Goal: Book appointment/travel/reservation

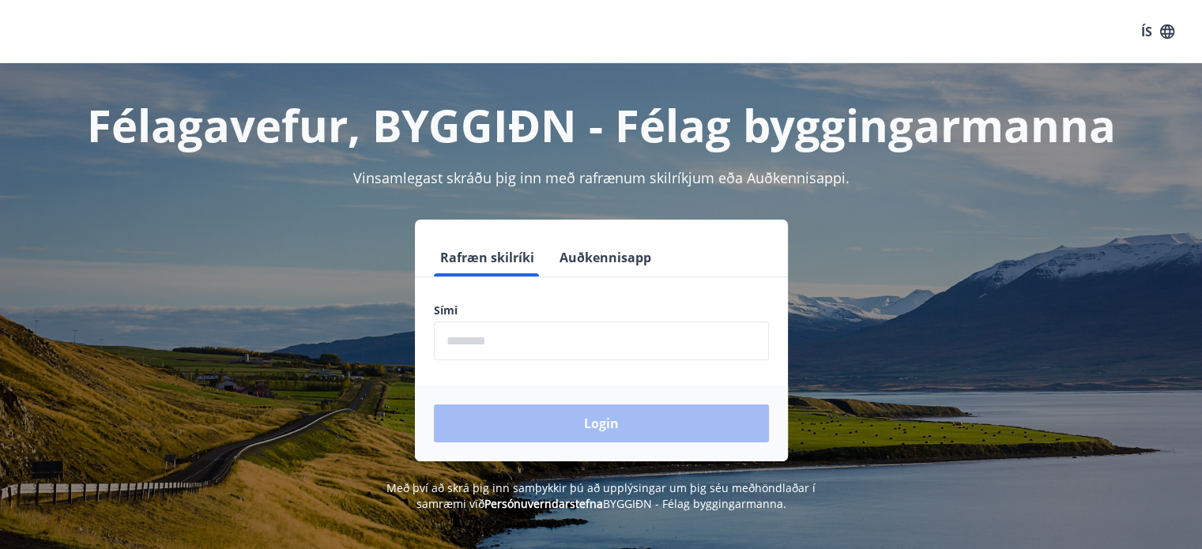
click at [623, 343] on input "phone" at bounding box center [601, 341] width 335 height 39
type input "********"
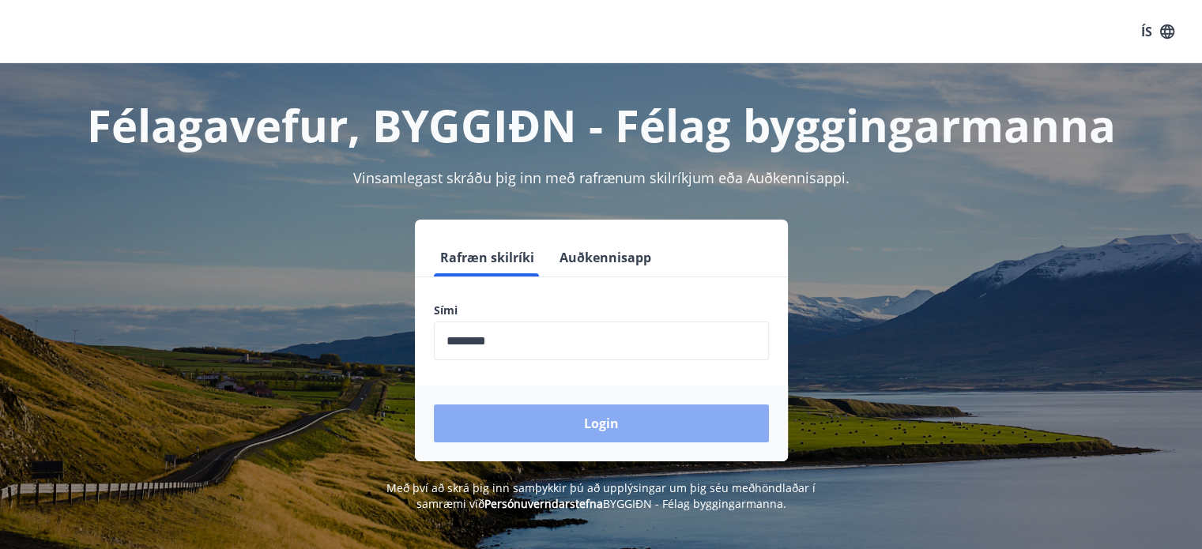
click at [594, 423] on button "Login" at bounding box center [601, 424] width 335 height 38
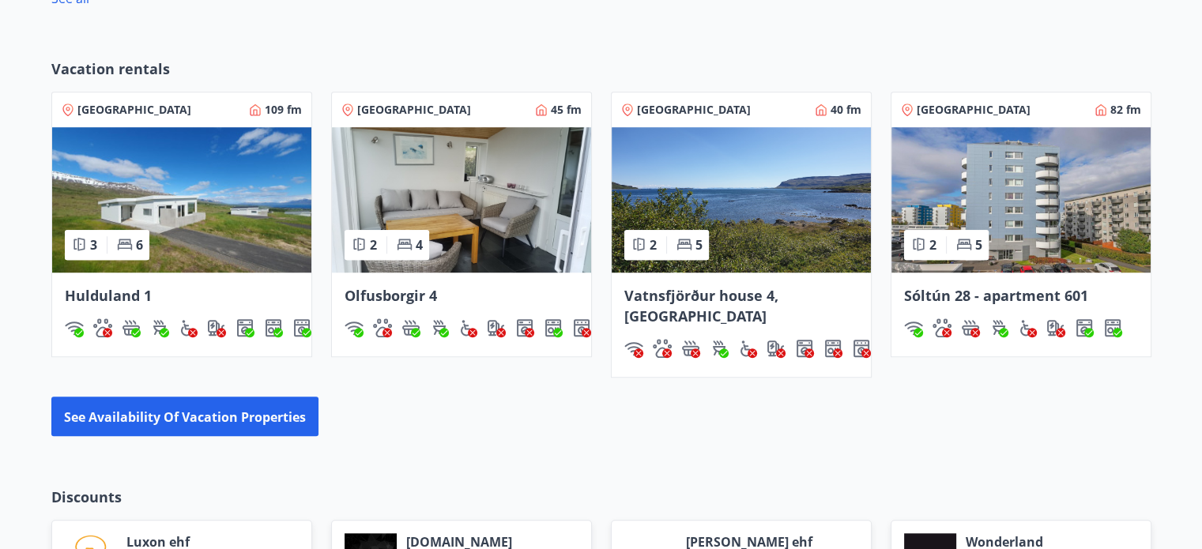
scroll to position [1107, 0]
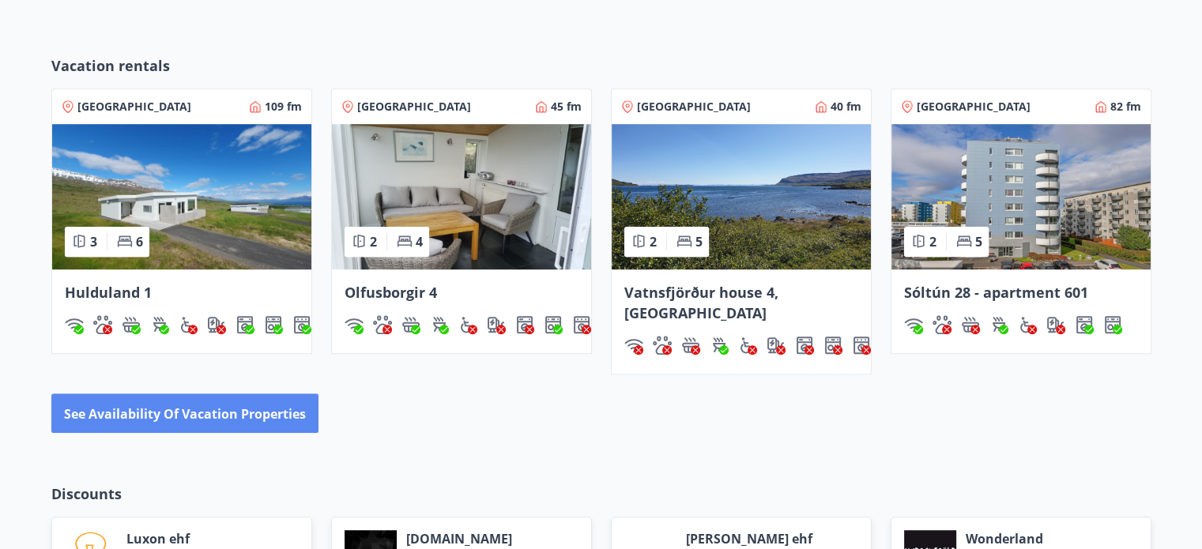
click at [227, 411] on font "See availability of vacation properties" at bounding box center [185, 414] width 242 height 17
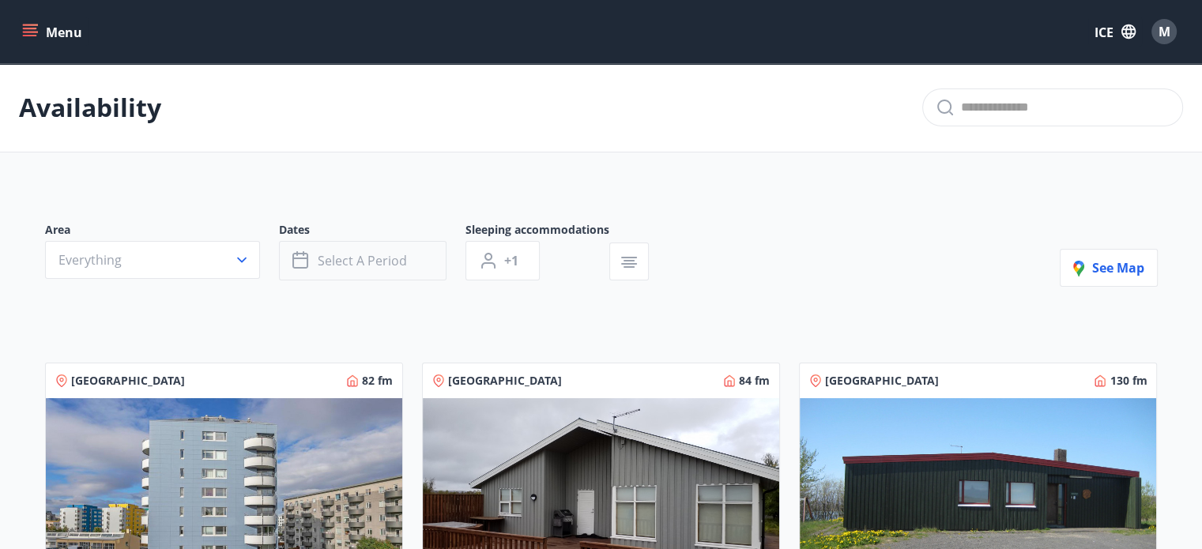
click at [369, 253] on font "Select a period" at bounding box center [362, 260] width 89 height 17
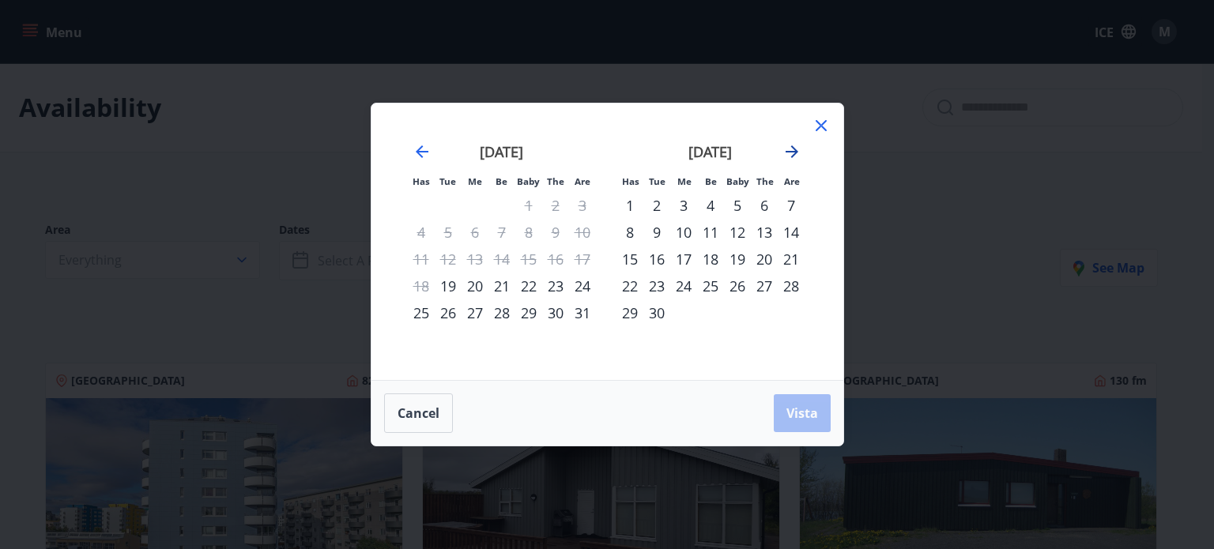
click at [788, 150] on icon "Move forward to switch to the next month." at bounding box center [792, 151] width 19 height 19
click at [738, 285] on div "26" at bounding box center [737, 286] width 27 height 27
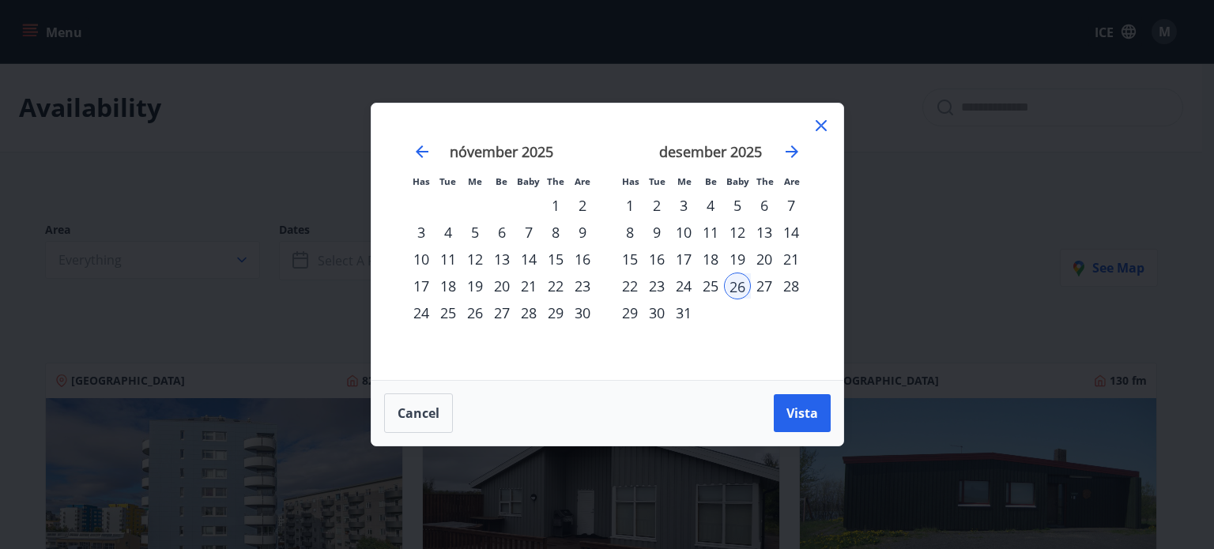
click at [763, 287] on div "27" at bounding box center [764, 286] width 27 height 27
click at [795, 287] on div "28" at bounding box center [791, 286] width 27 height 27
click at [739, 287] on div "26" at bounding box center [737, 286] width 27 height 27
click at [798, 413] on font "Vista" at bounding box center [803, 413] width 32 height 17
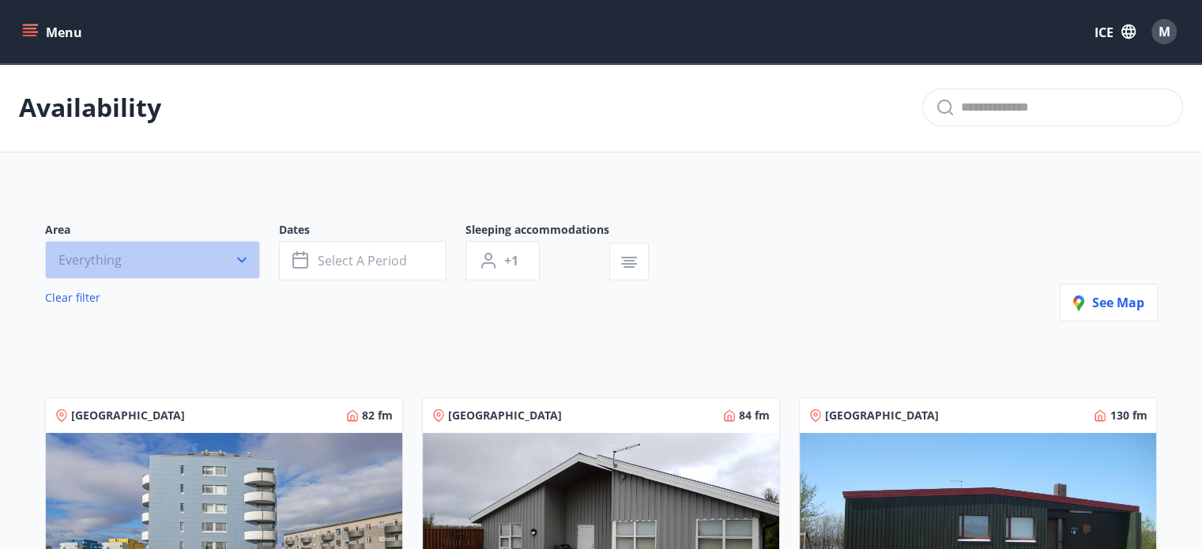
click at [240, 255] on icon "button" at bounding box center [242, 260] width 16 height 16
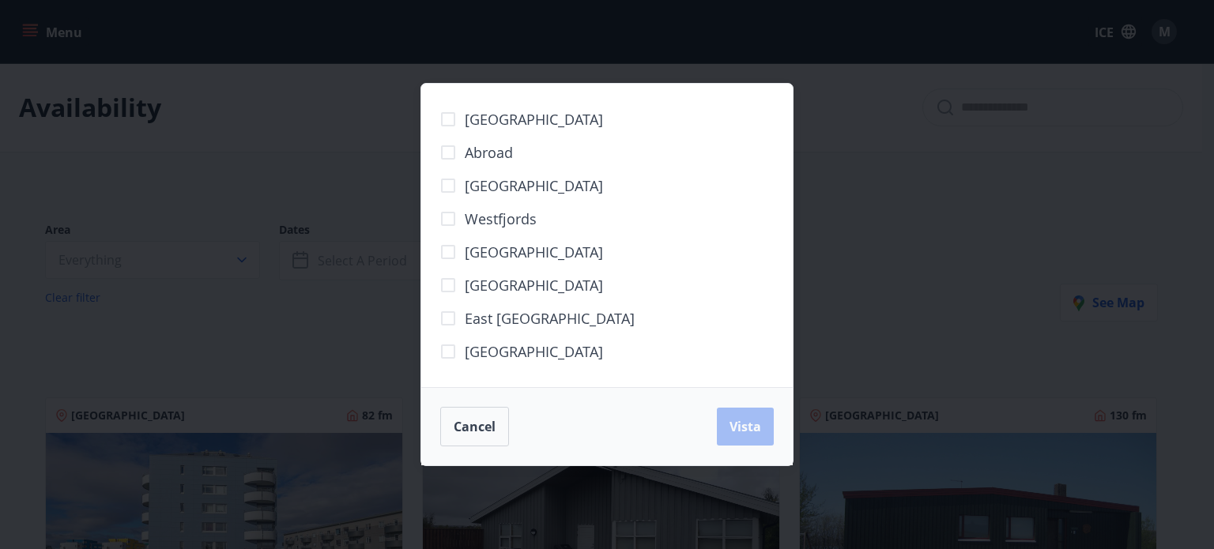
click at [889, 246] on div "[GEOGRAPHIC_DATA] Abroad Capital Region [GEOGRAPHIC_DATA] [GEOGRAPHIC_DATA] [GE…" at bounding box center [607, 274] width 1214 height 549
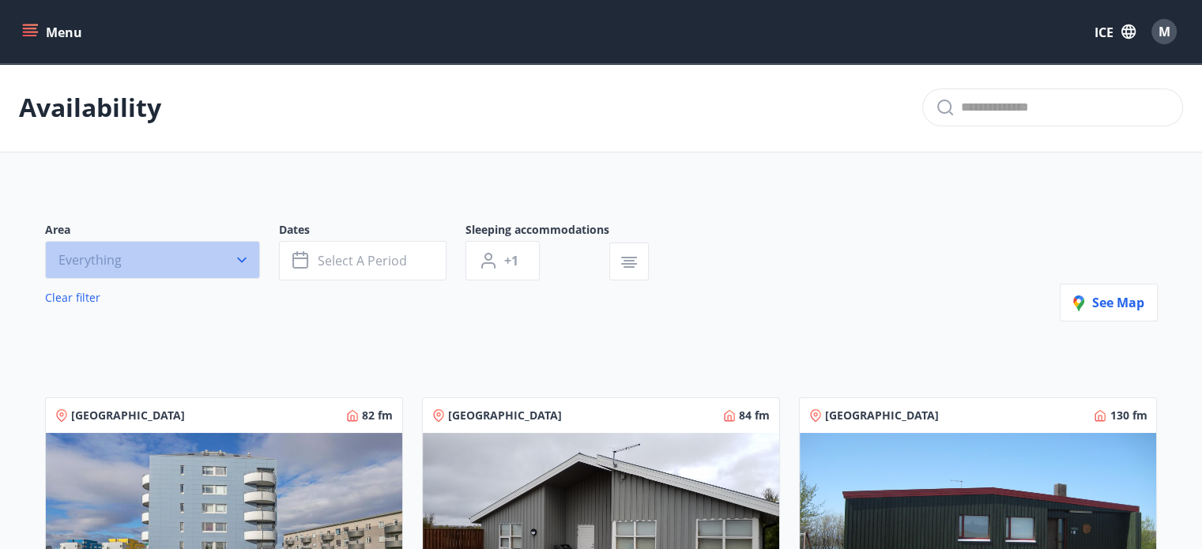
click at [240, 259] on icon "button" at bounding box center [241, 261] width 9 height 6
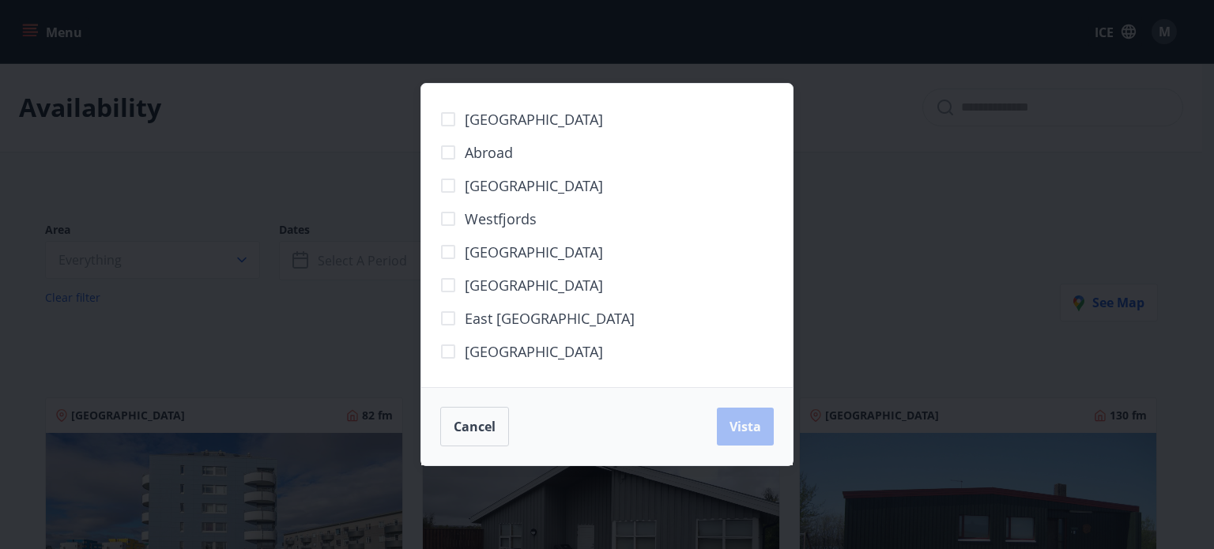
click at [515, 353] on font "[GEOGRAPHIC_DATA]" at bounding box center [534, 351] width 138 height 19
click at [745, 423] on font "Vista" at bounding box center [746, 426] width 32 height 17
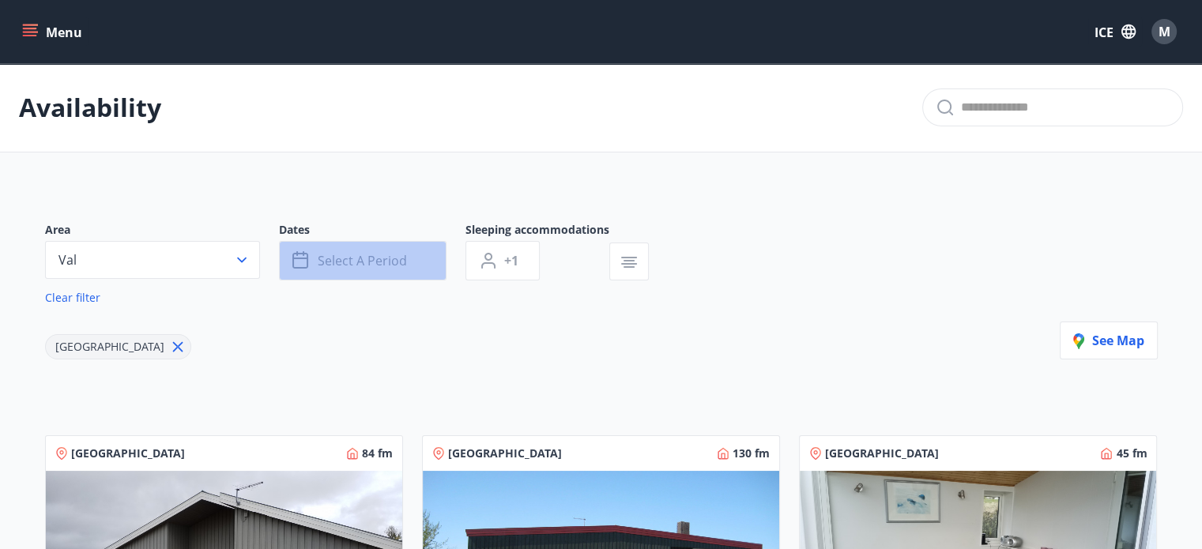
click at [388, 259] on font "Select a period" at bounding box center [362, 260] width 89 height 17
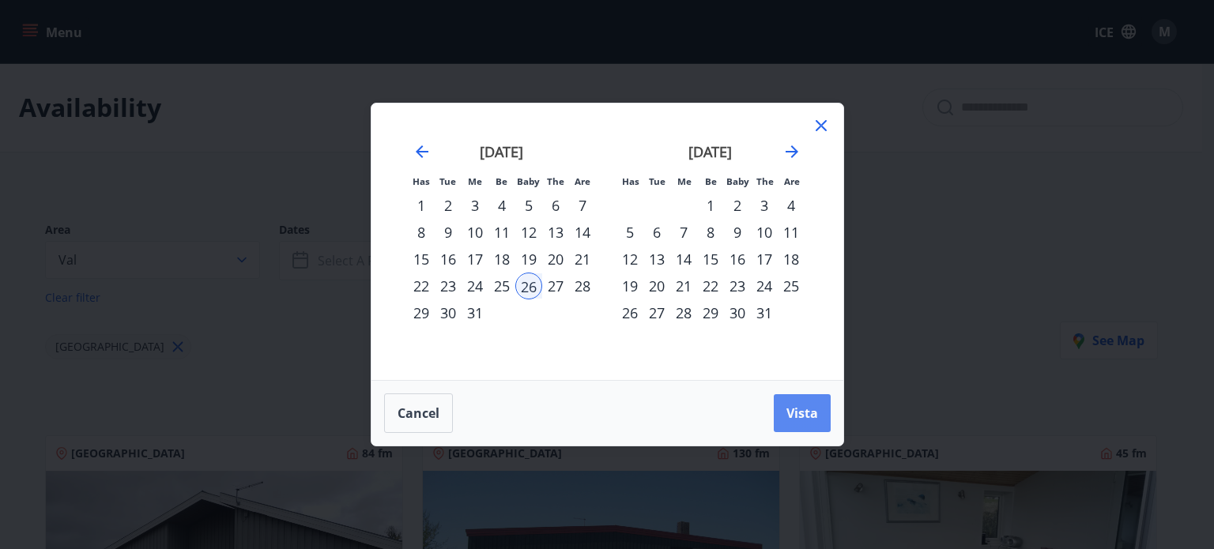
click at [812, 417] on font "Vista" at bounding box center [803, 413] width 32 height 17
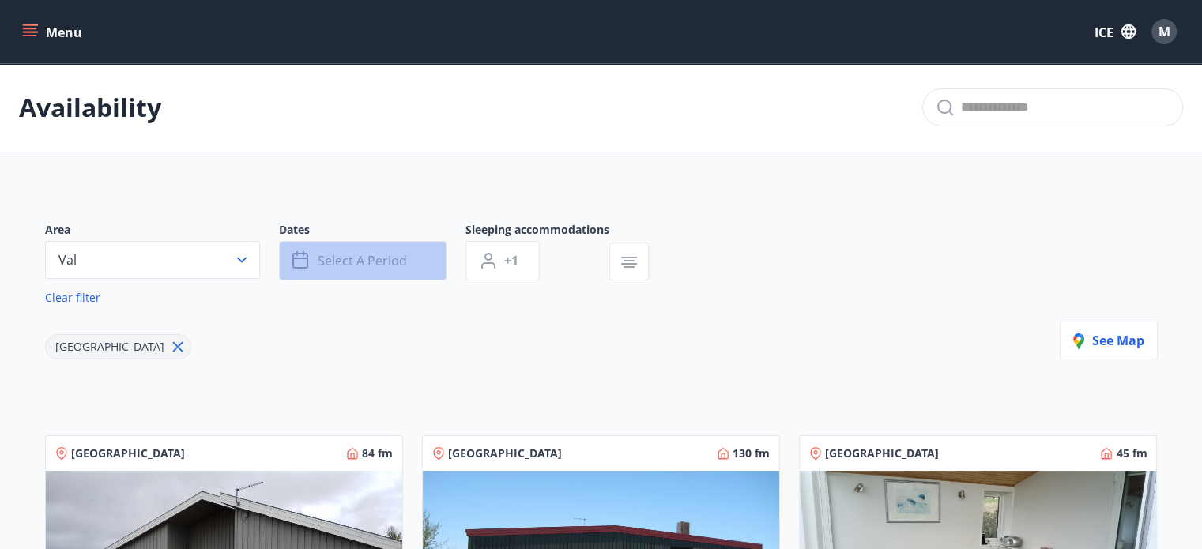
click at [412, 270] on button "Select a period" at bounding box center [363, 261] width 168 height 40
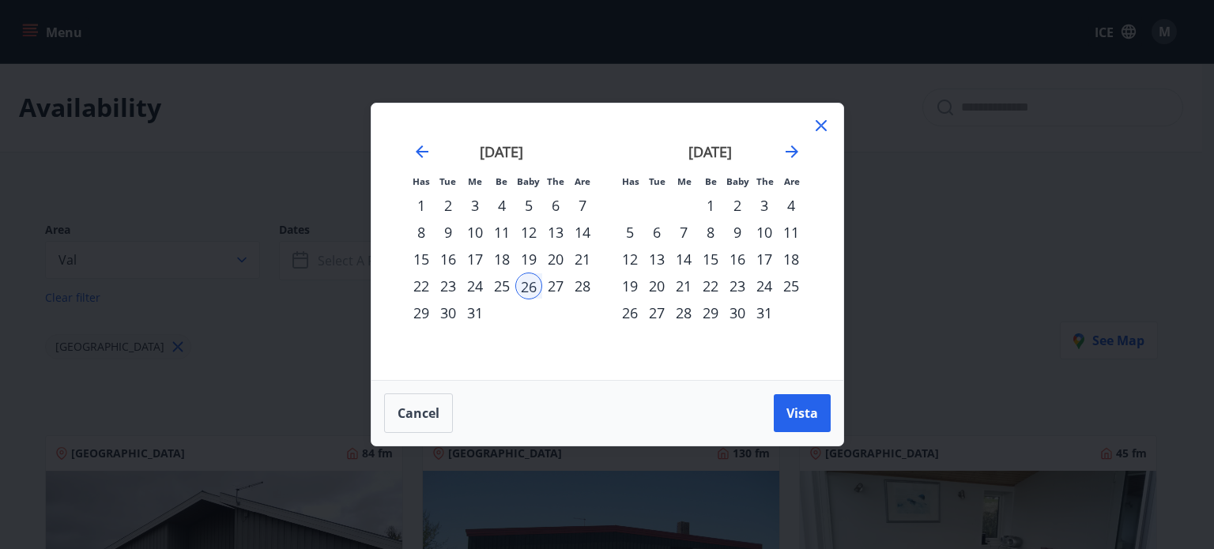
click at [474, 312] on font "31" at bounding box center [475, 313] width 16 height 19
click at [579, 285] on font "28" at bounding box center [583, 286] width 16 height 19
click at [471, 308] on div "31" at bounding box center [475, 313] width 27 height 27
click at [536, 288] on font "26" at bounding box center [529, 286] width 16 height 19
click at [451, 315] on font "30" at bounding box center [448, 313] width 16 height 19
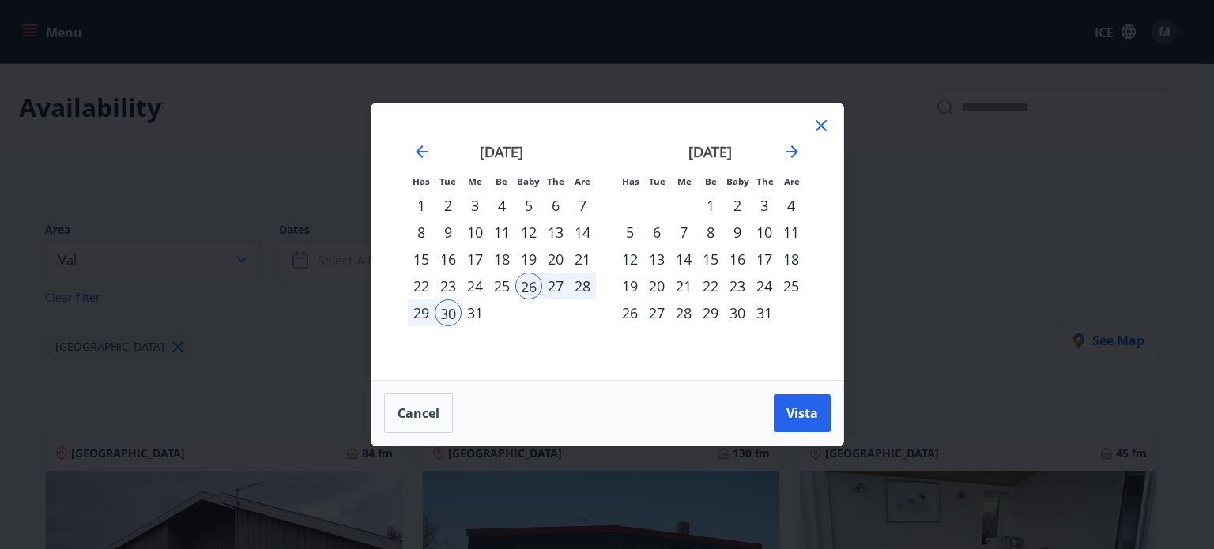
click at [425, 314] on font "29" at bounding box center [421, 313] width 16 height 19
click at [449, 314] on div "30" at bounding box center [448, 313] width 27 height 27
click at [470, 315] on font "31" at bounding box center [475, 313] width 16 height 19
click at [710, 205] on font "1" at bounding box center [711, 205] width 8 height 19
click at [798, 413] on font "Vista" at bounding box center [803, 413] width 32 height 17
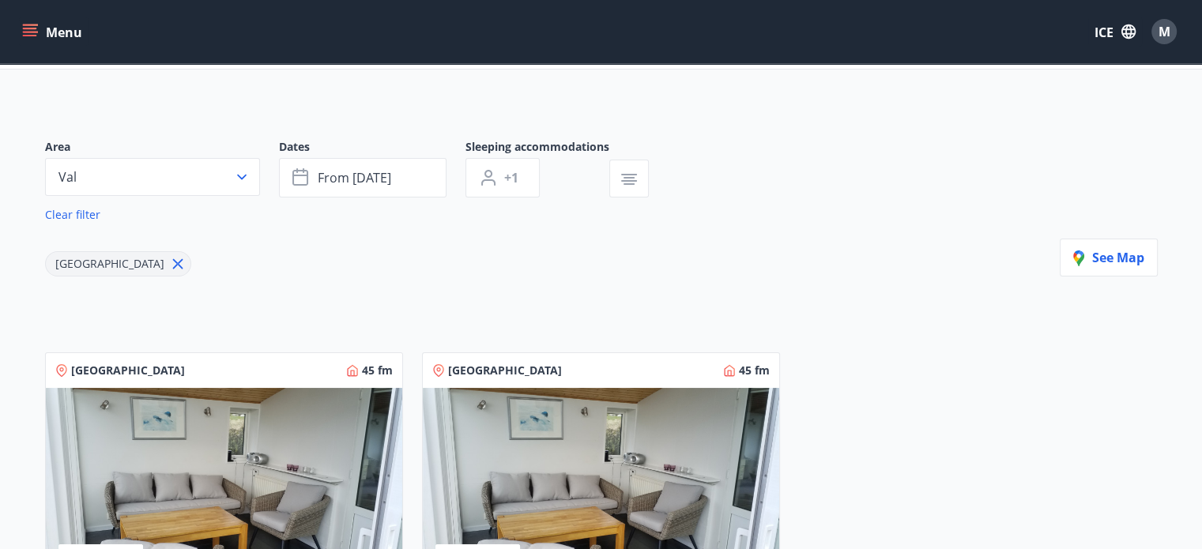
scroll to position [79, 0]
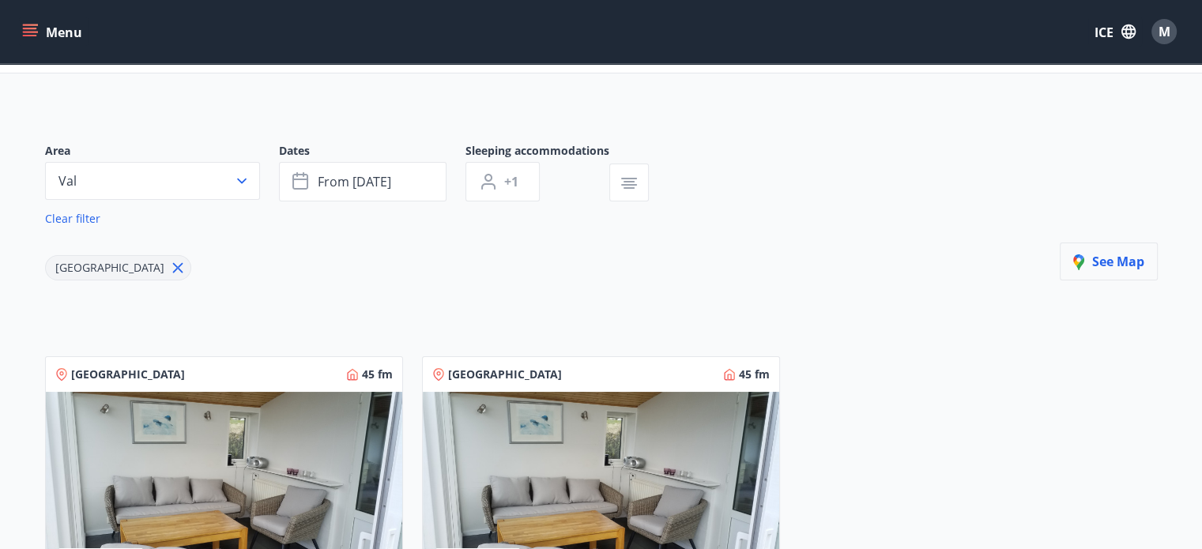
click at [1115, 263] on font "See map" at bounding box center [1119, 261] width 52 height 17
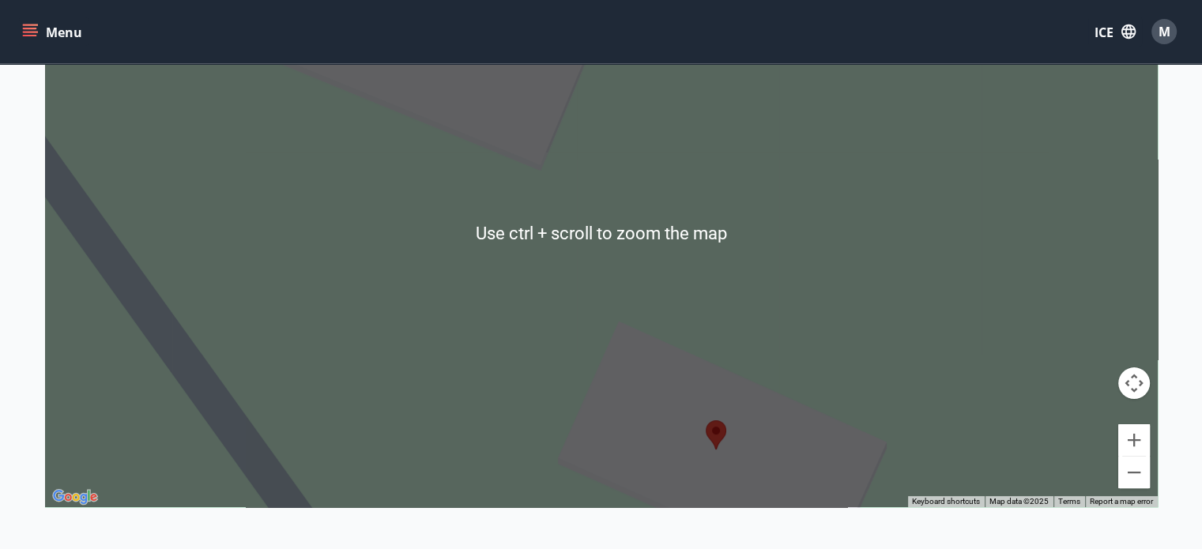
scroll to position [395, 0]
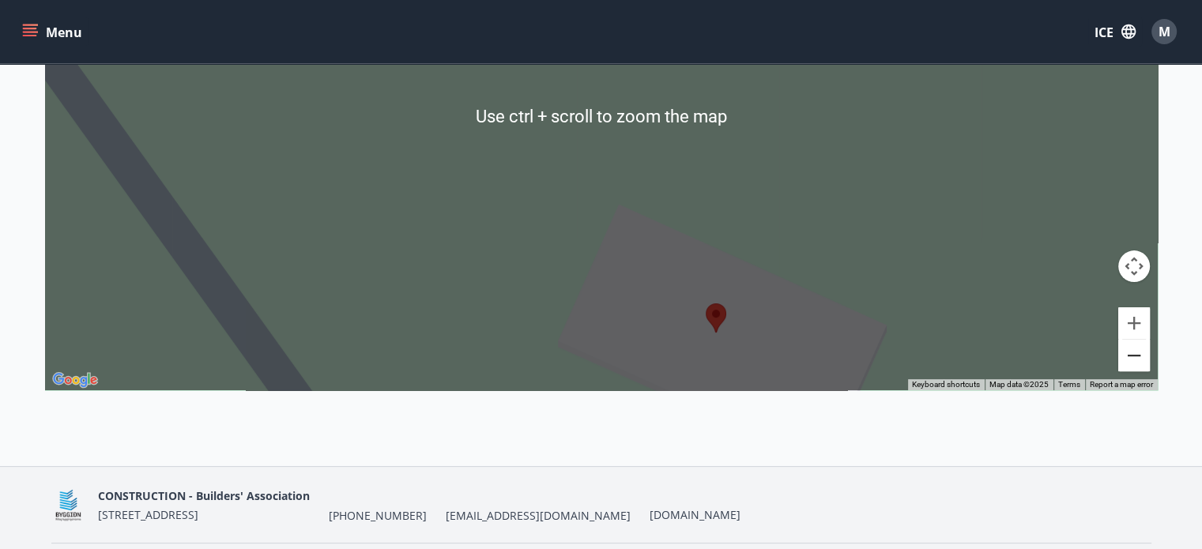
click at [1136, 360] on button "Zoom out" at bounding box center [1135, 356] width 32 height 32
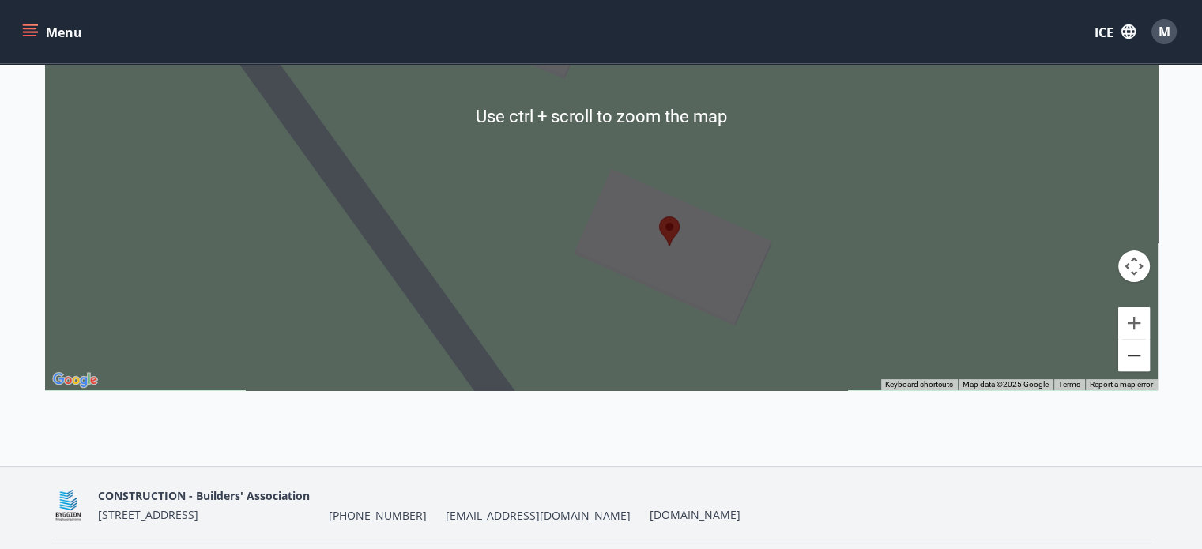
click at [1136, 360] on button "Zoom out" at bounding box center [1135, 356] width 32 height 32
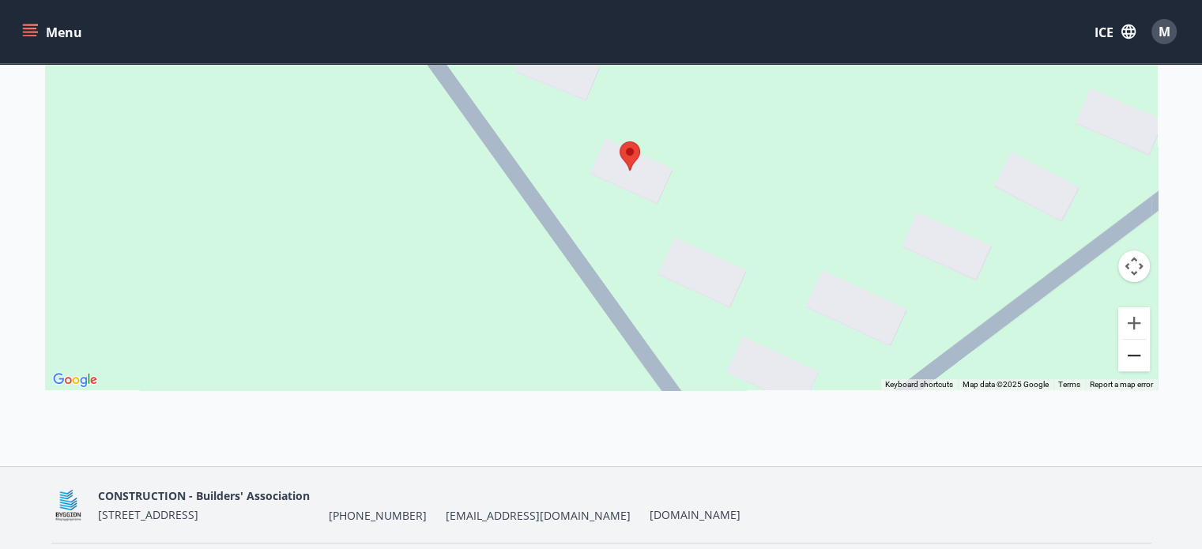
click at [1136, 360] on button "Zoom out" at bounding box center [1135, 356] width 32 height 32
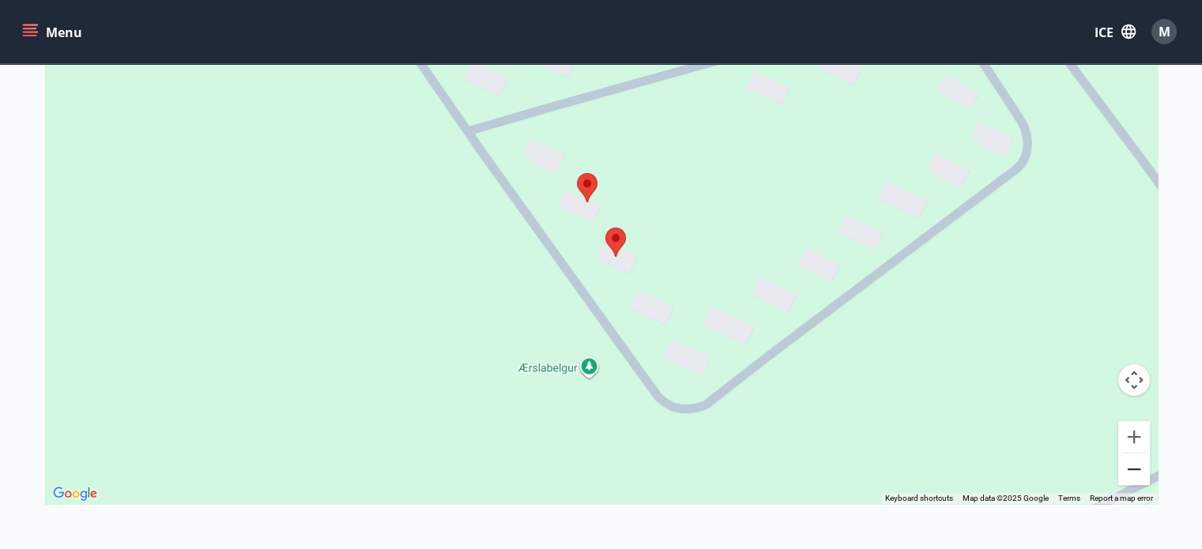
scroll to position [237, 0]
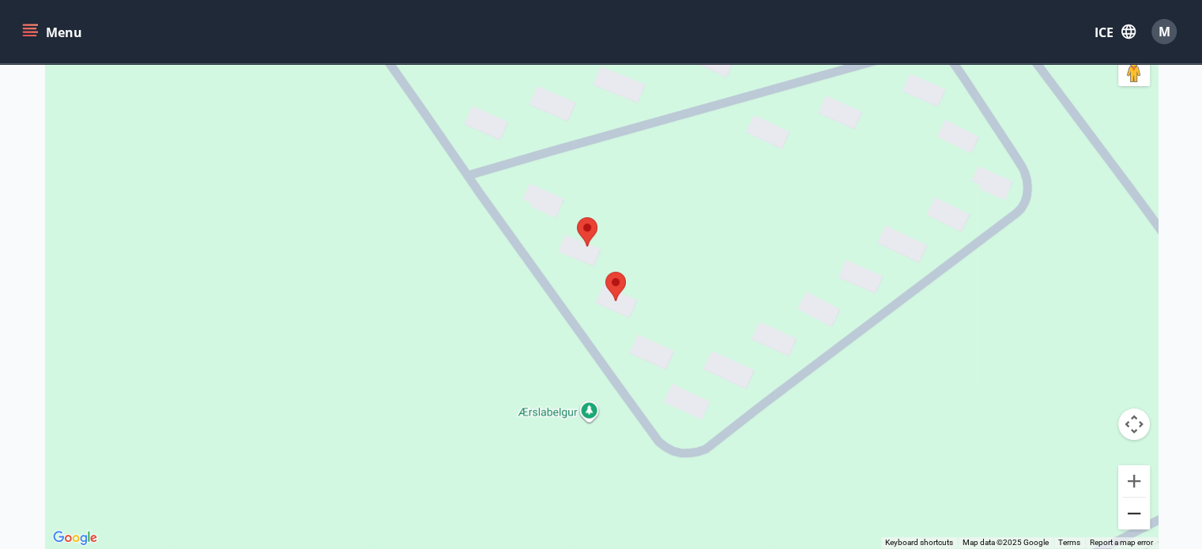
click at [1135, 513] on button "Zoom out" at bounding box center [1135, 514] width 32 height 32
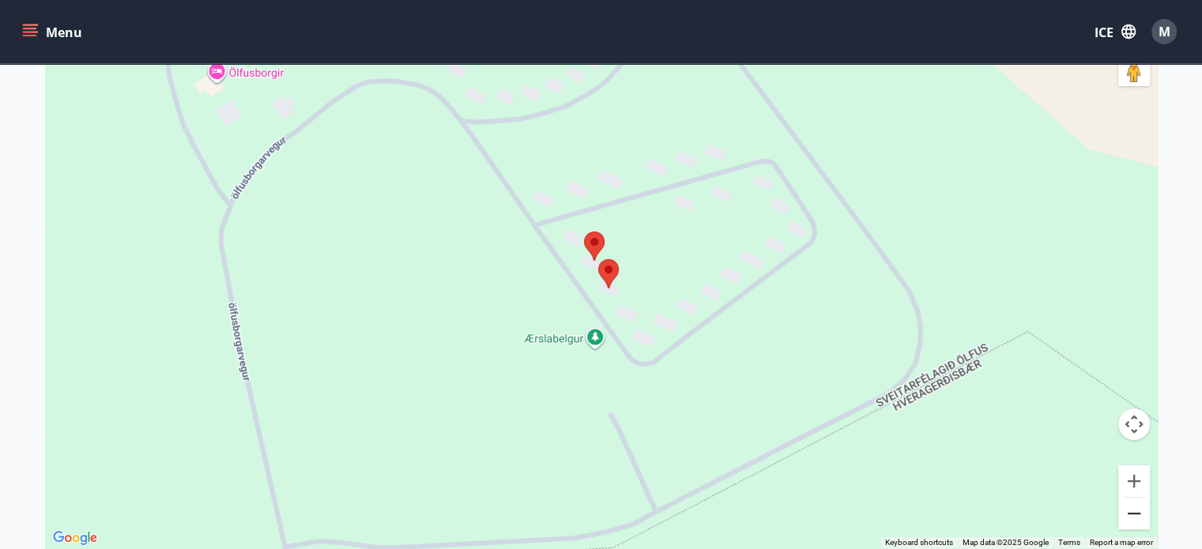
click at [1135, 513] on button "Zoom out" at bounding box center [1135, 514] width 32 height 32
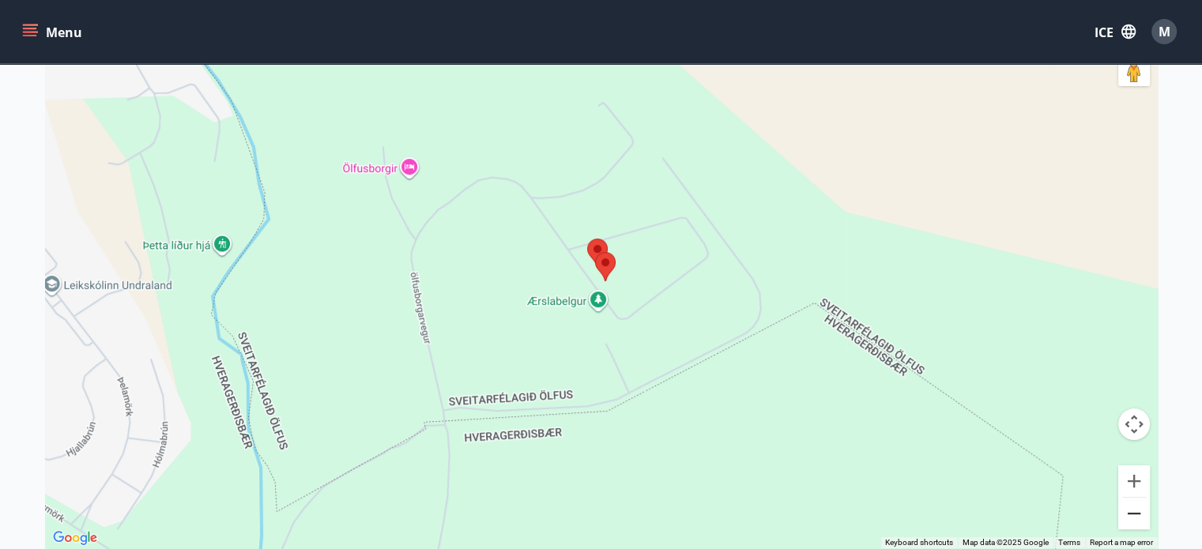
click at [1135, 513] on button "Zoom out" at bounding box center [1135, 514] width 32 height 32
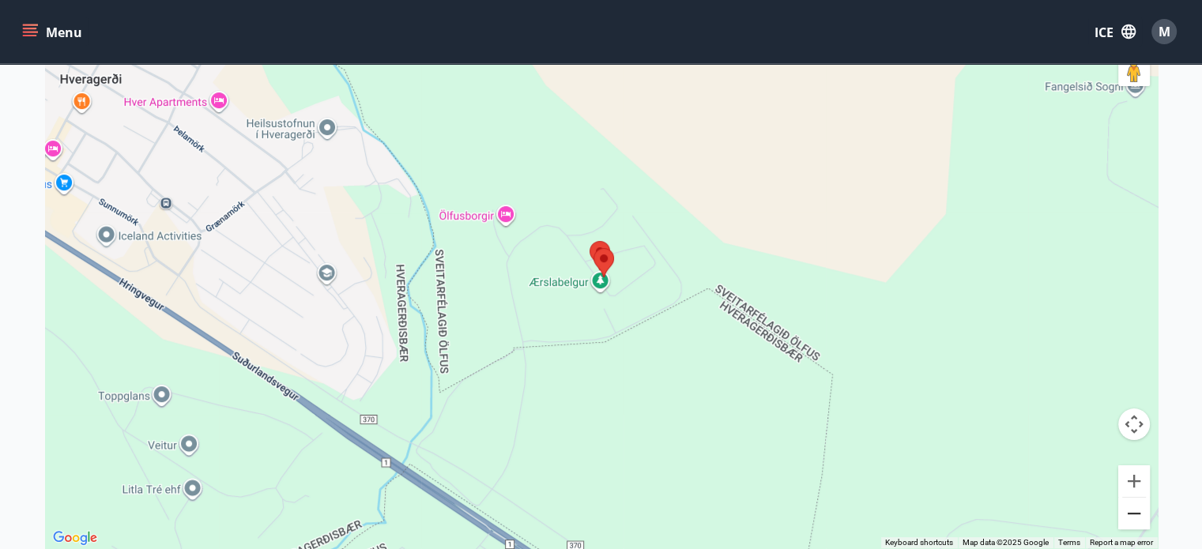
click at [1135, 513] on button "Zoom out" at bounding box center [1135, 514] width 32 height 32
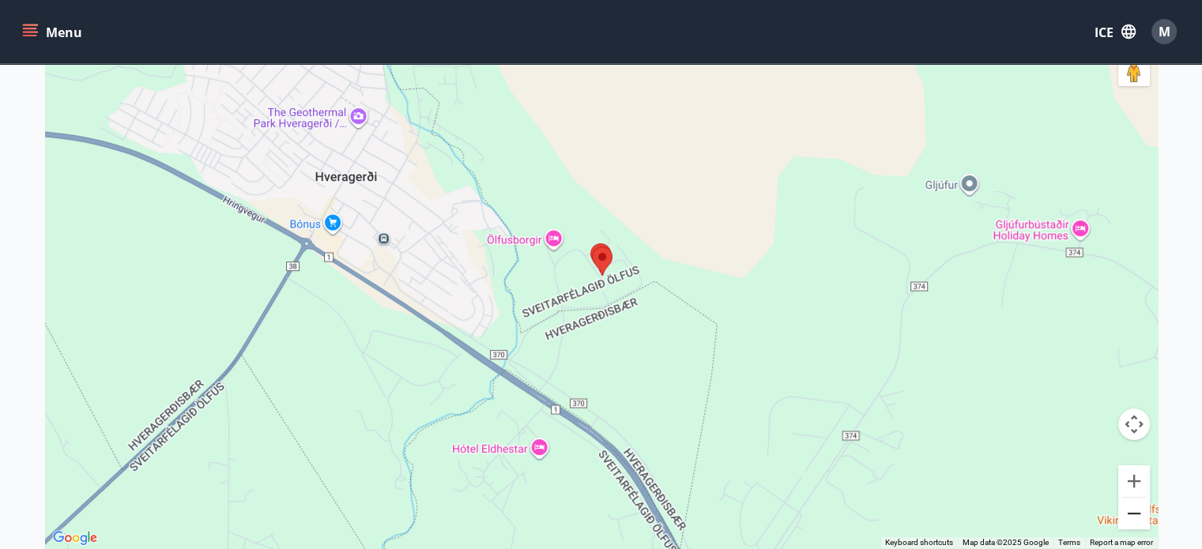
click at [1135, 513] on button "Zoom out" at bounding box center [1135, 514] width 32 height 32
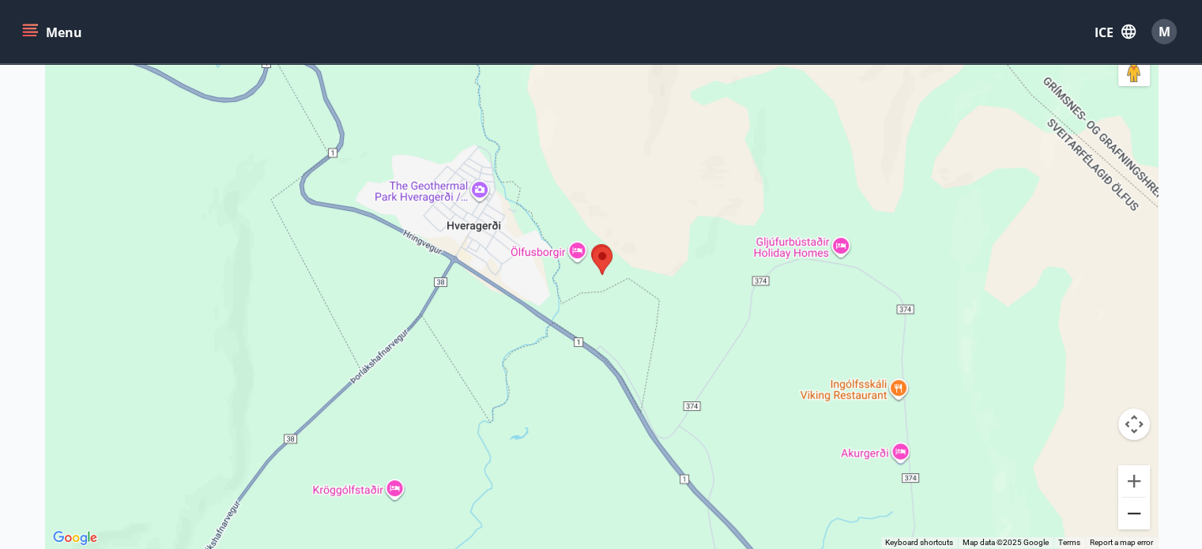
click at [1135, 513] on button "Zoom out" at bounding box center [1135, 514] width 32 height 32
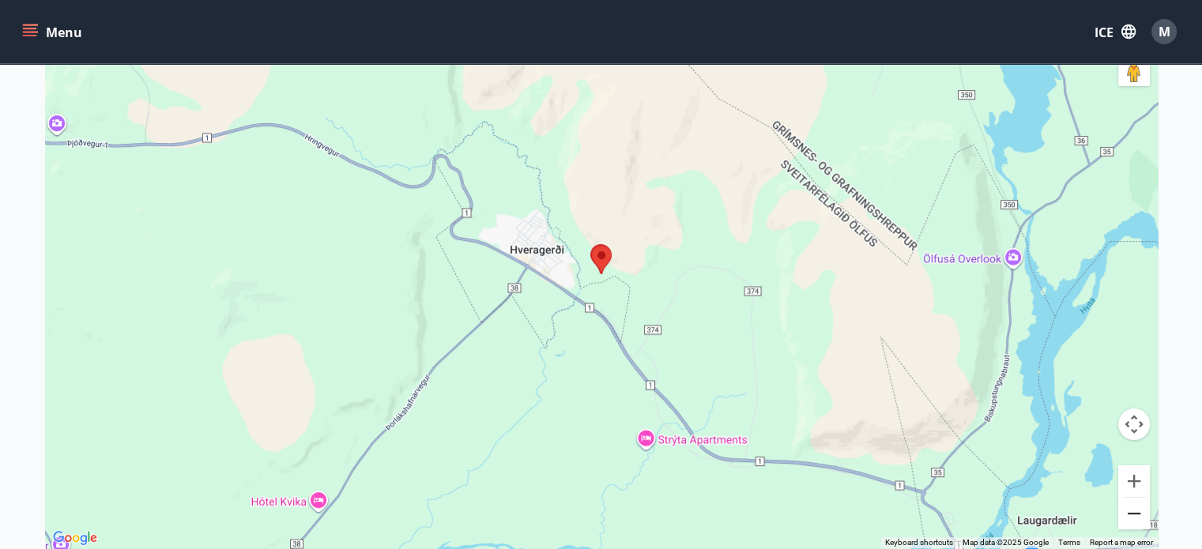
click at [1135, 513] on button "Zoom out" at bounding box center [1135, 514] width 32 height 32
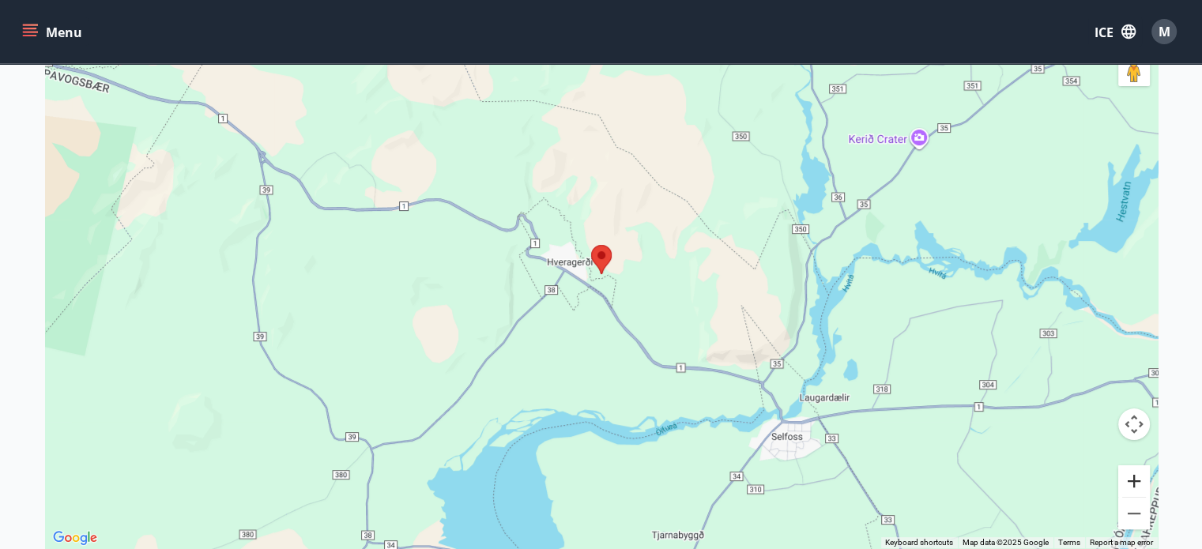
click at [1132, 481] on button "Zoom in" at bounding box center [1135, 482] width 32 height 32
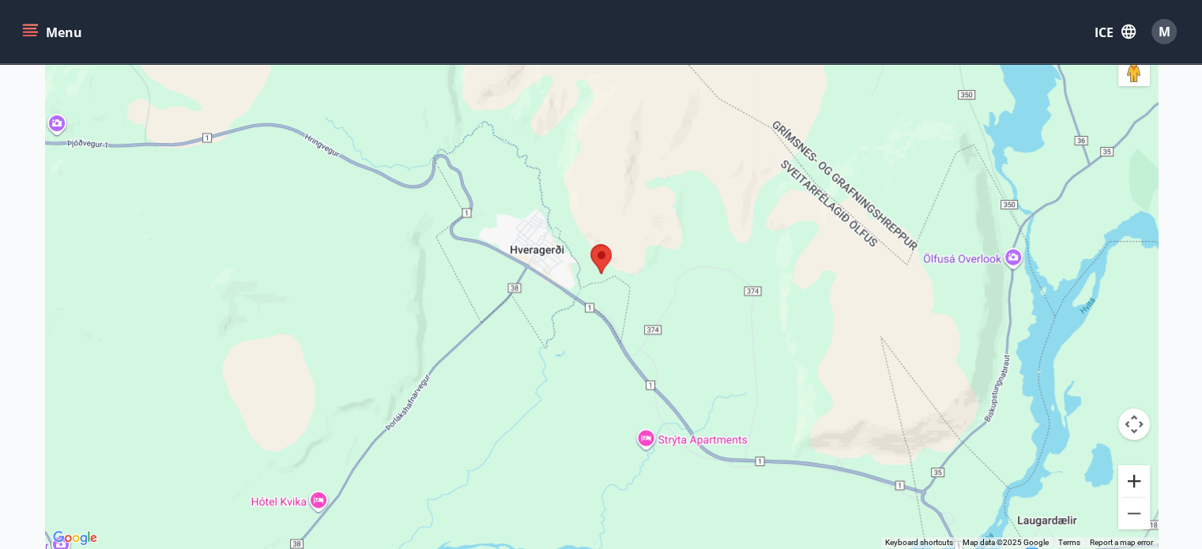
click at [1132, 481] on button "Zoom in" at bounding box center [1135, 482] width 32 height 32
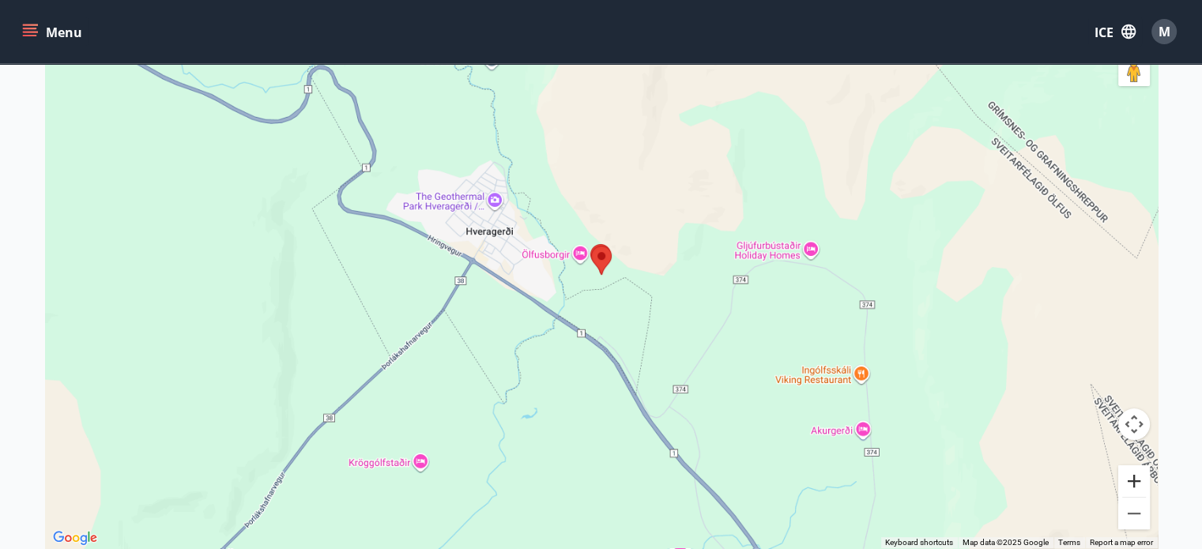
click at [1132, 481] on button "Zoom in" at bounding box center [1135, 482] width 32 height 32
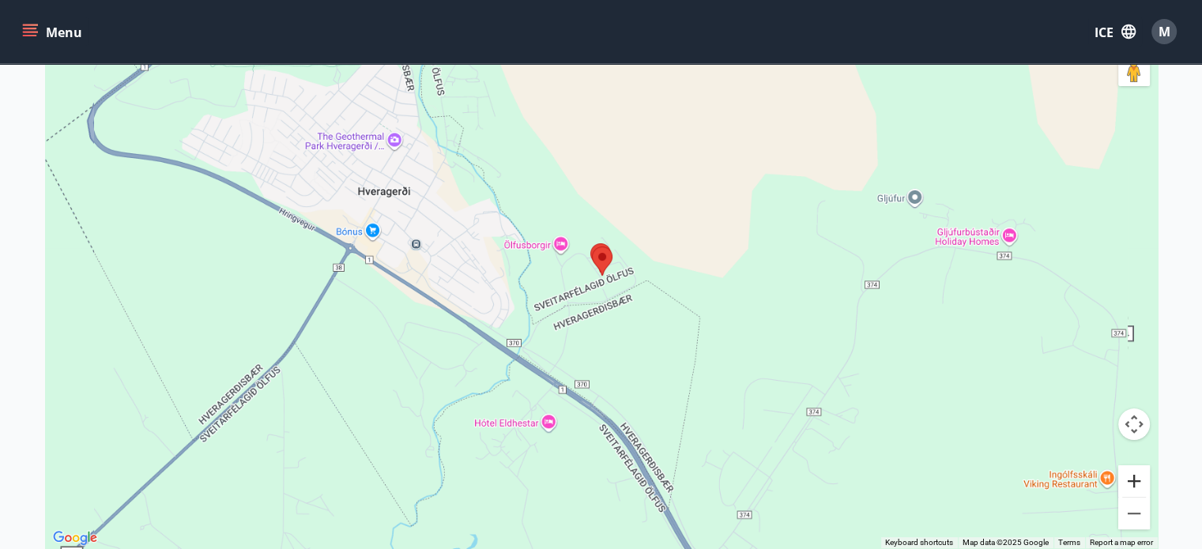
click at [1132, 481] on button "Zoom in" at bounding box center [1135, 482] width 32 height 32
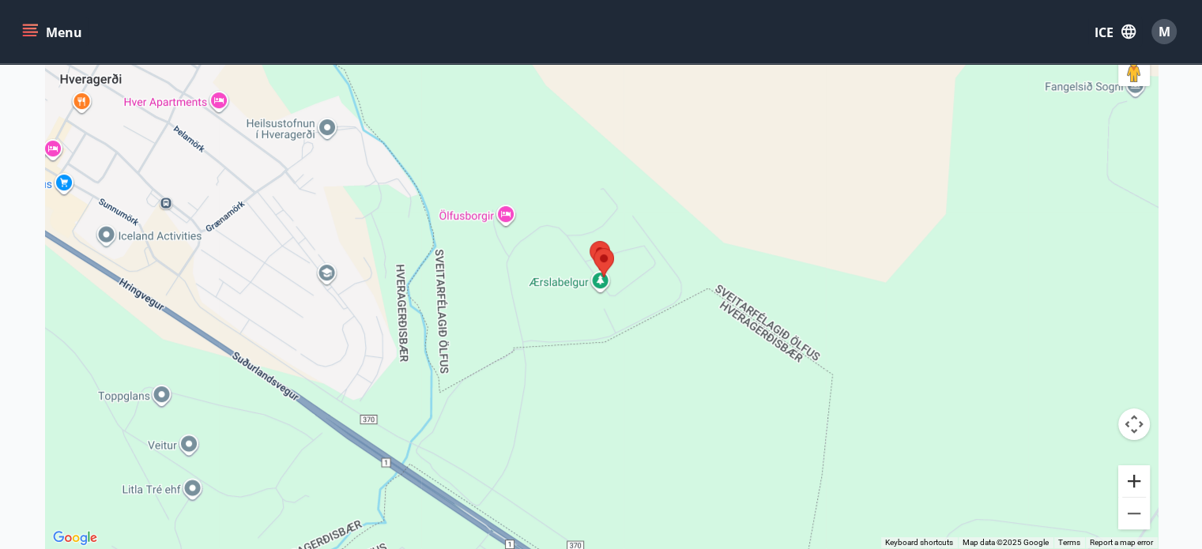
click at [1132, 481] on button "Zoom in" at bounding box center [1135, 482] width 32 height 32
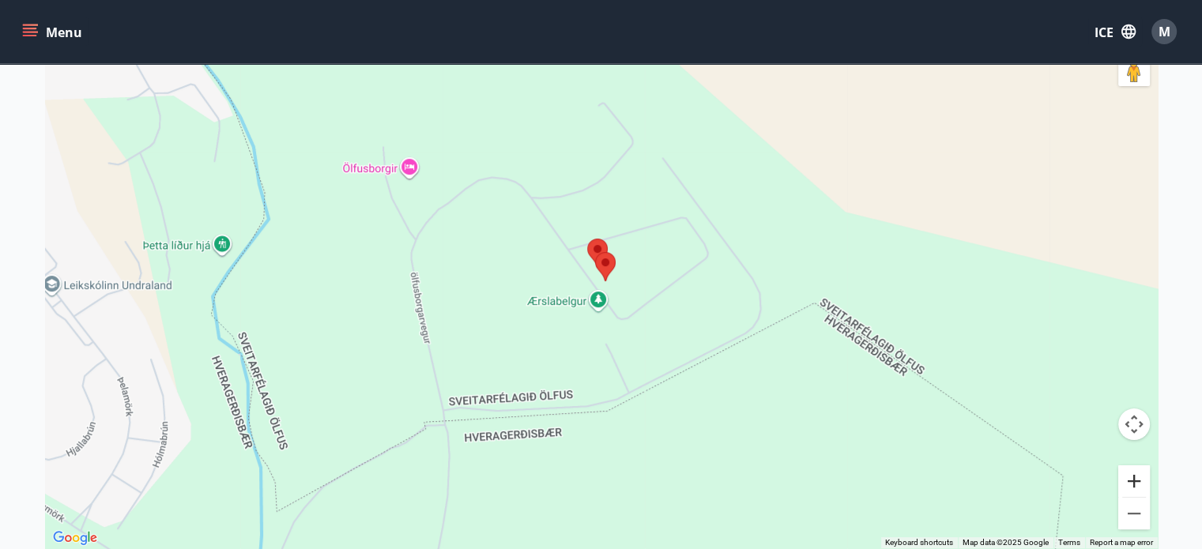
click at [1132, 481] on button "Zoom in" at bounding box center [1135, 482] width 32 height 32
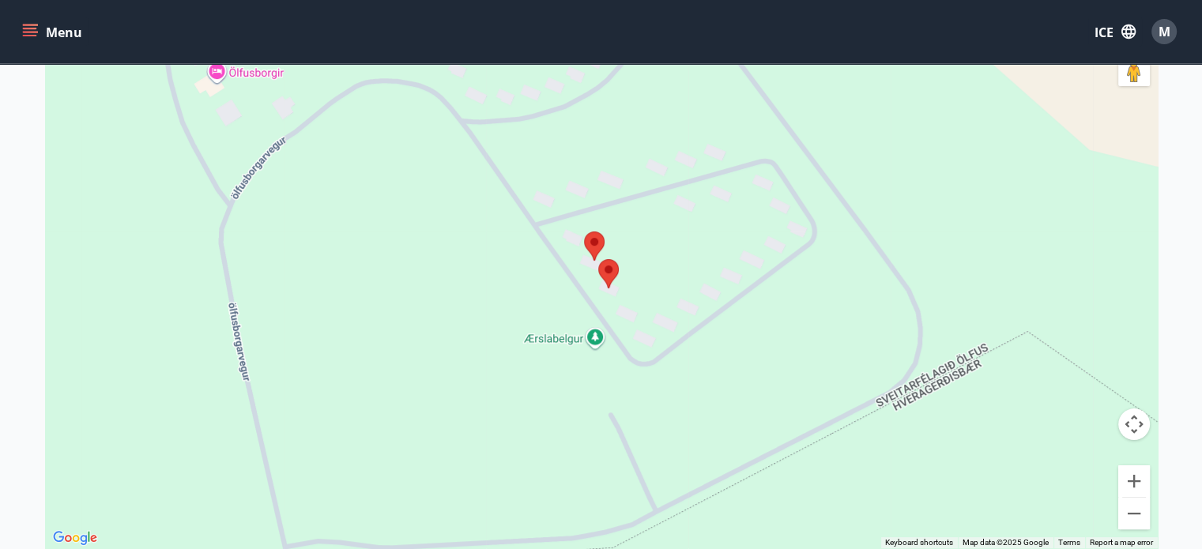
click at [1189, 252] on main "Availability Card Close map ← Move left → Move right ↑ Move up ↓ Move down + Zo…" at bounding box center [601, 193] width 1202 height 735
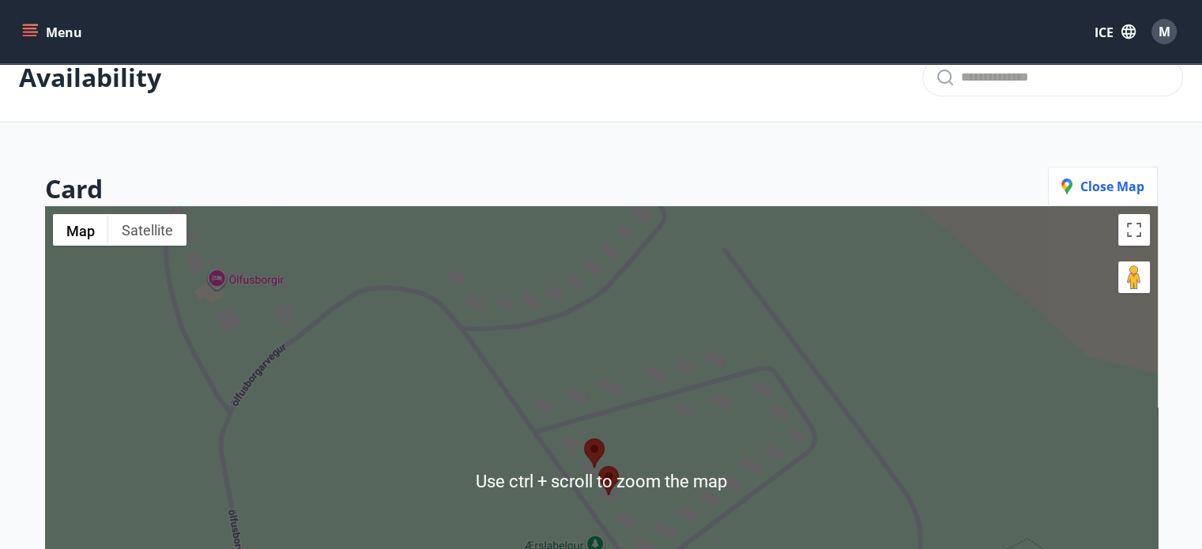
scroll to position [0, 0]
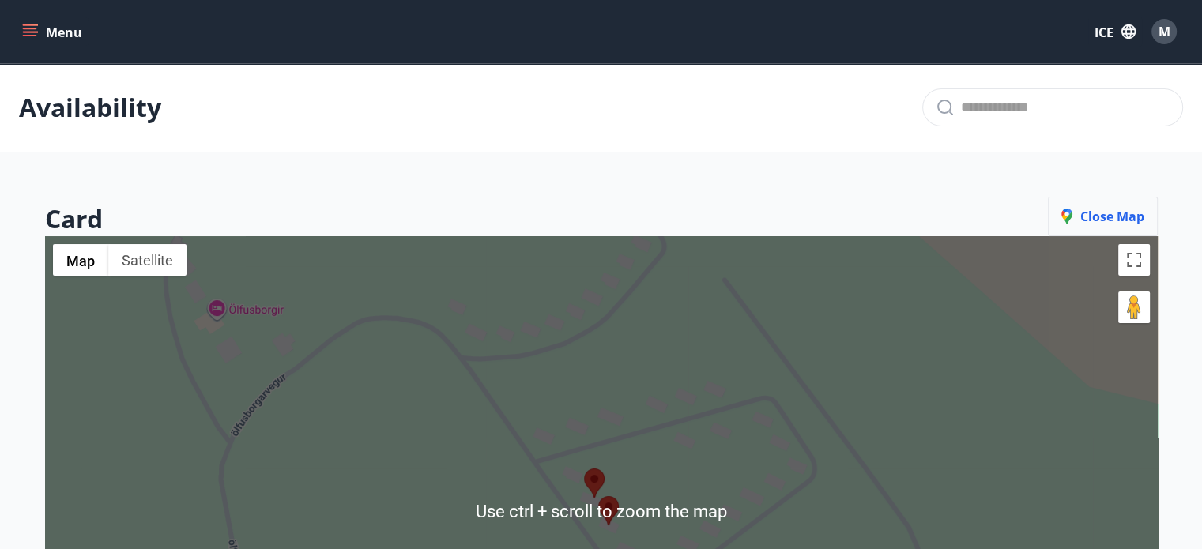
click at [1110, 215] on font "Close map" at bounding box center [1113, 216] width 64 height 17
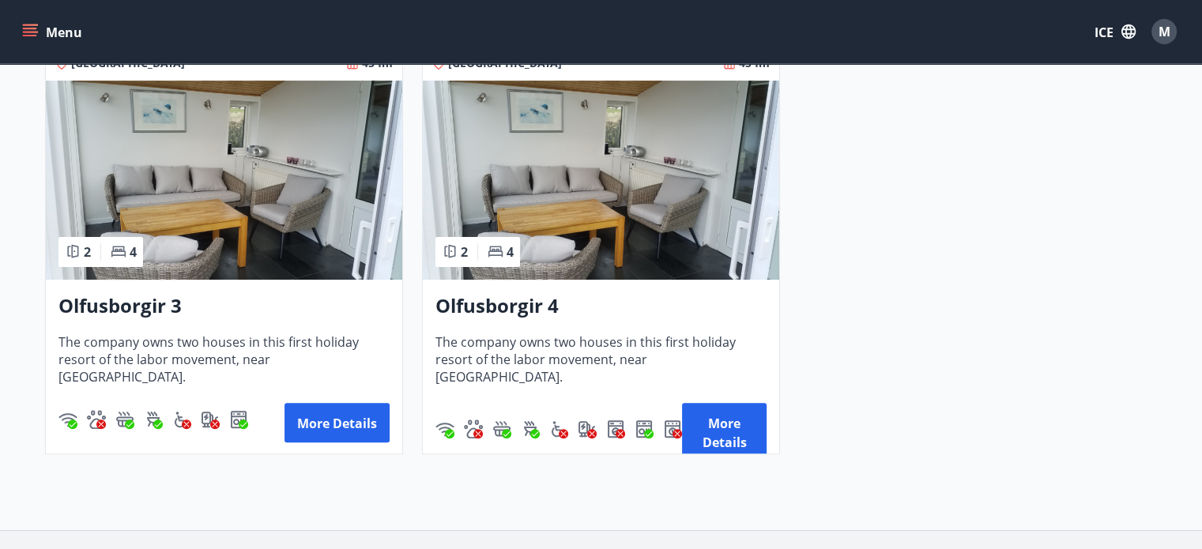
scroll to position [395, 0]
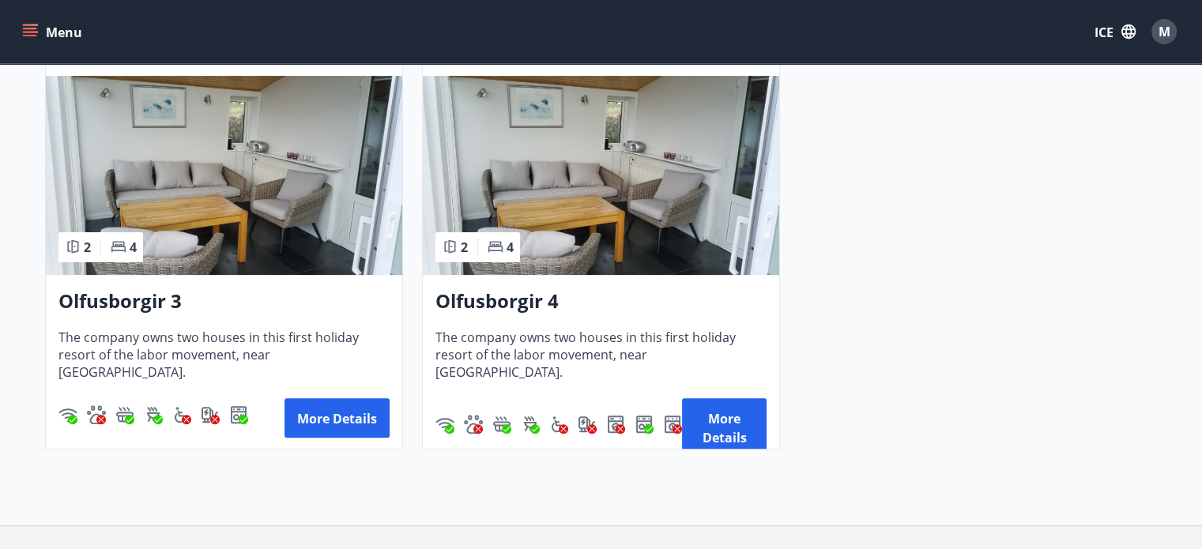
click at [229, 182] on img at bounding box center [224, 175] width 357 height 199
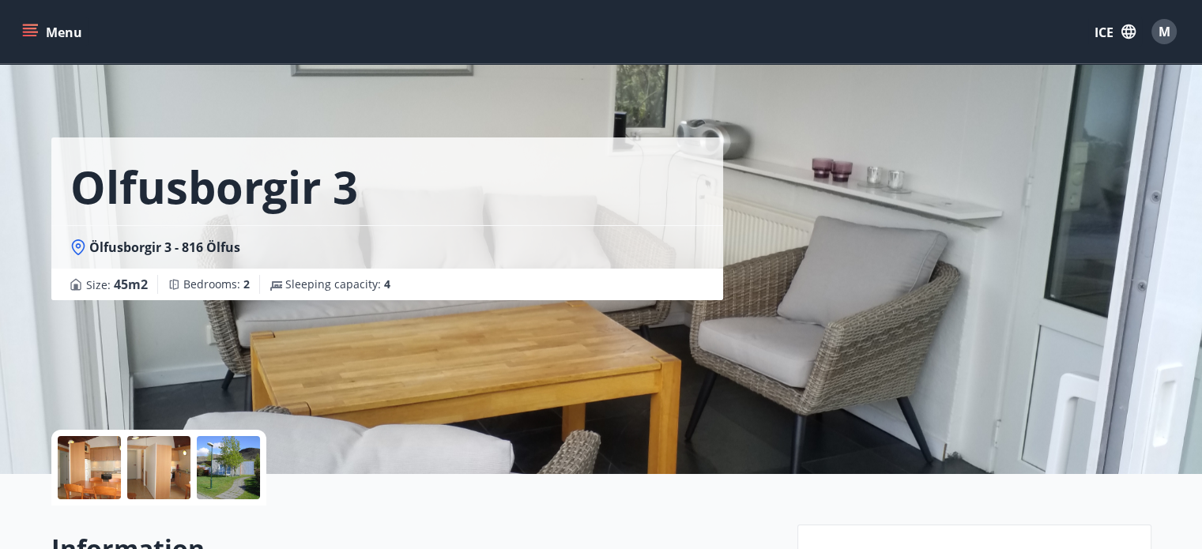
click at [155, 480] on div at bounding box center [158, 467] width 63 height 63
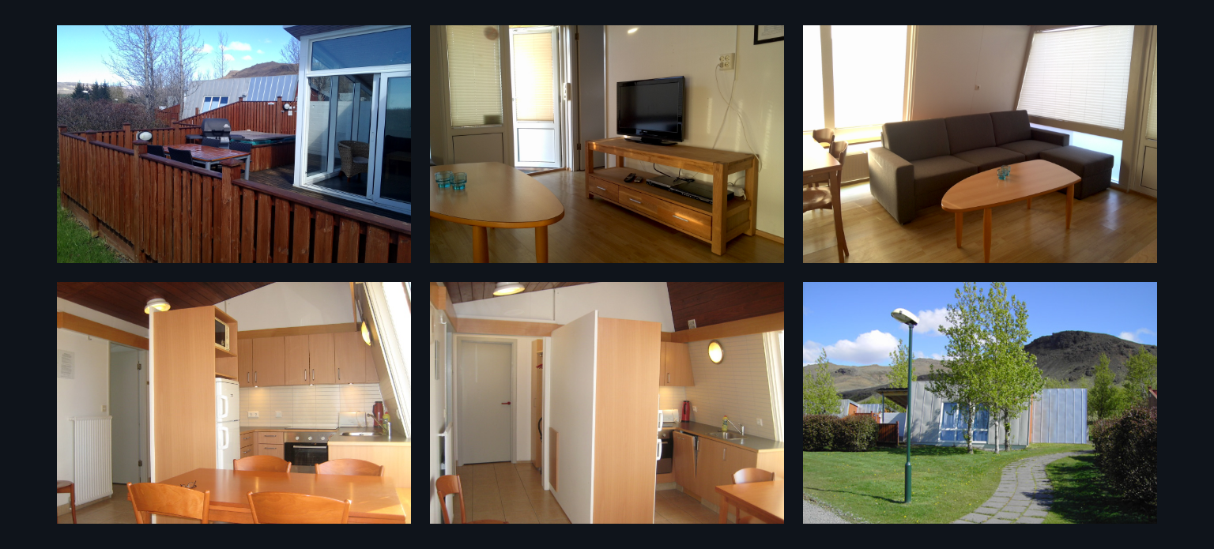
scroll to position [119, 0]
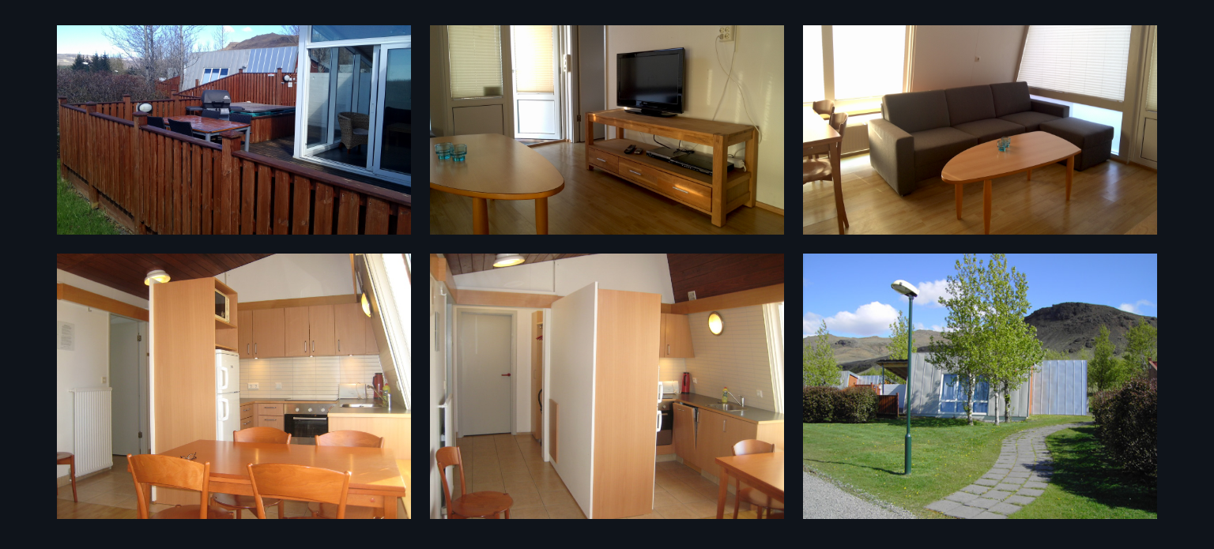
click at [1168, 271] on div "6 Photos" at bounding box center [607, 274] width 1138 height 499
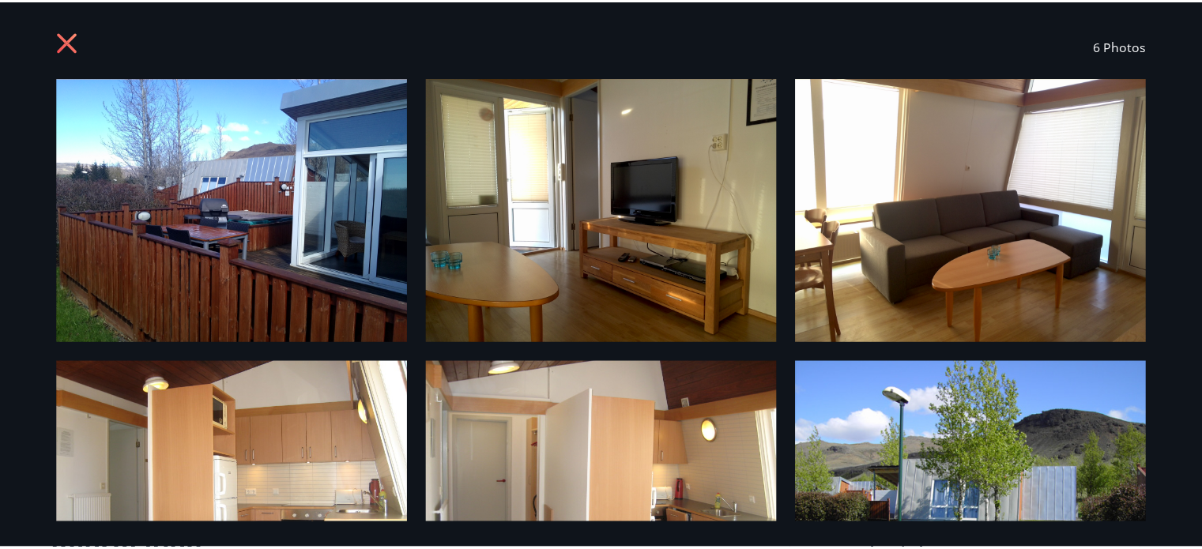
scroll to position [0, 0]
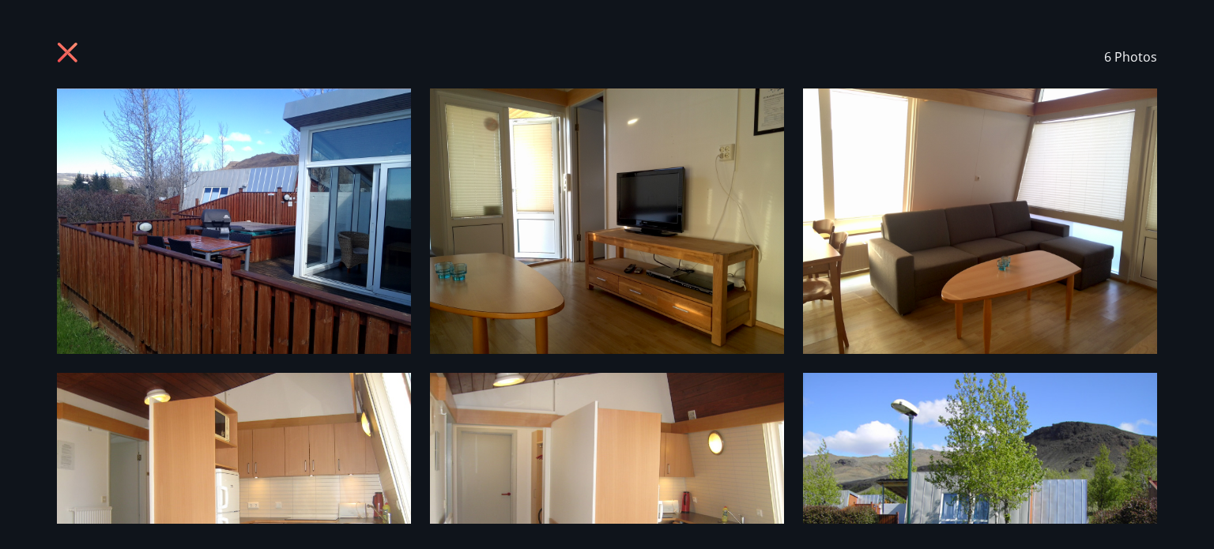
click at [1128, 60] on font "Photos" at bounding box center [1136, 56] width 43 height 17
click at [63, 49] on icon at bounding box center [68, 53] width 20 height 20
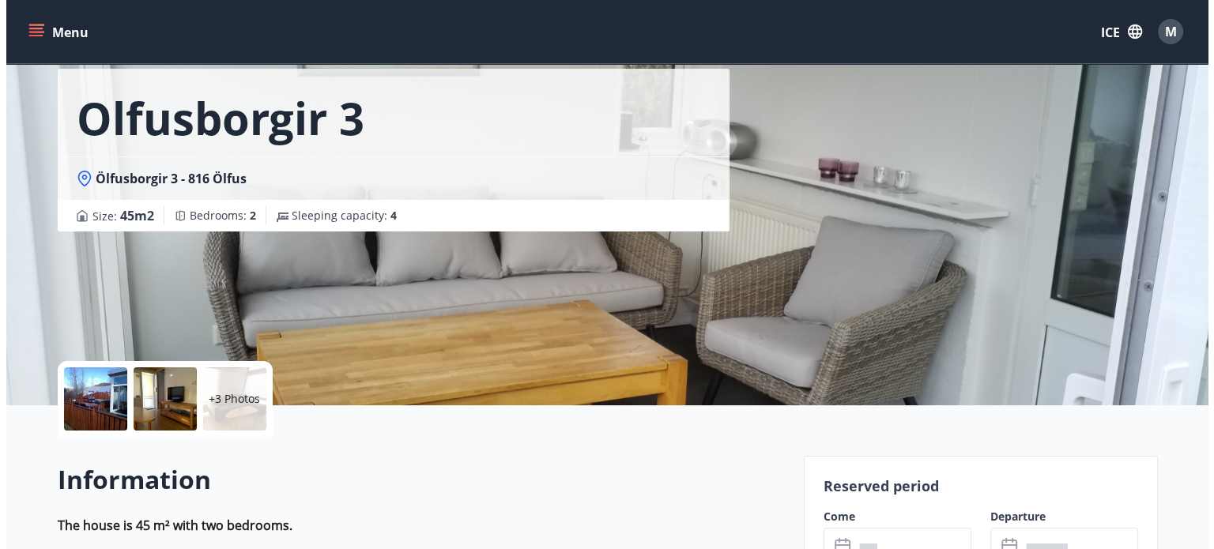
scroll to position [79, 0]
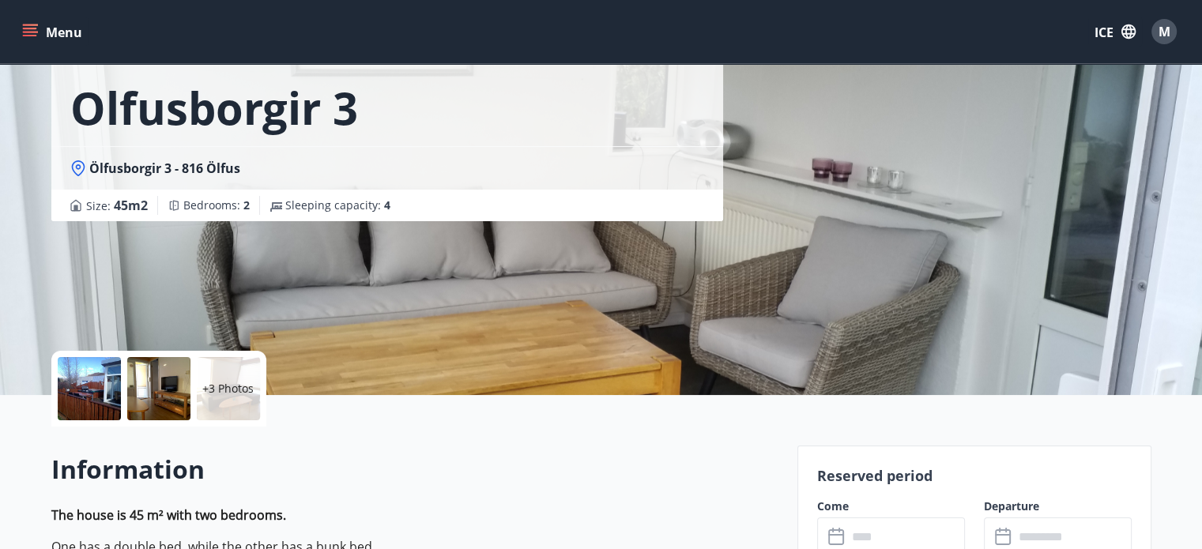
click at [218, 391] on font "+3 Photos" at bounding box center [227, 388] width 51 height 15
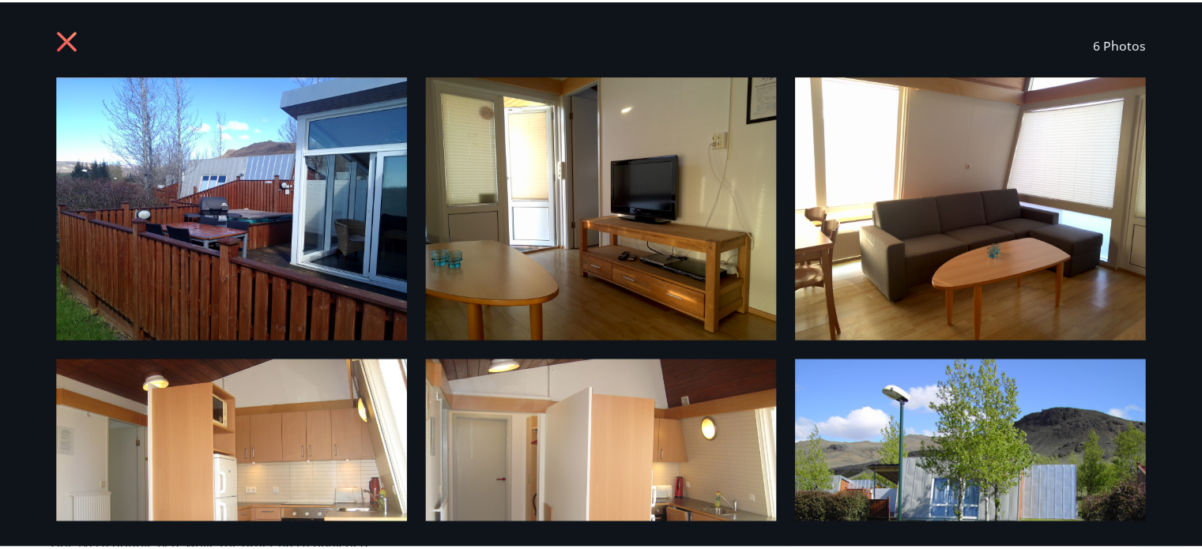
scroll to position [0, 0]
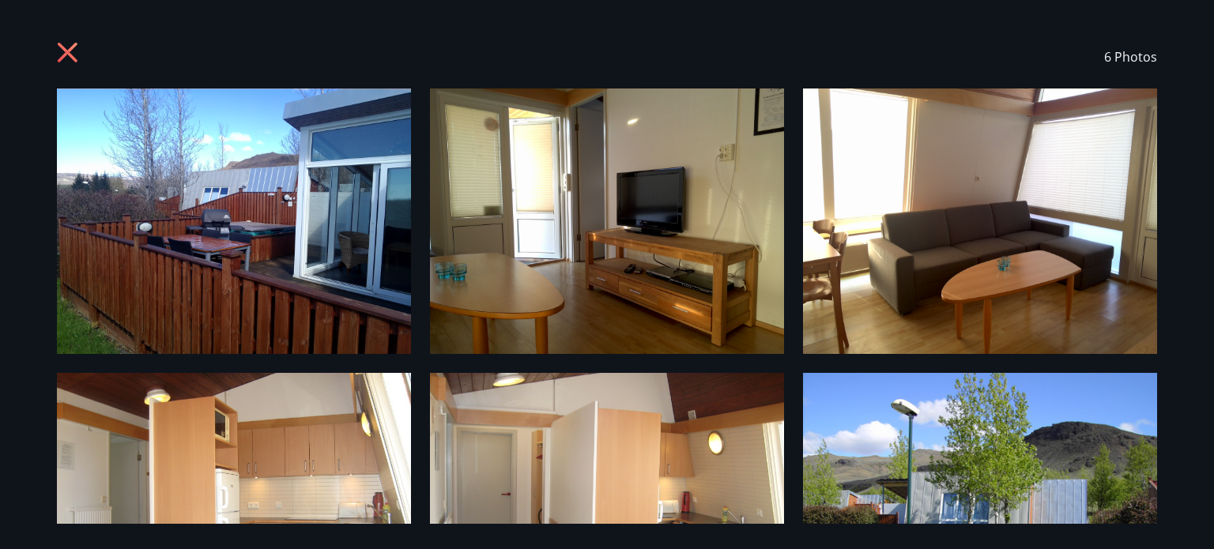
click at [1126, 59] on font "Photos" at bounding box center [1136, 56] width 43 height 17
click at [67, 51] on icon at bounding box center [68, 53] width 4 height 4
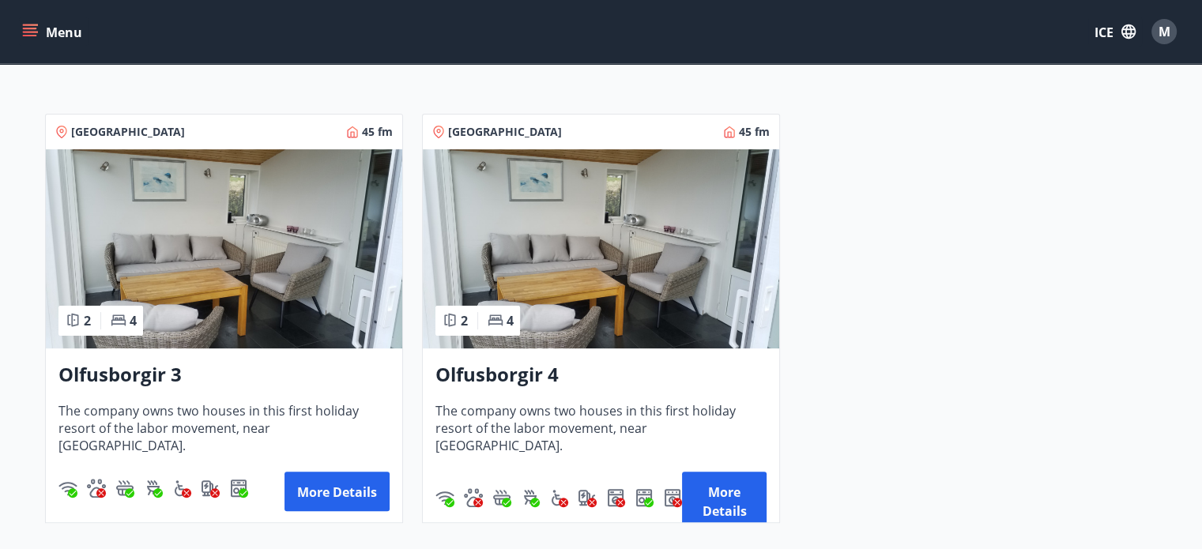
scroll to position [331, 0]
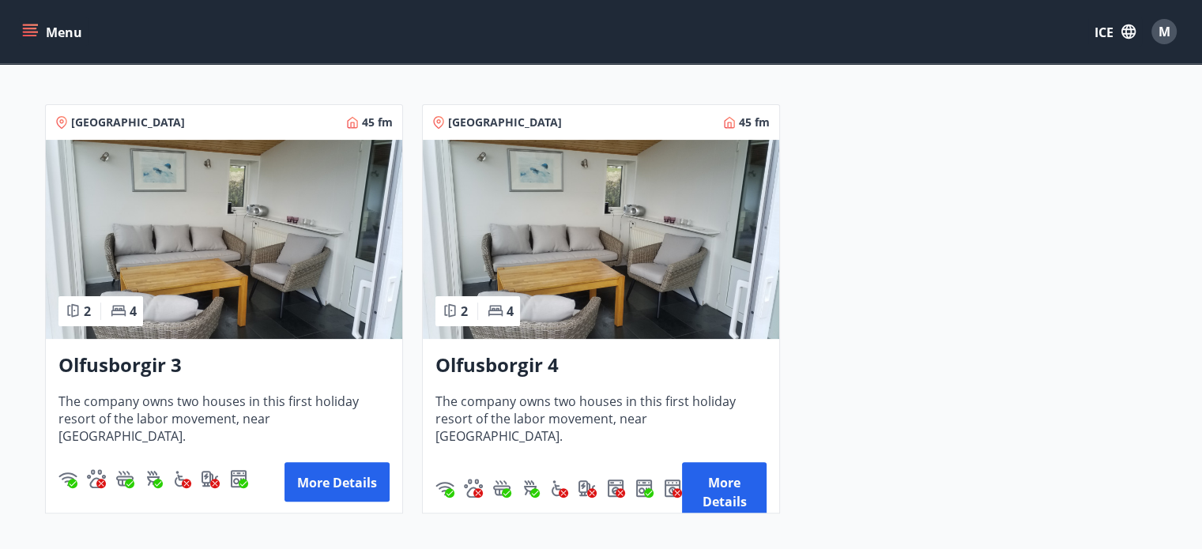
click at [604, 236] on img at bounding box center [601, 239] width 357 height 199
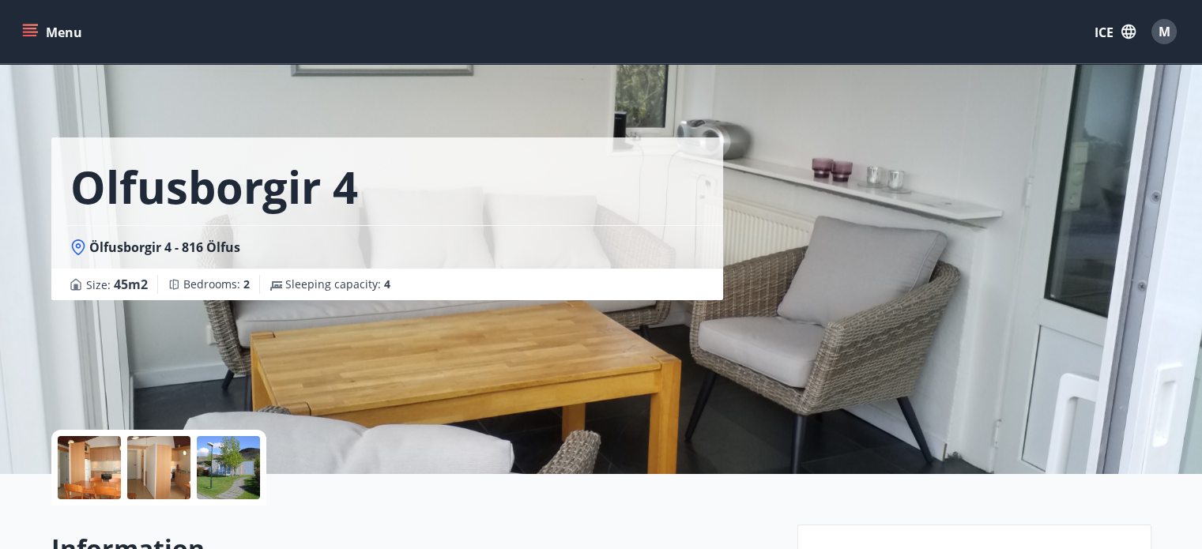
click at [95, 474] on div at bounding box center [89, 467] width 63 height 63
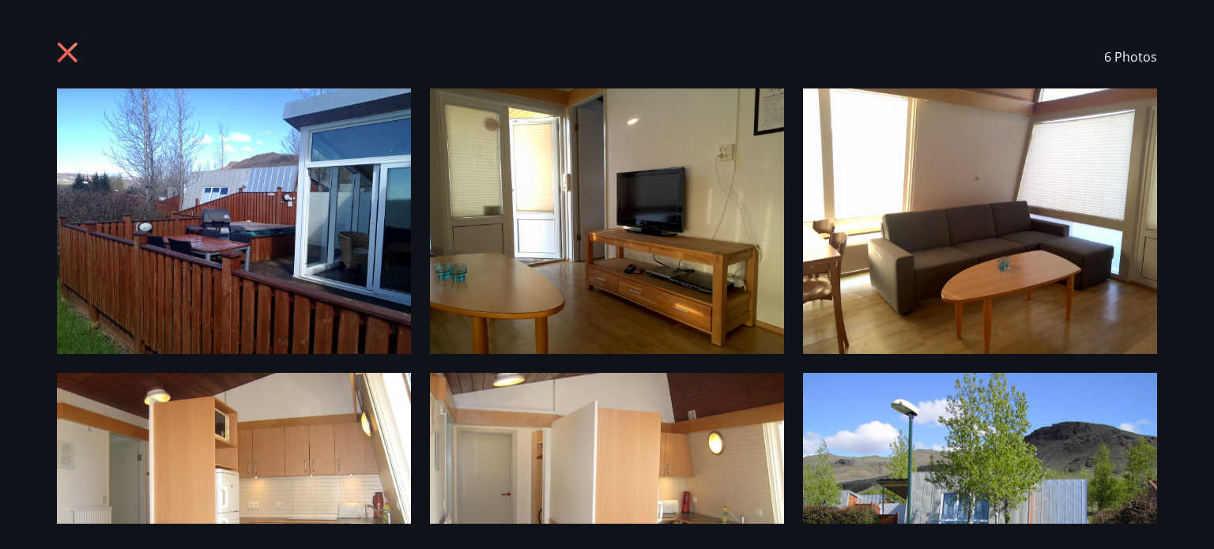
click at [63, 46] on icon at bounding box center [69, 54] width 25 height 25
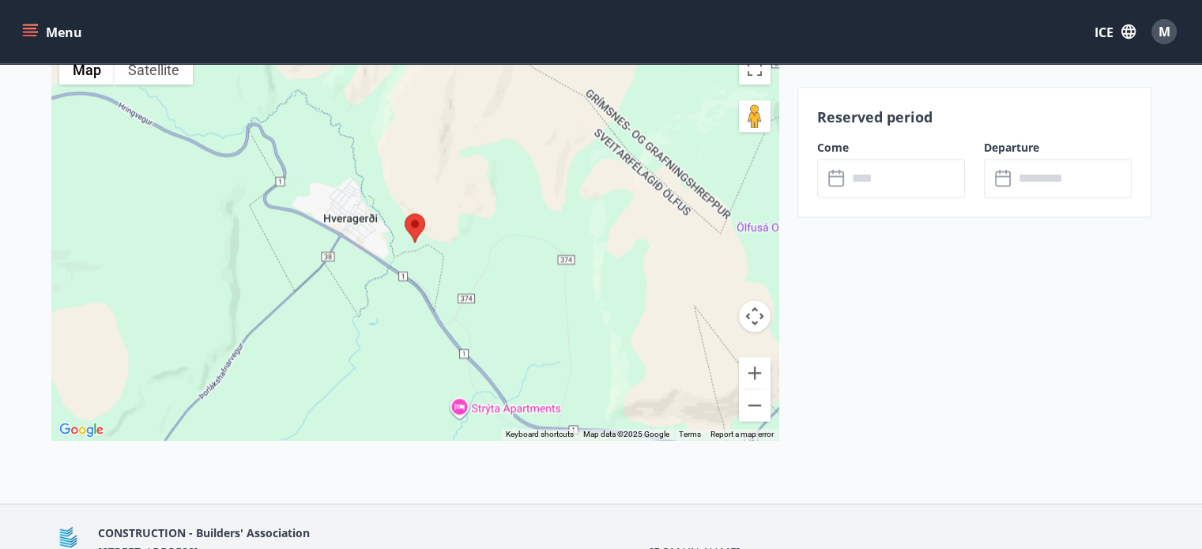
scroll to position [2223, 0]
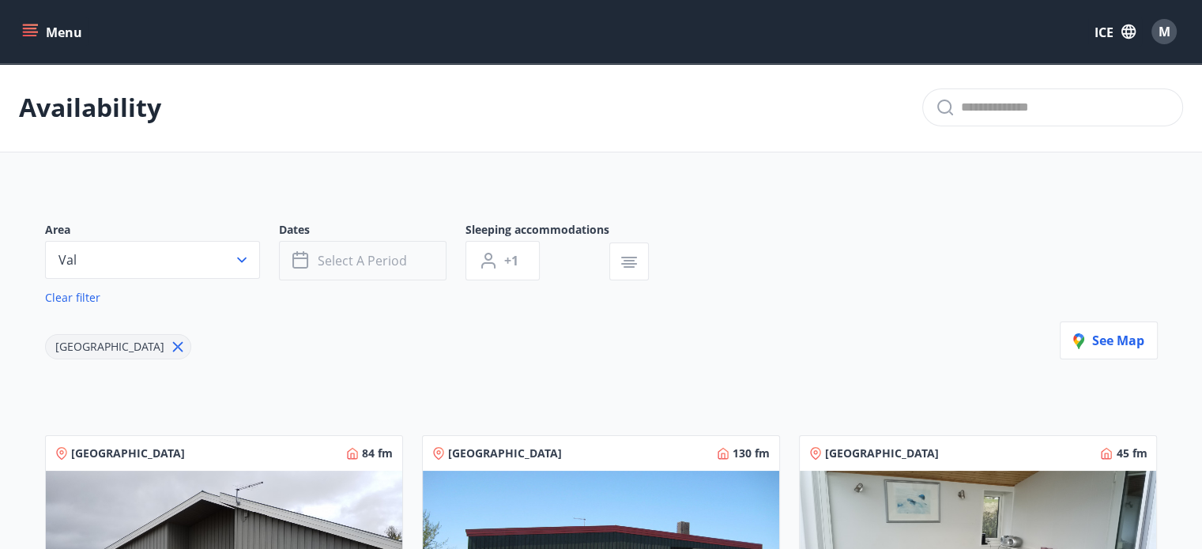
click at [376, 256] on font "Select a period" at bounding box center [362, 260] width 89 height 17
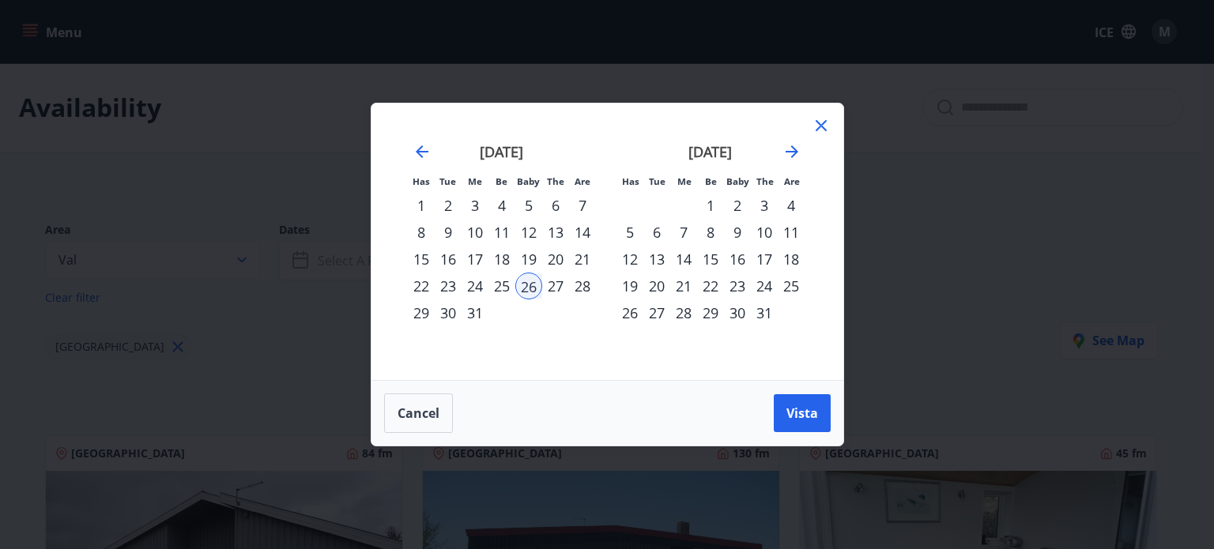
click at [553, 285] on font "27" at bounding box center [556, 286] width 16 height 19
click at [582, 286] on font "28" at bounding box center [583, 286] width 16 height 19
click at [528, 288] on font "26" at bounding box center [529, 286] width 16 height 19
click at [579, 288] on div "28" at bounding box center [582, 286] width 27 height 27
click at [559, 287] on font "27" at bounding box center [556, 286] width 16 height 19
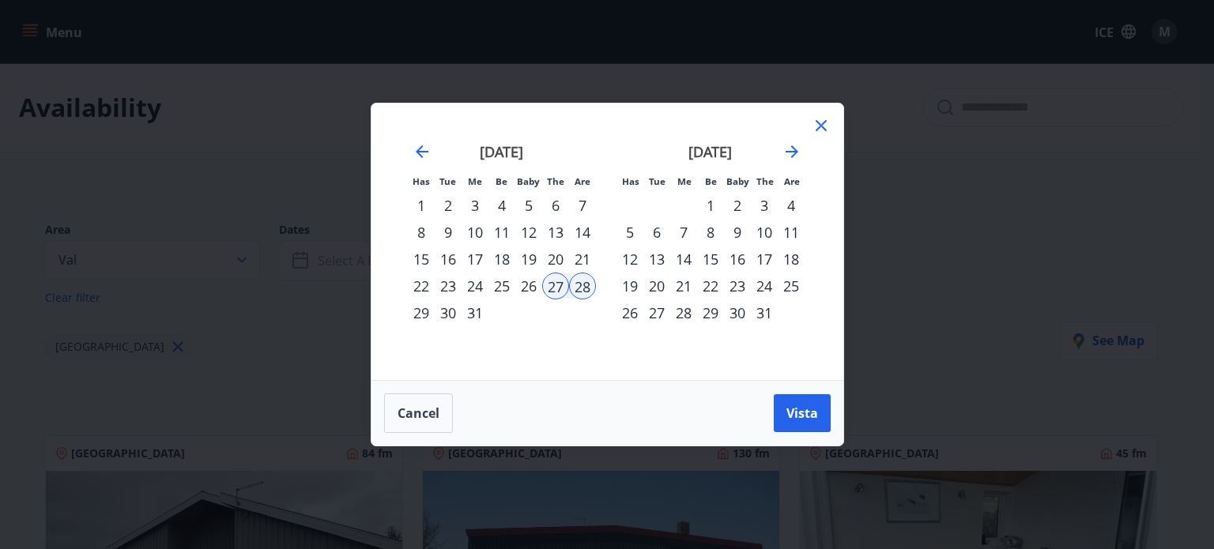
click at [527, 286] on font "26" at bounding box center [529, 286] width 16 height 19
click at [553, 286] on font "27" at bounding box center [556, 286] width 16 height 19
click at [795, 411] on font "Vista" at bounding box center [803, 413] width 32 height 17
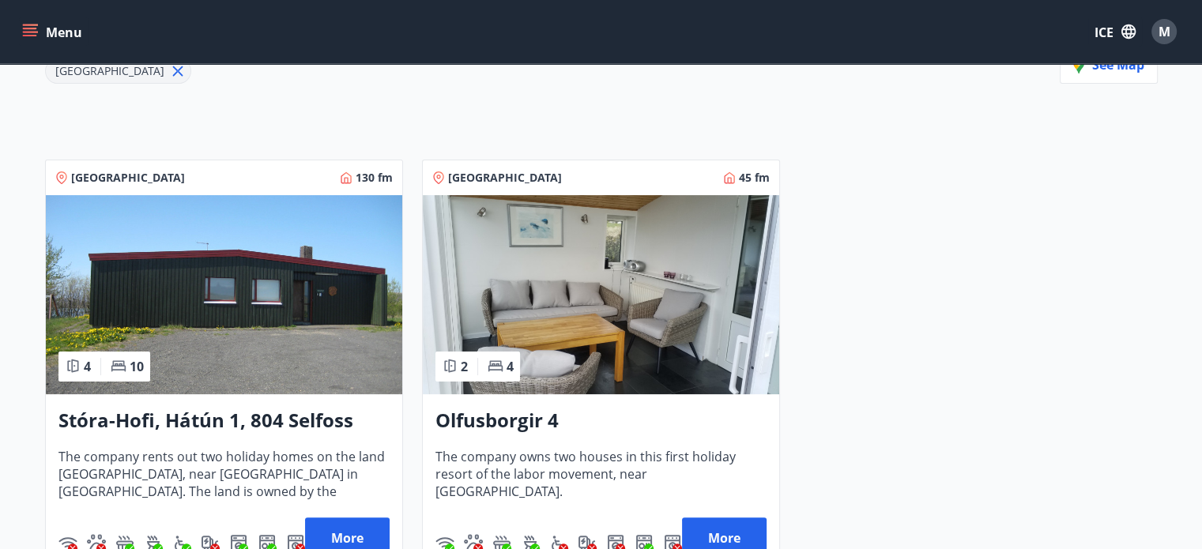
scroll to position [395, 0]
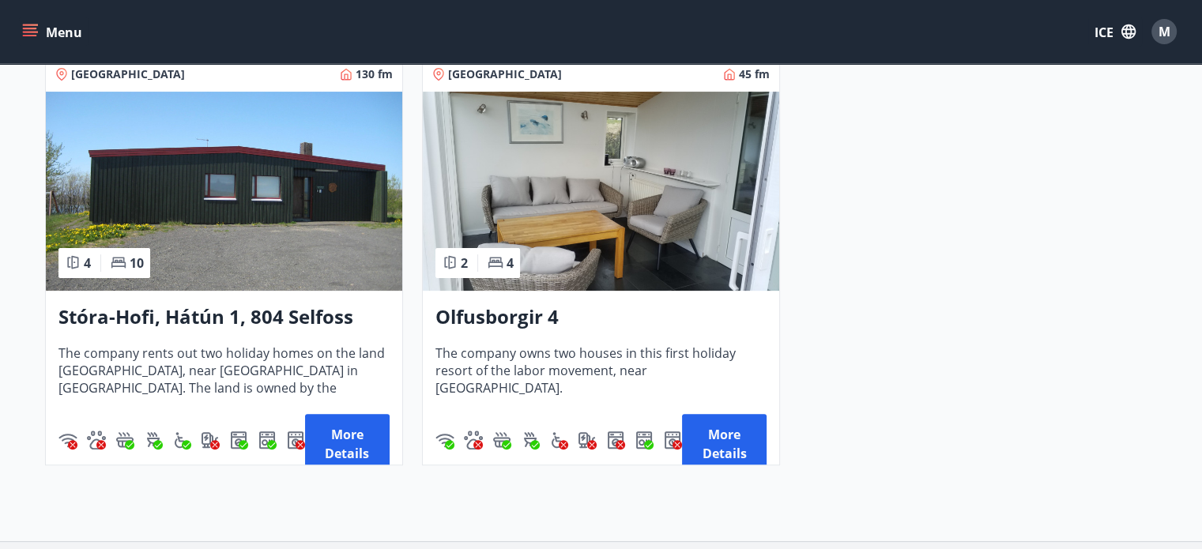
click at [266, 217] on img at bounding box center [224, 191] width 357 height 199
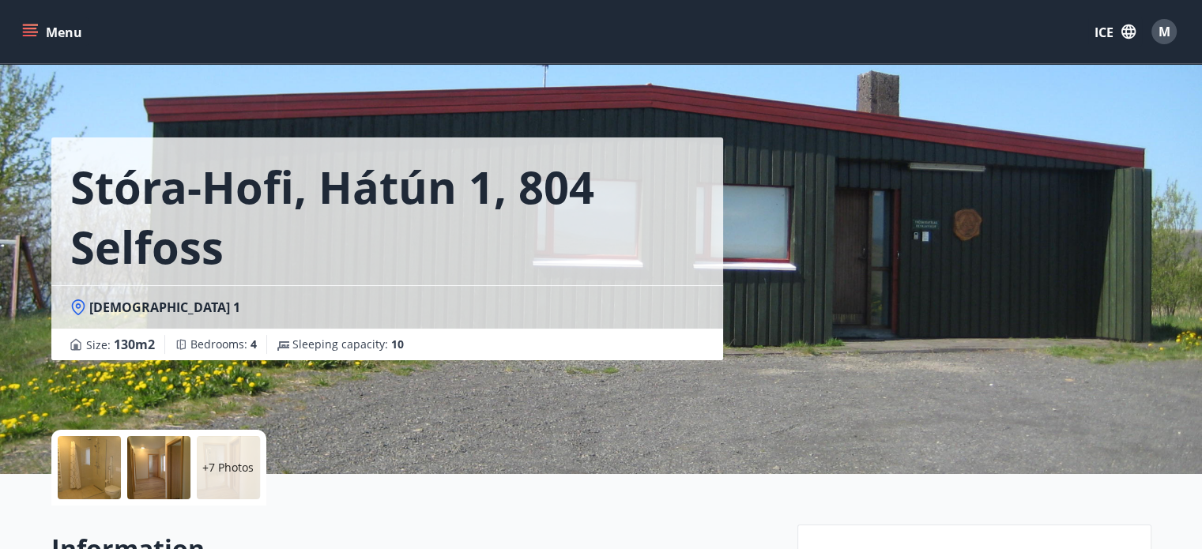
click at [139, 478] on div at bounding box center [158, 467] width 63 height 63
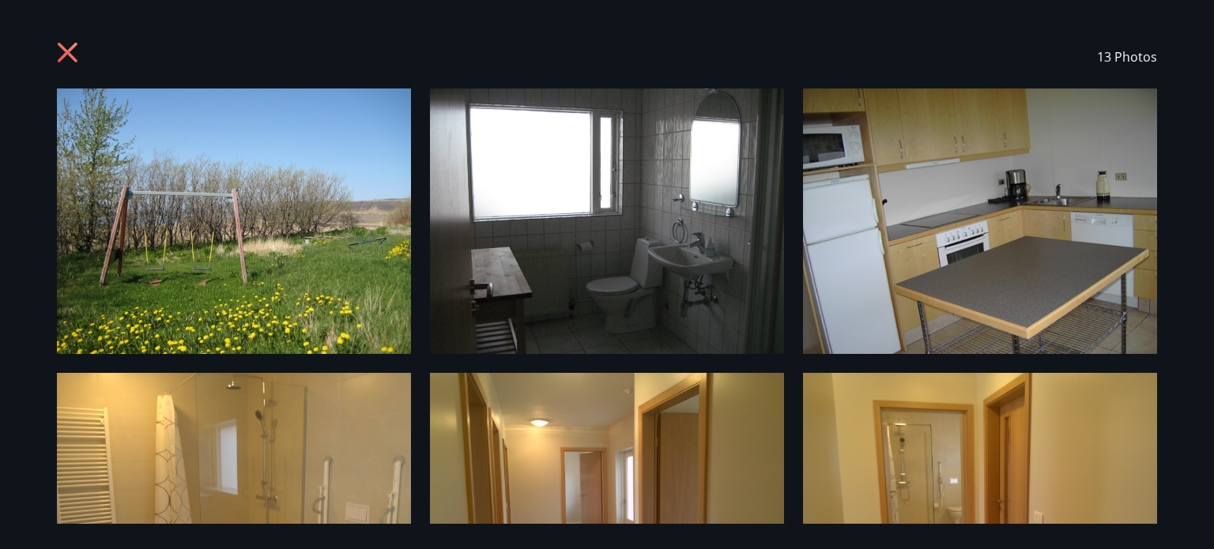
click at [69, 49] on icon at bounding box center [68, 53] width 20 height 20
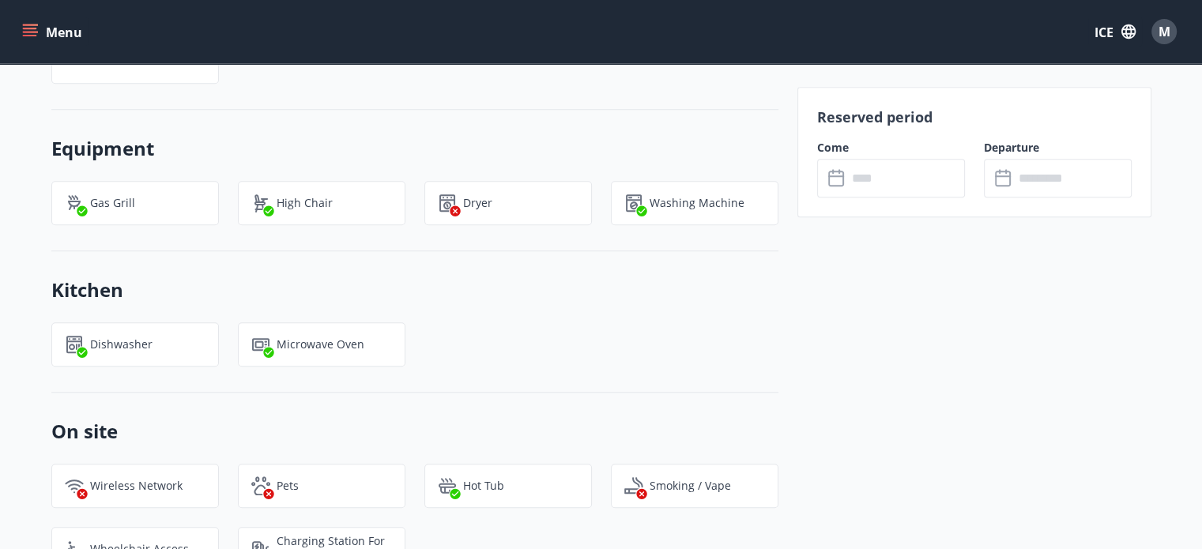
scroll to position [1372, 0]
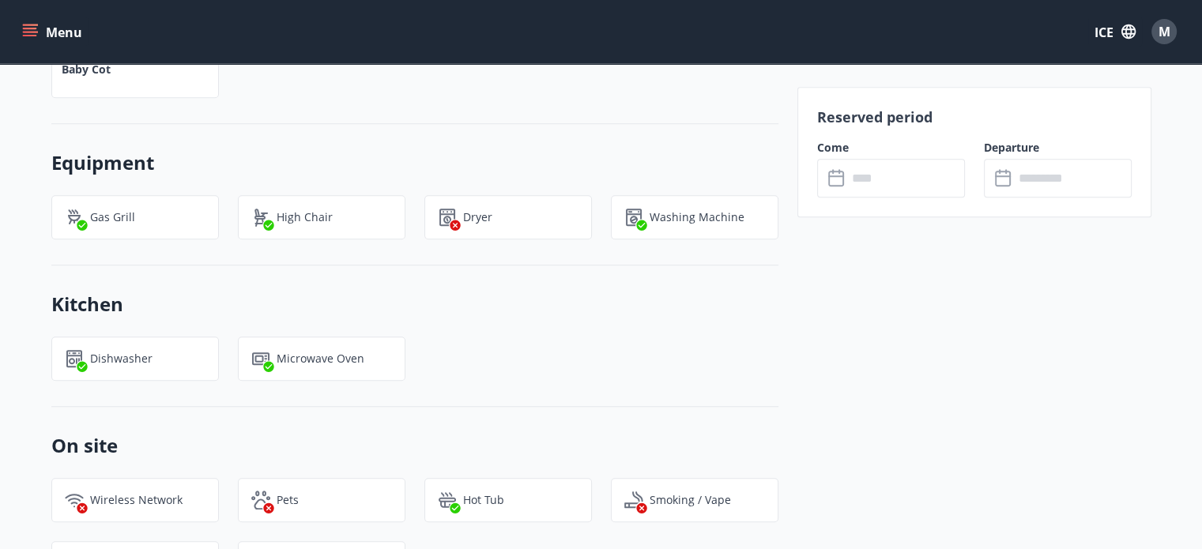
click at [878, 180] on input "text" at bounding box center [906, 178] width 118 height 39
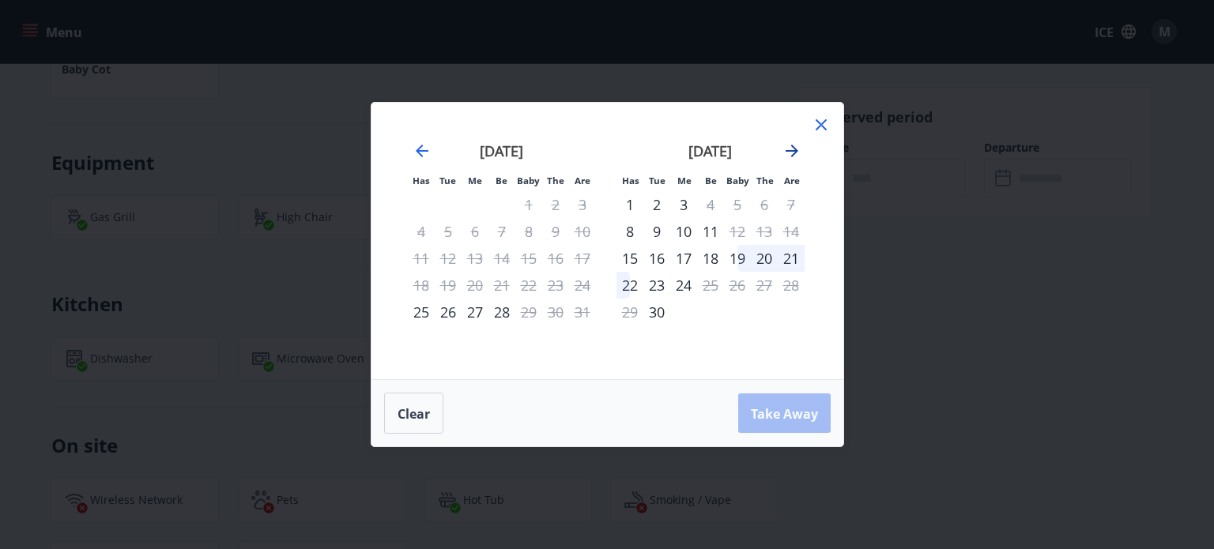
click at [793, 149] on icon "Move forward to switch to the next month." at bounding box center [792, 151] width 19 height 19
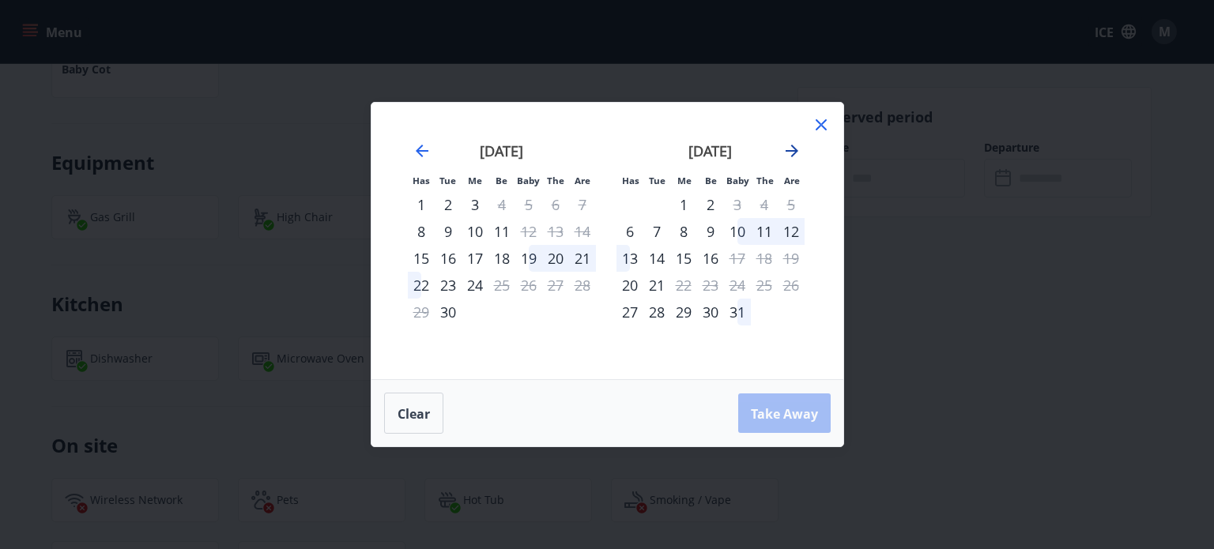
click at [793, 149] on icon "Move forward to switch to the next month." at bounding box center [792, 151] width 19 height 19
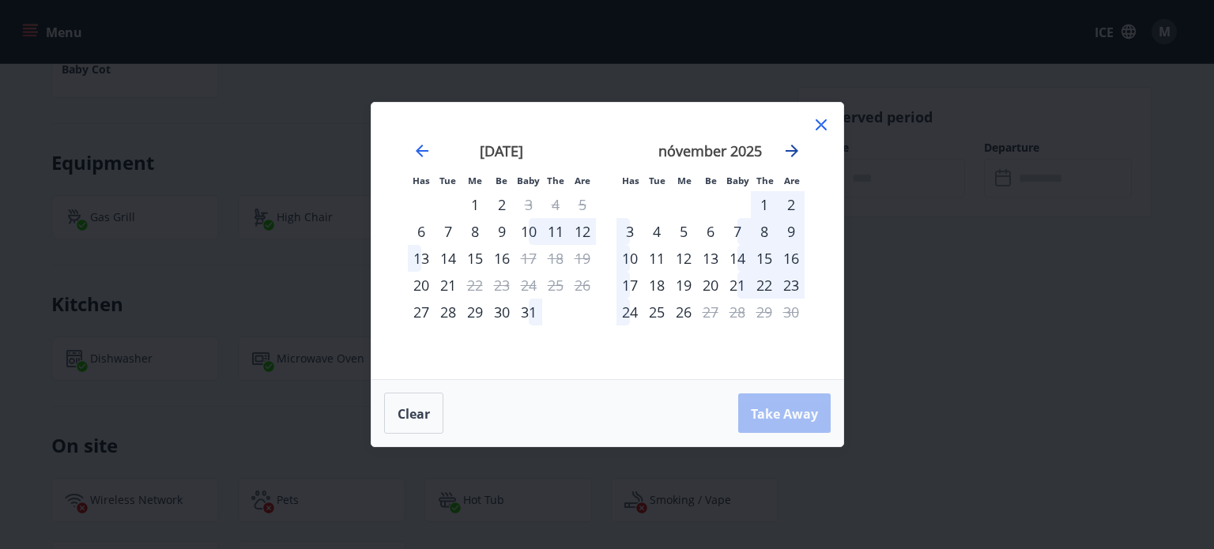
click at [793, 149] on icon "Move forward to switch to the next month." at bounding box center [792, 151] width 19 height 19
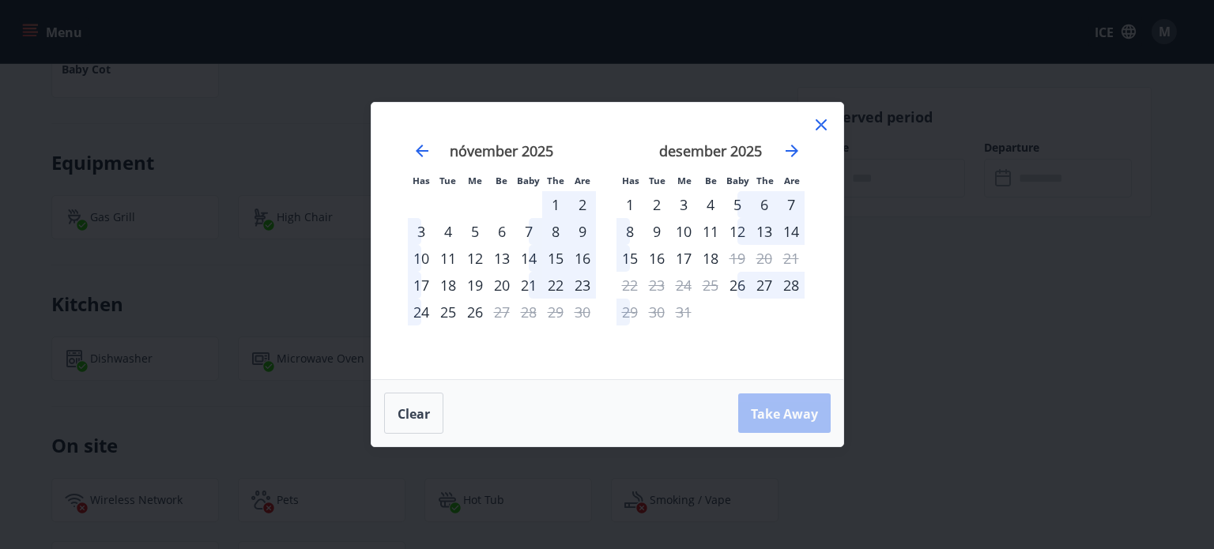
click at [823, 122] on icon at bounding box center [821, 124] width 19 height 19
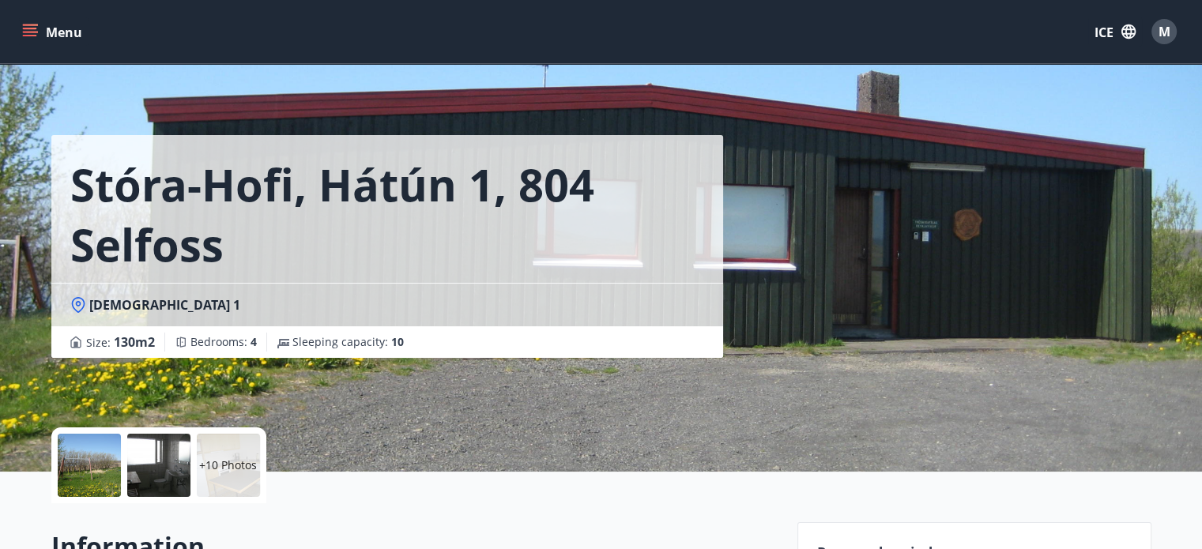
scroll to position [0, 0]
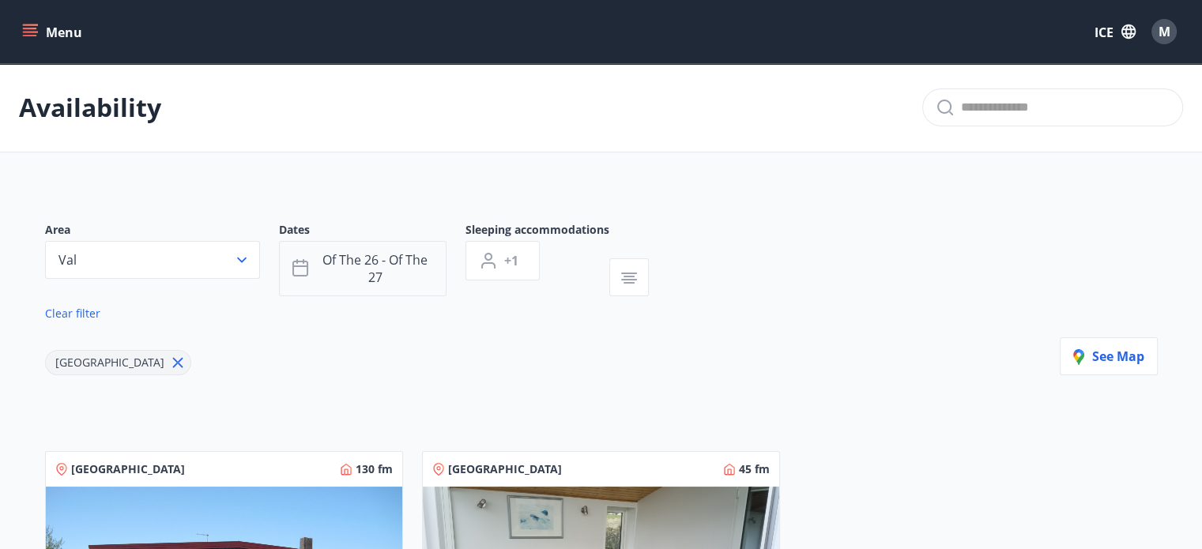
click at [373, 274] on font "of the 26 - of the 27" at bounding box center [375, 268] width 105 height 35
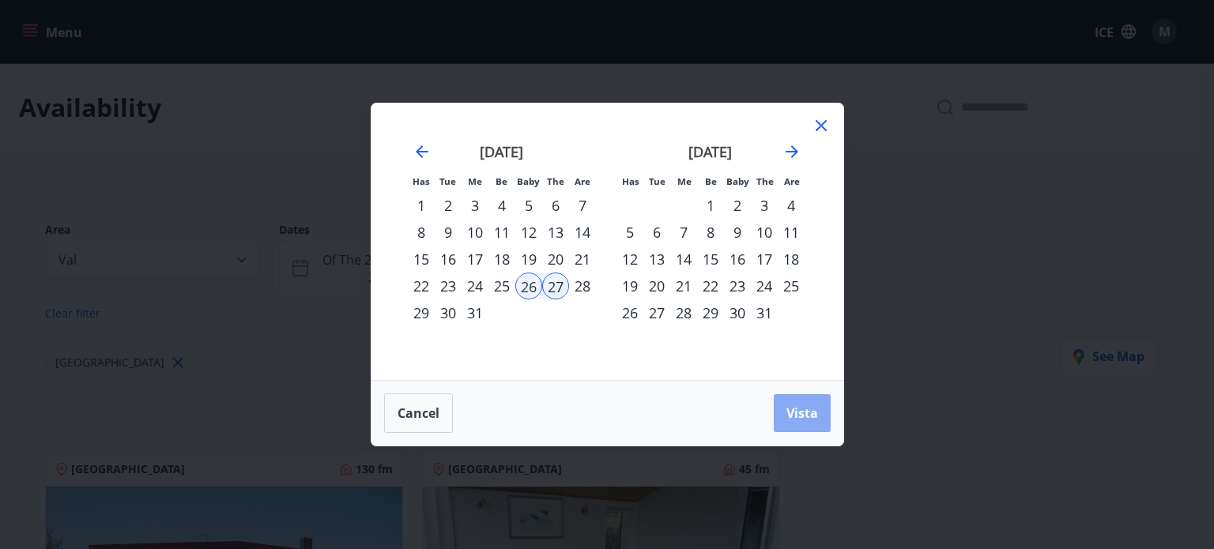
click at [806, 420] on font "Vista" at bounding box center [803, 413] width 32 height 17
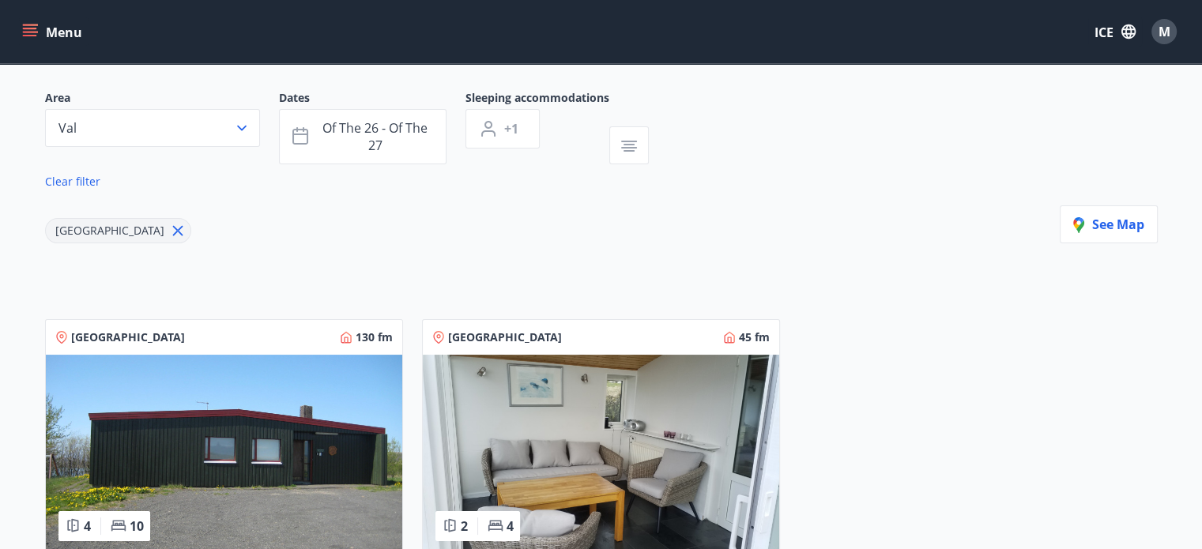
scroll to position [158, 0]
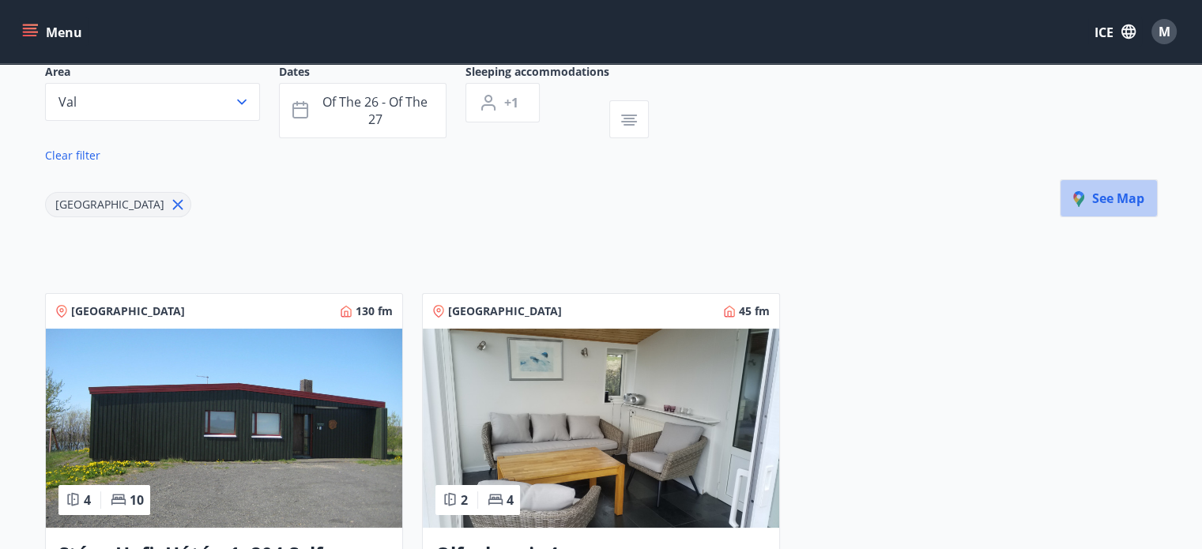
click at [1104, 196] on font "See map" at bounding box center [1119, 198] width 52 height 17
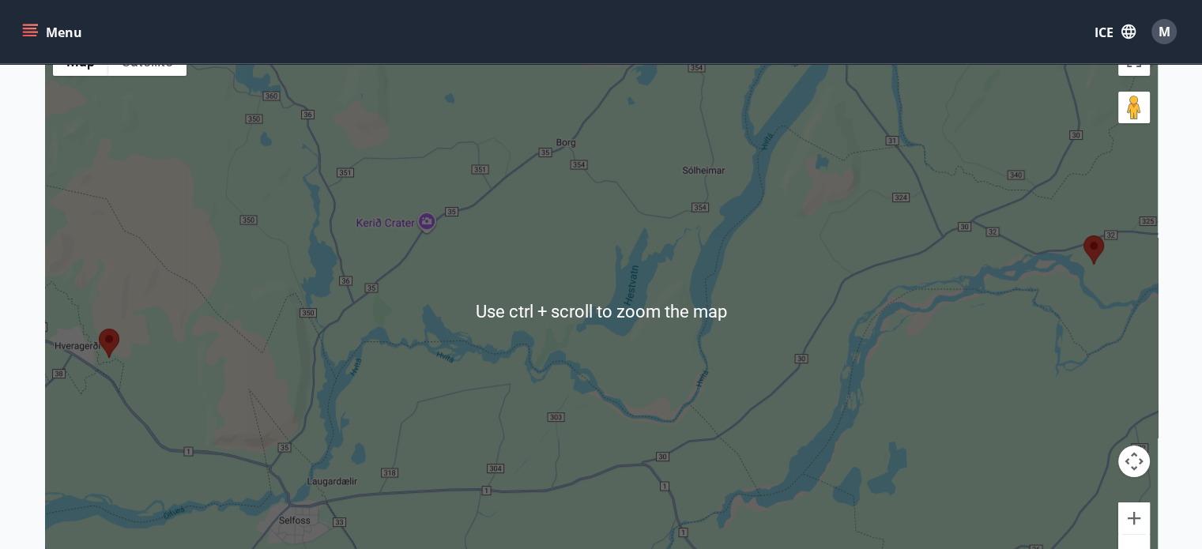
scroll to position [237, 0]
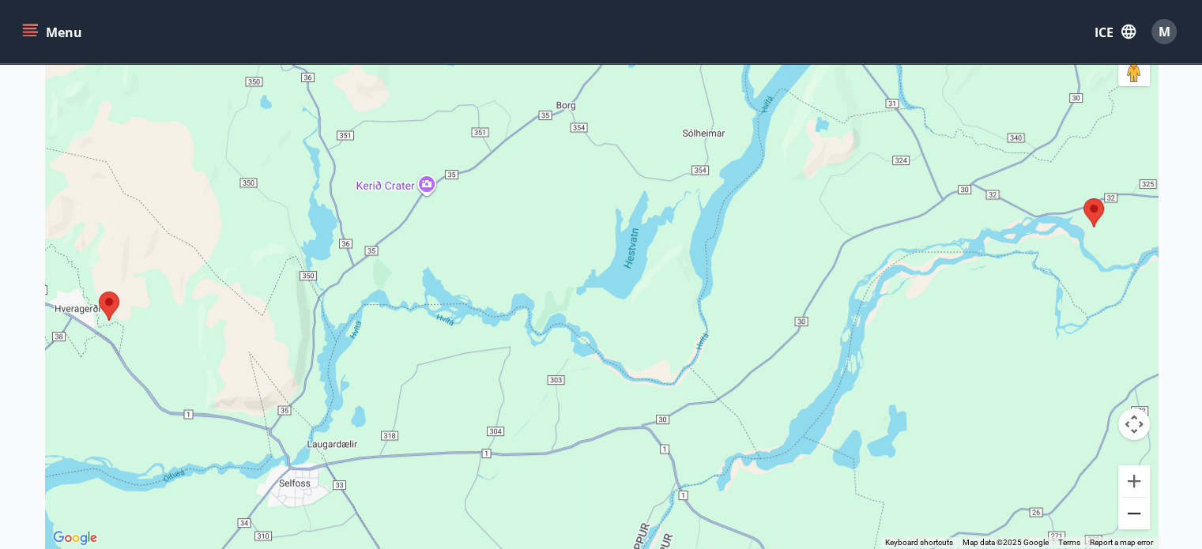
click at [1136, 515] on button "Zoom out" at bounding box center [1135, 514] width 32 height 32
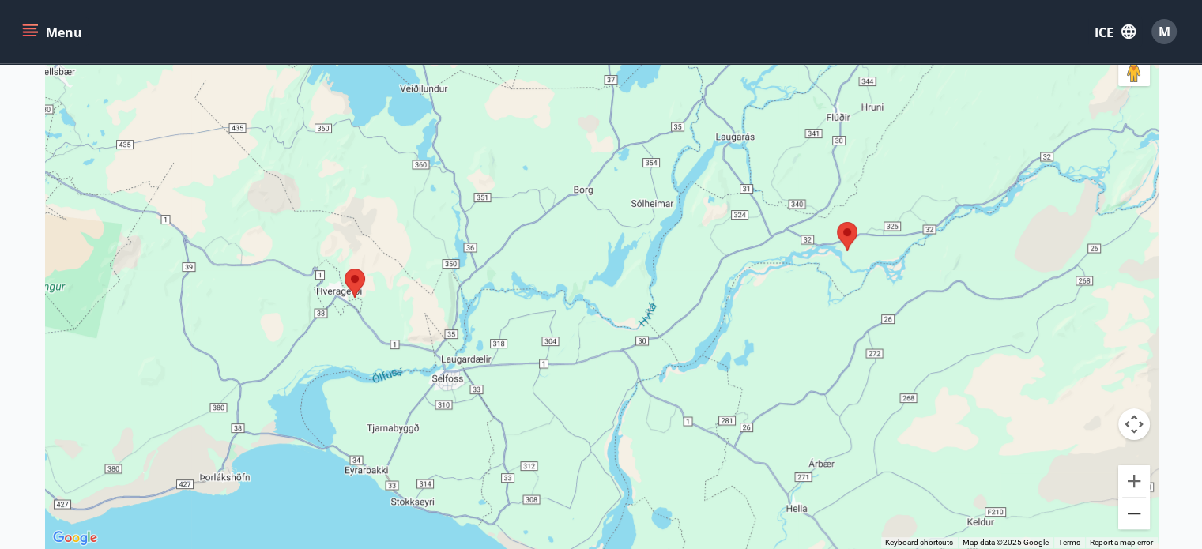
click at [1136, 515] on button "Zoom out" at bounding box center [1135, 514] width 32 height 32
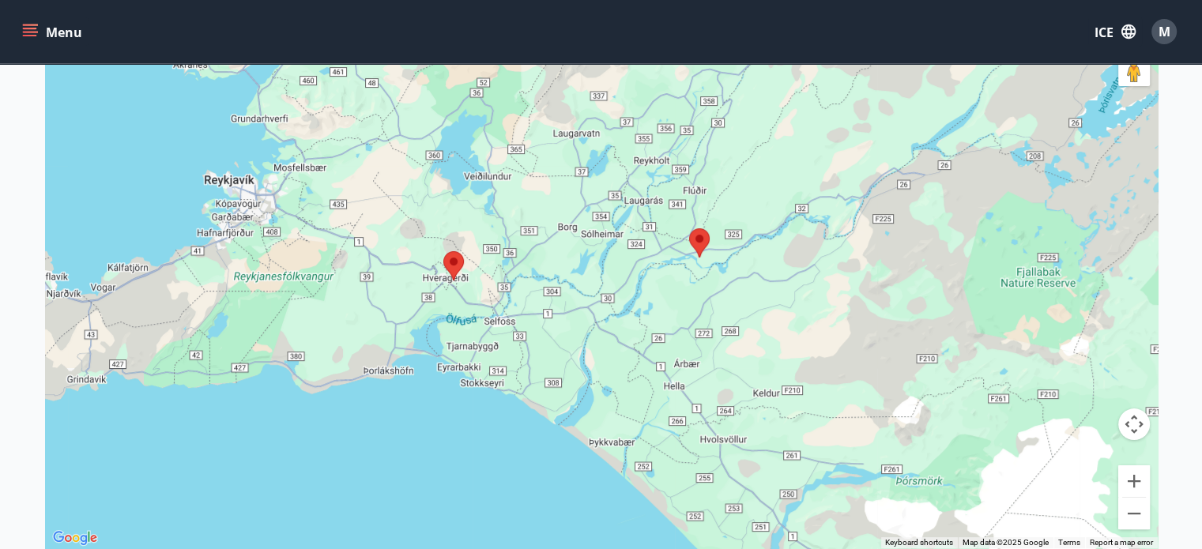
drag, startPoint x: 727, startPoint y: 363, endPoint x: 702, endPoint y: 358, distance: 25.7
click at [702, 358] on div at bounding box center [601, 273] width 1113 height 549
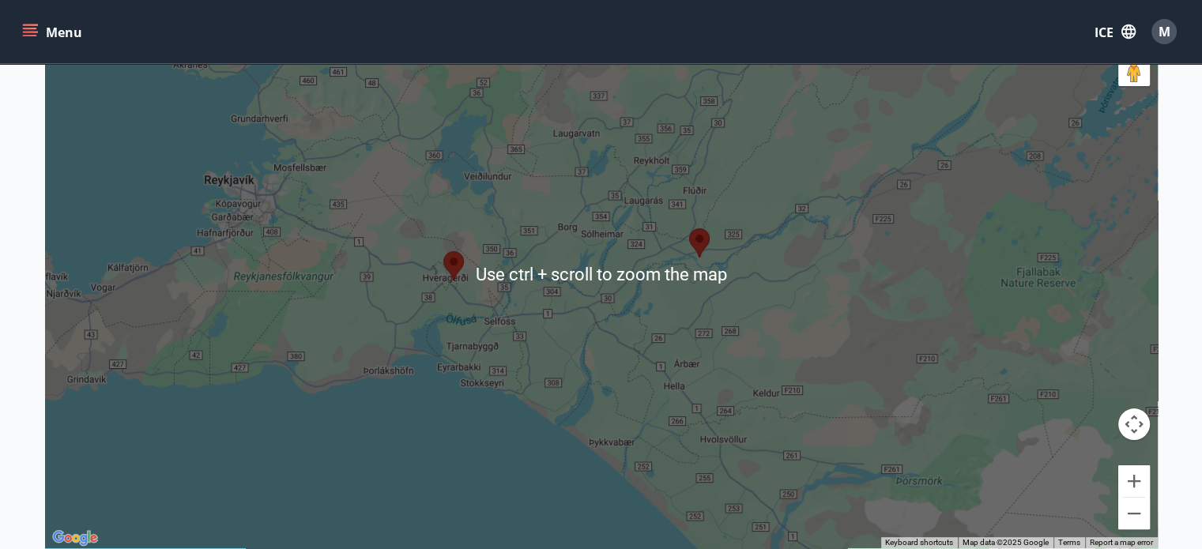
click at [771, 285] on div at bounding box center [601, 273] width 1113 height 549
click at [767, 281] on div at bounding box center [601, 273] width 1113 height 549
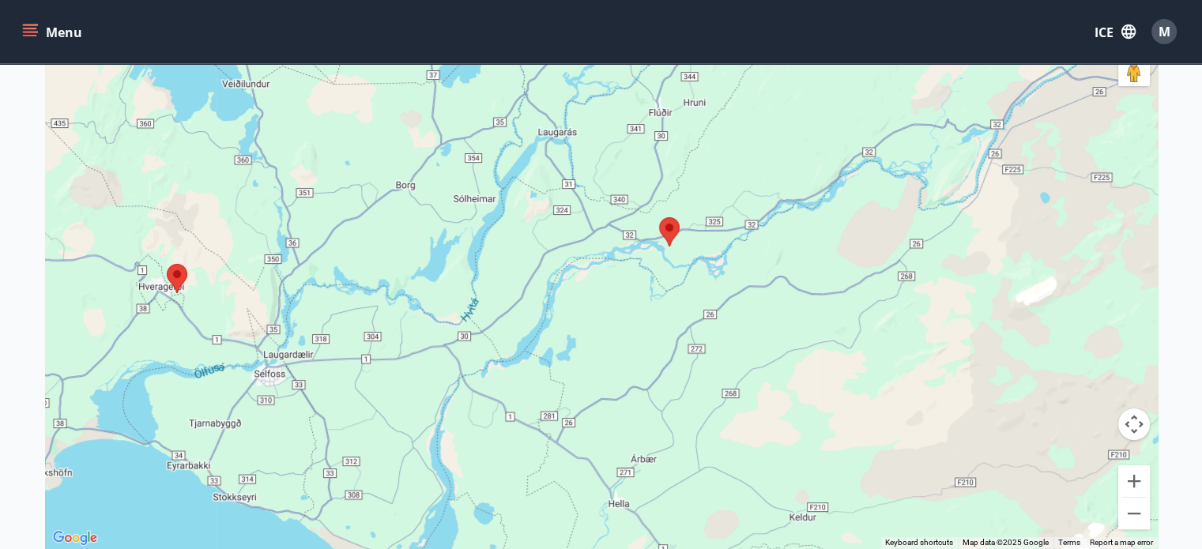
drag, startPoint x: 670, startPoint y: 271, endPoint x: 718, endPoint y: 288, distance: 50.3
click at [718, 288] on div at bounding box center [601, 273] width 1113 height 549
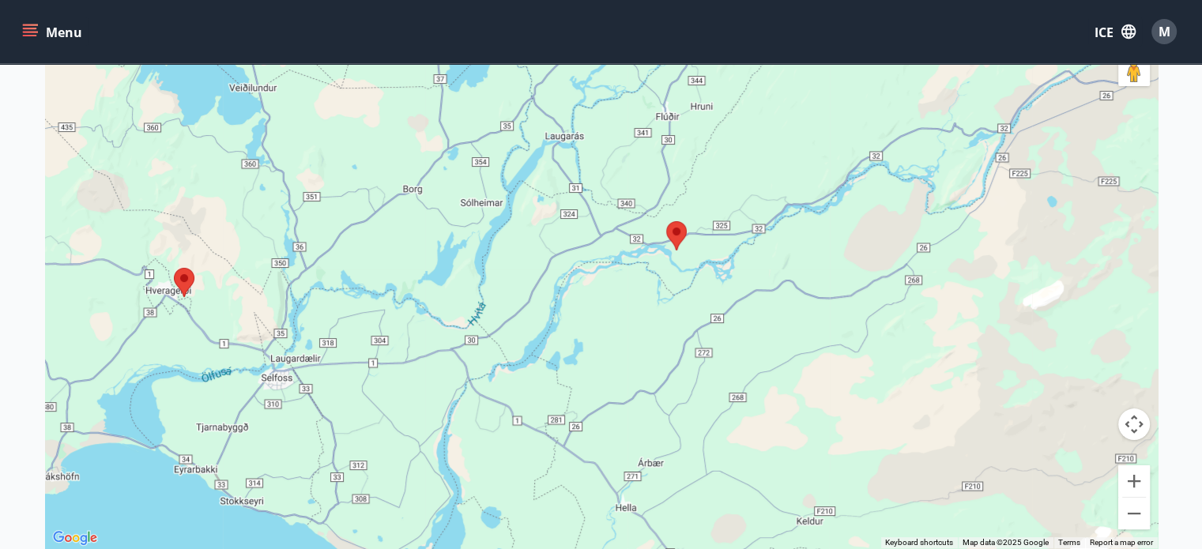
click at [680, 255] on div at bounding box center [601, 273] width 1113 height 549
click at [675, 266] on div at bounding box center [601, 273] width 1113 height 549
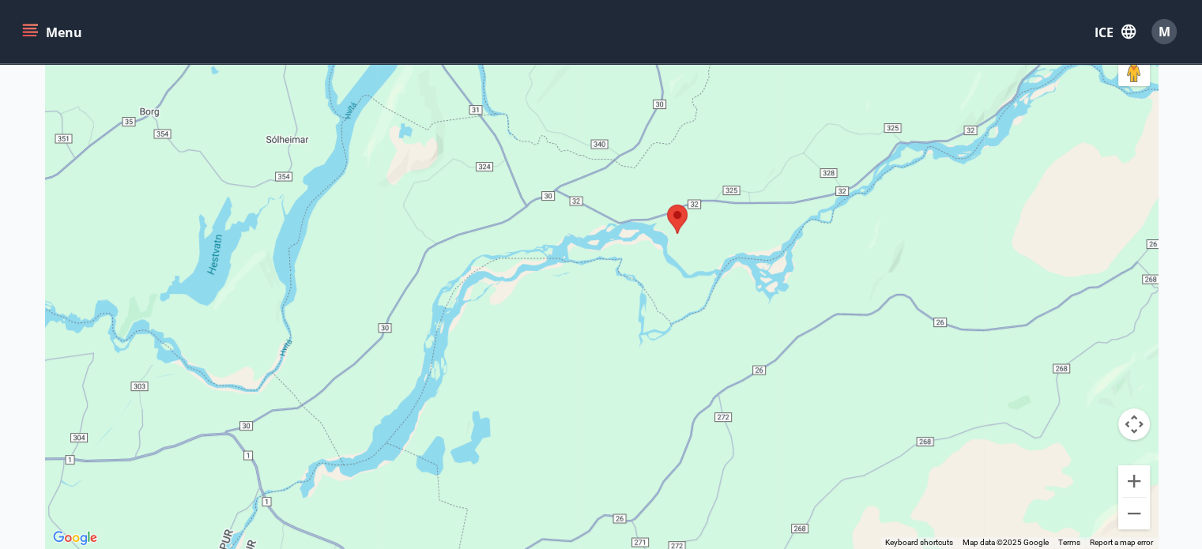
click at [675, 266] on div at bounding box center [601, 273] width 1113 height 549
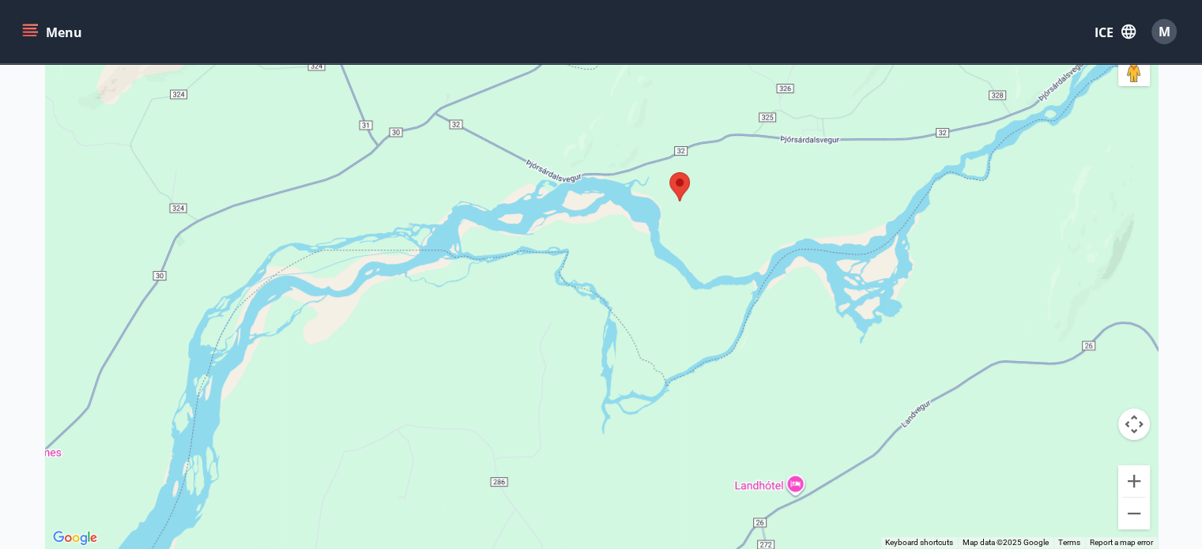
click at [675, 266] on div at bounding box center [601, 273] width 1113 height 549
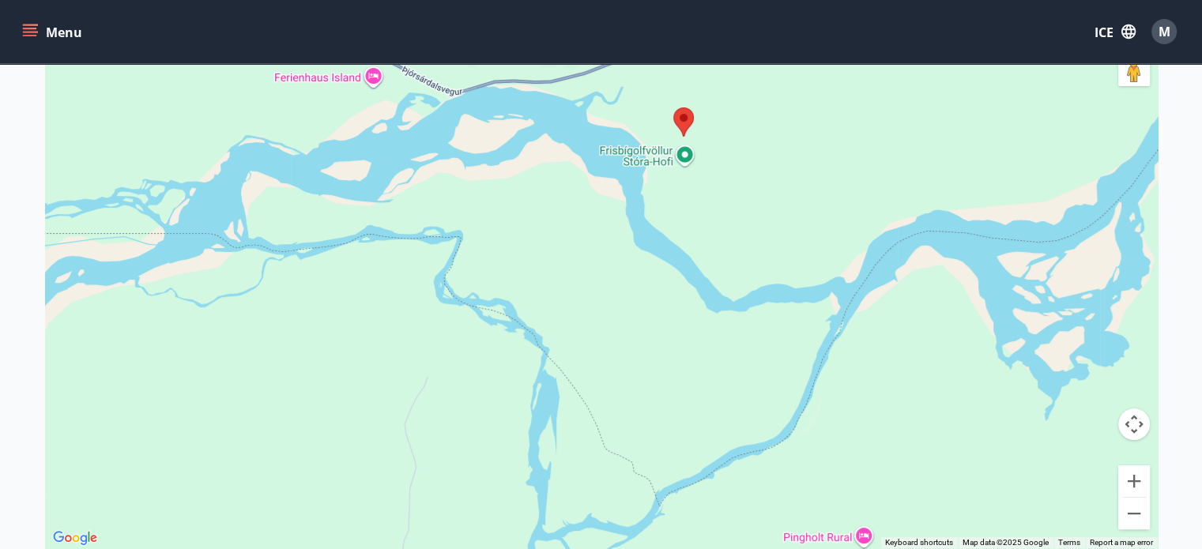
click at [664, 259] on div at bounding box center [601, 273] width 1113 height 549
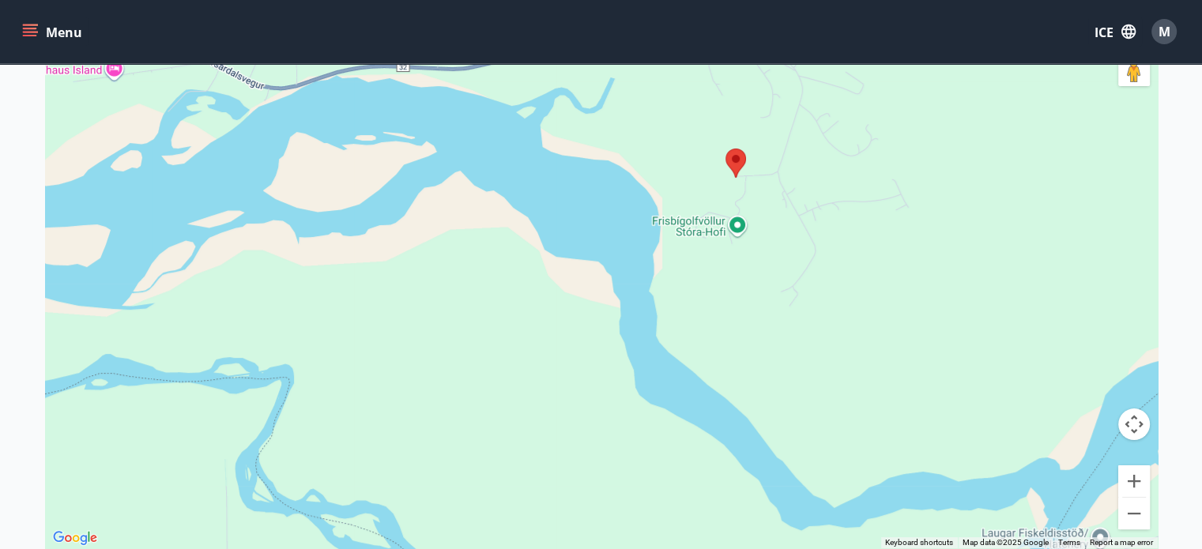
drag, startPoint x: 680, startPoint y: 201, endPoint x: 715, endPoint y: 398, distance: 200.8
click at [715, 398] on div at bounding box center [601, 273] width 1113 height 549
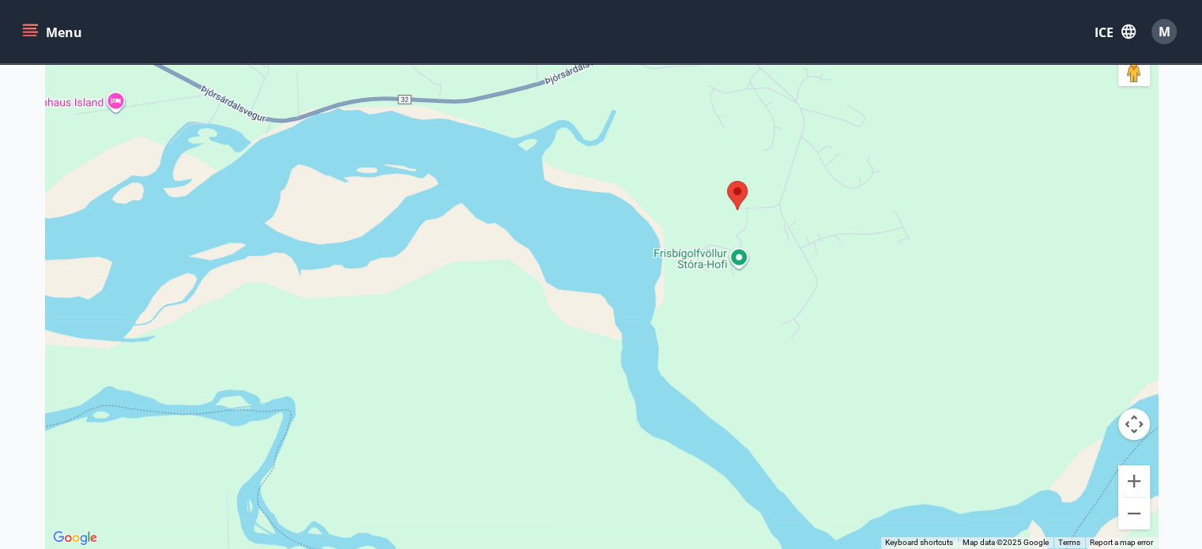
click at [710, 371] on div at bounding box center [601, 273] width 1113 height 549
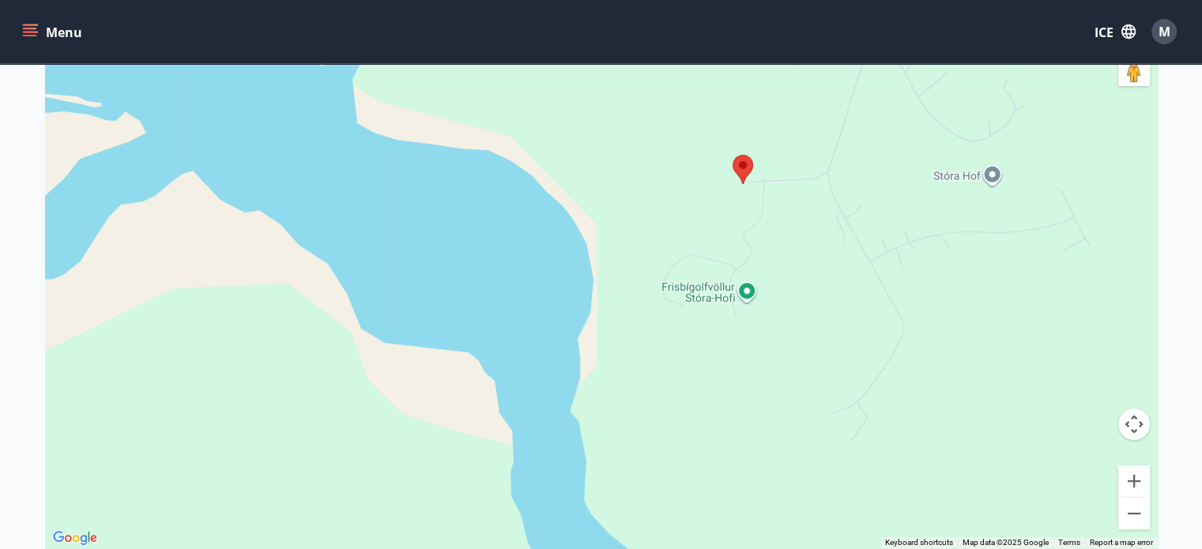
drag, startPoint x: 720, startPoint y: 311, endPoint x: 700, endPoint y: 425, distance: 115.7
click at [700, 425] on div at bounding box center [601, 273] width 1113 height 549
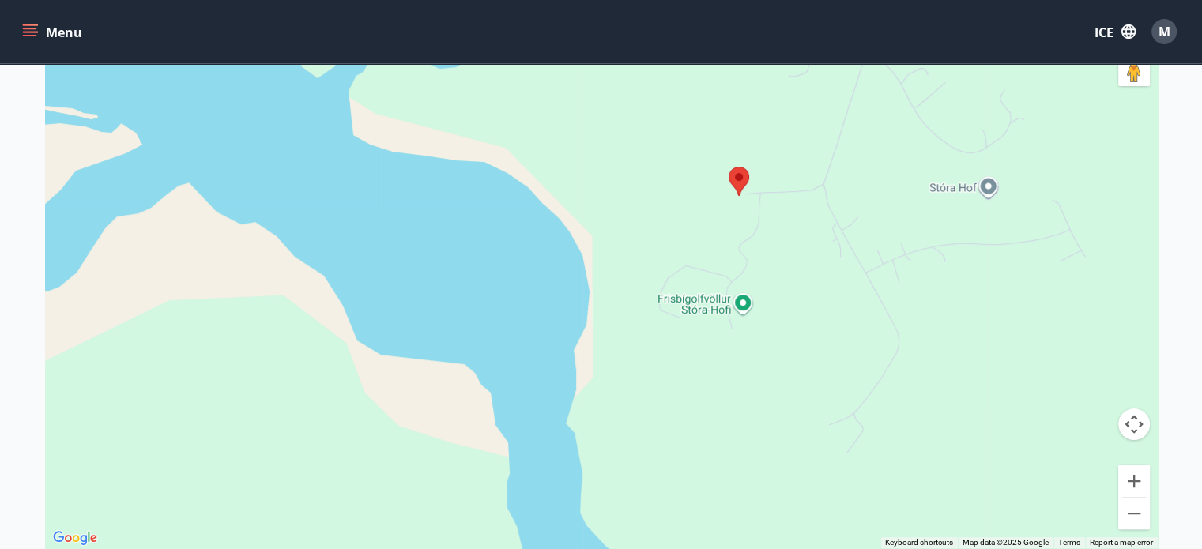
click at [699, 371] on div at bounding box center [601, 273] width 1113 height 549
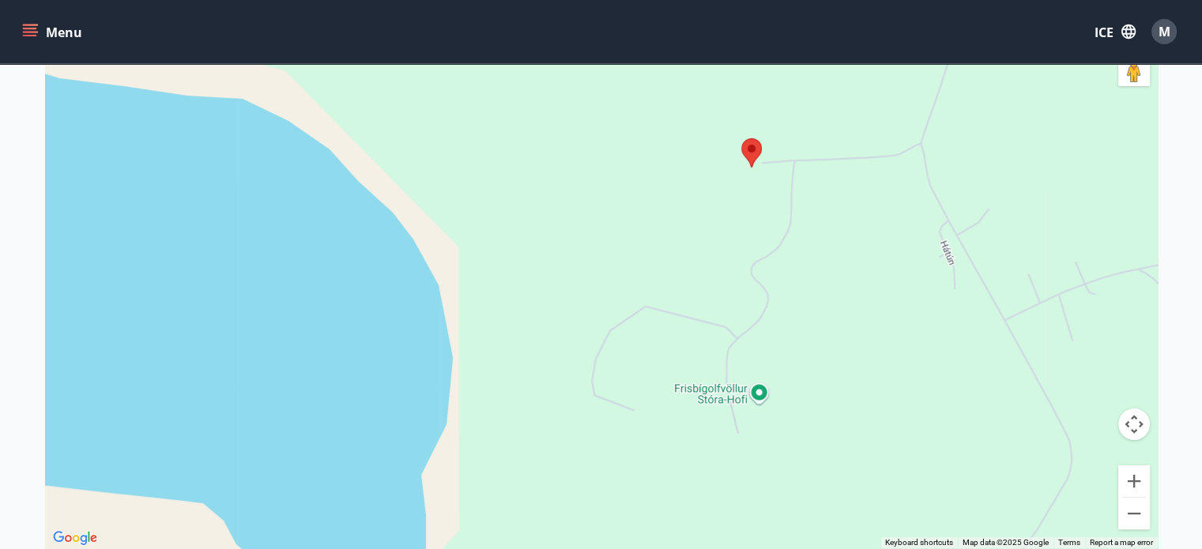
drag, startPoint x: 698, startPoint y: 323, endPoint x: 663, endPoint y: 486, distance: 166.7
click at [663, 485] on div at bounding box center [601, 273] width 1113 height 549
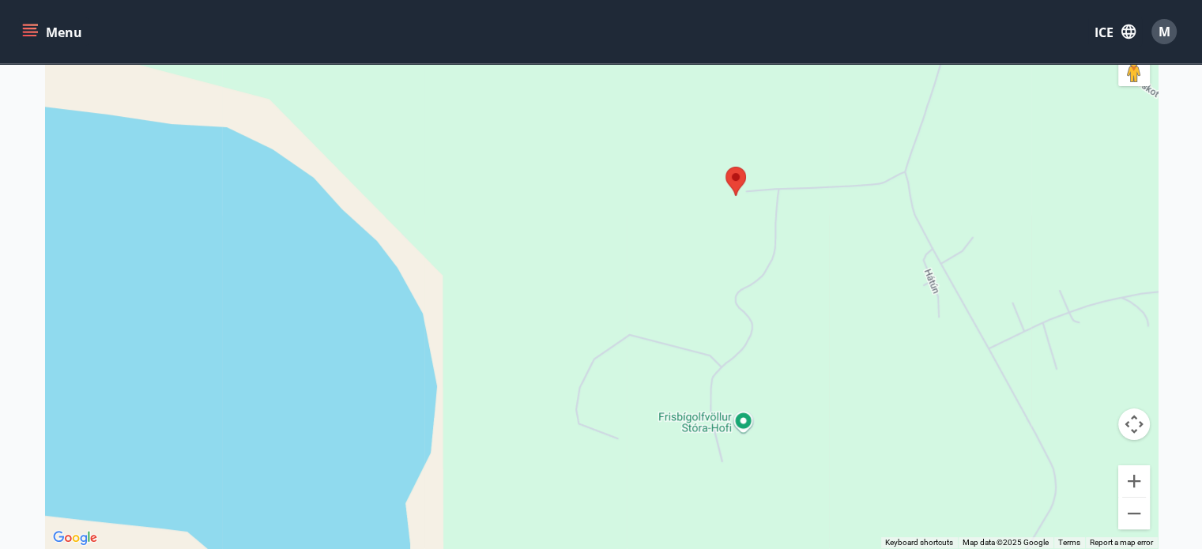
click at [744, 417] on div at bounding box center [601, 273] width 1113 height 549
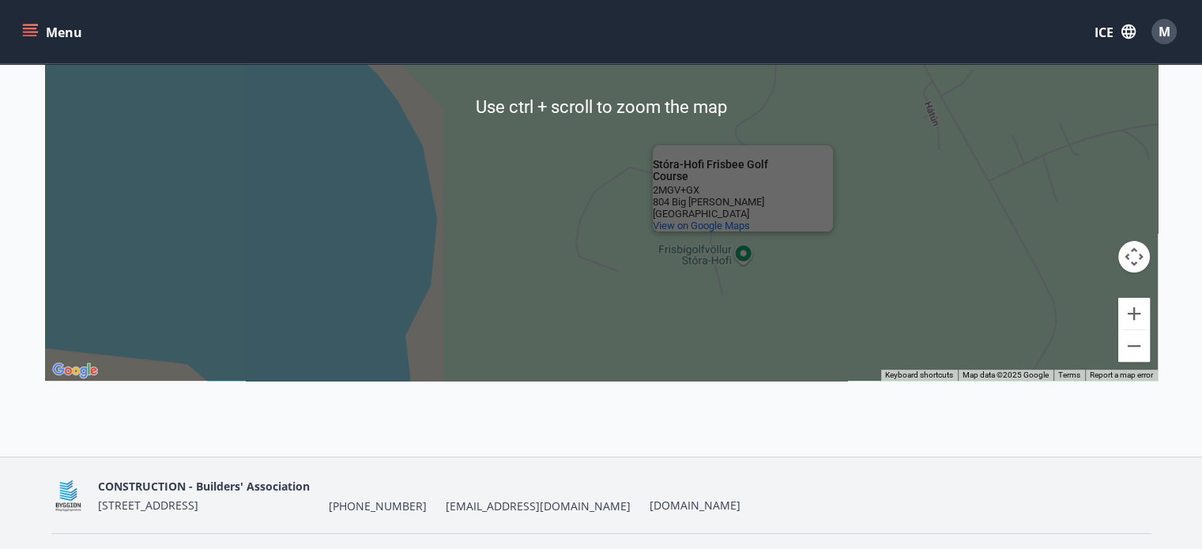
scroll to position [444, 0]
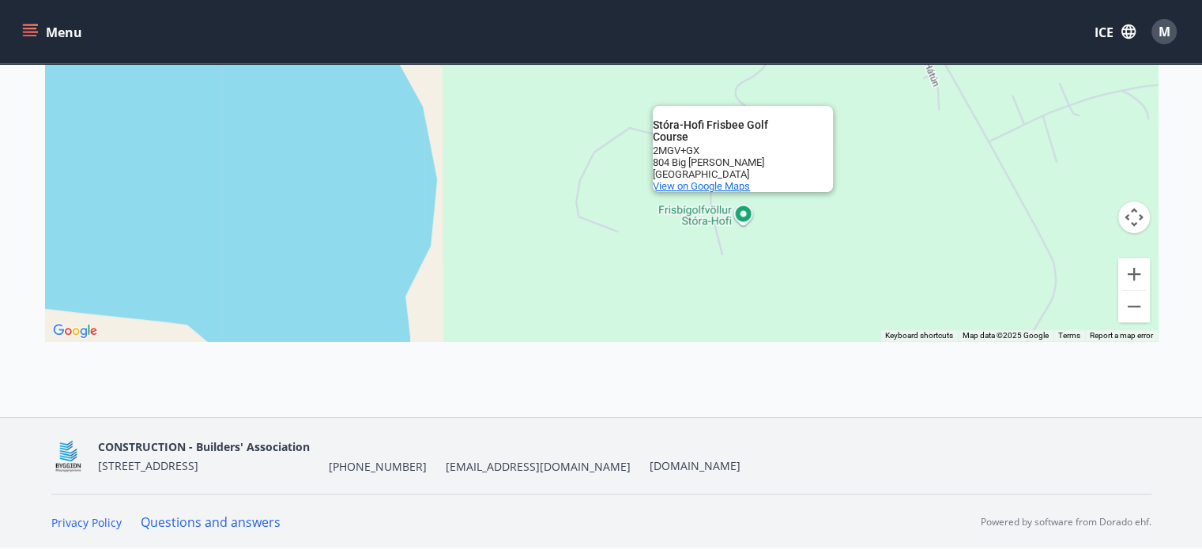
click at [704, 185] on span "View on Google Maps" at bounding box center [701, 186] width 97 height 12
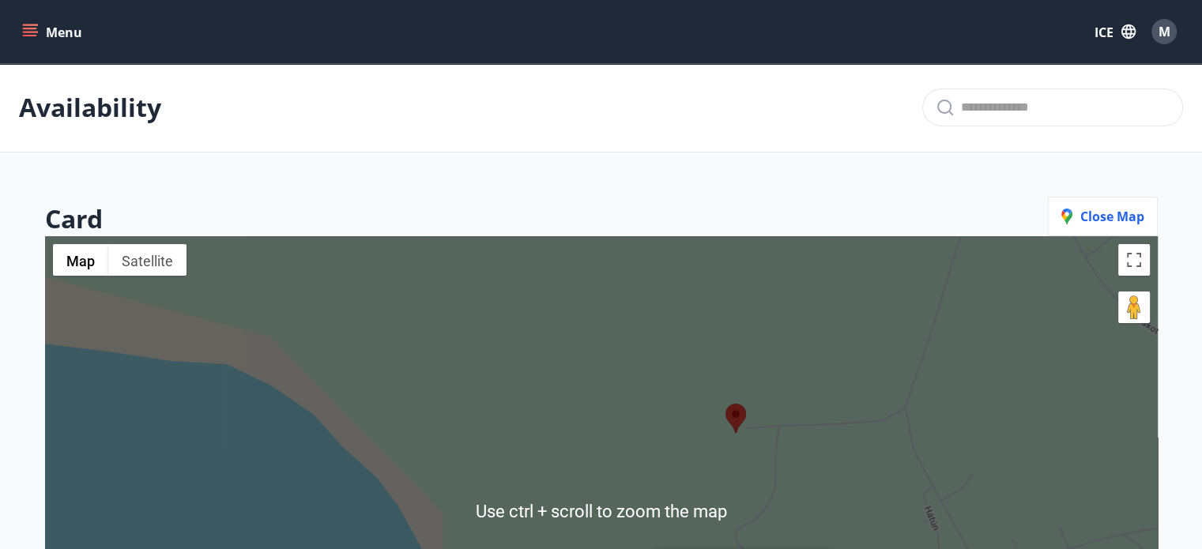
scroll to position [0, 0]
click at [1110, 215] on font "Close map" at bounding box center [1113, 216] width 64 height 17
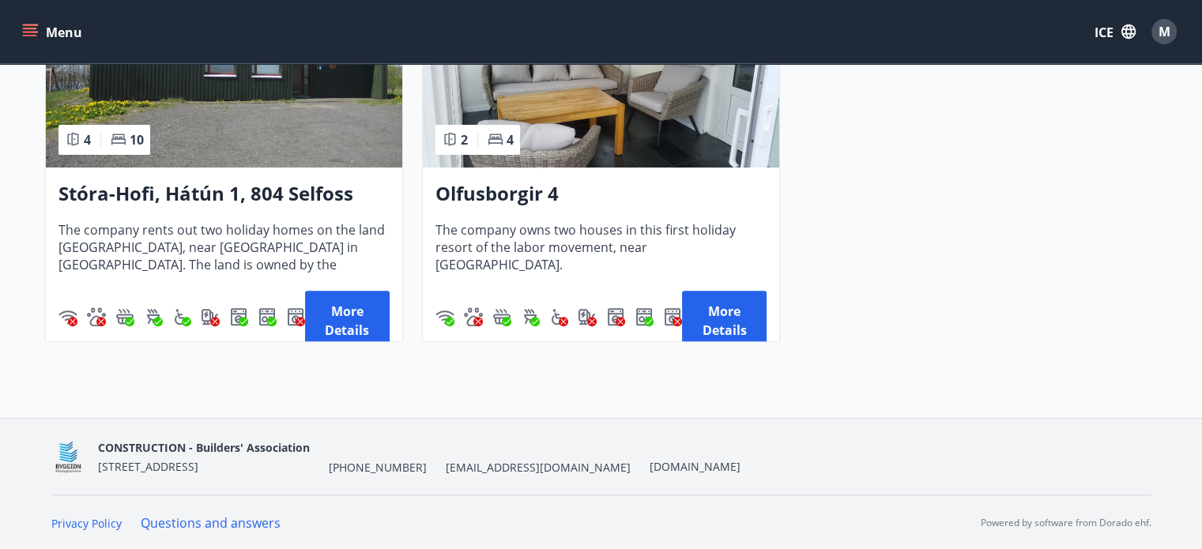
scroll to position [361, 0]
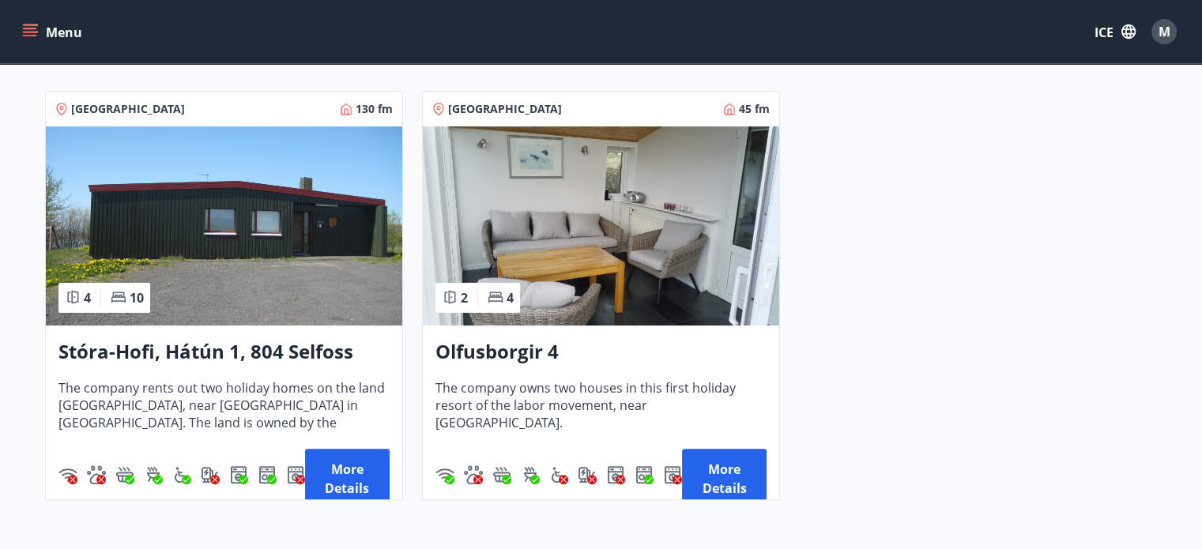
click at [905, 365] on div "South Iceland 130 fm 4 10 [GEOGRAPHIC_DATA], [GEOGRAPHIC_DATA] 1, 804 Selfoss T…" at bounding box center [592, 286] width 1132 height 428
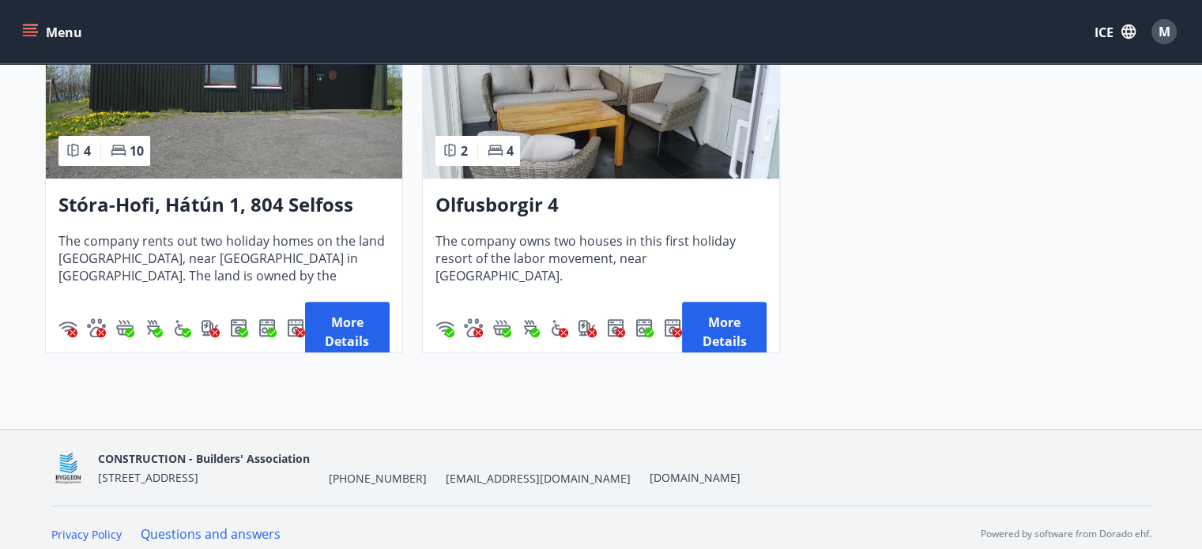
scroll to position [519, 0]
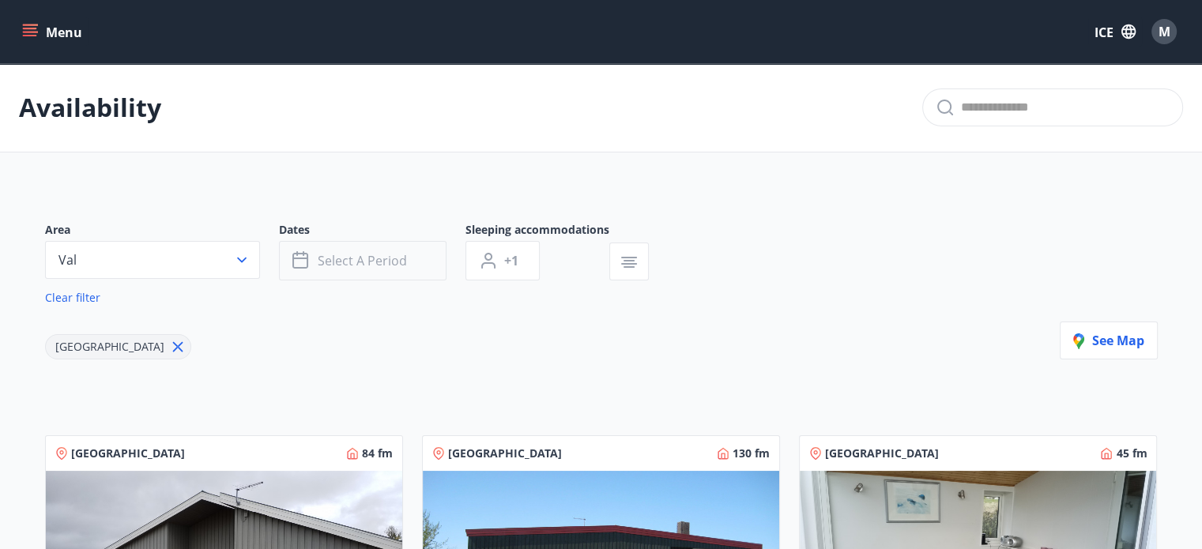
click at [343, 261] on font "Select a period" at bounding box center [362, 260] width 89 height 17
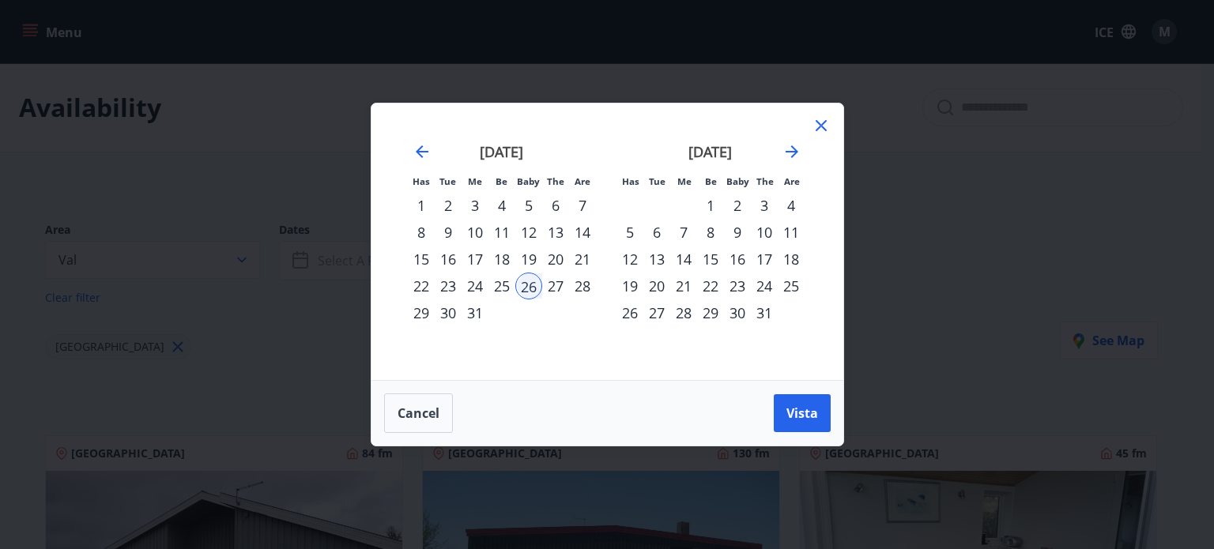
click at [475, 312] on font "31" at bounding box center [475, 313] width 16 height 19
click at [700, 198] on div "1" at bounding box center [710, 205] width 27 height 27
click at [791, 410] on font "Vista" at bounding box center [803, 413] width 32 height 17
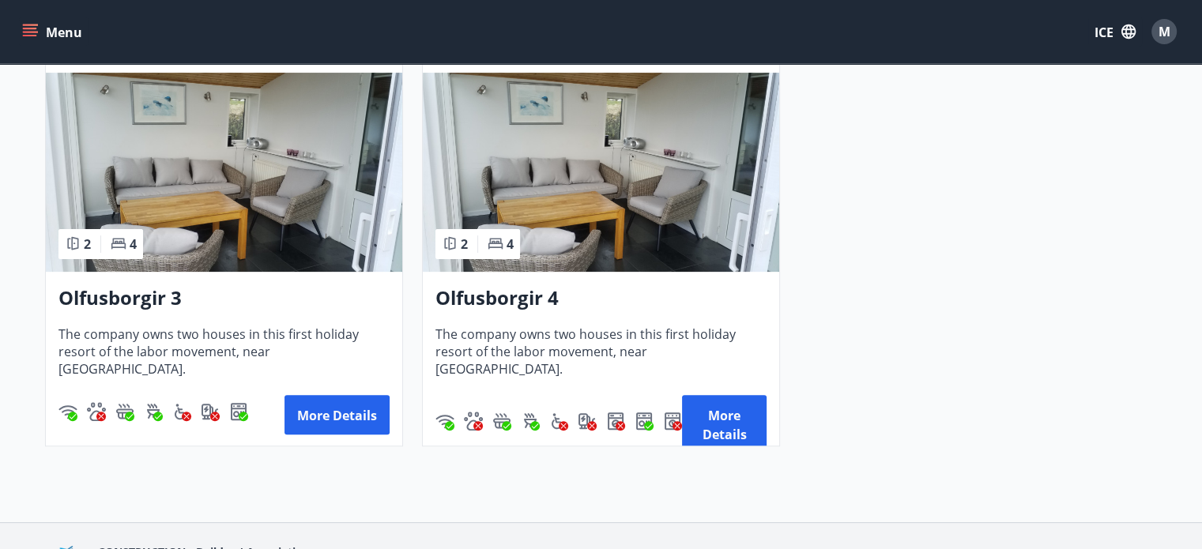
scroll to position [395, 0]
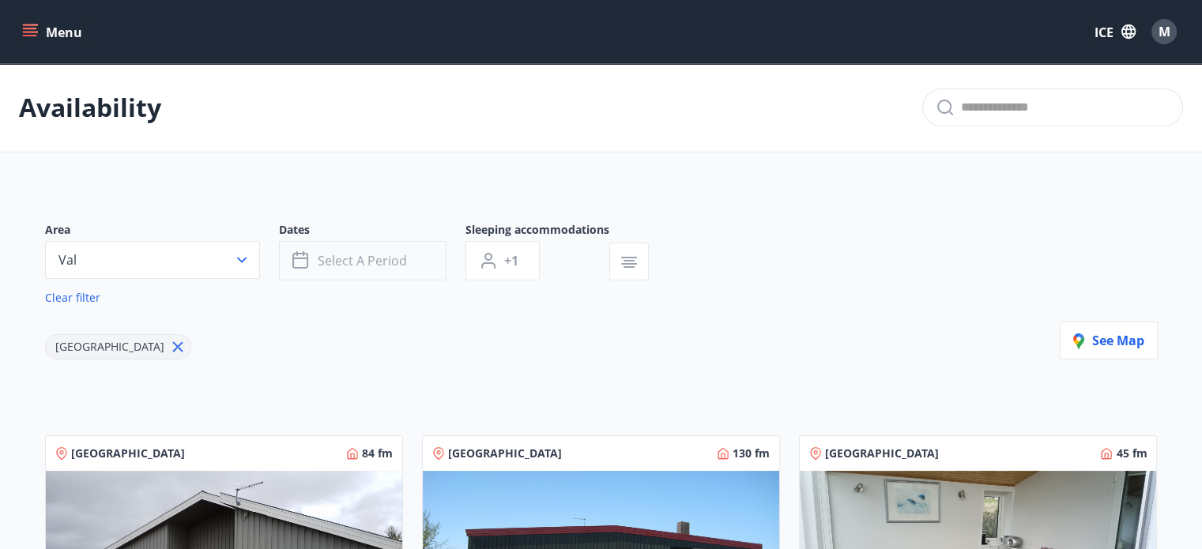
click at [379, 264] on font "Select a period" at bounding box center [362, 260] width 89 height 17
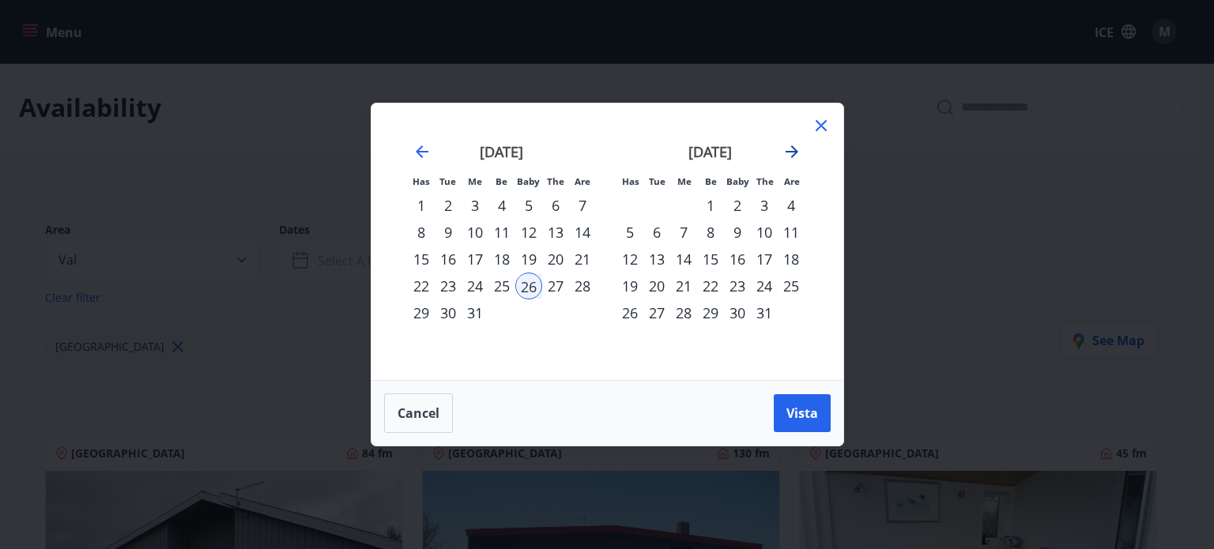
click at [792, 153] on icon "Move forward to switch to the next month." at bounding box center [792, 151] width 19 height 19
click at [708, 228] on div "9" at bounding box center [710, 232] width 27 height 27
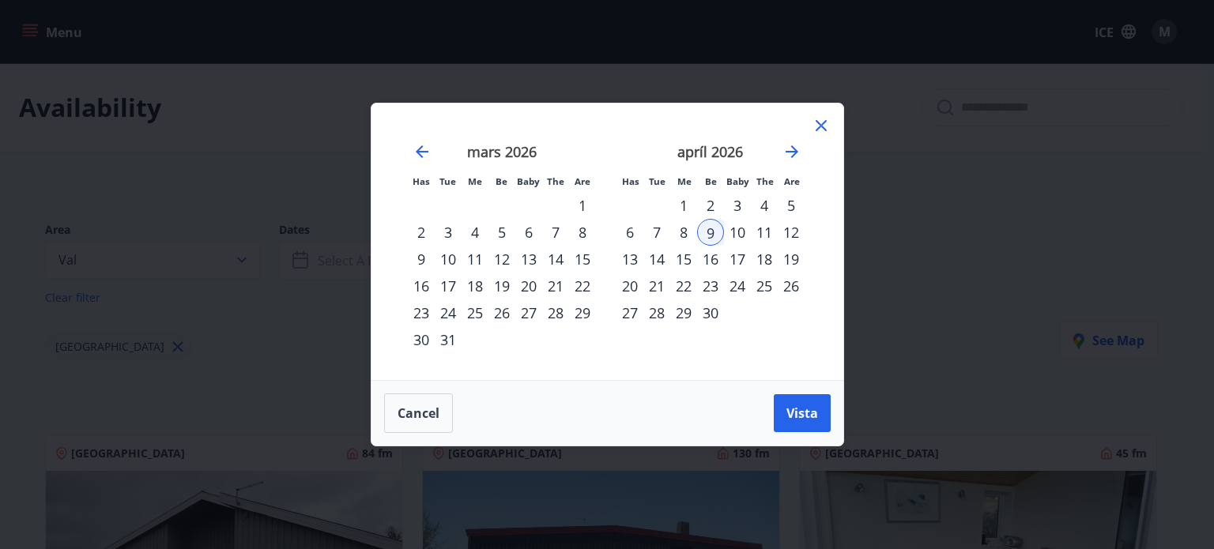
click at [786, 228] on div "12" at bounding box center [791, 232] width 27 height 27
click at [659, 255] on div "14" at bounding box center [657, 259] width 27 height 27
click at [784, 230] on div "12" at bounding box center [791, 232] width 27 height 27
click at [658, 256] on div "14" at bounding box center [657, 259] width 27 height 27
click at [804, 417] on font "Vista" at bounding box center [803, 413] width 32 height 17
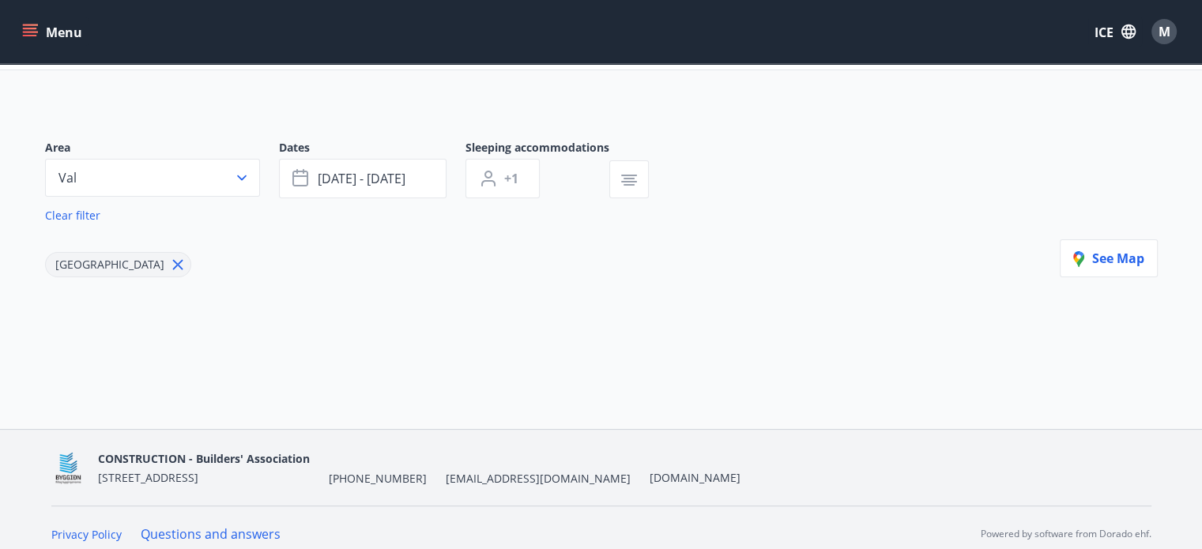
scroll to position [94, 0]
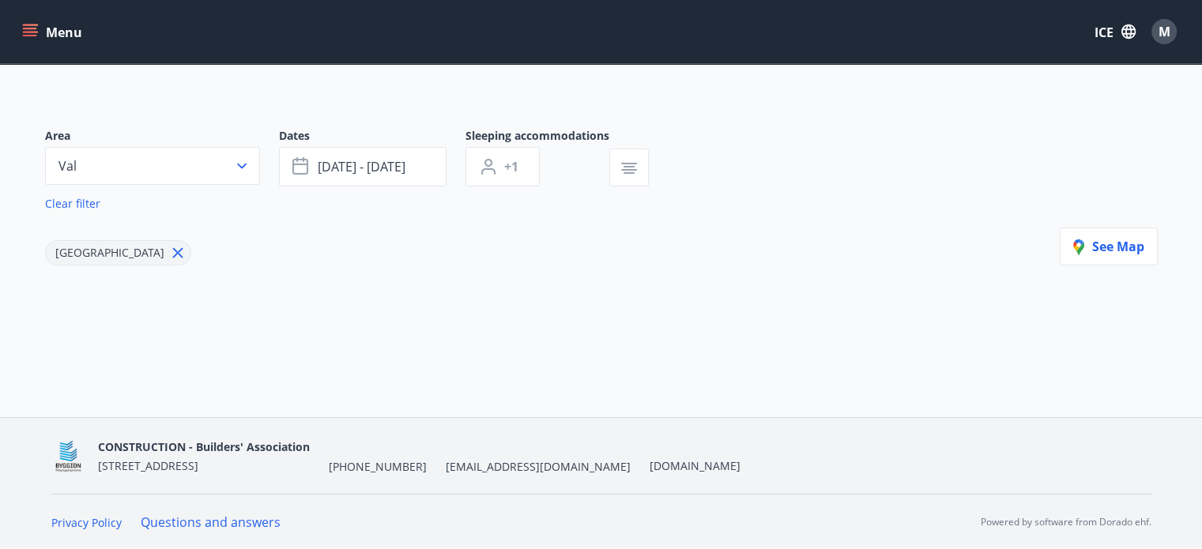
click at [169, 249] on icon at bounding box center [177, 252] width 17 height 17
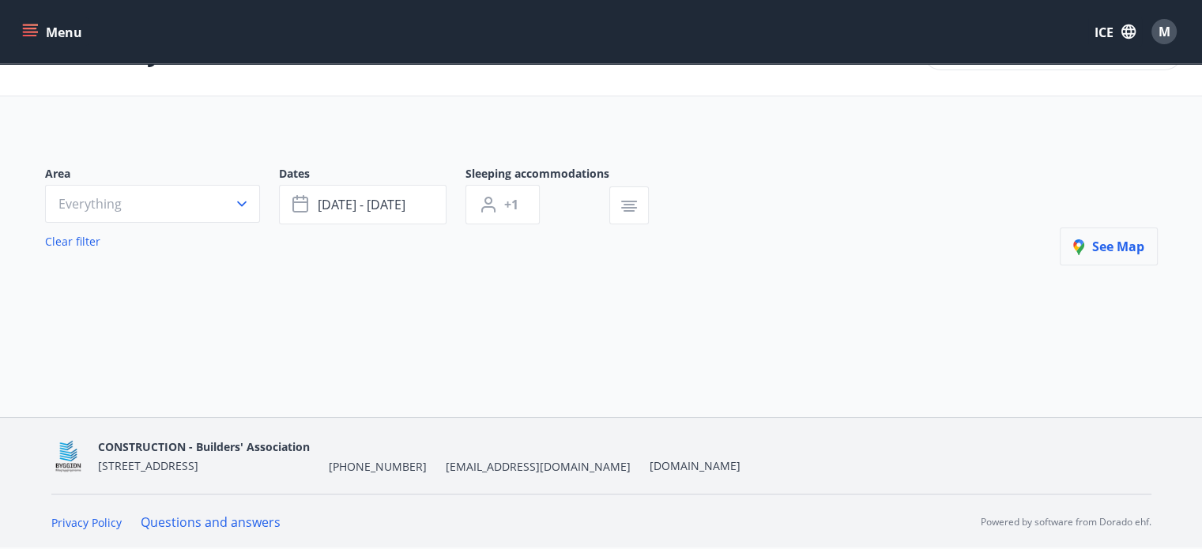
click at [1098, 249] on font "See map" at bounding box center [1119, 246] width 52 height 17
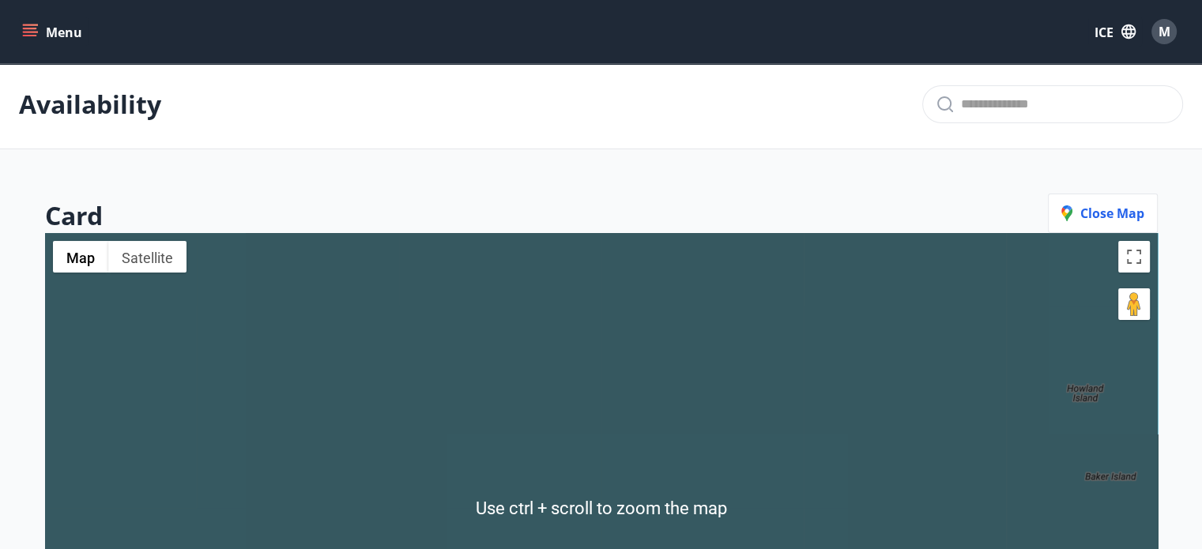
scroll to position [0, 0]
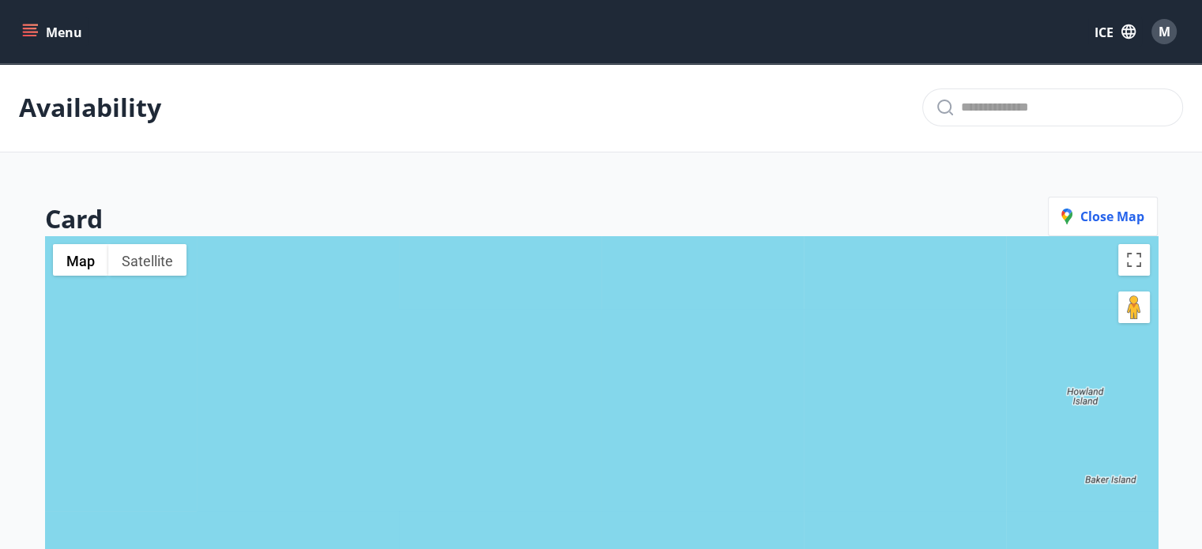
scroll to position [94, 0]
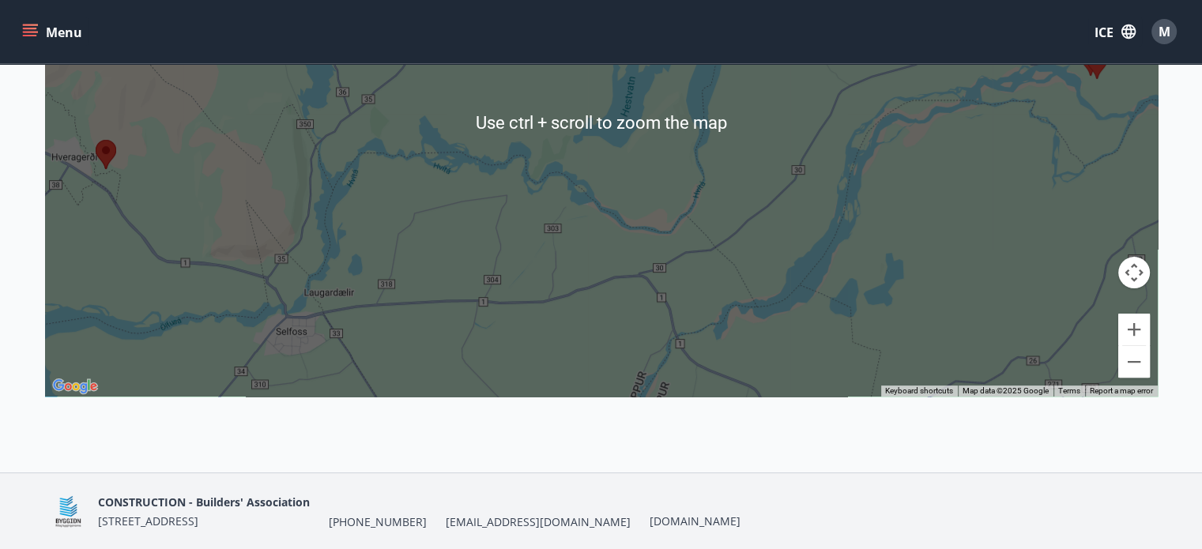
scroll to position [395, 0]
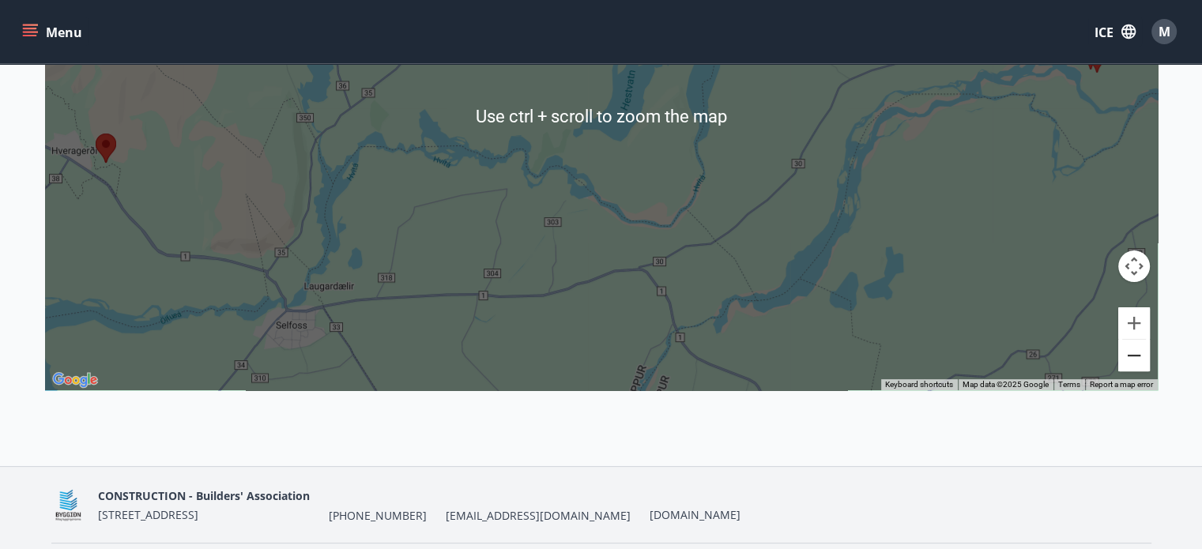
click at [1134, 358] on button "Zoom out" at bounding box center [1135, 356] width 32 height 32
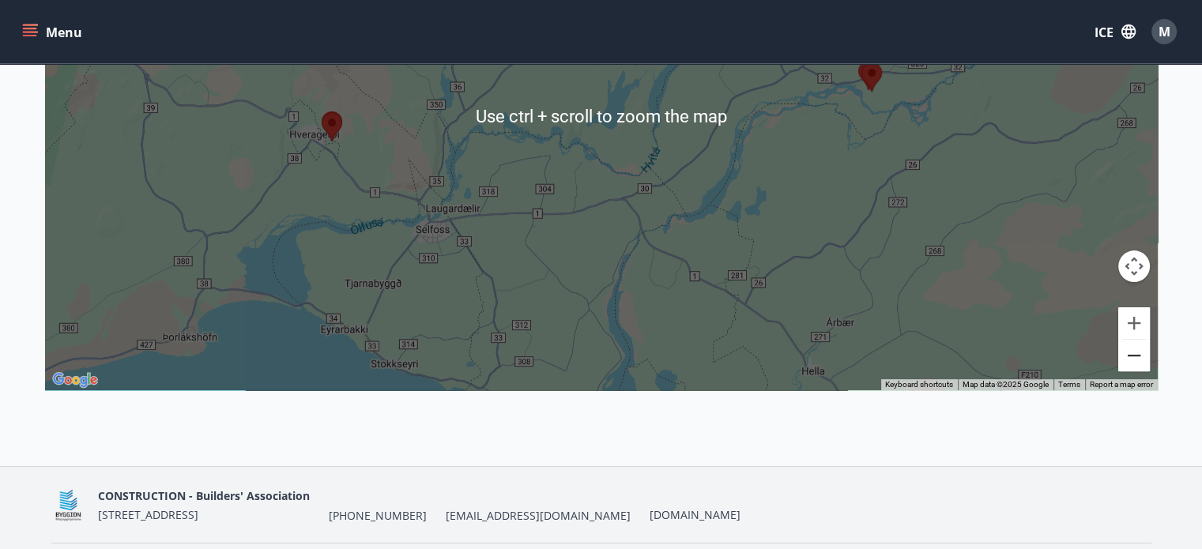
click at [1134, 358] on button "Zoom out" at bounding box center [1135, 356] width 32 height 32
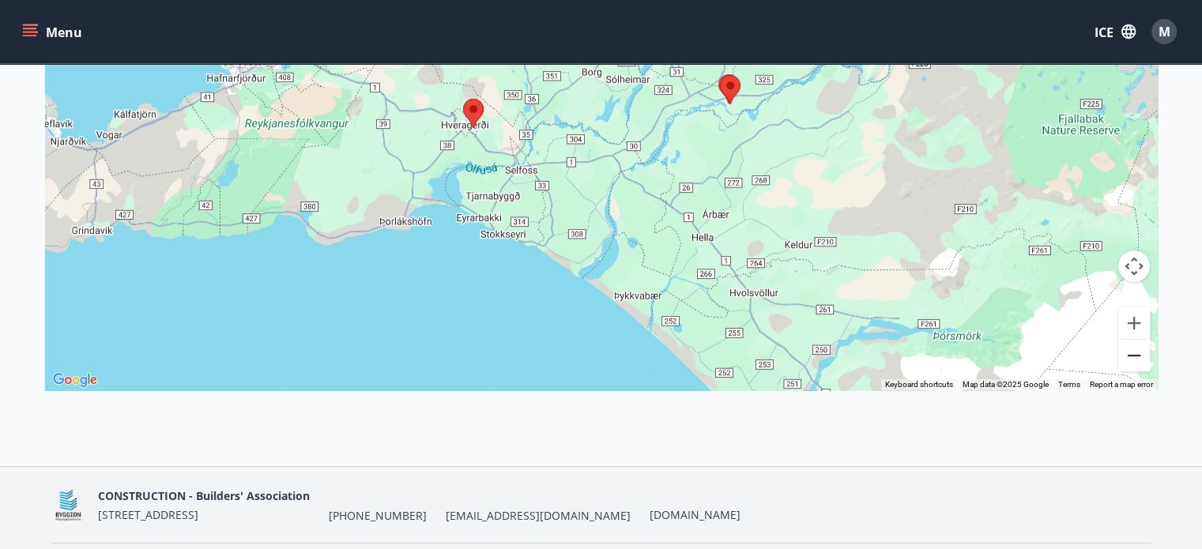
click at [1134, 358] on button "Zoom out" at bounding box center [1135, 356] width 32 height 32
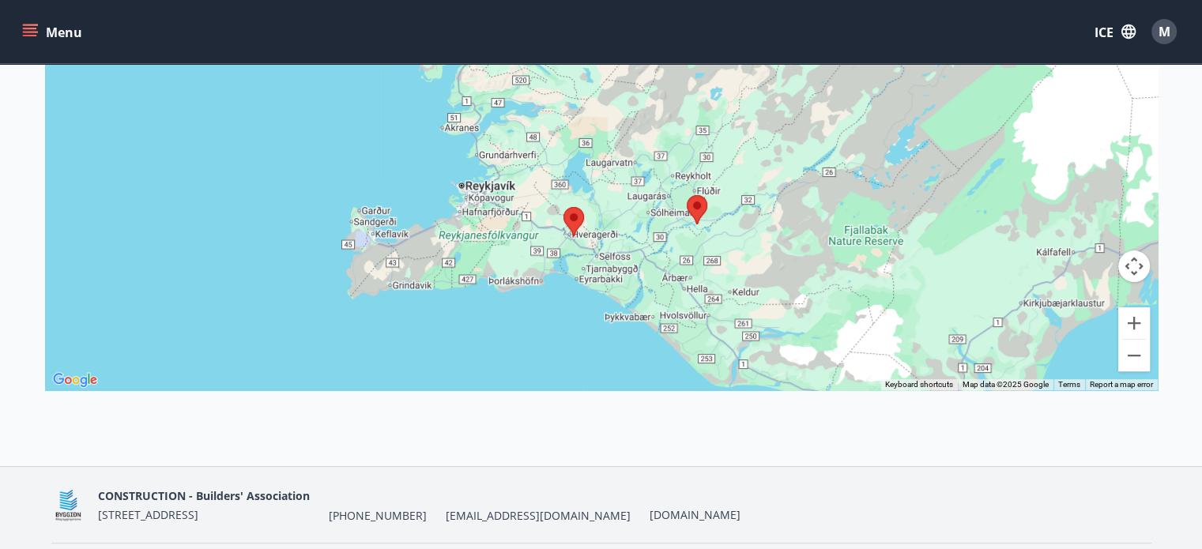
drag, startPoint x: 682, startPoint y: 119, endPoint x: 710, endPoint y: 267, distance: 151.2
click at [711, 267] on div at bounding box center [601, 115] width 1113 height 549
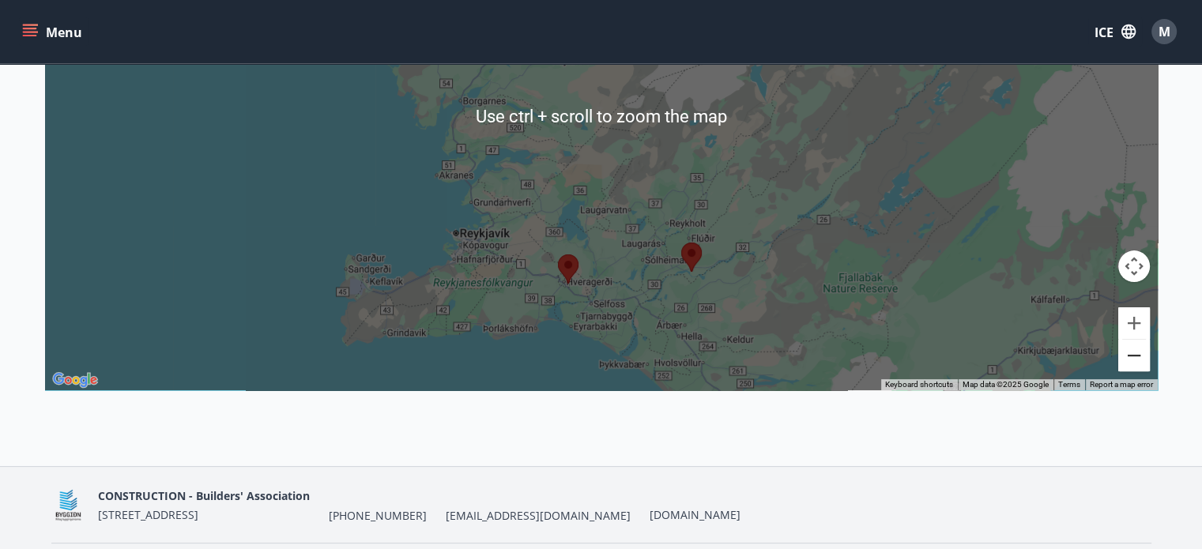
click at [1135, 363] on button "Zoom out" at bounding box center [1135, 356] width 32 height 32
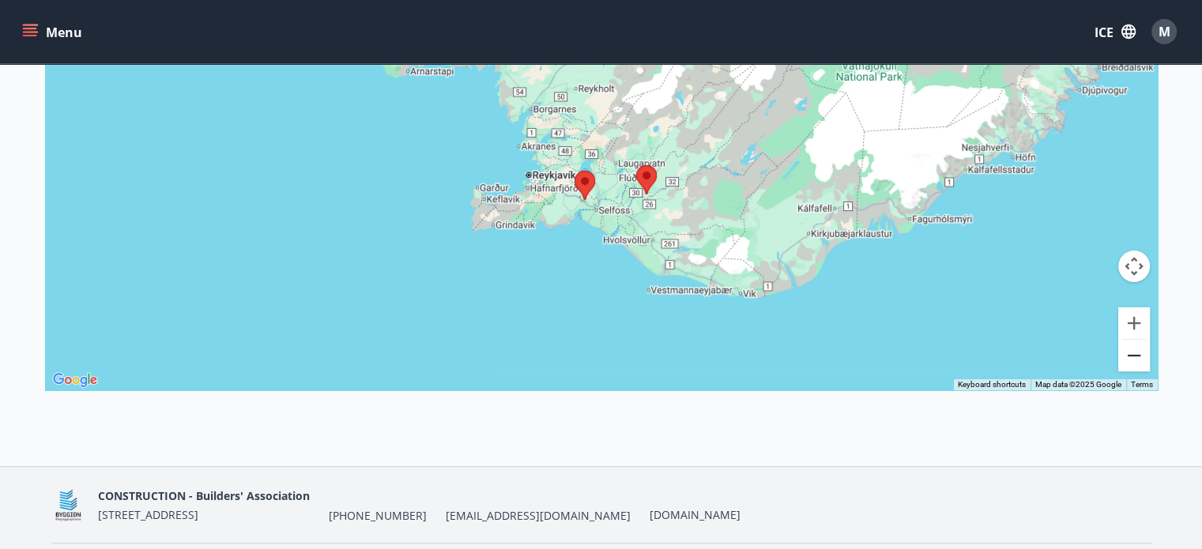
click at [1135, 363] on button "Zoom out" at bounding box center [1135, 356] width 32 height 32
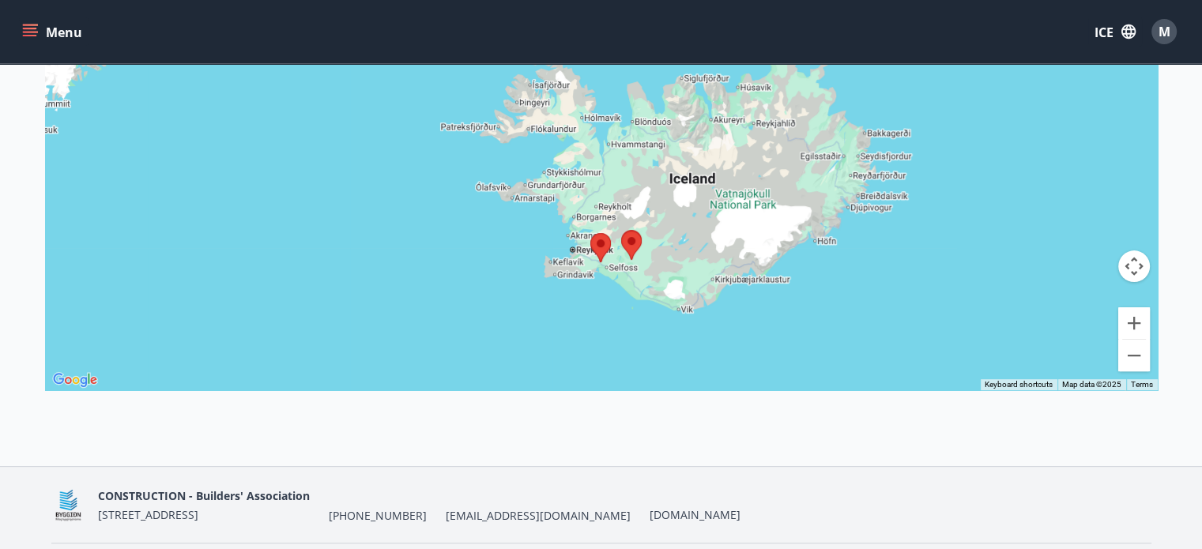
drag, startPoint x: 724, startPoint y: 266, endPoint x: 730, endPoint y: 364, distance: 98.2
click at [732, 374] on div at bounding box center [601, 115] width 1113 height 549
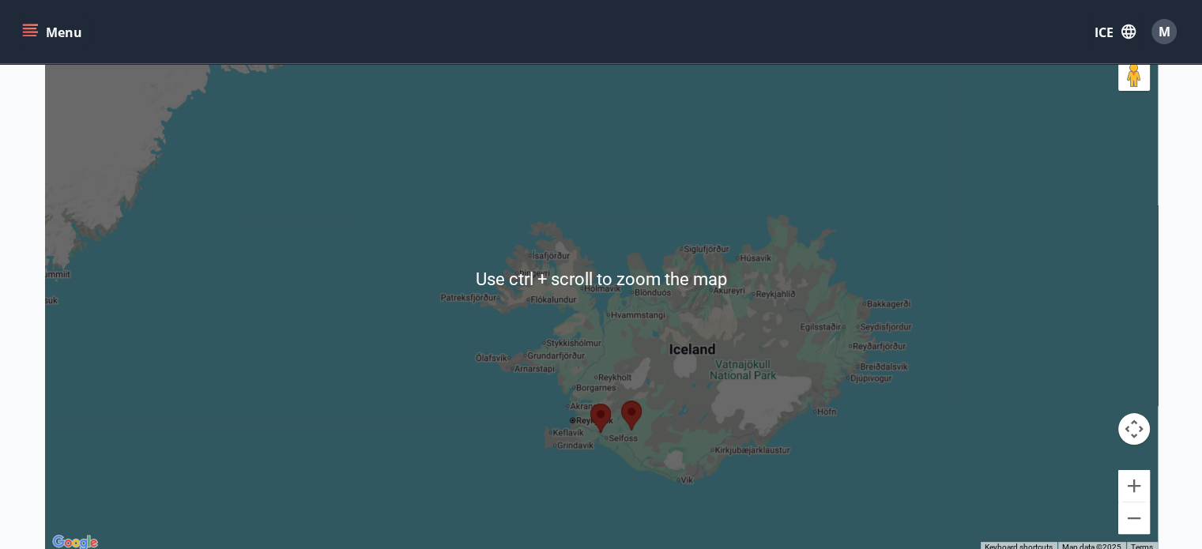
scroll to position [237, 0]
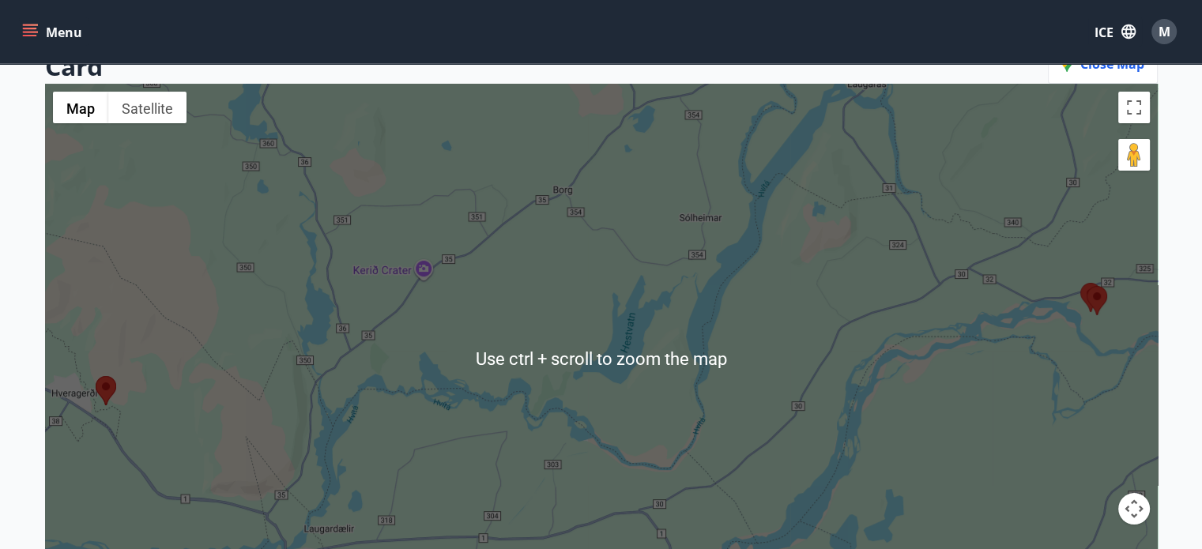
scroll to position [316, 0]
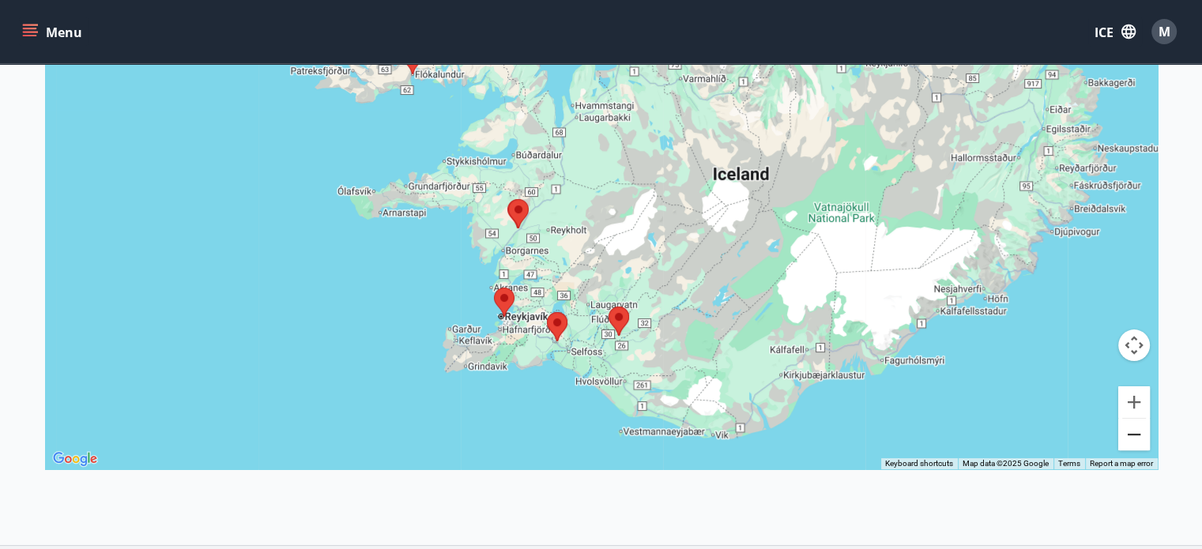
click at [1142, 432] on button "Zoom out" at bounding box center [1135, 435] width 32 height 32
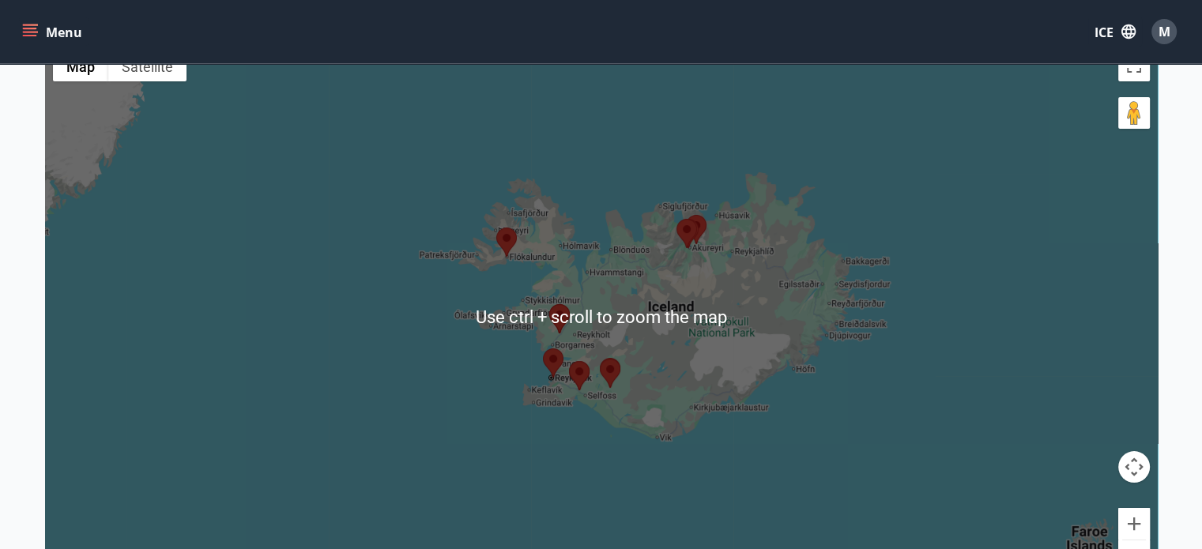
scroll to position [158, 0]
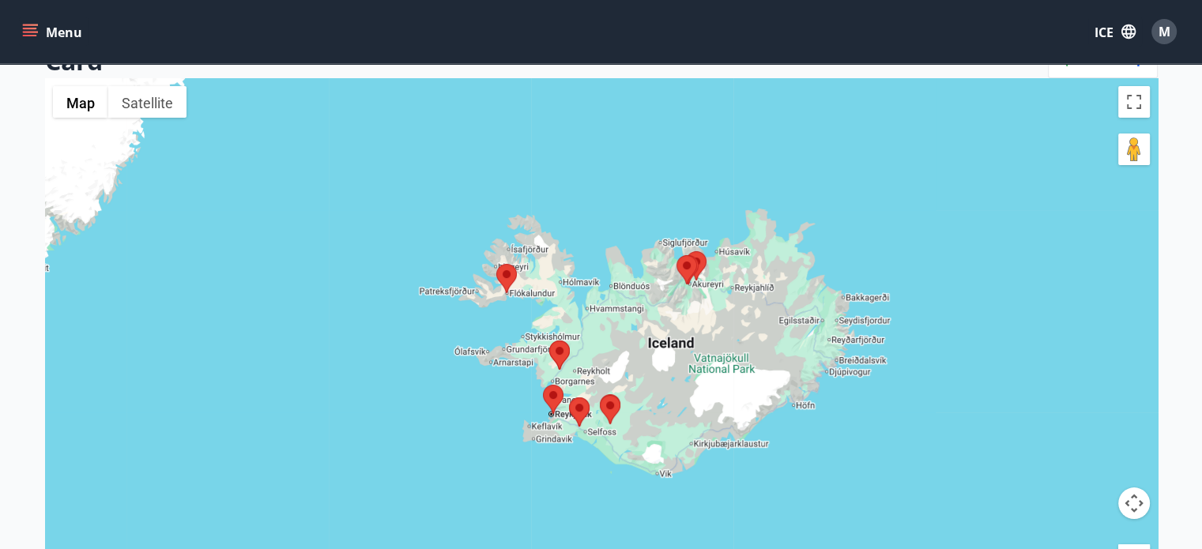
click at [496, 264] on area at bounding box center [496, 264] width 0 height 0
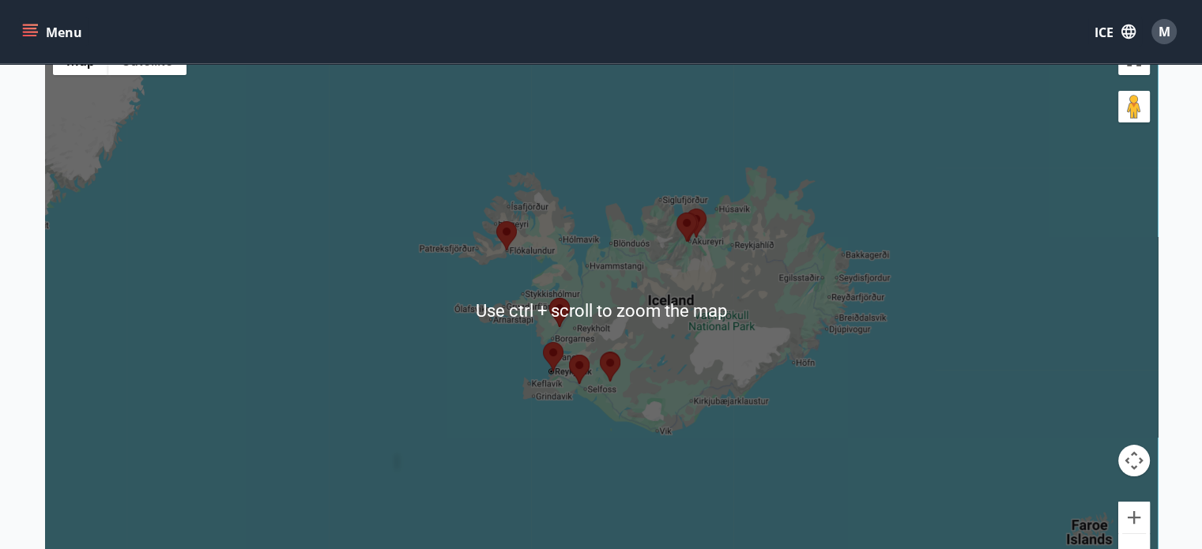
scroll to position [237, 0]
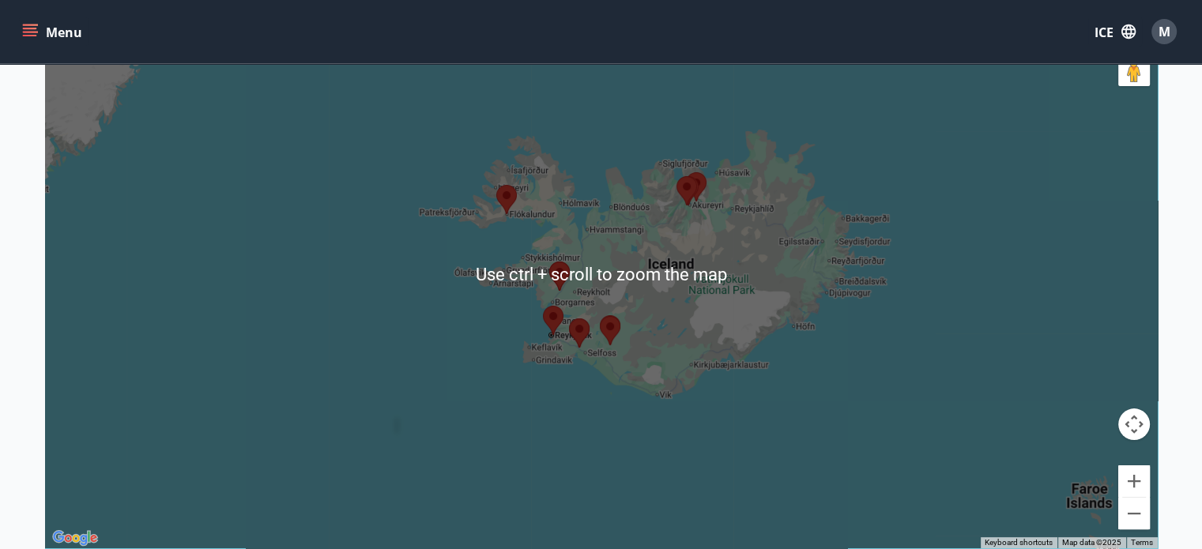
click at [961, 451] on div at bounding box center [601, 273] width 1113 height 549
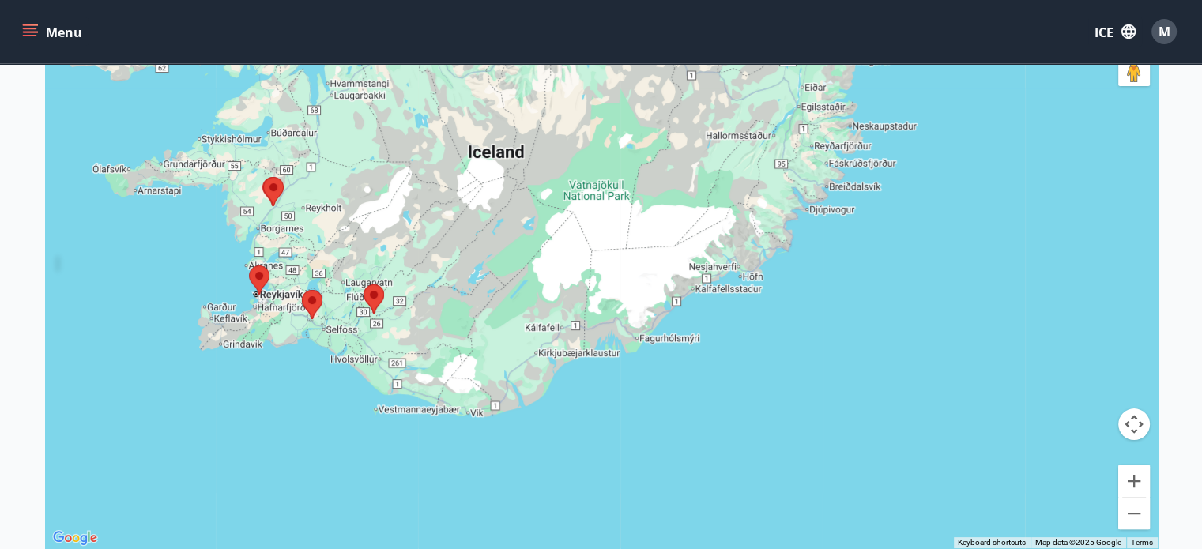
drag, startPoint x: 572, startPoint y: 350, endPoint x: 832, endPoint y: 512, distance: 305.4
click at [827, 510] on div at bounding box center [601, 273] width 1113 height 549
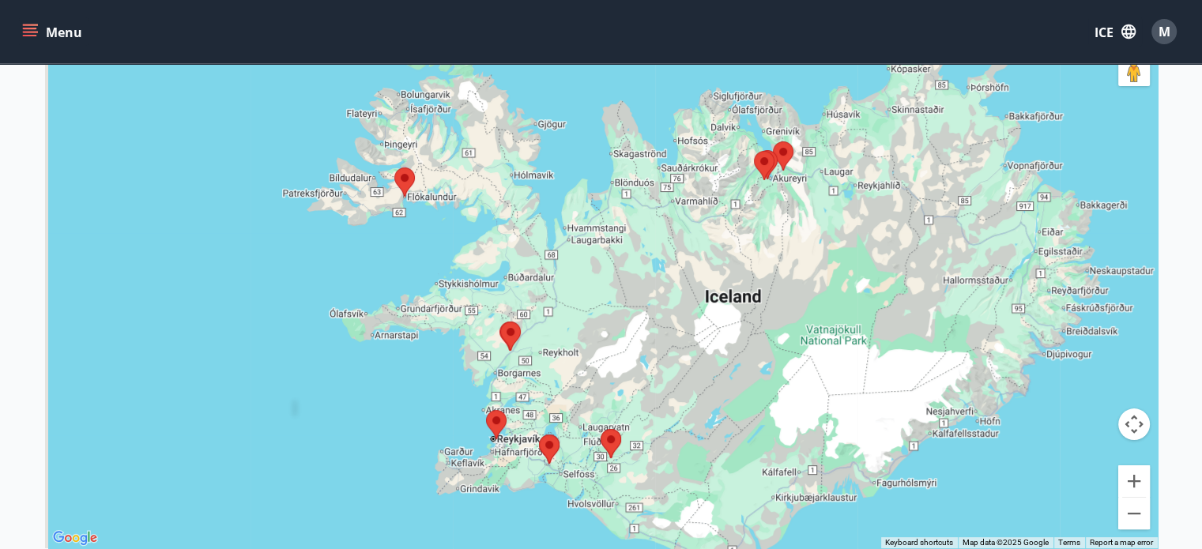
drag, startPoint x: 632, startPoint y: 346, endPoint x: 708, endPoint y: 402, distance: 94.4
click at [715, 412] on div at bounding box center [601, 273] width 1113 height 549
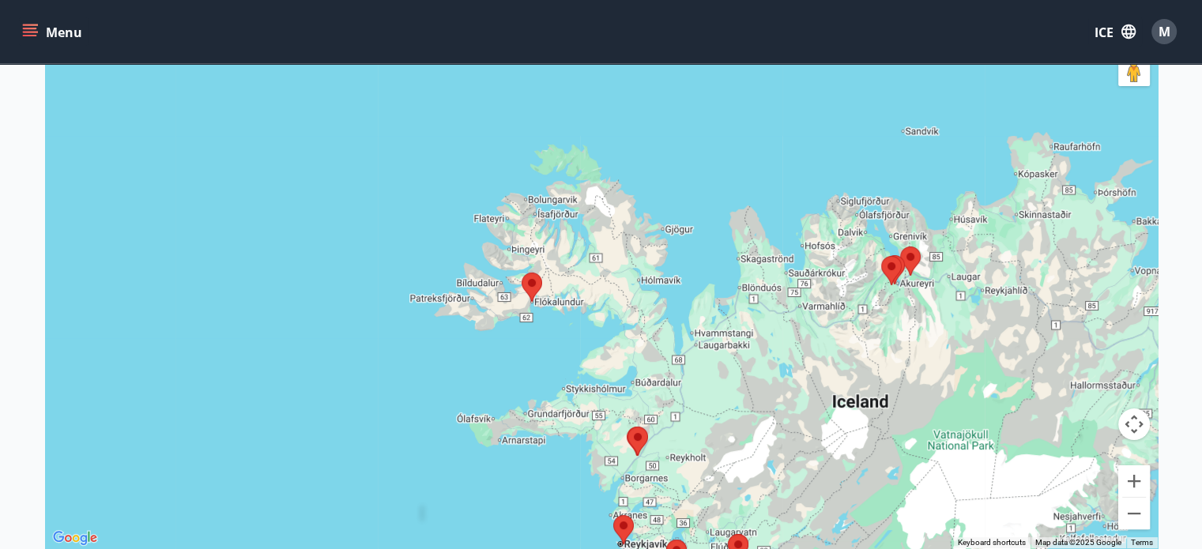
click at [522, 273] on area at bounding box center [522, 273] width 0 height 0
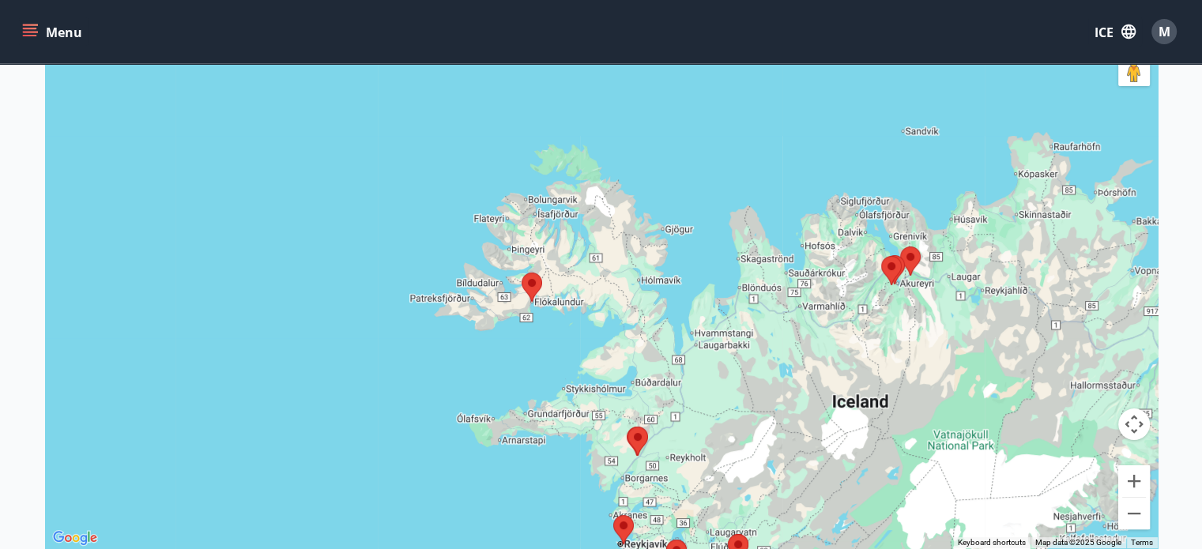
click at [545, 345] on div "To navigate, press the arrow keys." at bounding box center [601, 273] width 1113 height 549
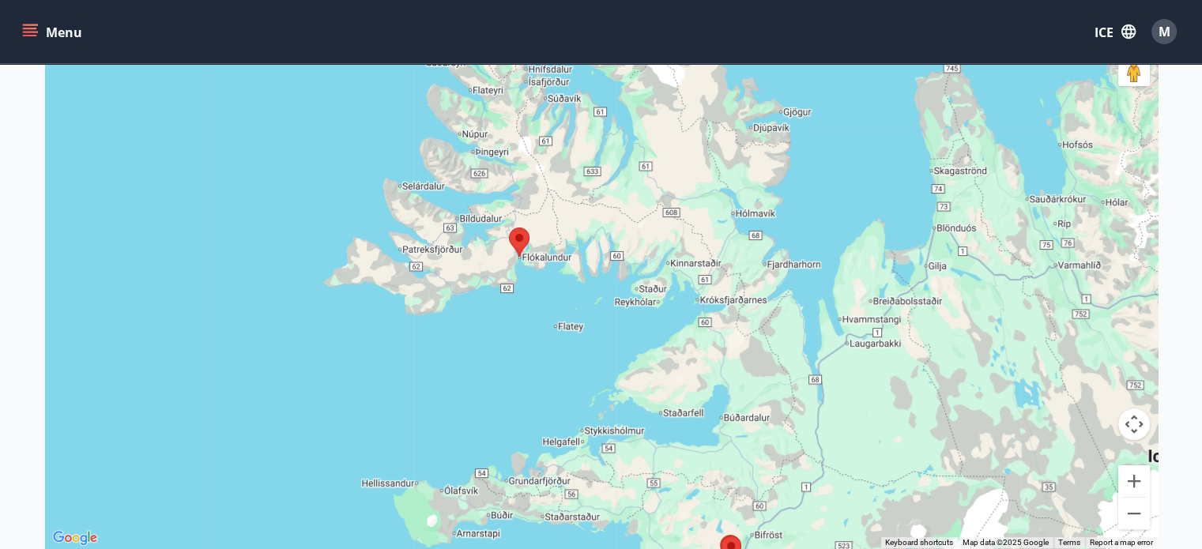
click at [545, 342] on div at bounding box center [601, 273] width 1113 height 549
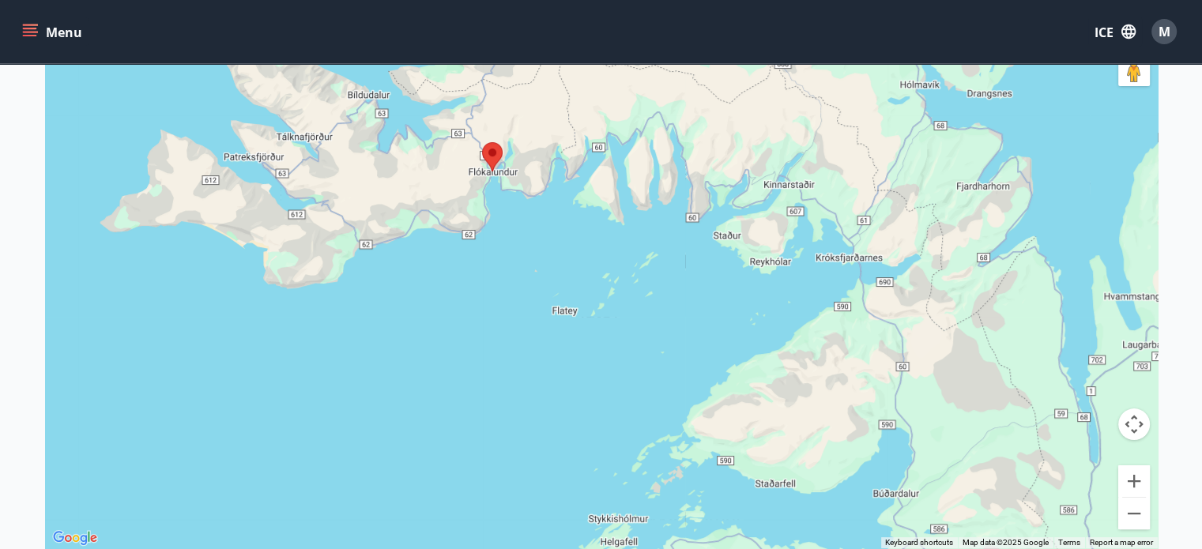
click at [545, 342] on div at bounding box center [601, 273] width 1113 height 549
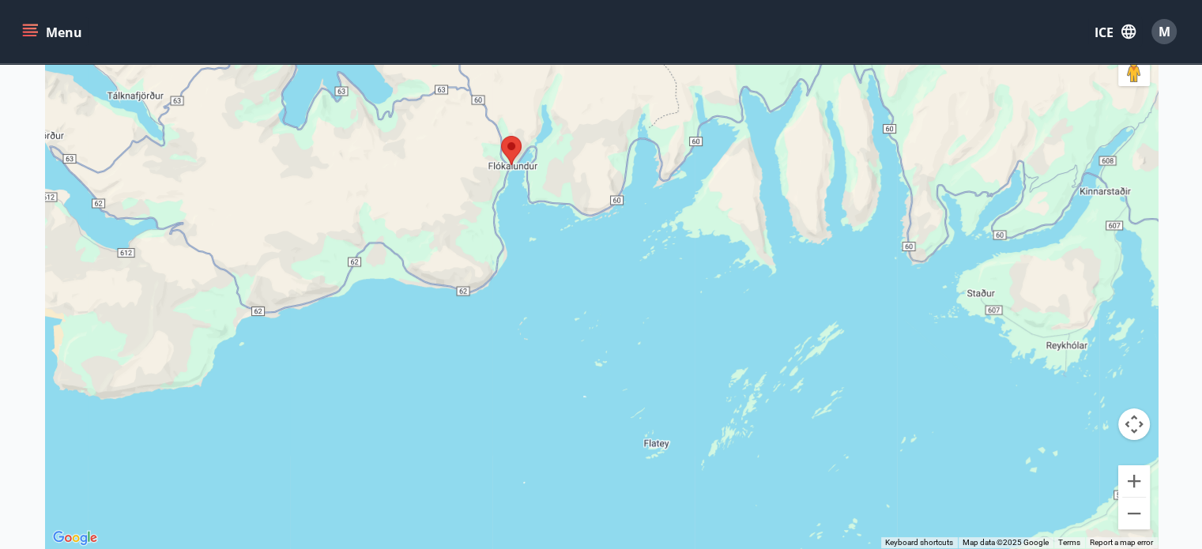
drag, startPoint x: 523, startPoint y: 261, endPoint x: 611, endPoint y: 459, distance: 217.0
click at [611, 458] on div at bounding box center [601, 273] width 1113 height 549
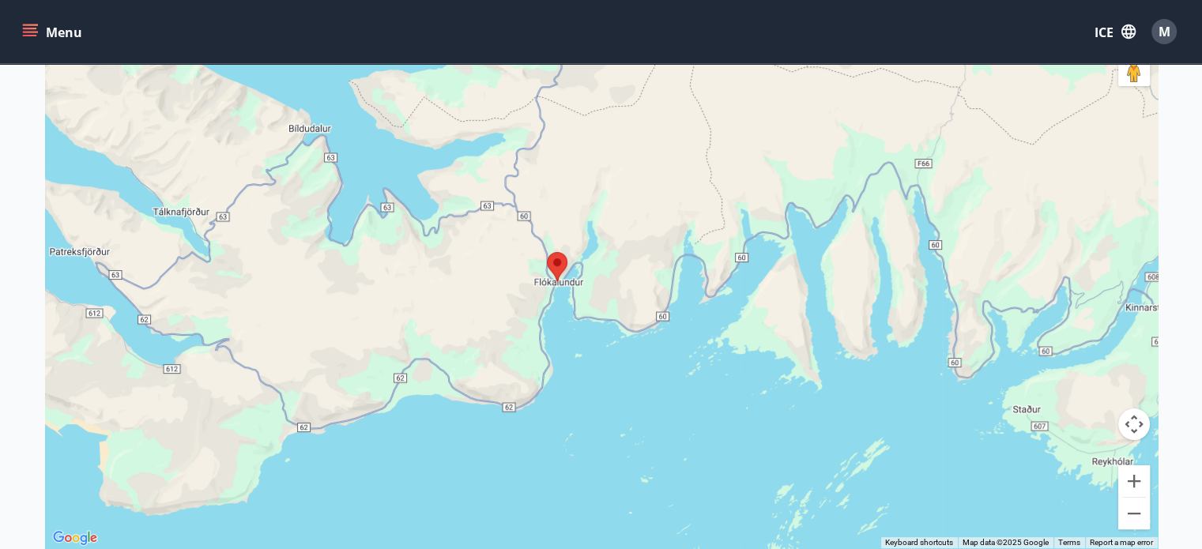
click at [547, 252] on area at bounding box center [547, 252] width 0 height 0
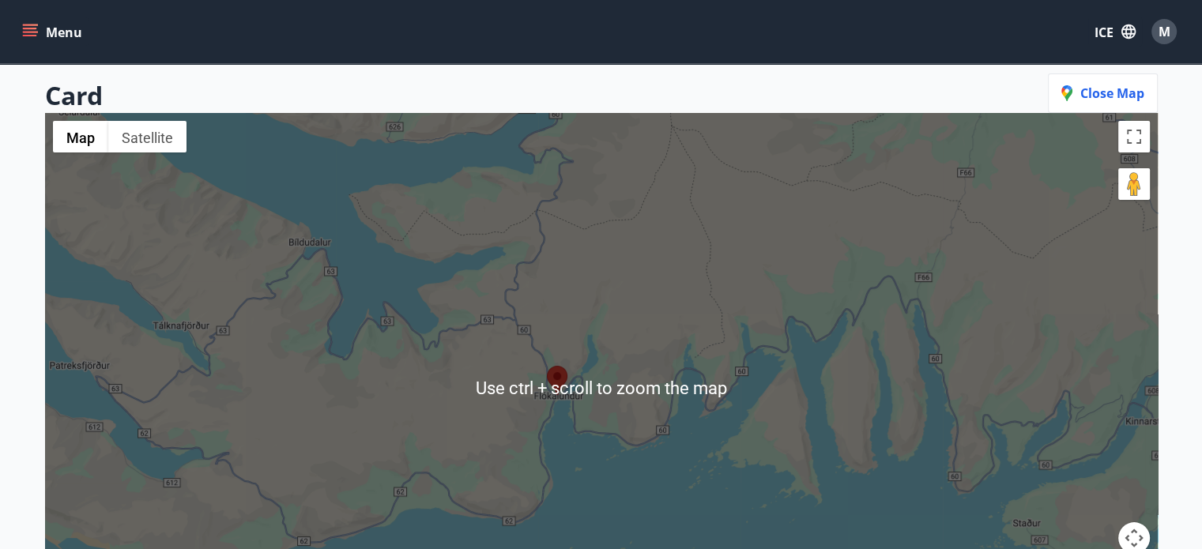
scroll to position [0, 0]
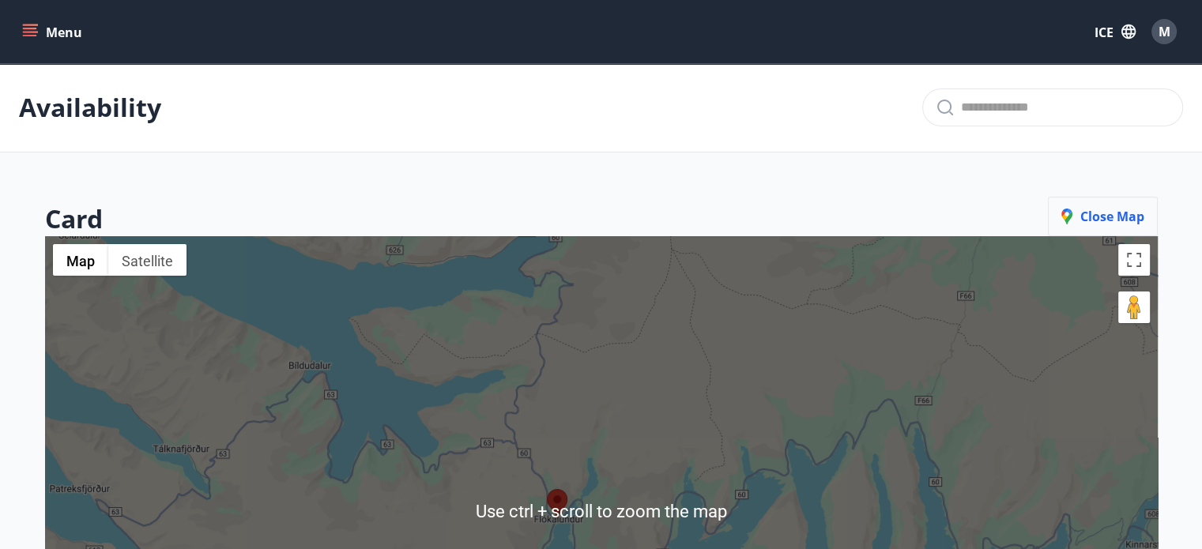
click at [1112, 216] on font "Close map" at bounding box center [1113, 216] width 64 height 17
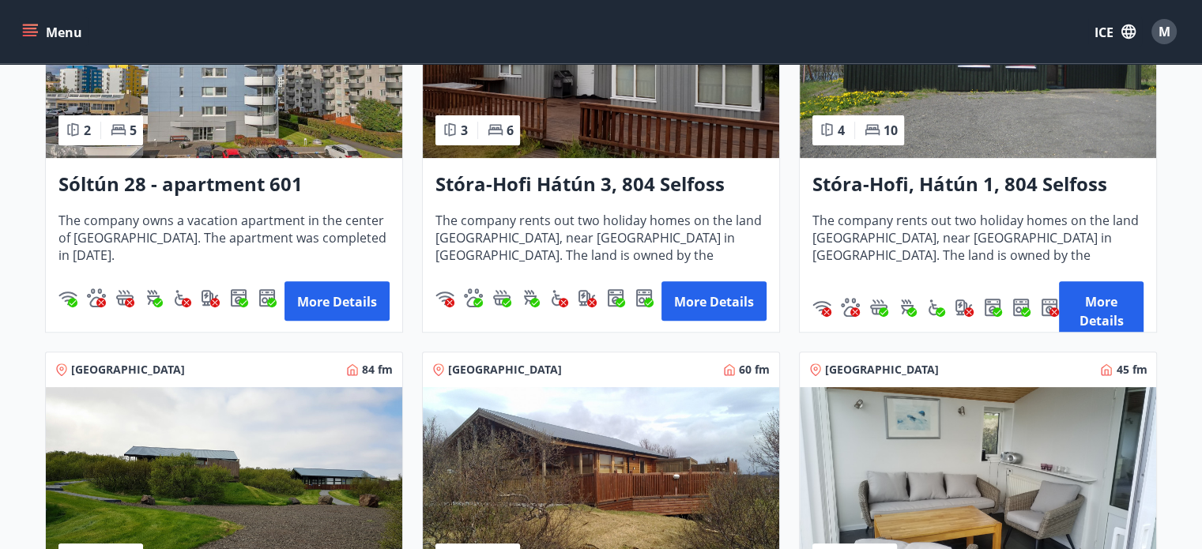
scroll to position [237, 0]
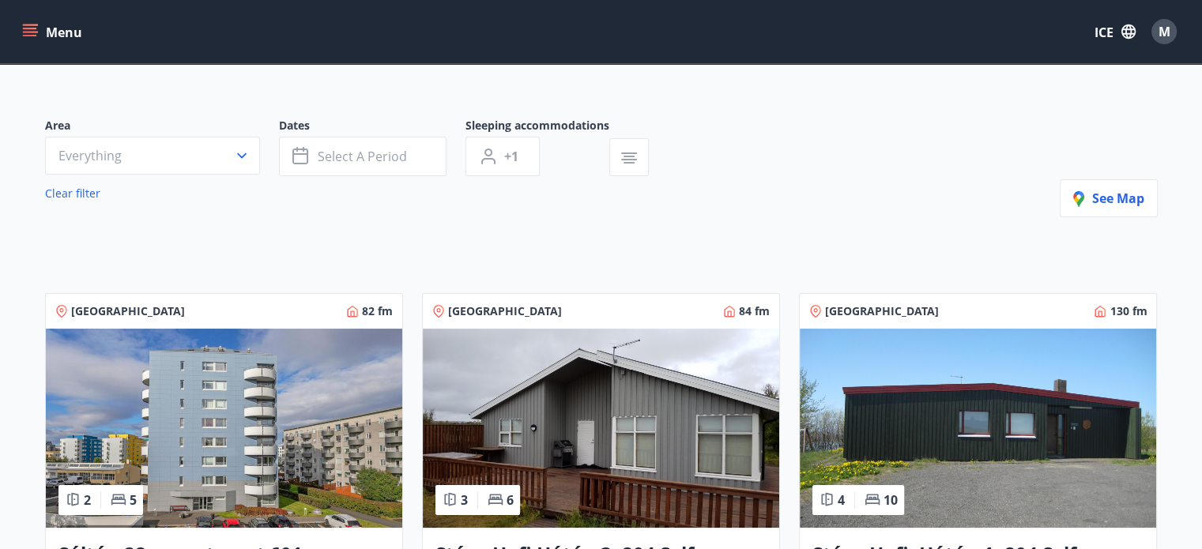
scroll to position [79, 0]
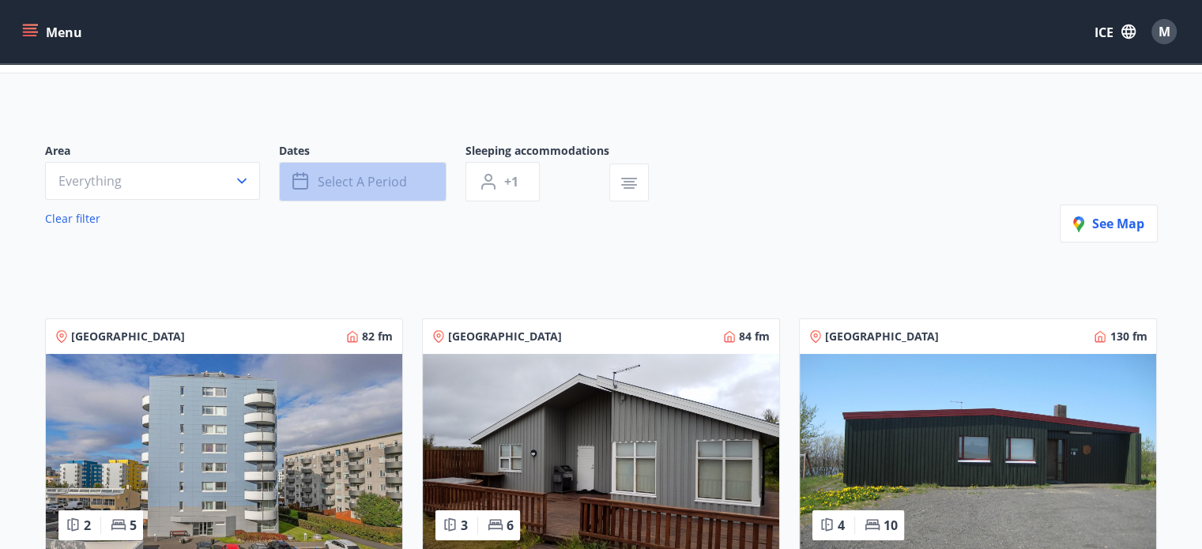
click at [435, 186] on button "Select a period" at bounding box center [363, 182] width 168 height 40
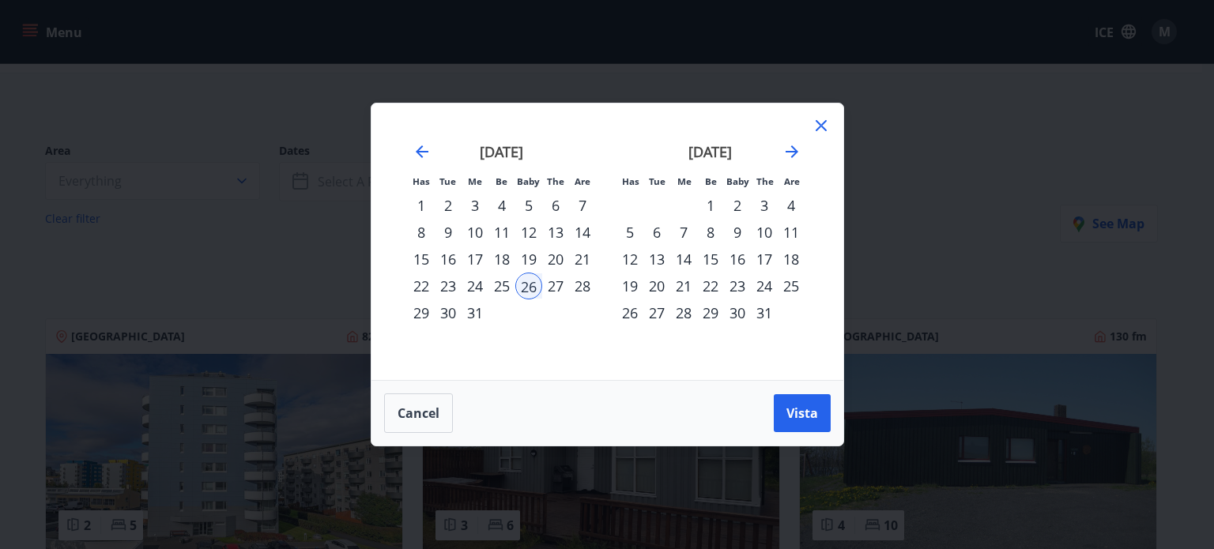
click at [474, 314] on font "31" at bounding box center [475, 313] width 16 height 19
click at [709, 200] on font "1" at bounding box center [711, 205] width 8 height 19
click at [804, 414] on font "Vista" at bounding box center [803, 413] width 32 height 17
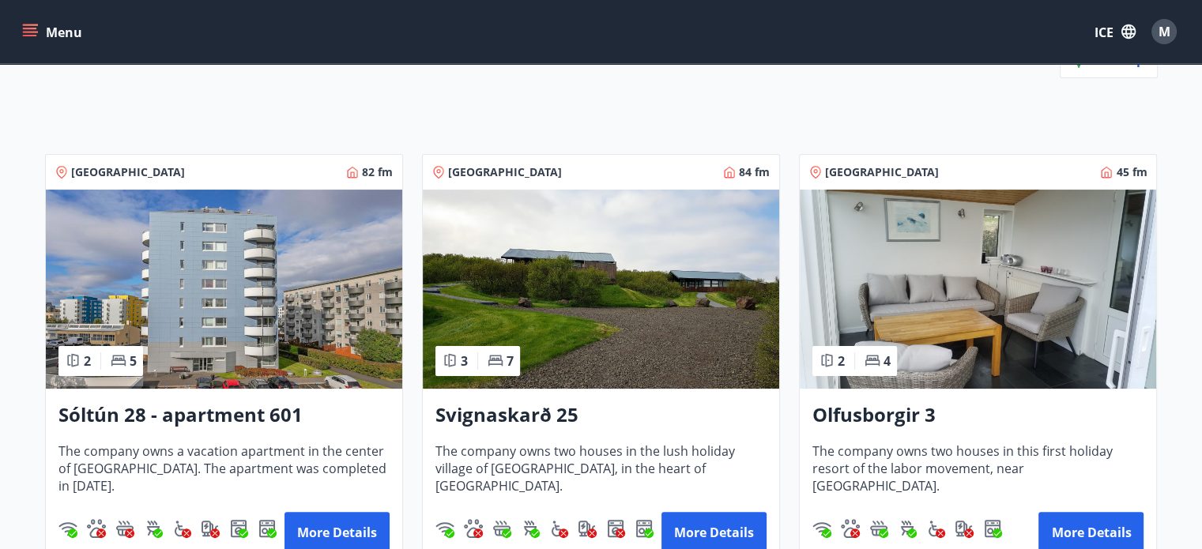
scroll to position [316, 0]
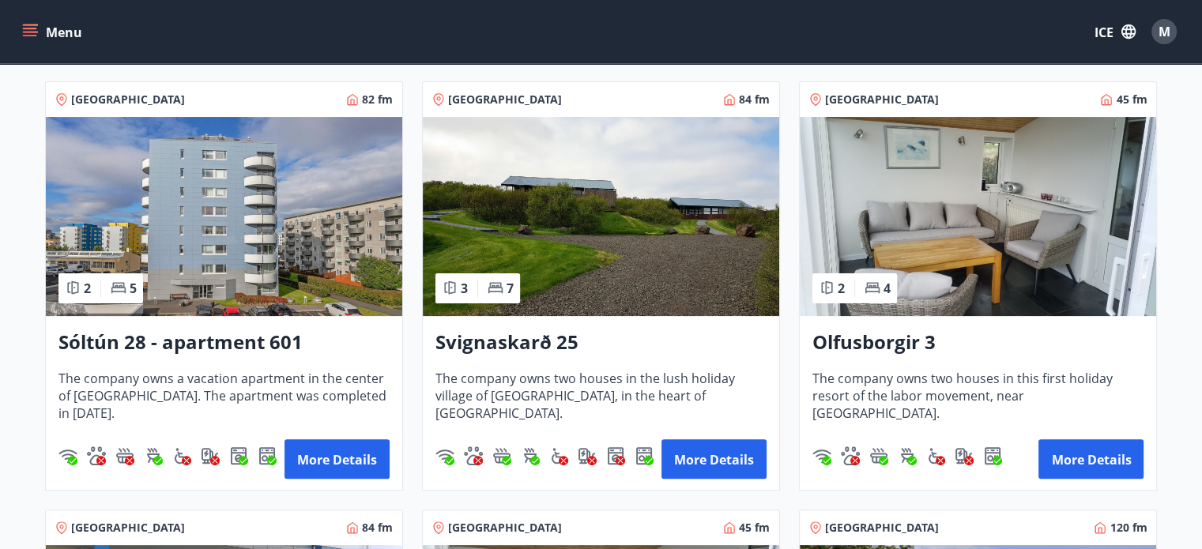
click at [236, 249] on img at bounding box center [224, 216] width 357 height 199
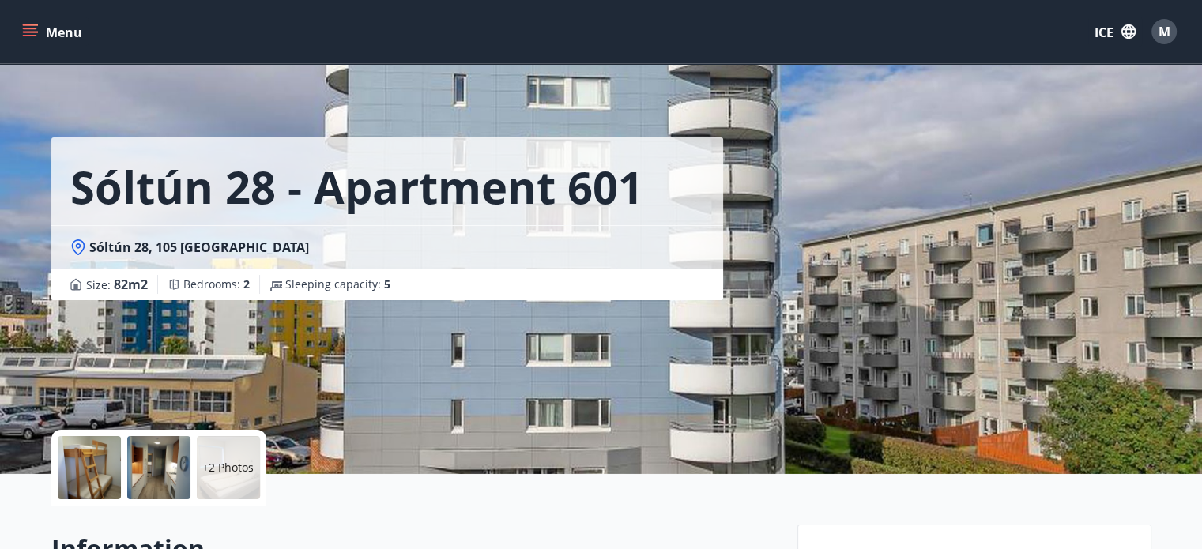
click at [89, 474] on div at bounding box center [89, 467] width 63 height 63
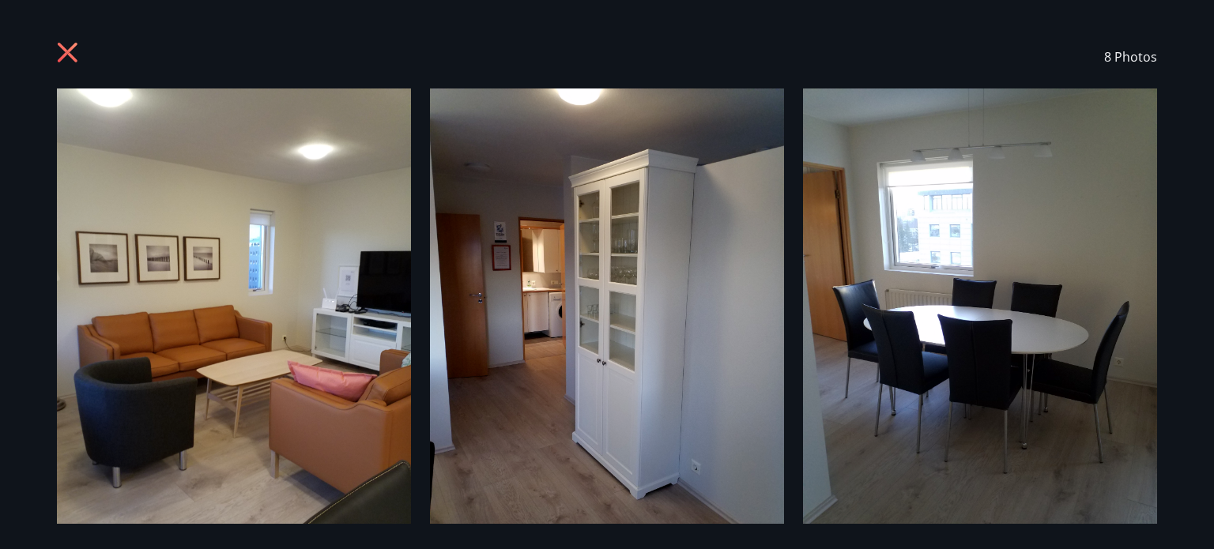
click at [325, 315] on img at bounding box center [234, 325] width 354 height 472
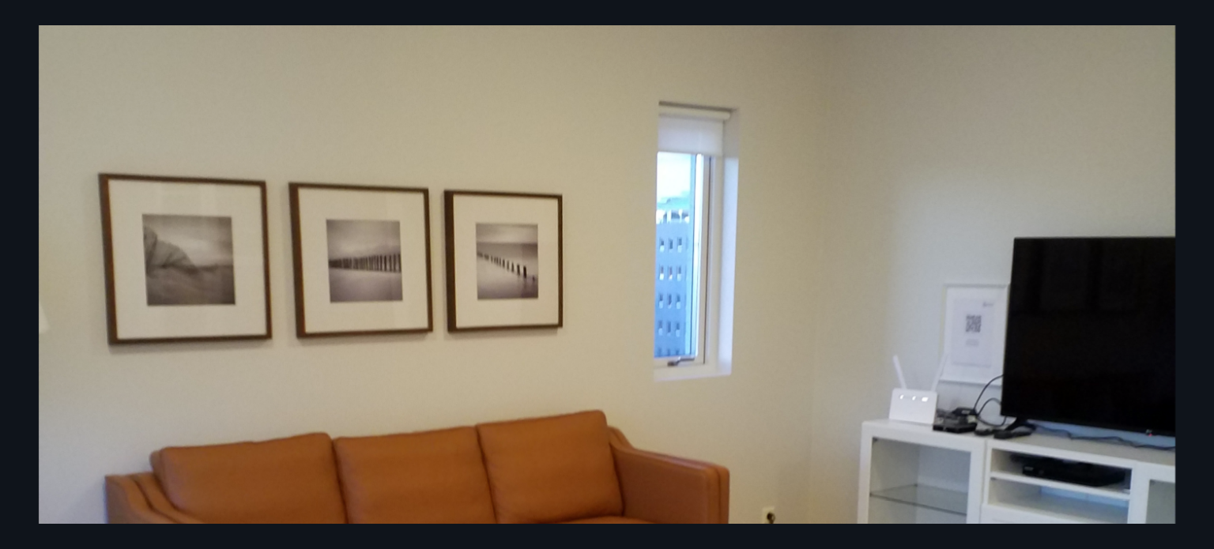
scroll to position [316, 0]
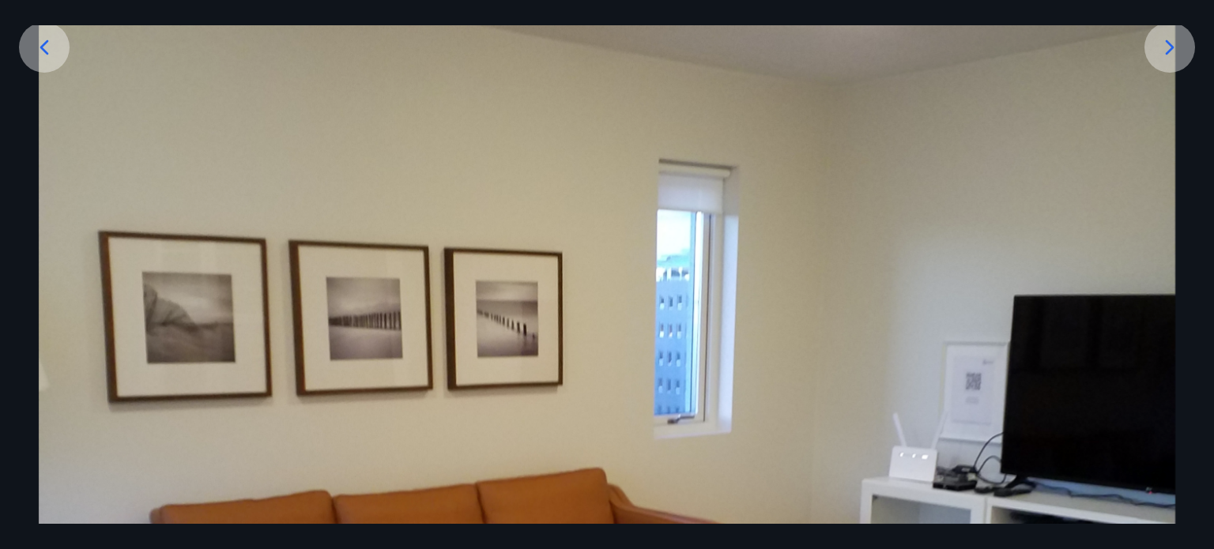
click at [1171, 50] on icon at bounding box center [1170, 47] width 9 height 15
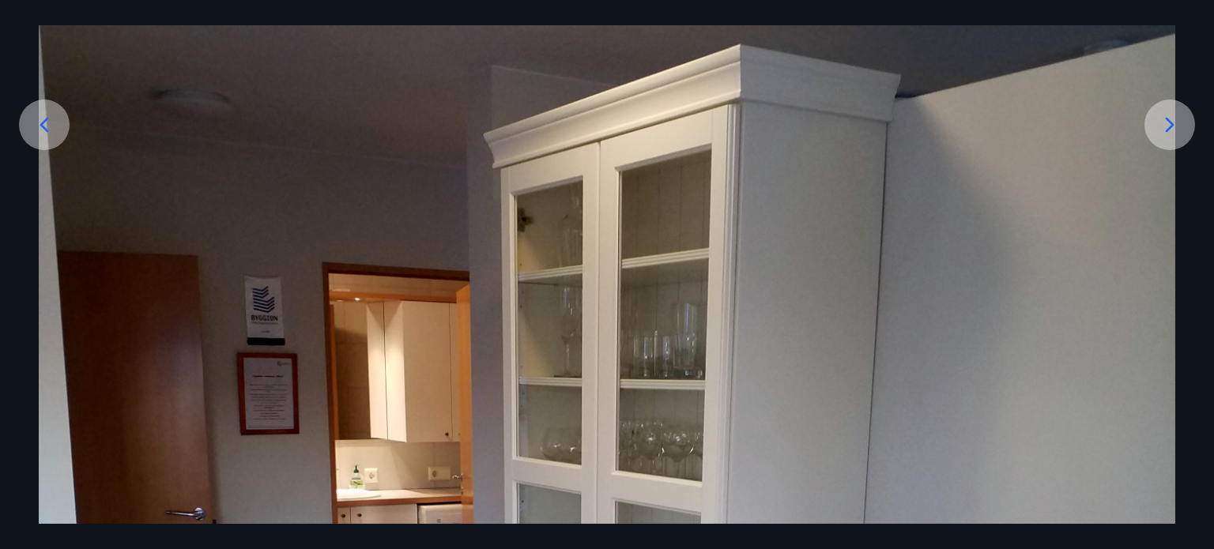
scroll to position [237, 0]
click at [1168, 133] on icon at bounding box center [1169, 126] width 25 height 25
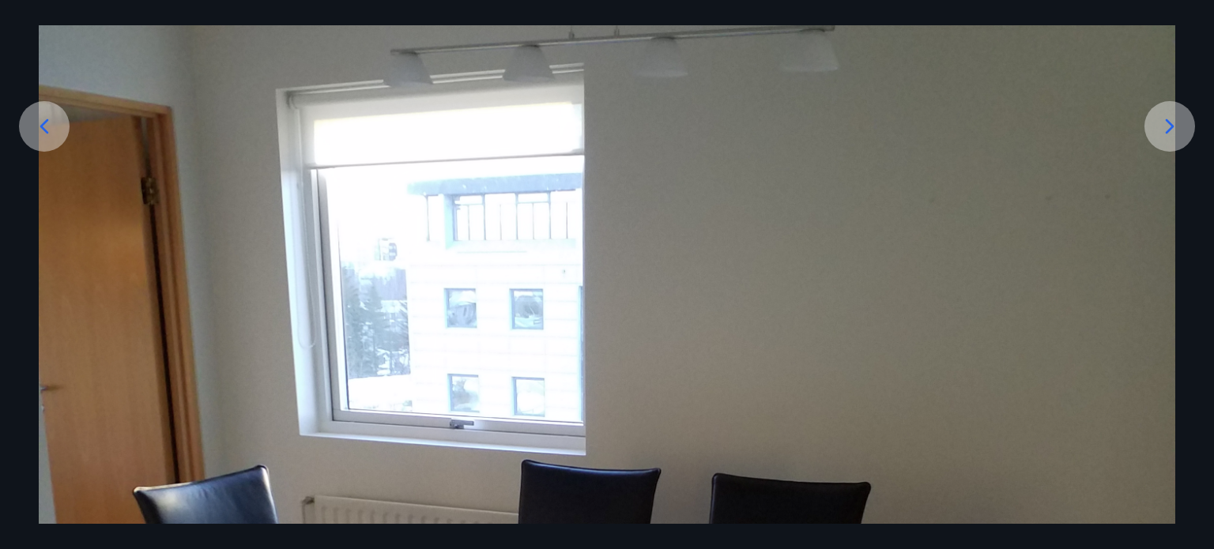
click at [1168, 126] on icon at bounding box center [1169, 126] width 25 height 25
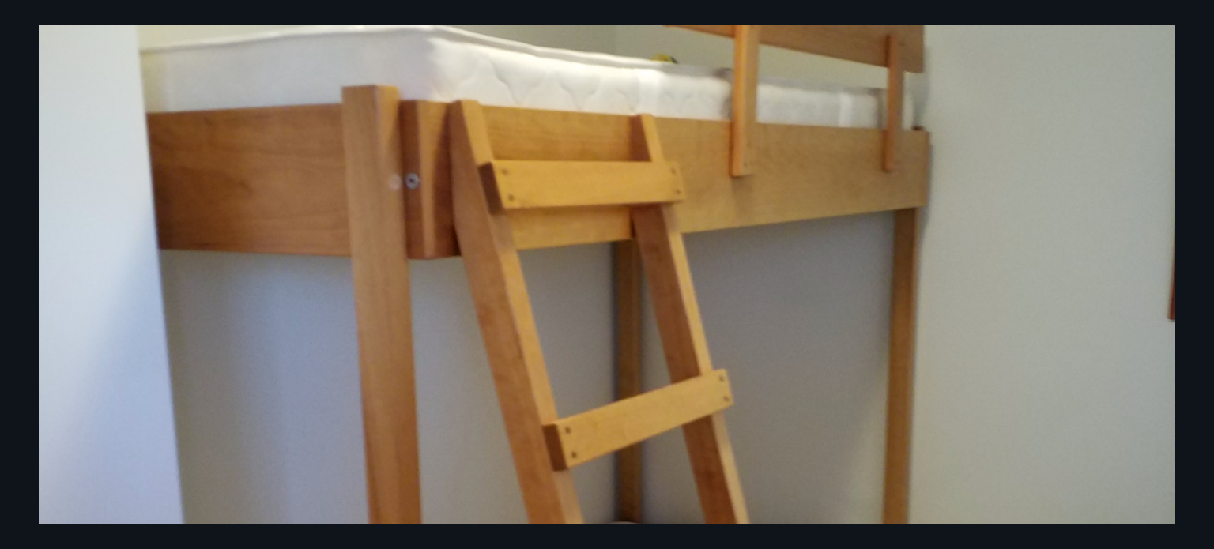
scroll to position [316, 0]
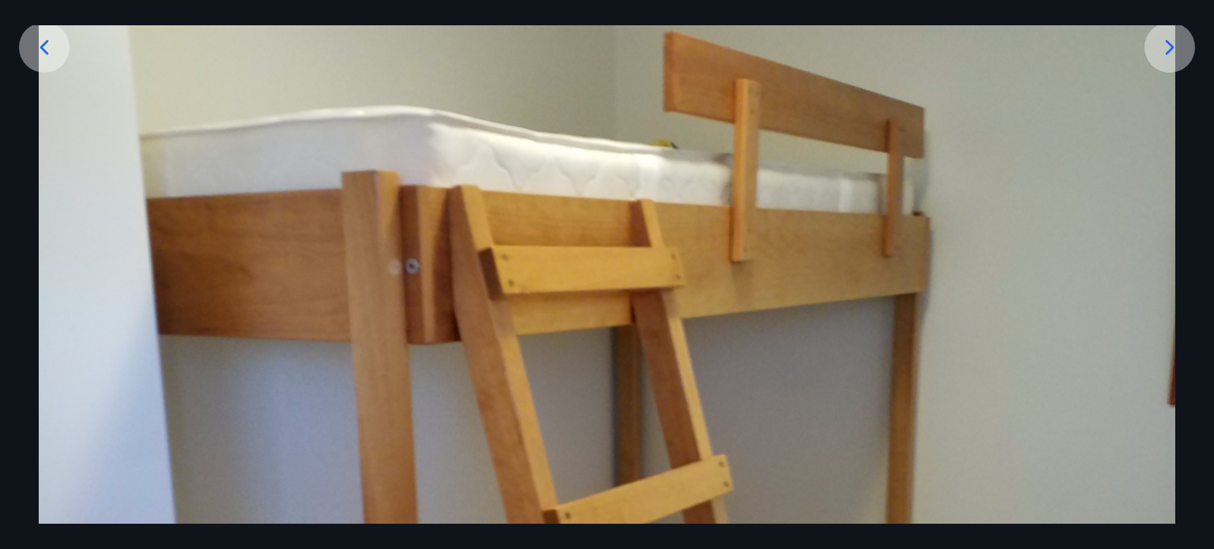
click at [1164, 52] on icon at bounding box center [1169, 47] width 25 height 25
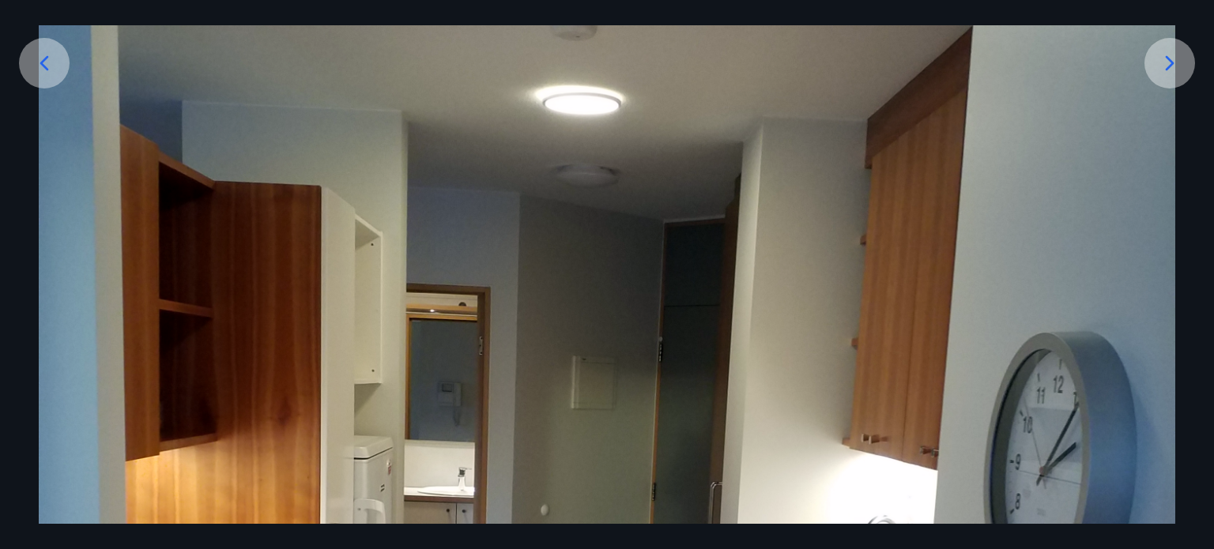
scroll to position [53, 0]
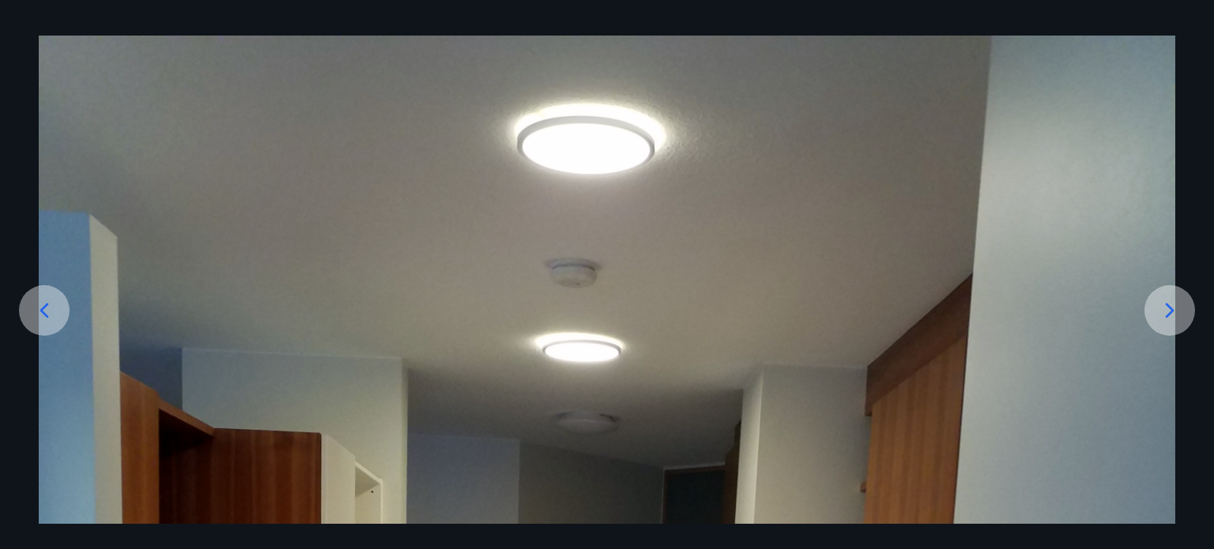
click at [1160, 304] on icon at bounding box center [1169, 310] width 25 height 25
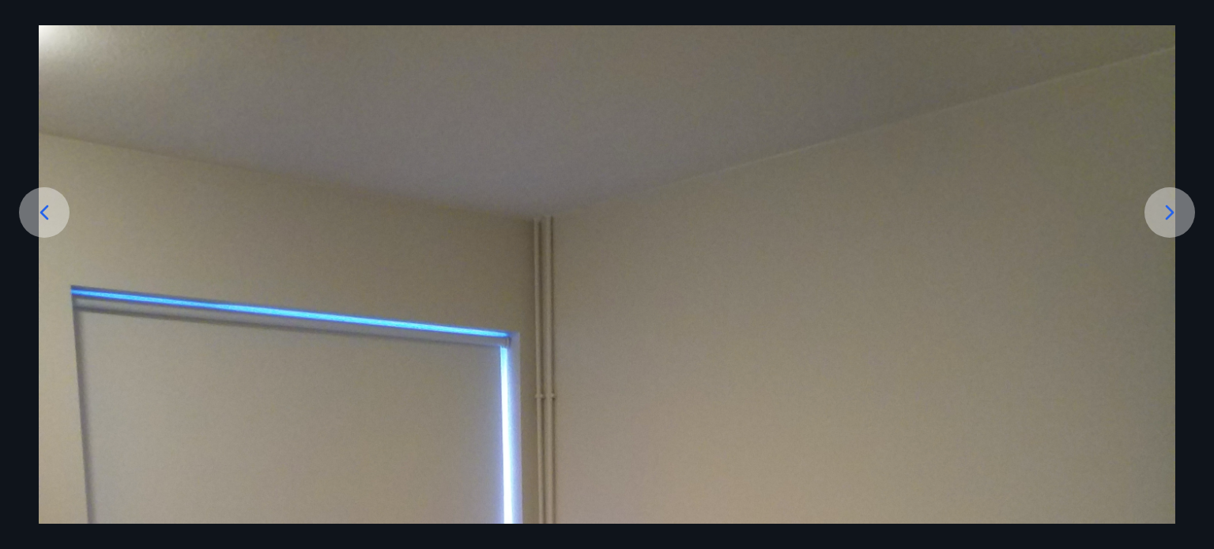
scroll to position [132, 0]
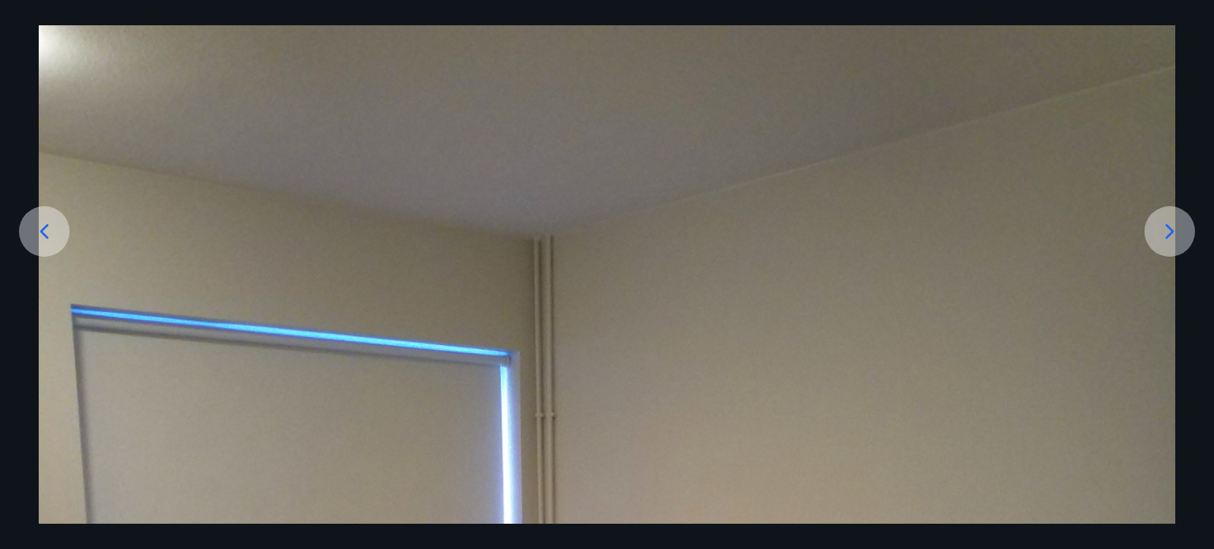
click at [1165, 224] on icon at bounding box center [1169, 231] width 25 height 25
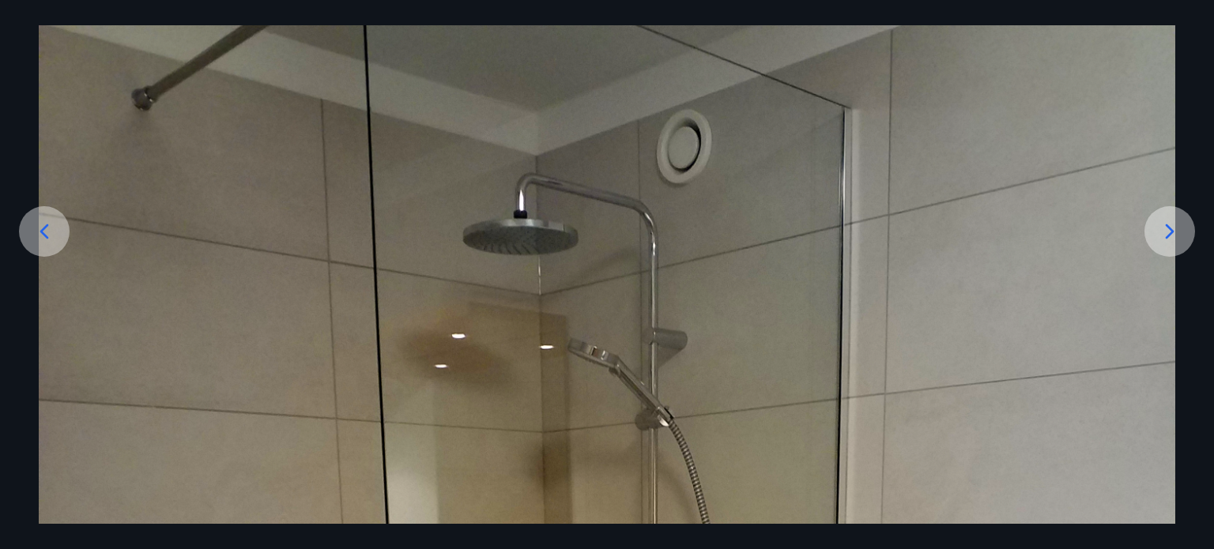
click at [1163, 233] on icon at bounding box center [1169, 231] width 25 height 25
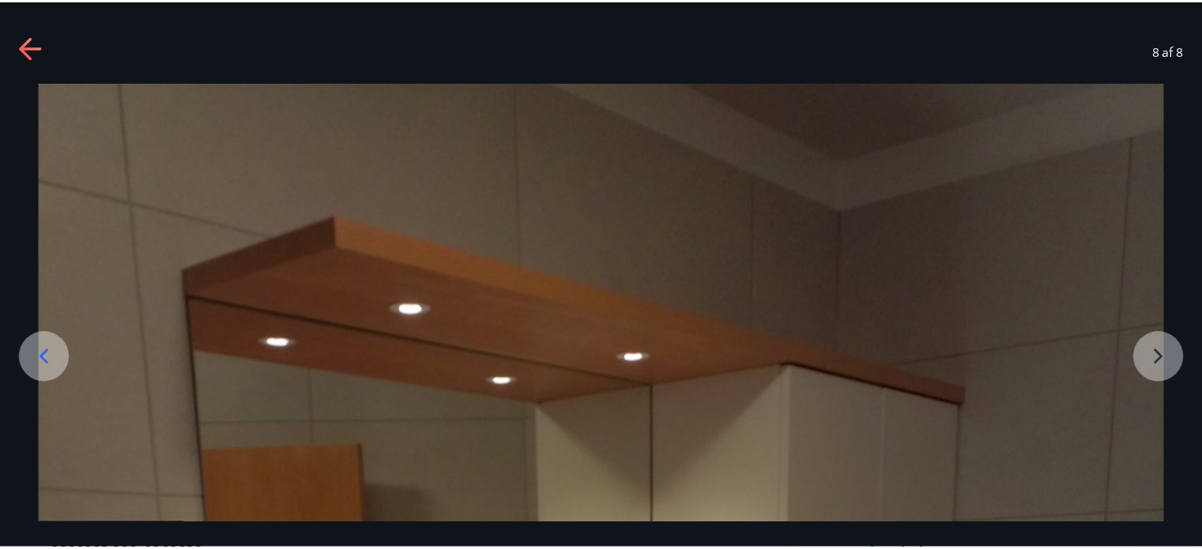
scroll to position [0, 0]
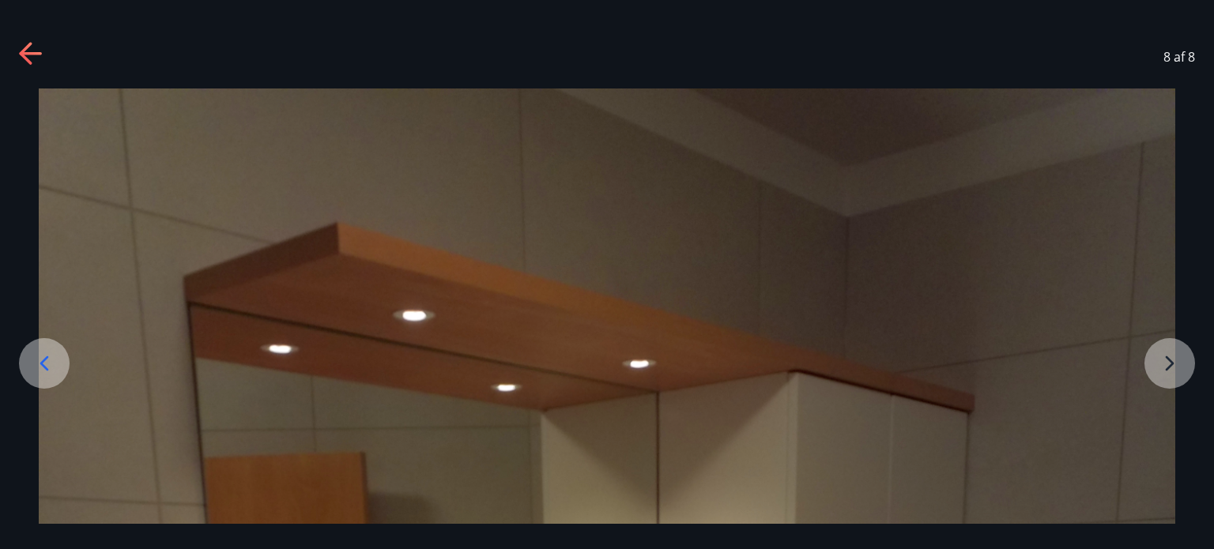
click at [26, 55] on icon at bounding box center [31, 54] width 25 height 25
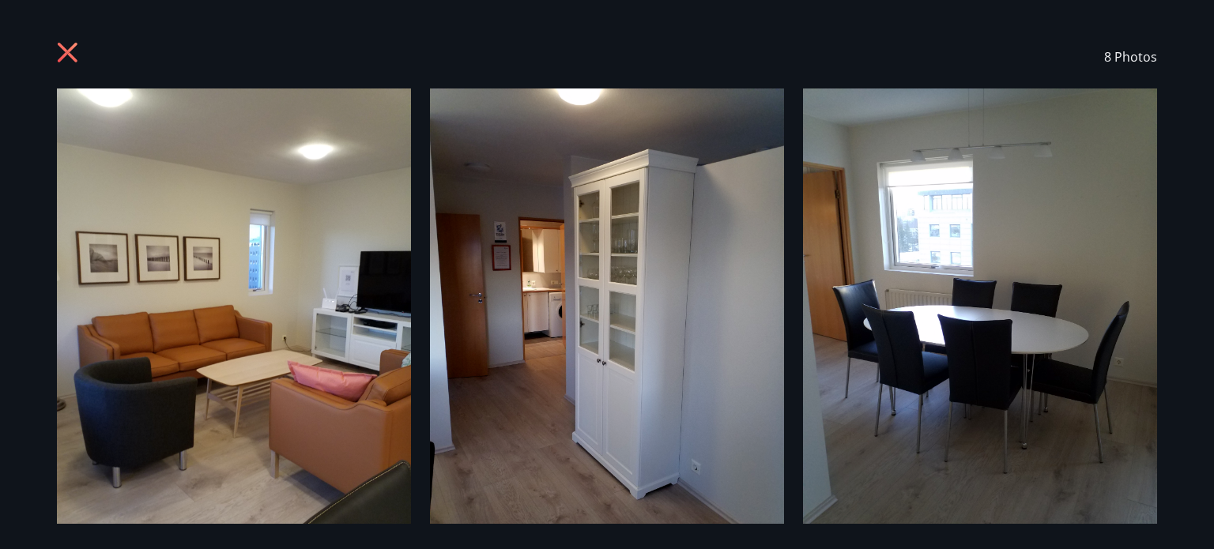
click at [67, 51] on icon at bounding box center [68, 53] width 4 height 4
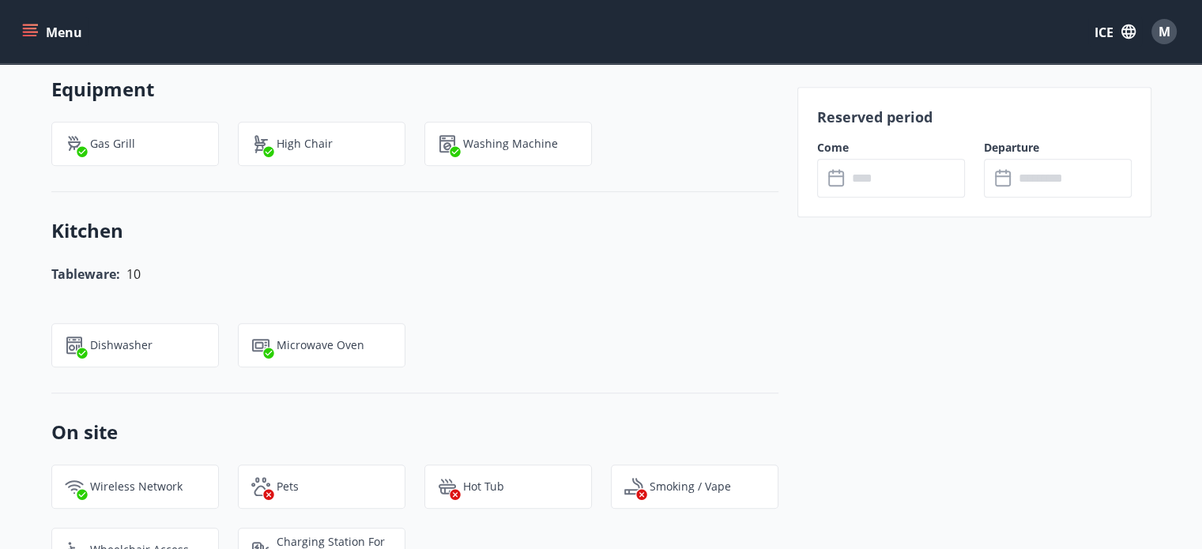
scroll to position [1186, 0]
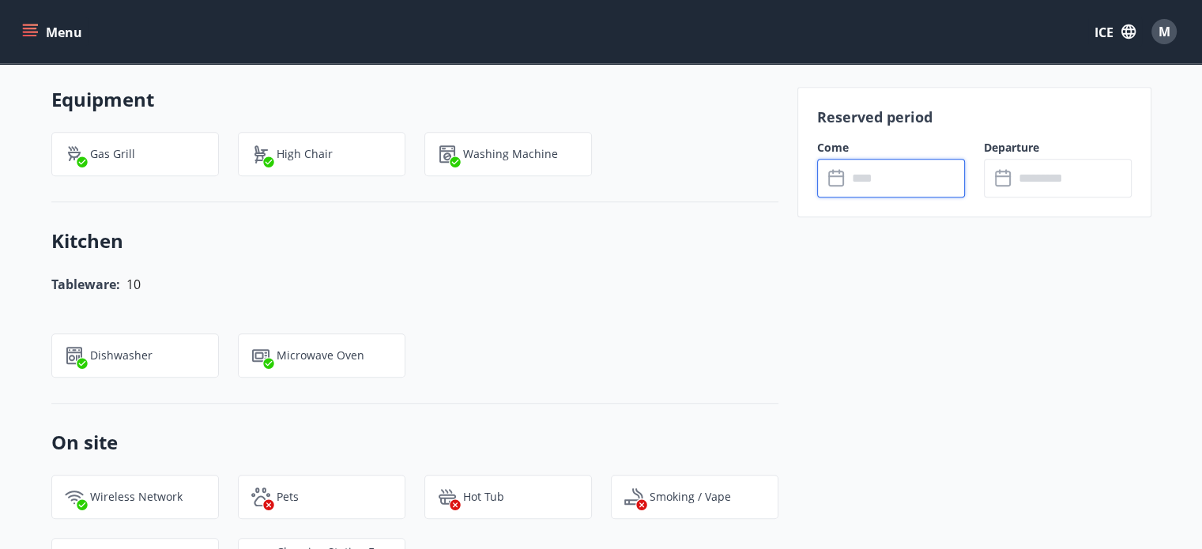
click at [891, 171] on input "text" at bounding box center [906, 178] width 118 height 39
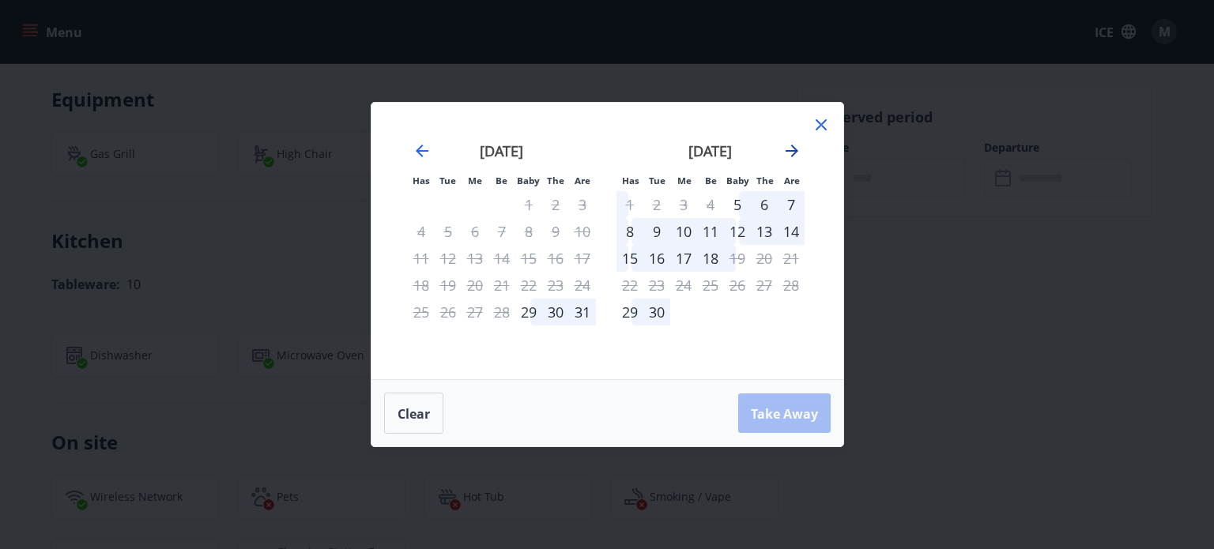
click at [796, 151] on icon "Move forward to switch to the next month." at bounding box center [792, 151] width 13 height 13
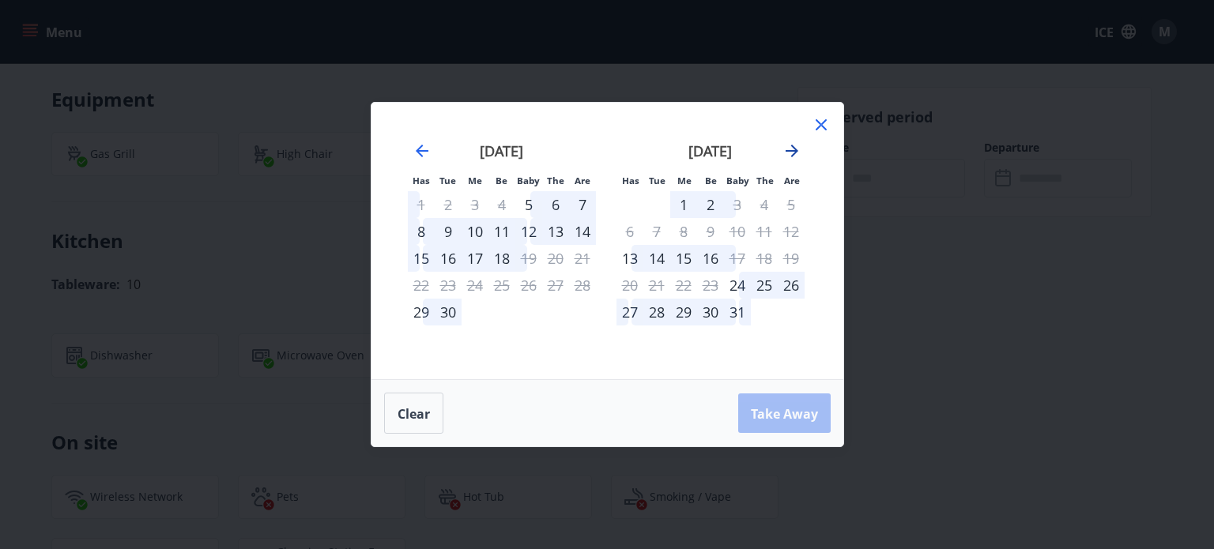
click at [795, 150] on icon "Move forward to switch to the next month." at bounding box center [792, 151] width 13 height 13
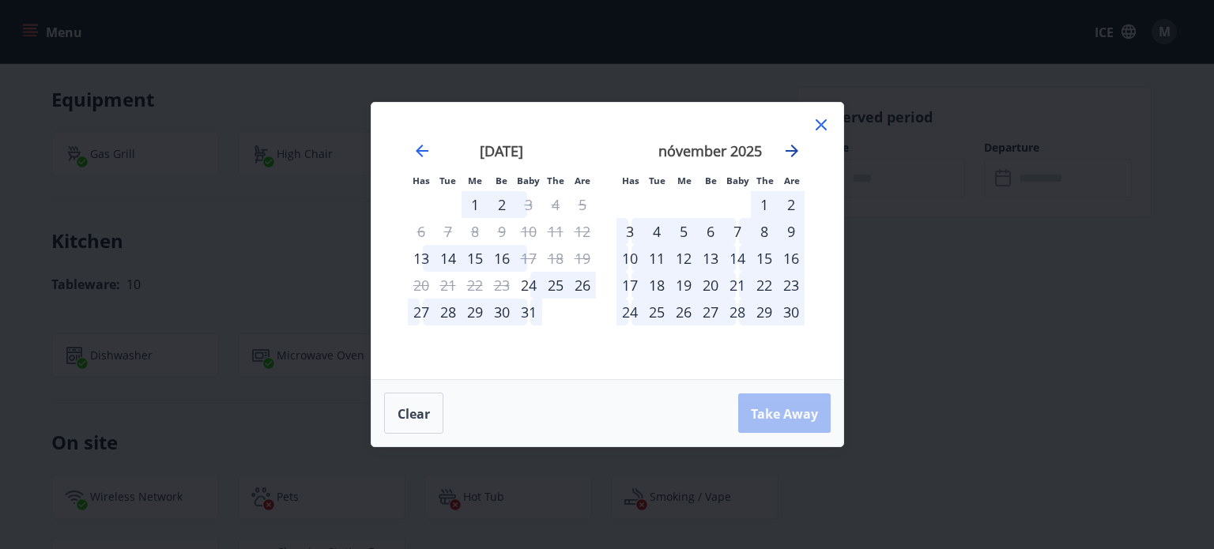
click at [795, 150] on icon "Move forward to switch to the next month." at bounding box center [792, 151] width 13 height 13
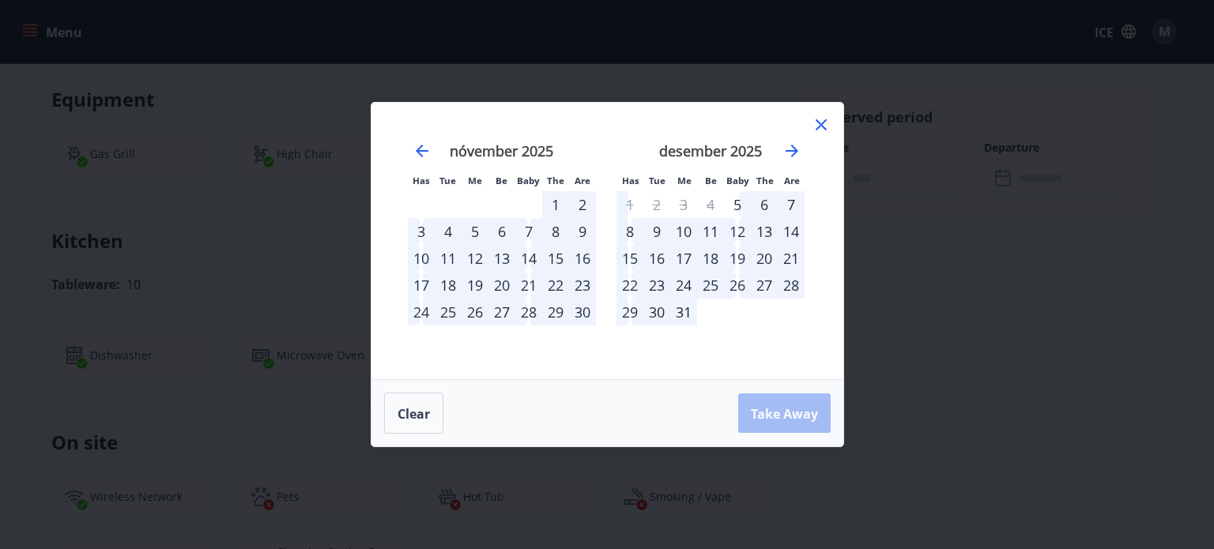
click at [684, 310] on div "31" at bounding box center [683, 312] width 27 height 27
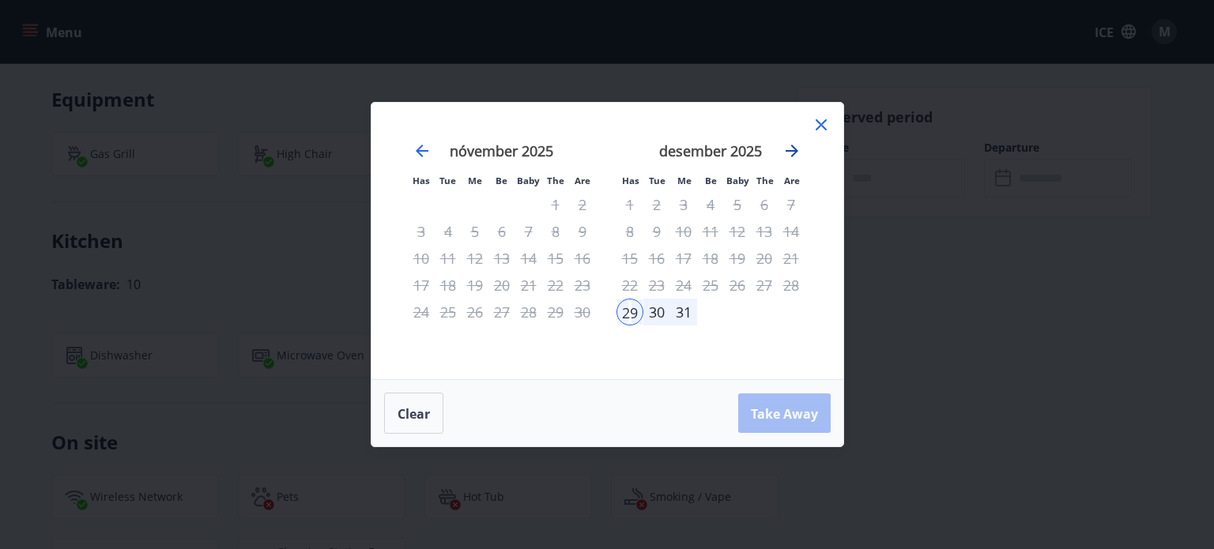
click at [797, 148] on icon "Move forward to switch to the next month." at bounding box center [792, 151] width 19 height 19
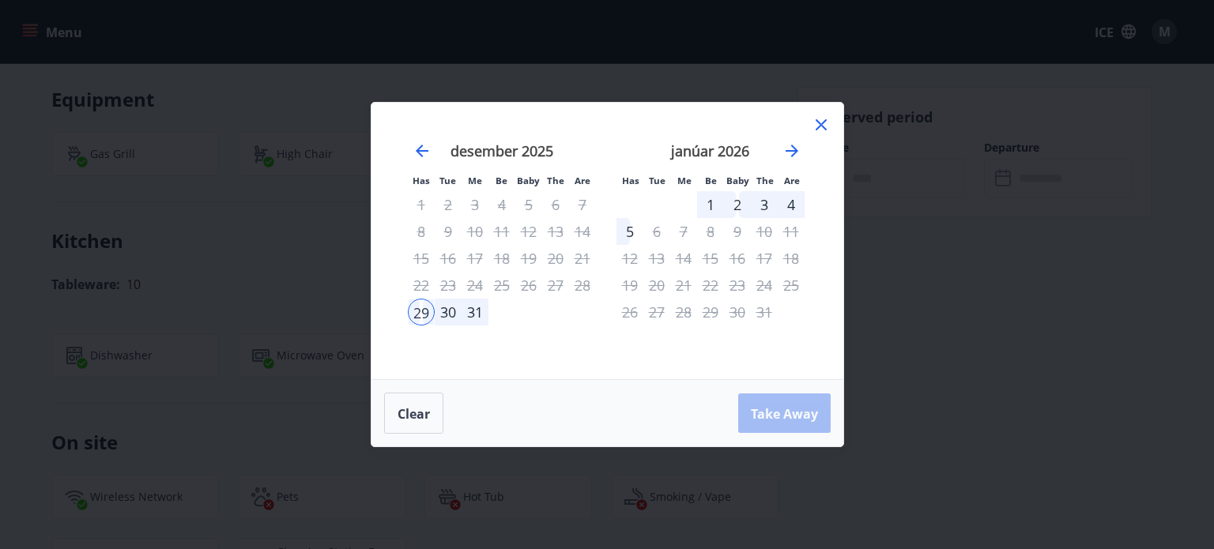
click at [712, 206] on div "1" at bounding box center [710, 204] width 27 height 27
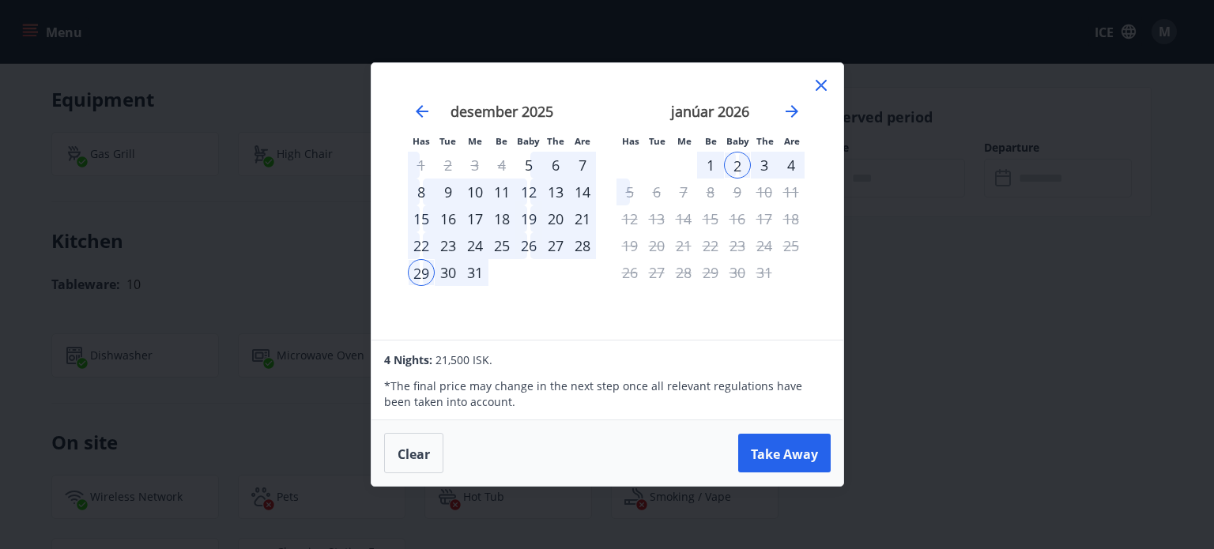
click at [472, 277] on div "31" at bounding box center [475, 272] width 27 height 27
click at [472, 274] on div "31" at bounding box center [475, 272] width 27 height 27
click at [474, 271] on div "31" at bounding box center [475, 272] width 27 height 27
click at [411, 451] on font "Clear" at bounding box center [414, 453] width 32 height 17
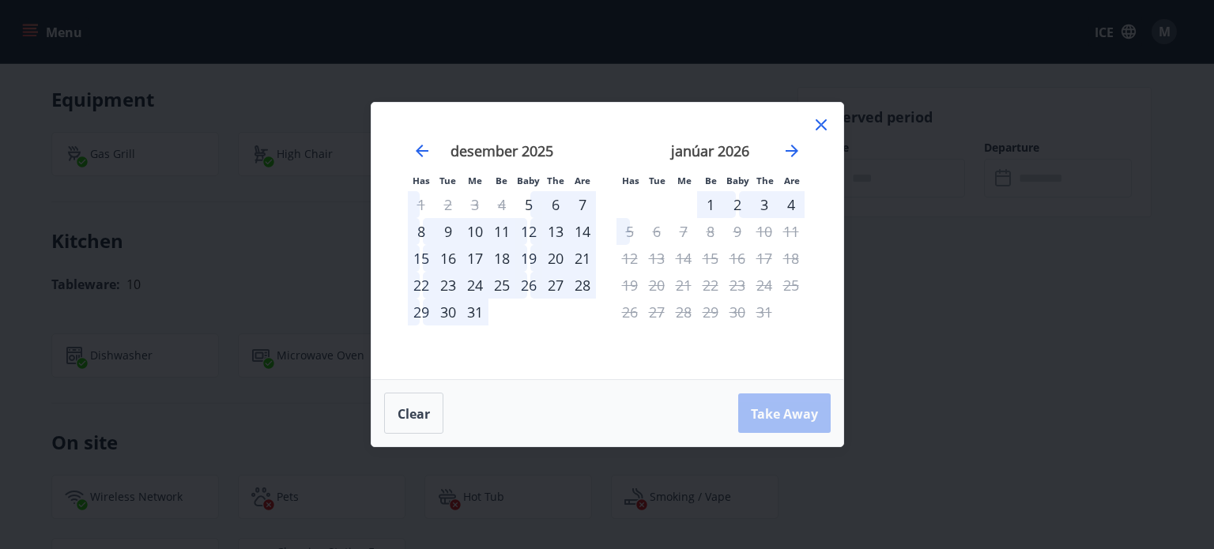
click at [472, 312] on div "31" at bounding box center [475, 312] width 27 height 27
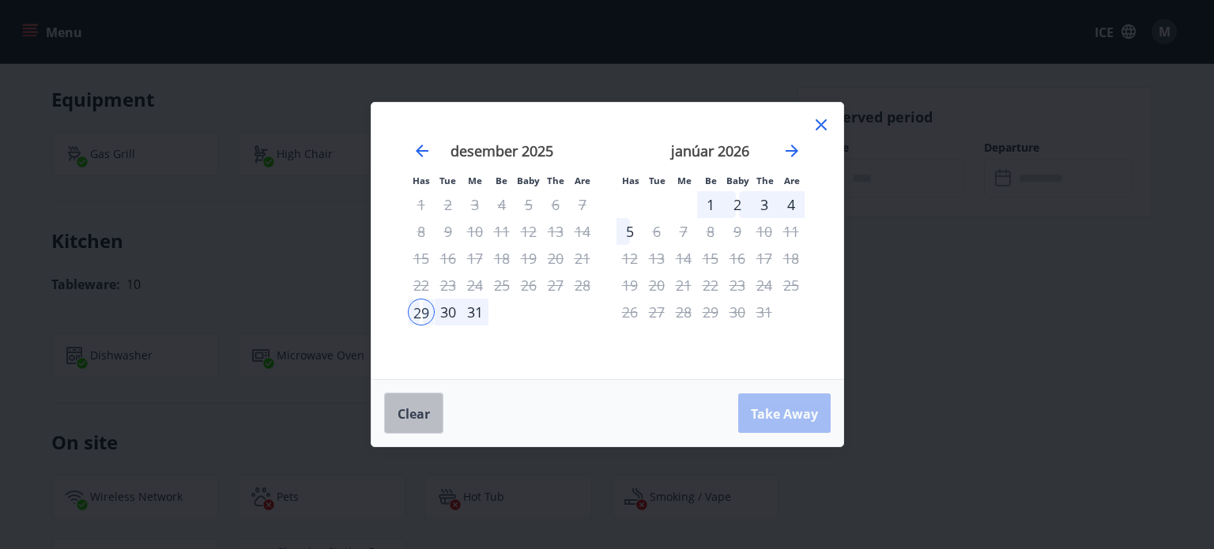
click at [417, 416] on font "Clear" at bounding box center [414, 414] width 32 height 17
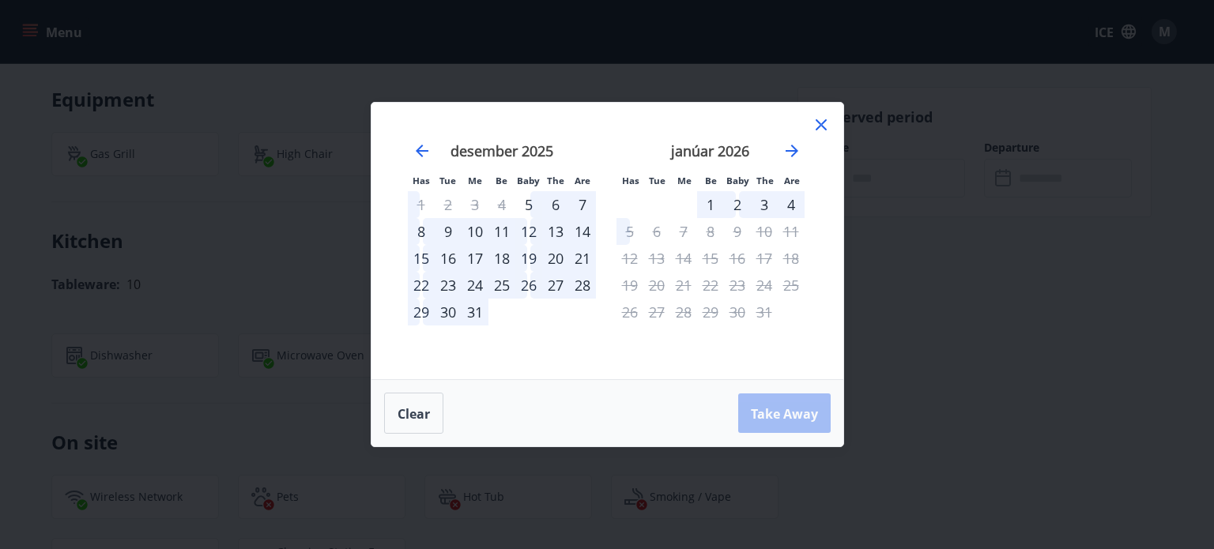
click at [708, 206] on div "1" at bounding box center [710, 204] width 27 height 27
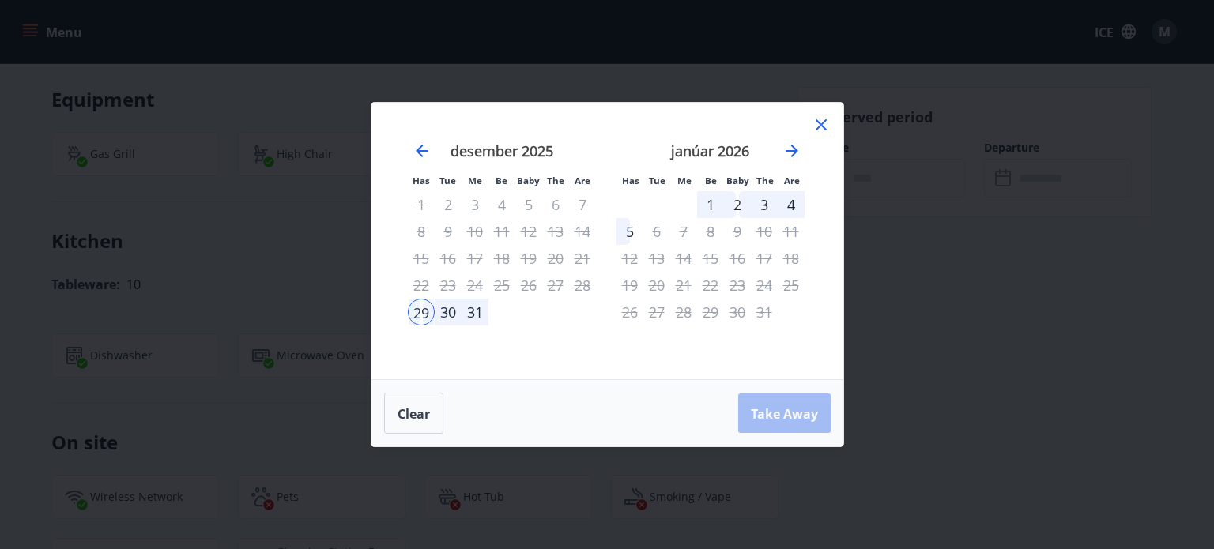
click at [422, 313] on div "29" at bounding box center [421, 312] width 27 height 27
click at [784, 412] on div "Clear Take Away" at bounding box center [608, 413] width 472 height 66
click at [715, 206] on div "1" at bounding box center [710, 204] width 27 height 27
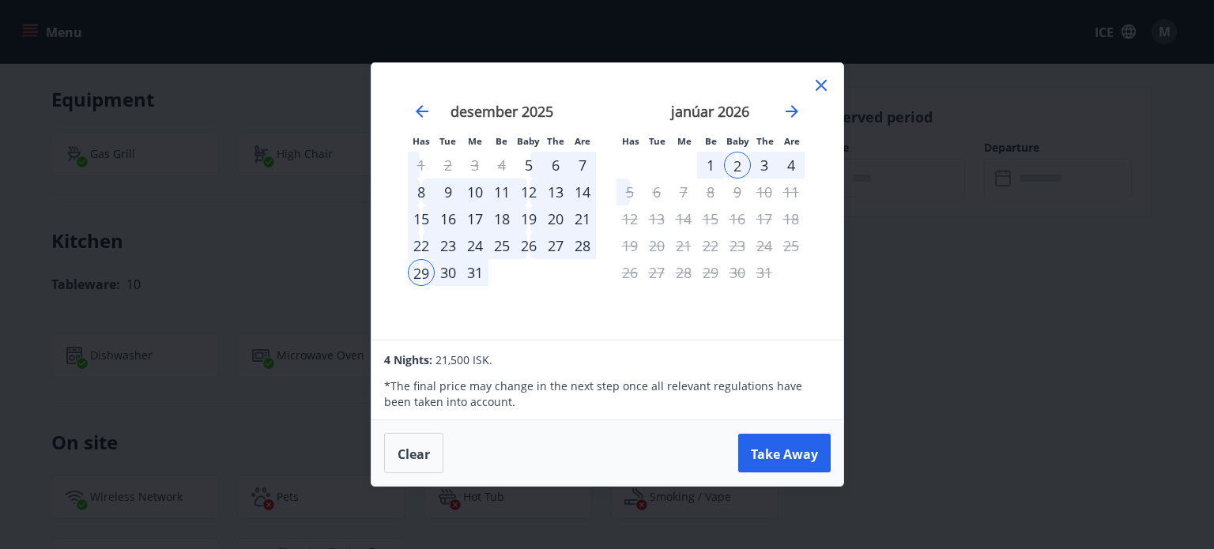
click at [481, 271] on div "31" at bounding box center [475, 272] width 27 height 27
click at [477, 271] on div "31" at bounding box center [475, 272] width 27 height 27
click at [712, 161] on div "1" at bounding box center [710, 165] width 27 height 27
click at [709, 163] on div "1" at bounding box center [710, 165] width 27 height 27
click at [415, 453] on font "Clear" at bounding box center [414, 453] width 32 height 17
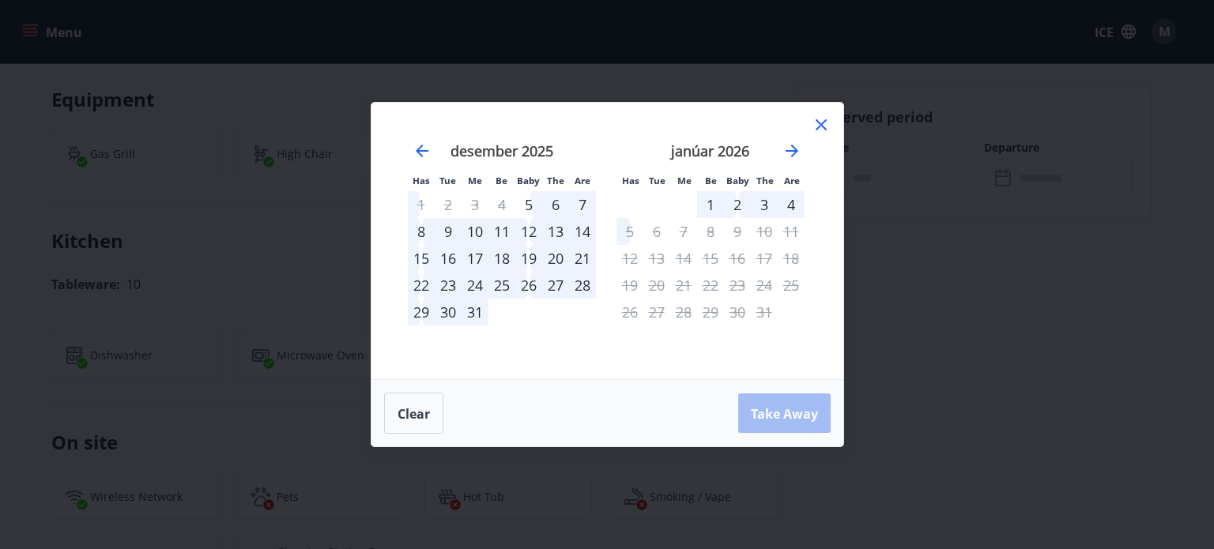
click at [474, 314] on div "31" at bounding box center [475, 312] width 27 height 27
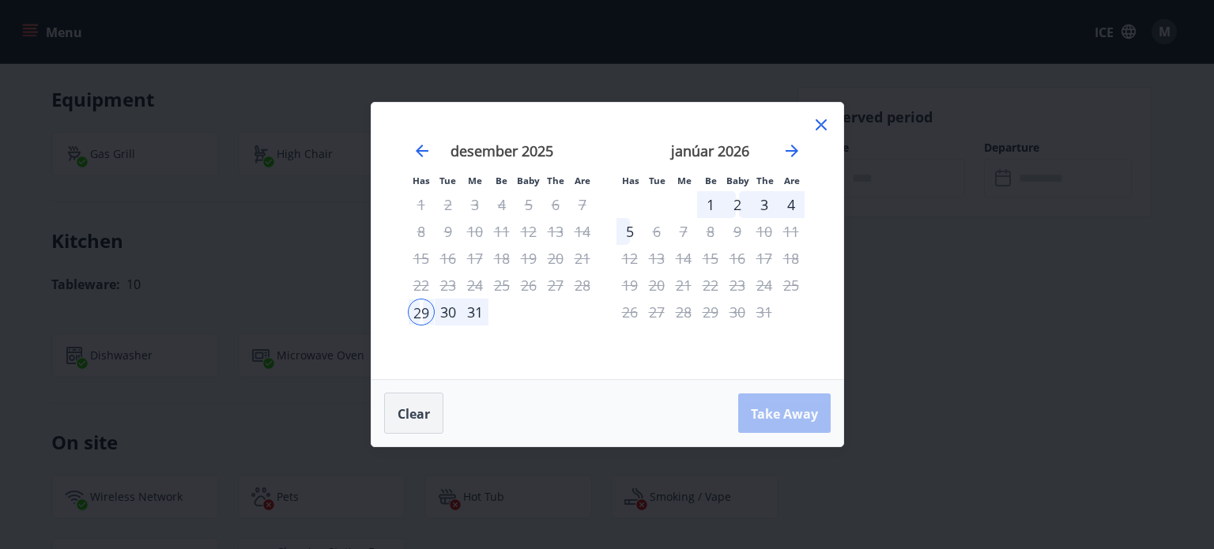
click at [402, 413] on font "Clear" at bounding box center [414, 414] width 32 height 17
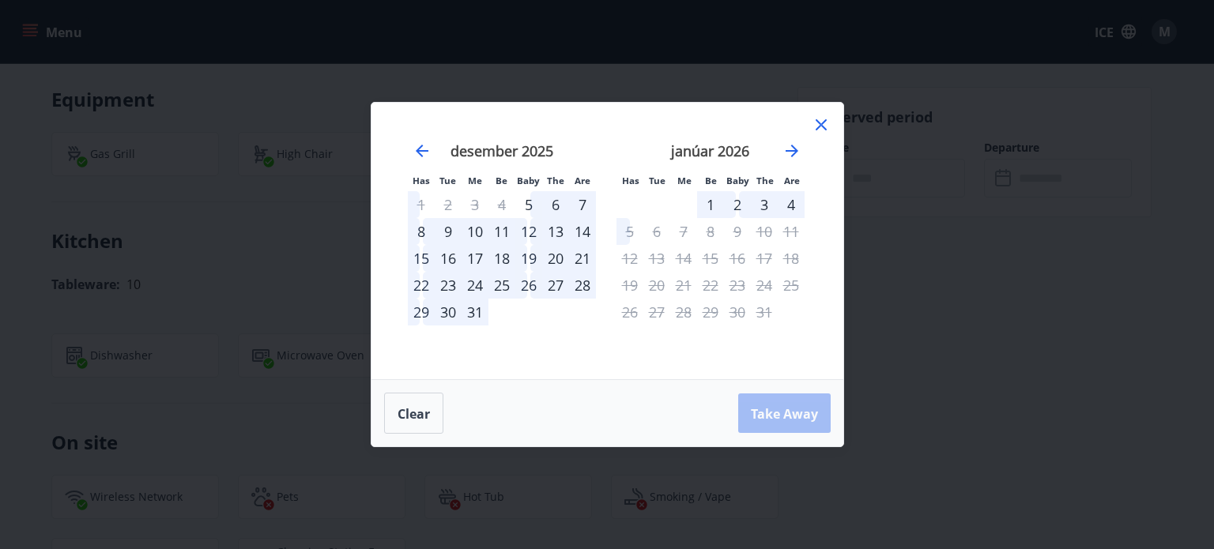
click at [712, 202] on div "1" at bounding box center [710, 204] width 27 height 27
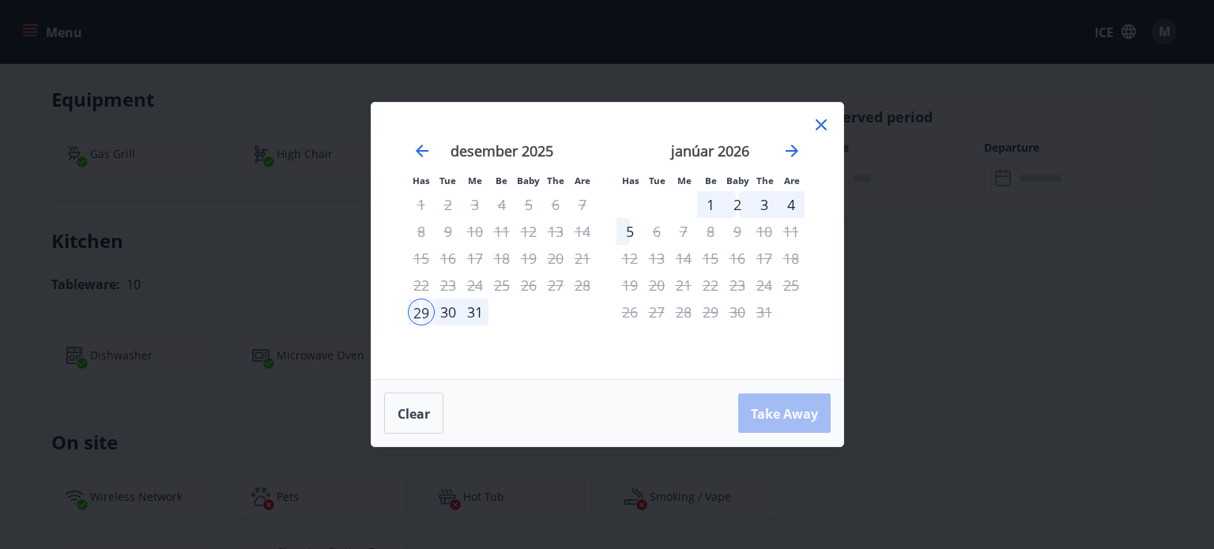
click at [817, 123] on icon at bounding box center [821, 124] width 11 height 11
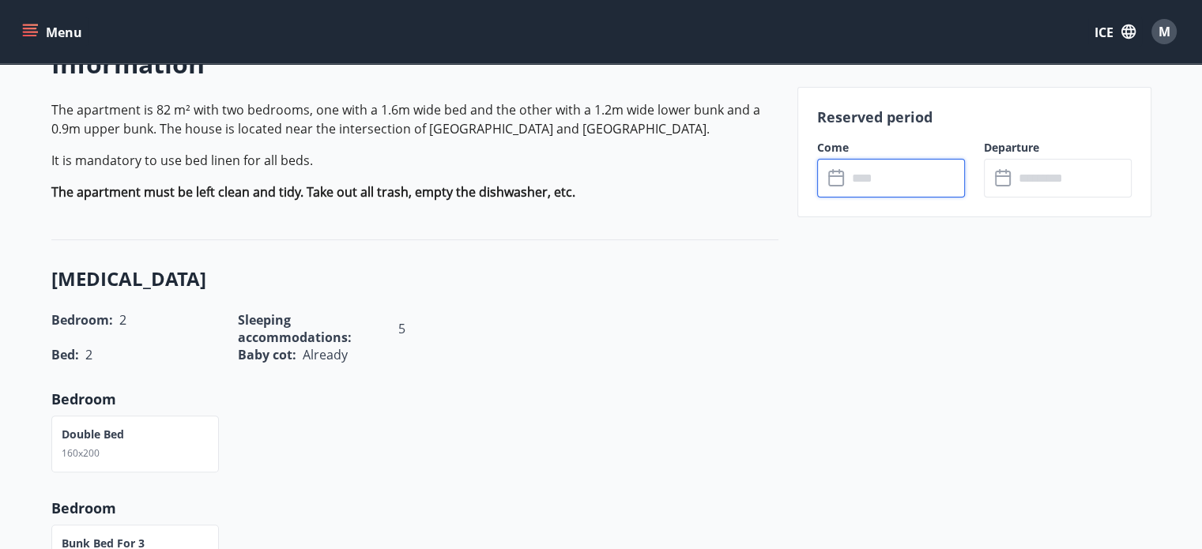
scroll to position [395, 0]
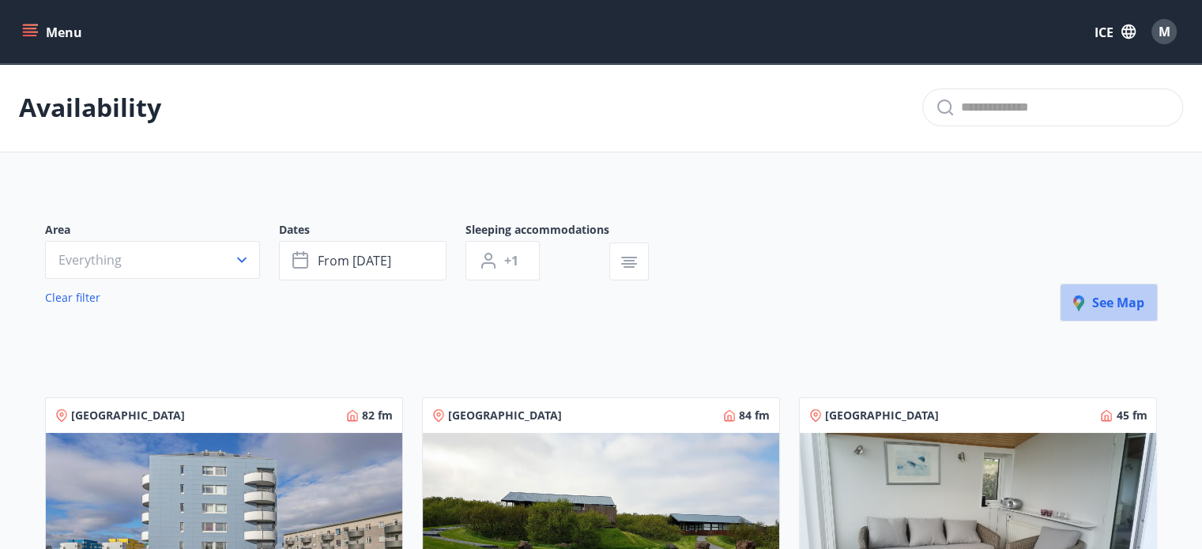
click at [1119, 303] on font "See map" at bounding box center [1119, 302] width 52 height 17
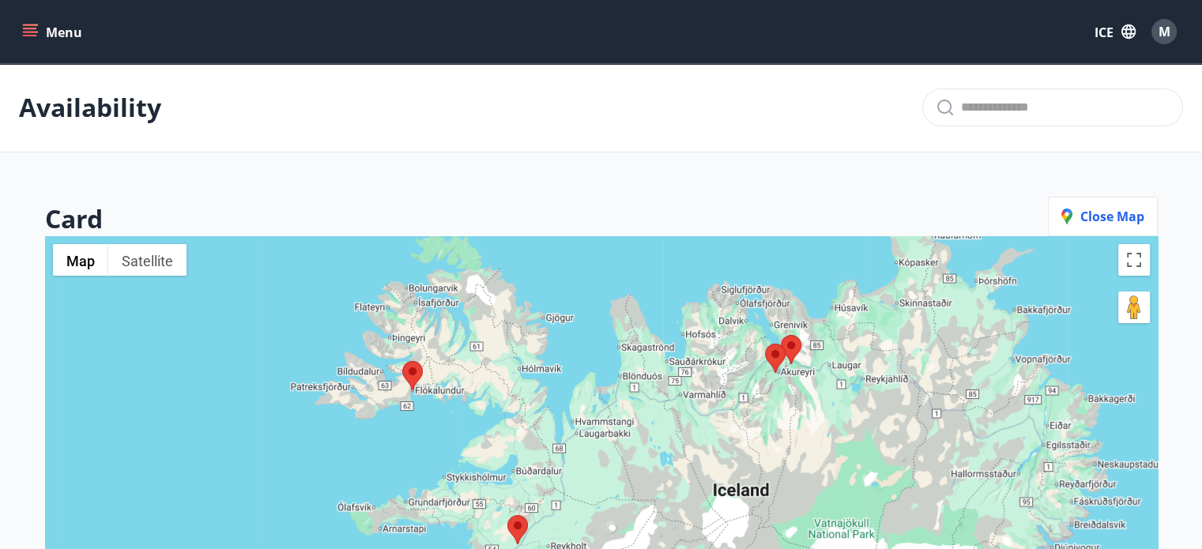
scroll to position [79, 0]
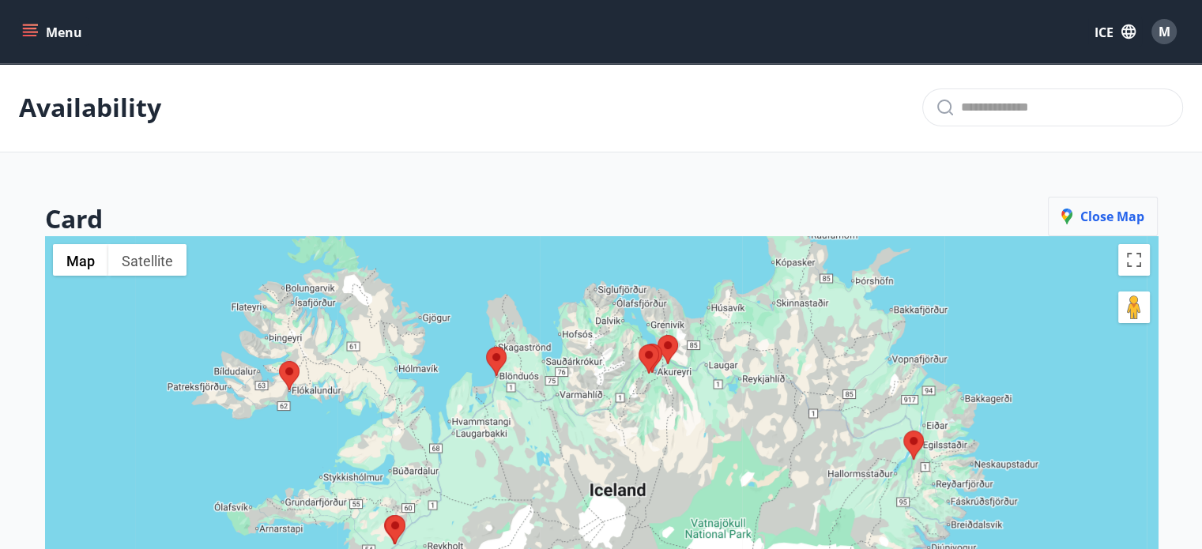
click at [1109, 217] on font "Close map" at bounding box center [1113, 216] width 64 height 17
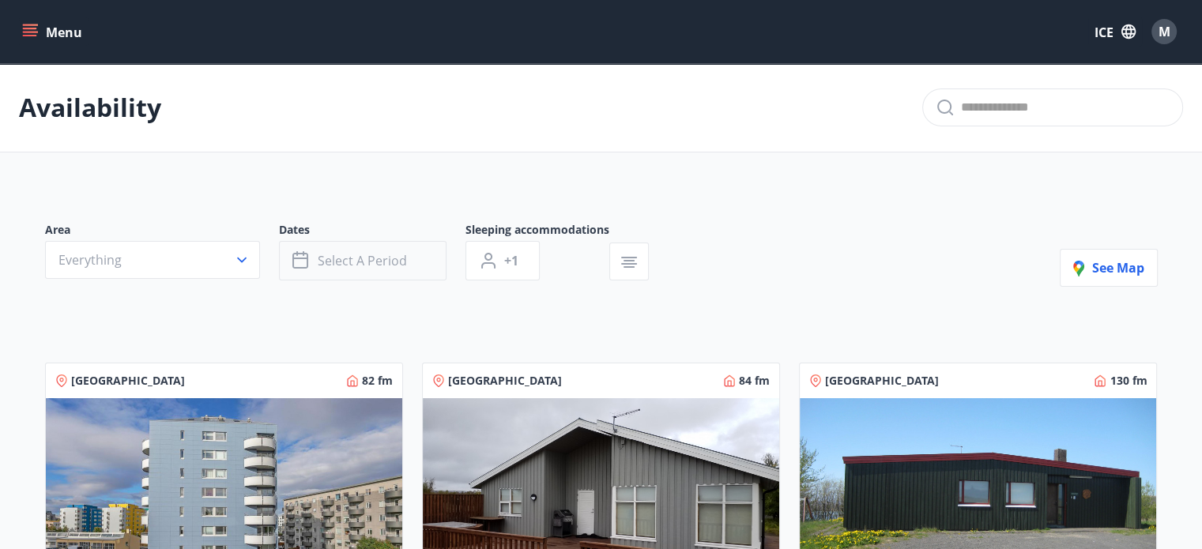
click at [405, 266] on font "Select a period" at bounding box center [362, 260] width 89 height 17
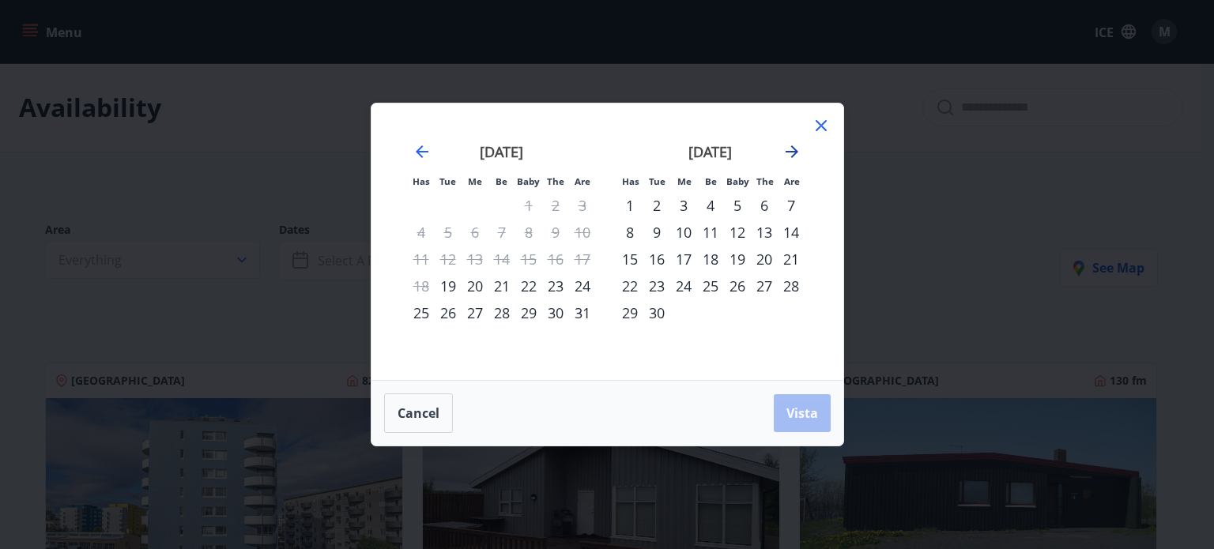
click at [794, 153] on icon "Move forward to switch to the next month." at bounding box center [792, 151] width 19 height 19
click at [686, 317] on div "31" at bounding box center [683, 313] width 27 height 27
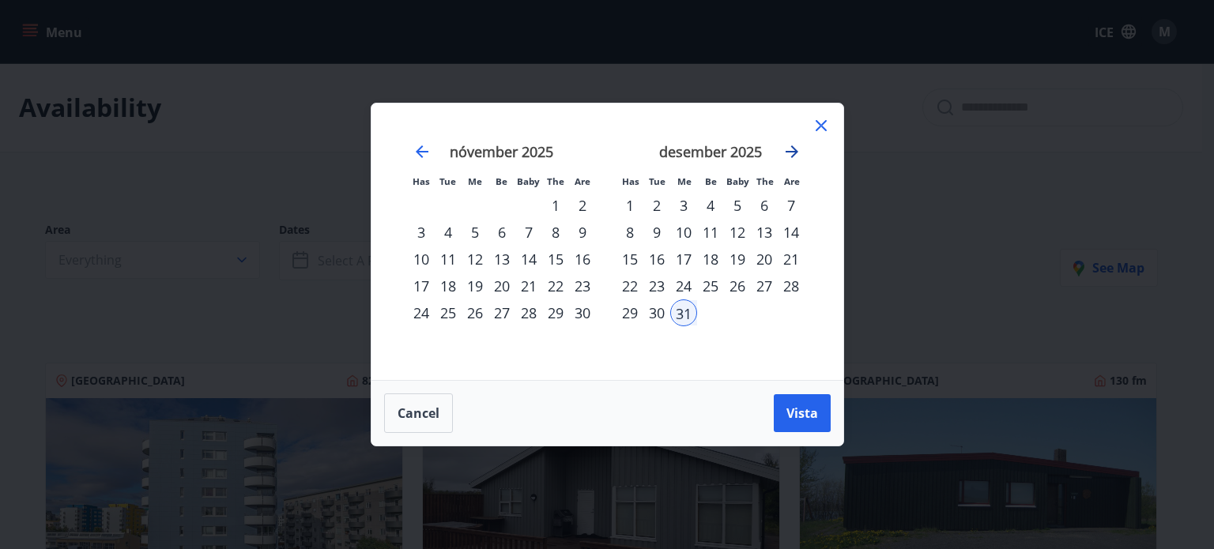
click at [790, 149] on icon "Move forward to switch to the next month." at bounding box center [792, 151] width 19 height 19
click at [706, 203] on div "1" at bounding box center [710, 205] width 27 height 27
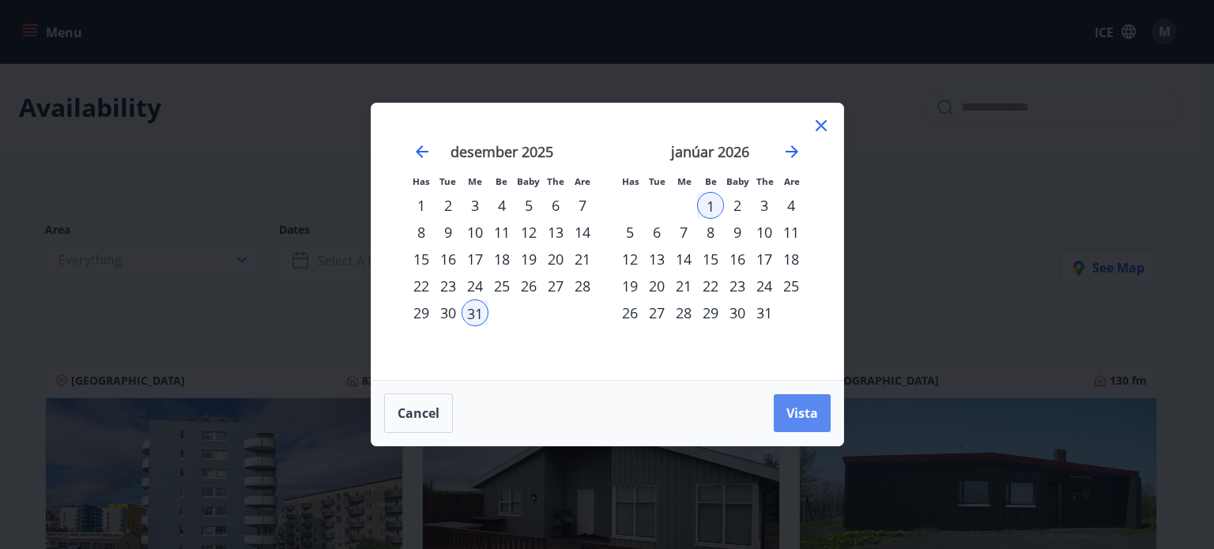
click at [801, 419] on font "Vista" at bounding box center [803, 413] width 32 height 17
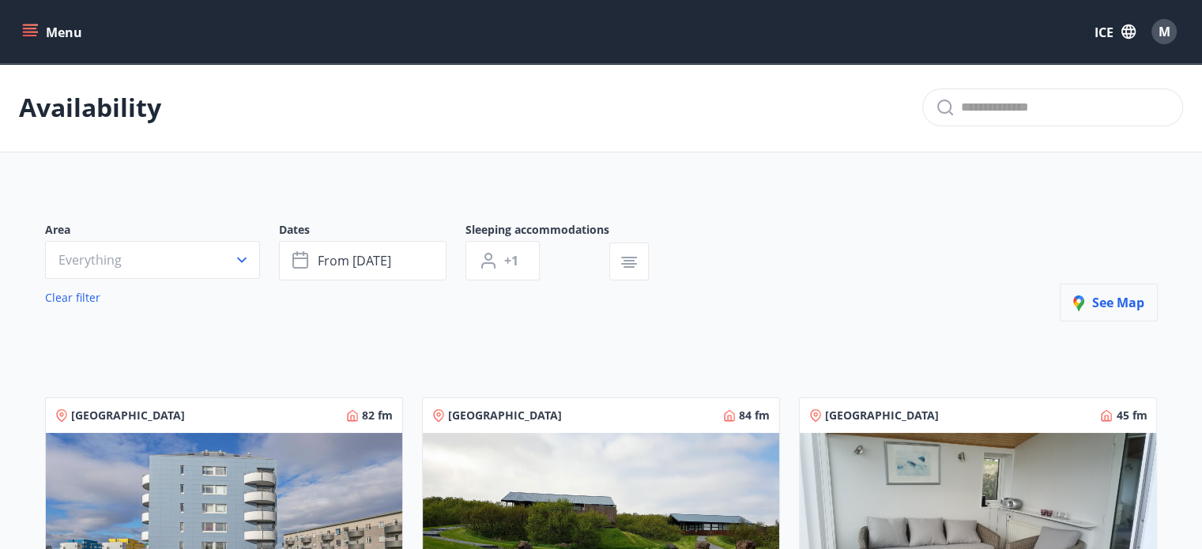
click at [1110, 303] on font "See map" at bounding box center [1119, 302] width 52 height 17
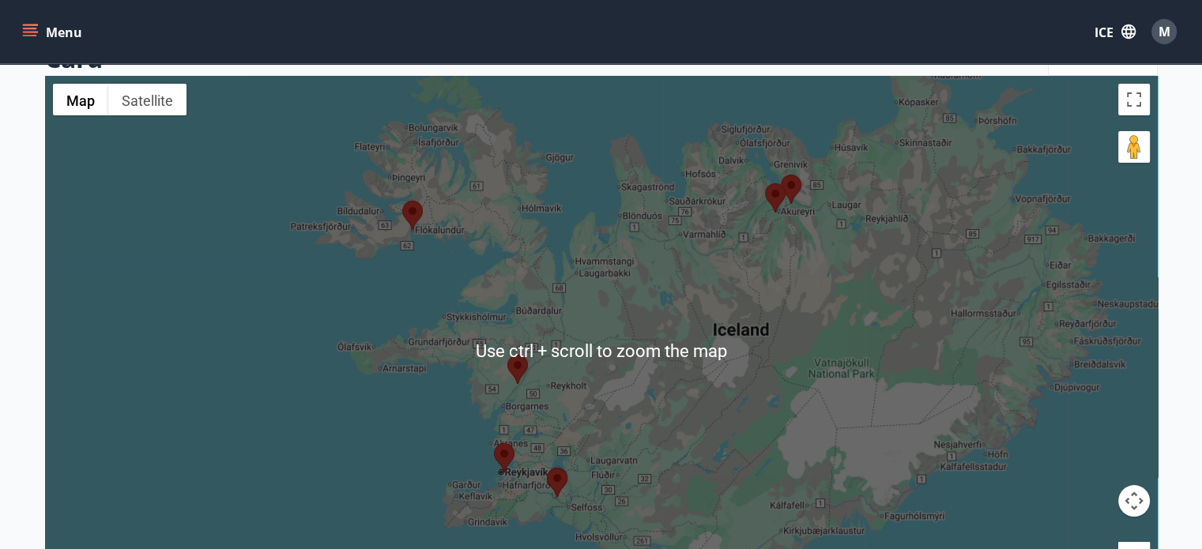
scroll to position [158, 0]
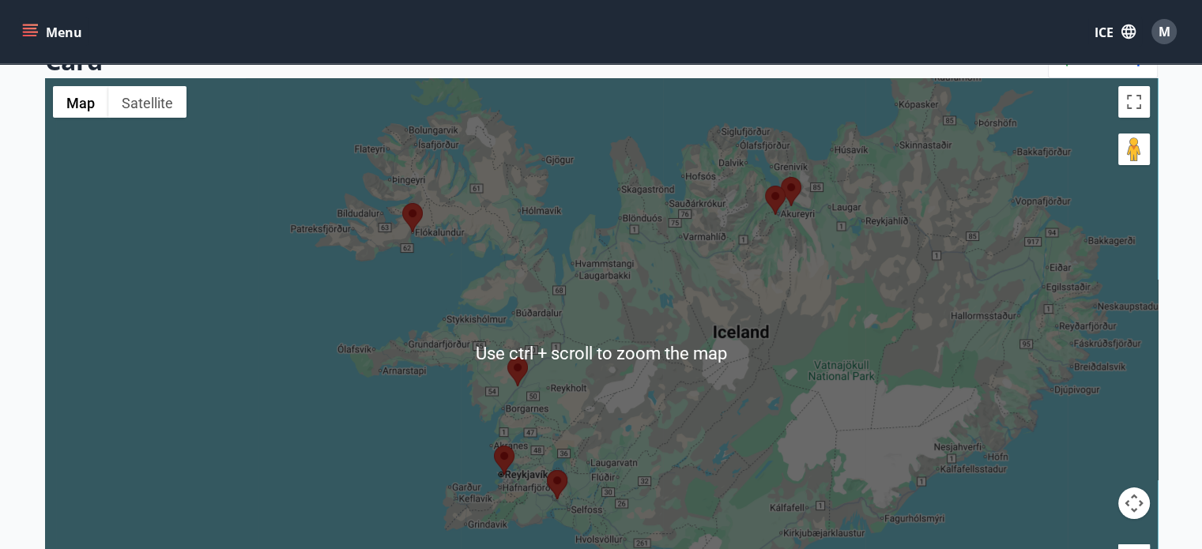
click at [522, 394] on div at bounding box center [601, 352] width 1113 height 549
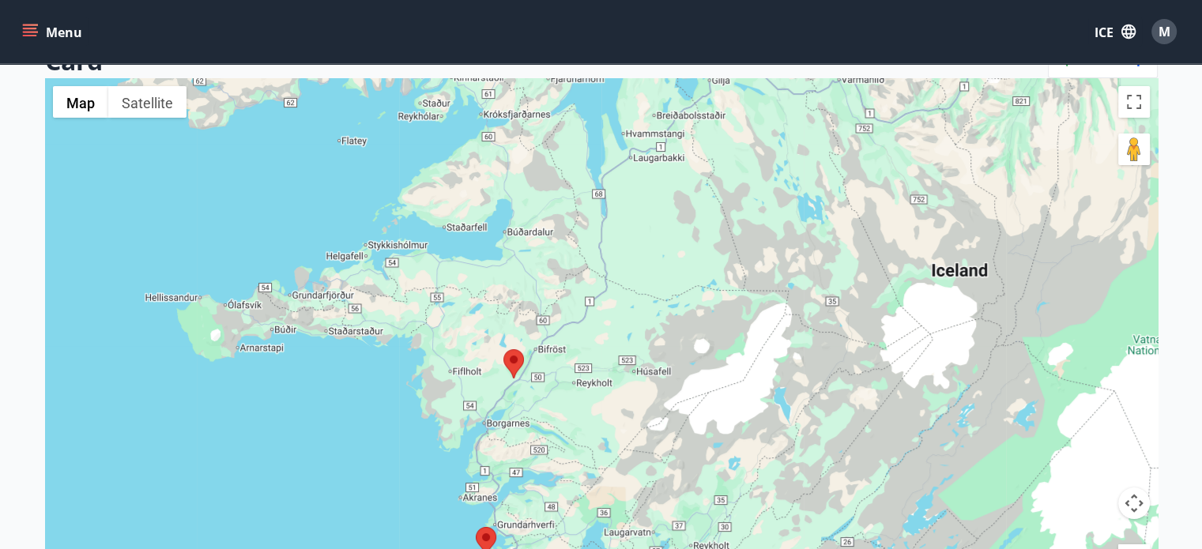
click at [521, 383] on div at bounding box center [601, 352] width 1113 height 549
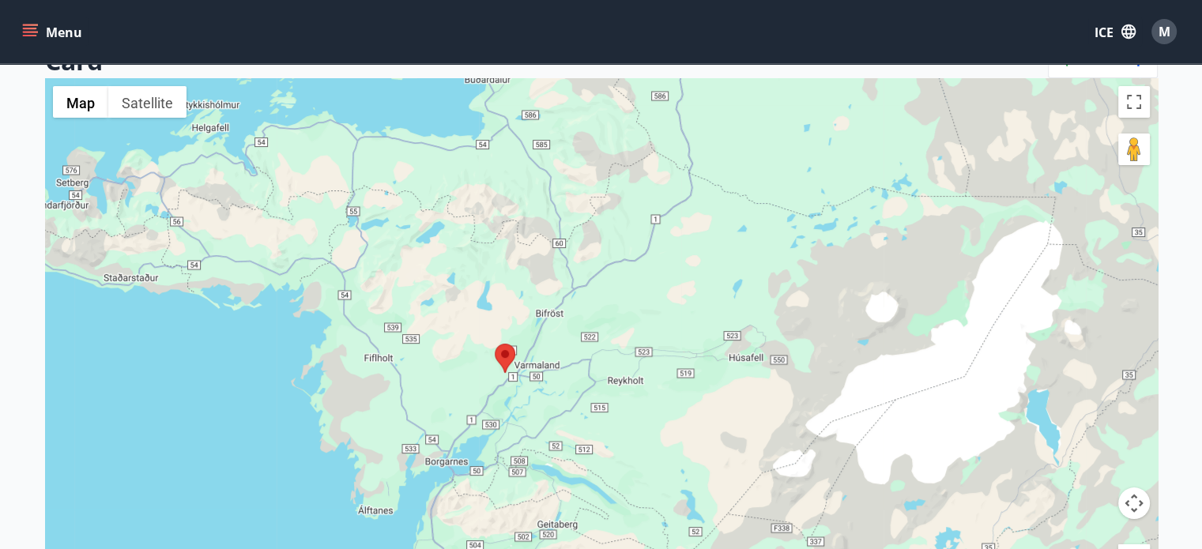
click at [508, 401] on div at bounding box center [601, 352] width 1113 height 549
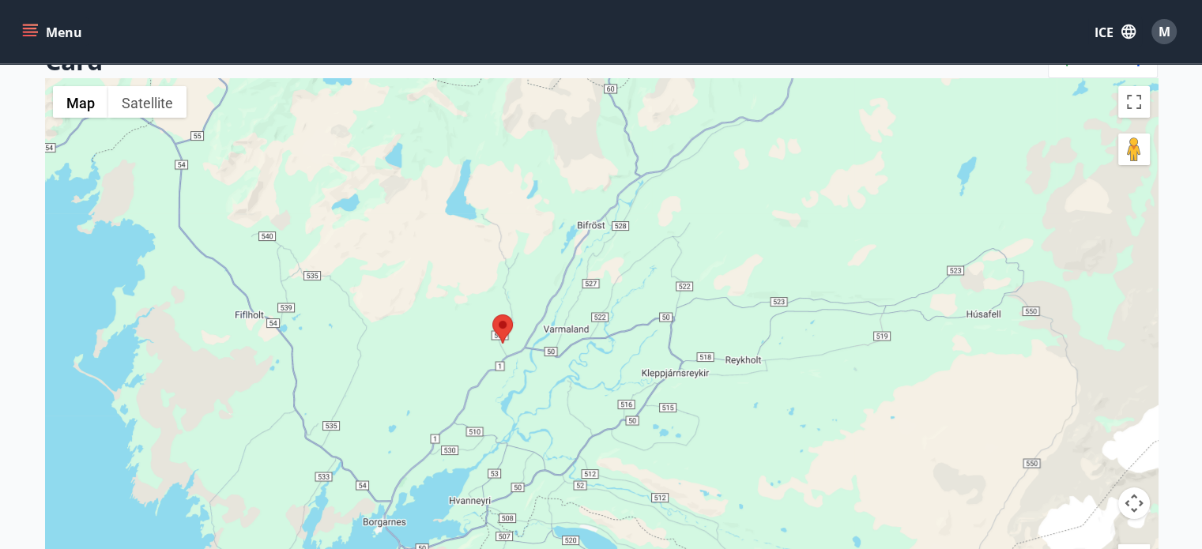
click at [508, 401] on div at bounding box center [601, 352] width 1113 height 549
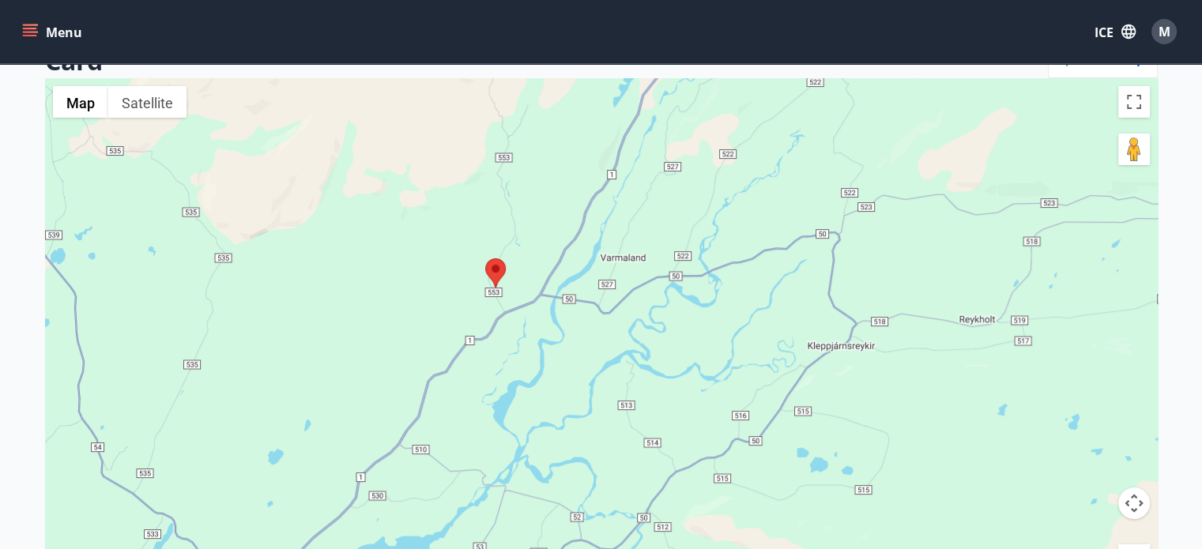
click at [485, 259] on area at bounding box center [485, 259] width 0 height 0
drag, startPoint x: 472, startPoint y: 470, endPoint x: 564, endPoint y: 391, distance: 121.1
click at [563, 394] on div at bounding box center [601, 352] width 1113 height 549
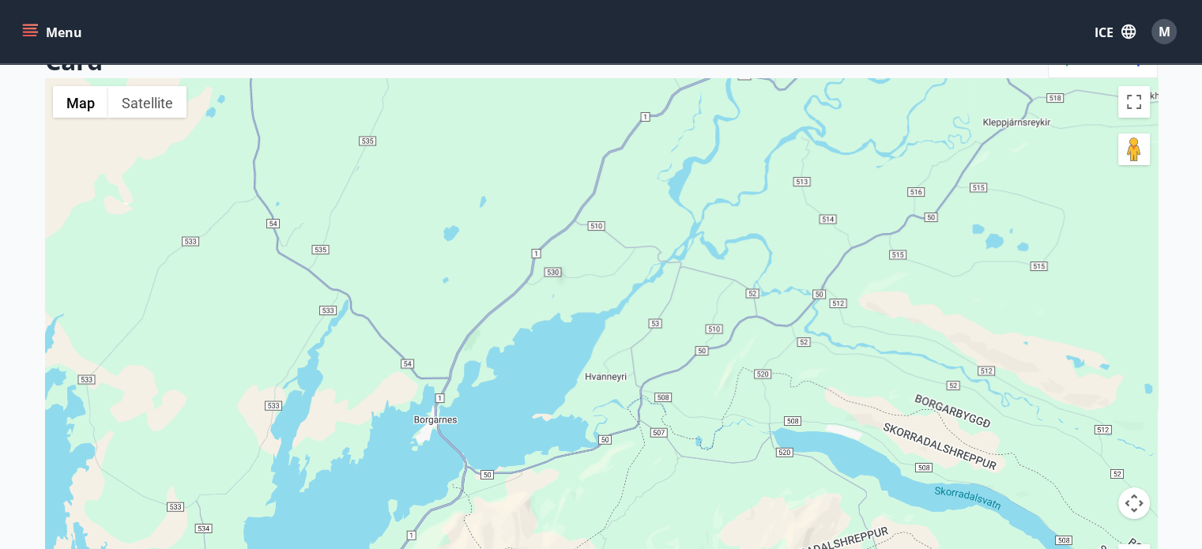
drag, startPoint x: 554, startPoint y: 490, endPoint x: 598, endPoint y: 376, distance: 121.9
click at [595, 390] on div at bounding box center [601, 352] width 1113 height 549
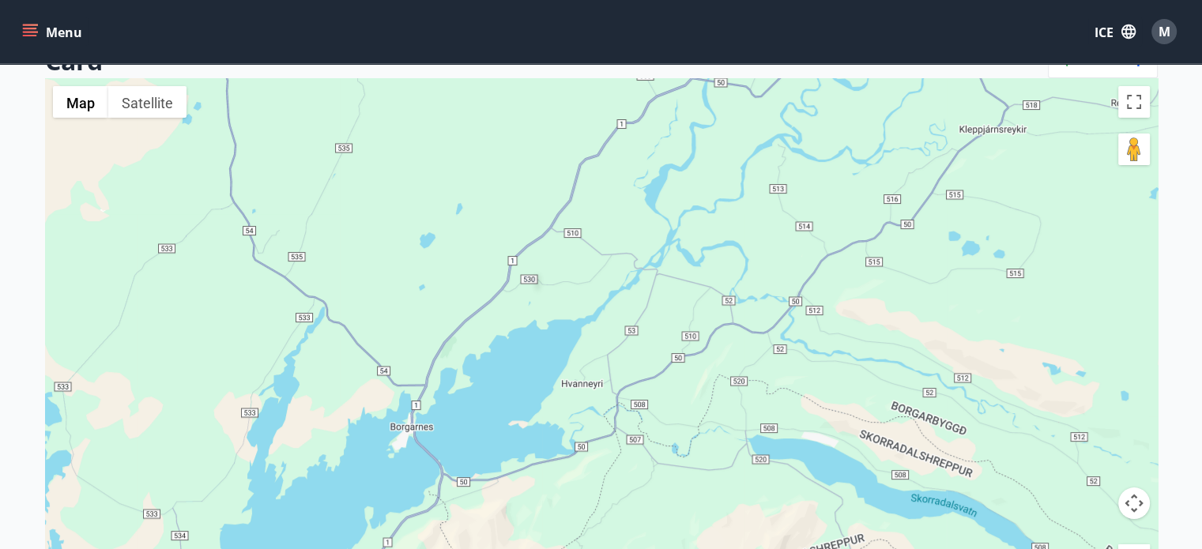
drag, startPoint x: 619, startPoint y: 341, endPoint x: 560, endPoint y: 481, distance: 152.7
click at [560, 475] on div at bounding box center [601, 352] width 1113 height 549
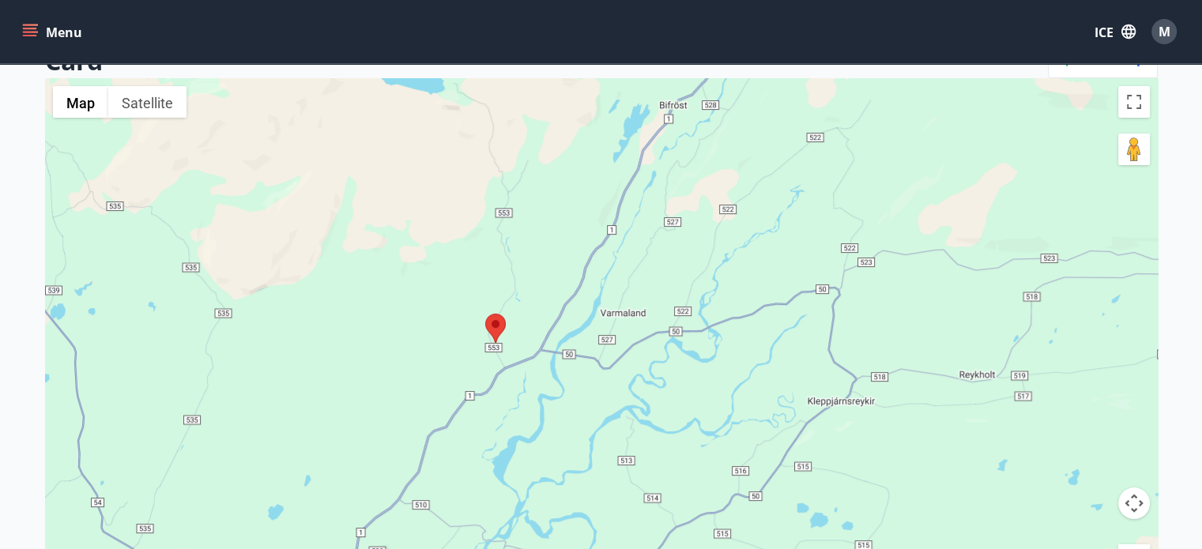
drag, startPoint x: 688, startPoint y: 293, endPoint x: 578, endPoint y: 461, distance: 200.4
click at [578, 461] on div at bounding box center [601, 352] width 1113 height 549
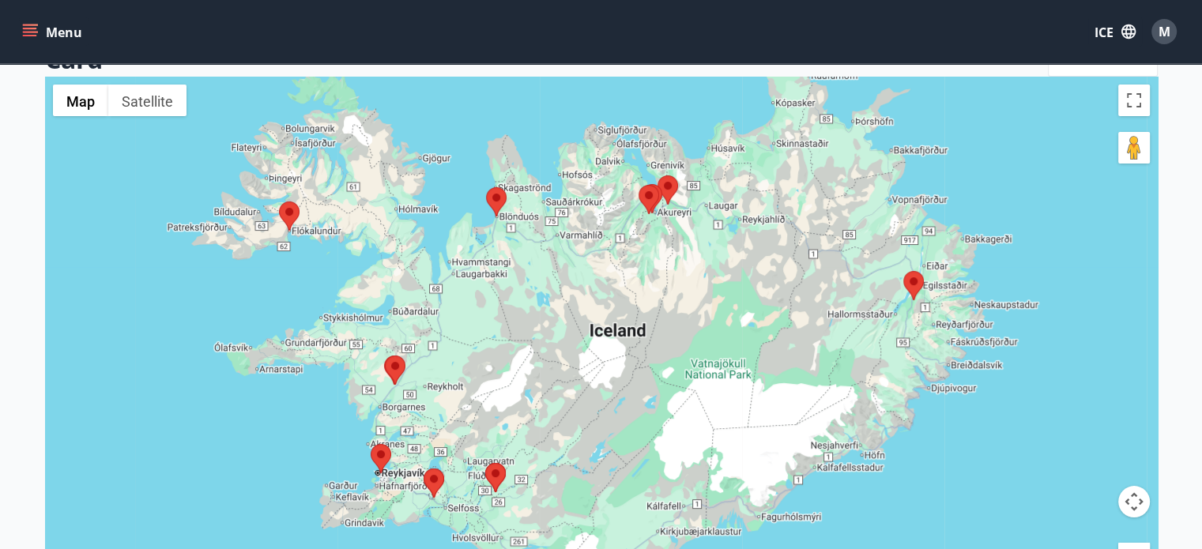
scroll to position [158, 0]
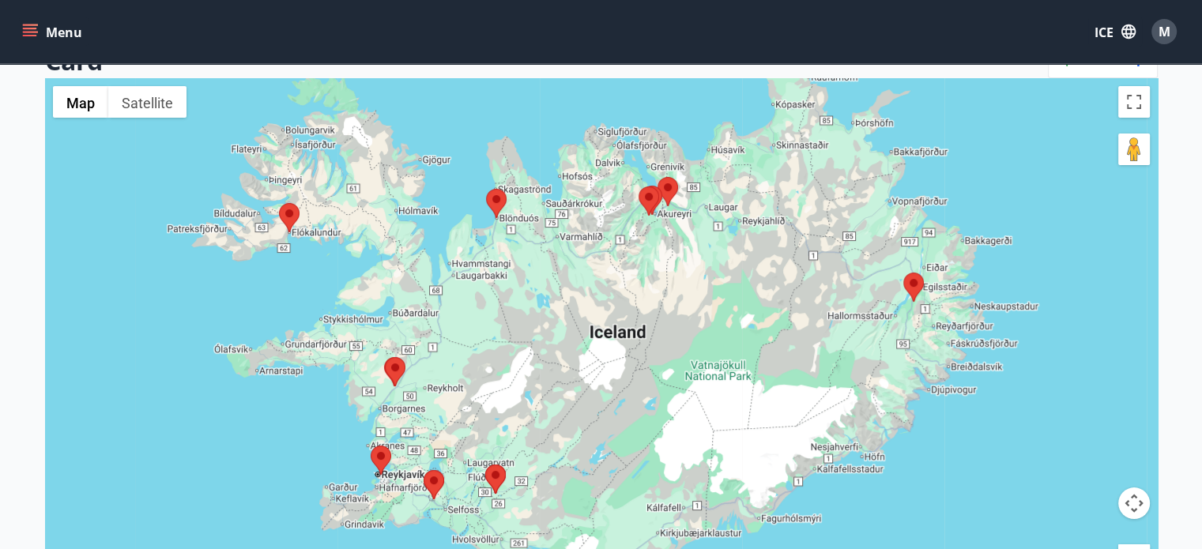
click at [764, 346] on div at bounding box center [601, 352] width 1113 height 549
click at [764, 345] on div at bounding box center [601, 352] width 1113 height 549
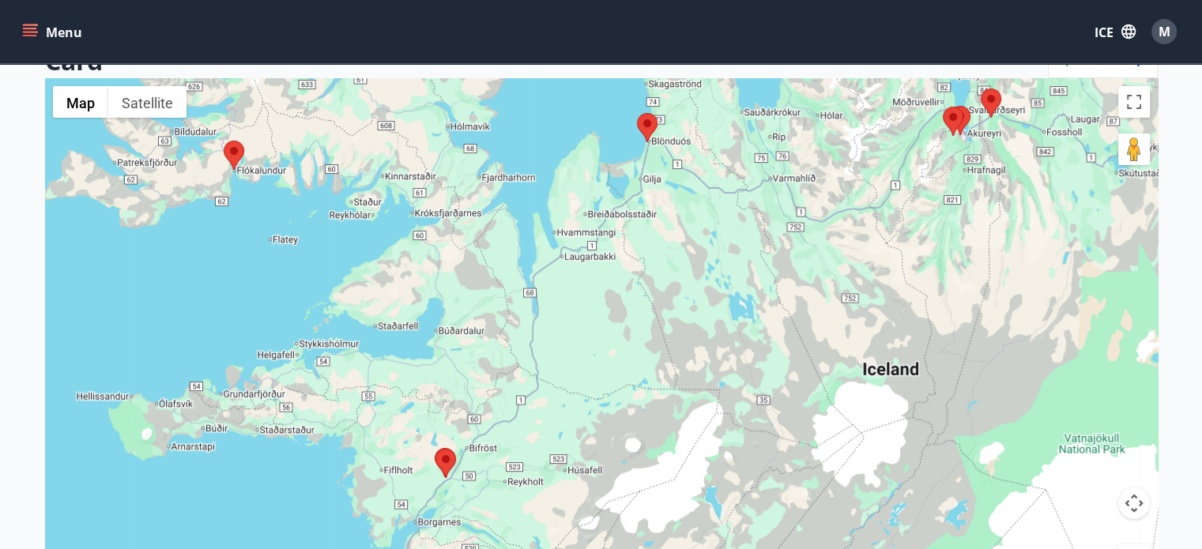
drag, startPoint x: 346, startPoint y: 308, endPoint x: 777, endPoint y: 217, distance: 440.4
click at [773, 242] on div at bounding box center [601, 352] width 1113 height 549
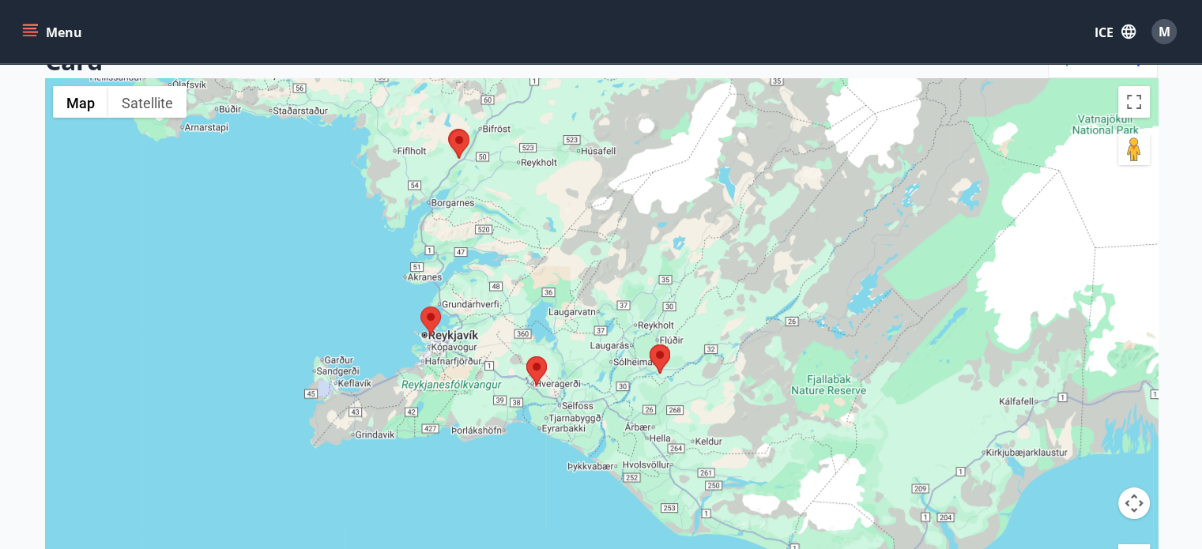
drag, startPoint x: 764, startPoint y: 444, endPoint x: 768, endPoint y: 421, distance: 22.5
click at [768, 421] on div at bounding box center [601, 352] width 1113 height 549
click at [708, 402] on div at bounding box center [601, 352] width 1113 height 549
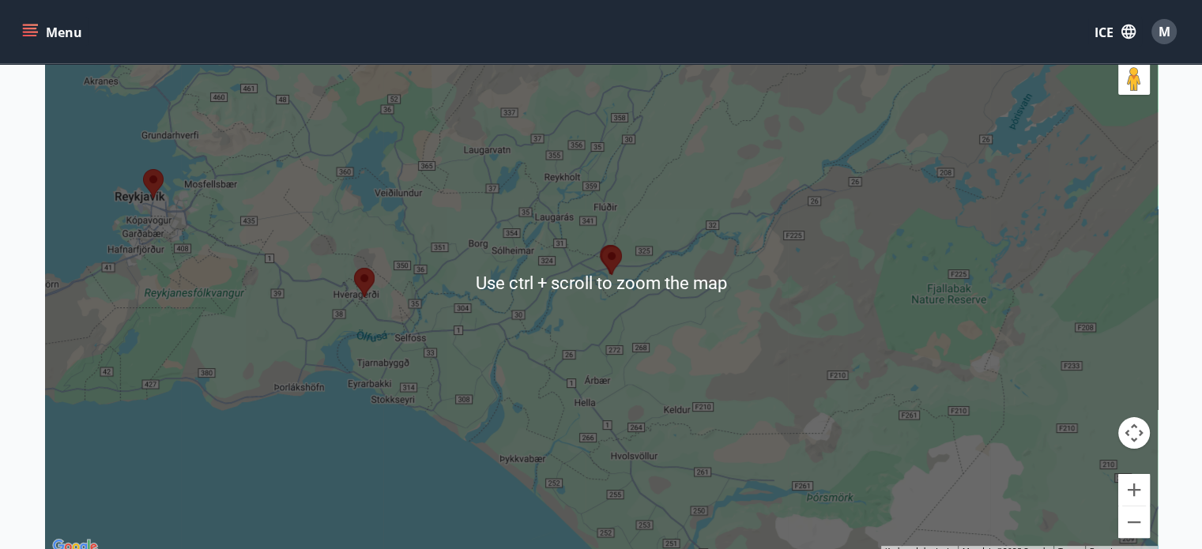
scroll to position [237, 0]
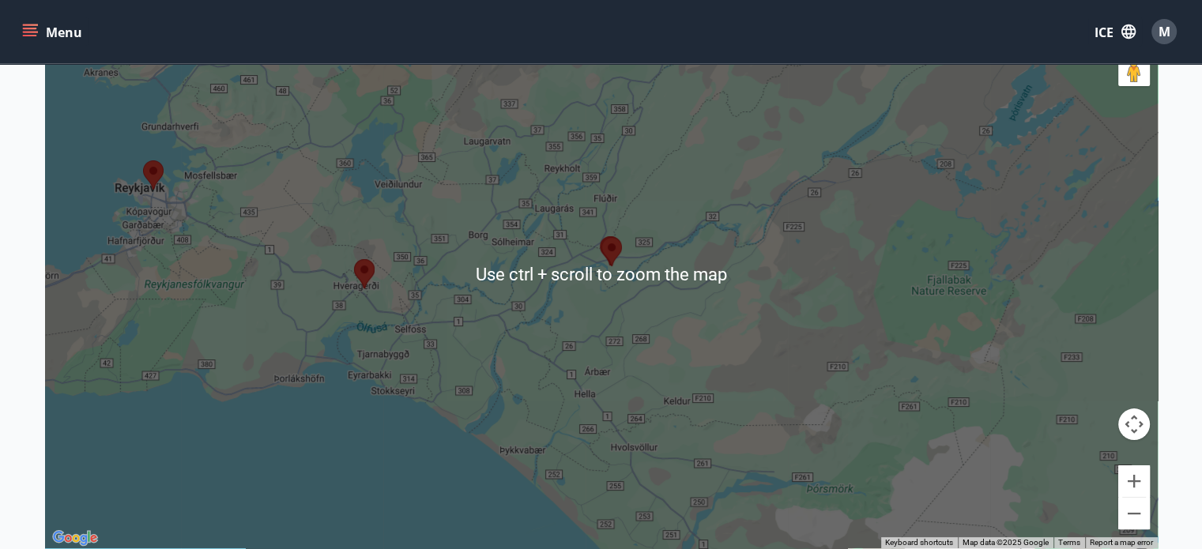
click at [653, 331] on div at bounding box center [601, 273] width 1113 height 549
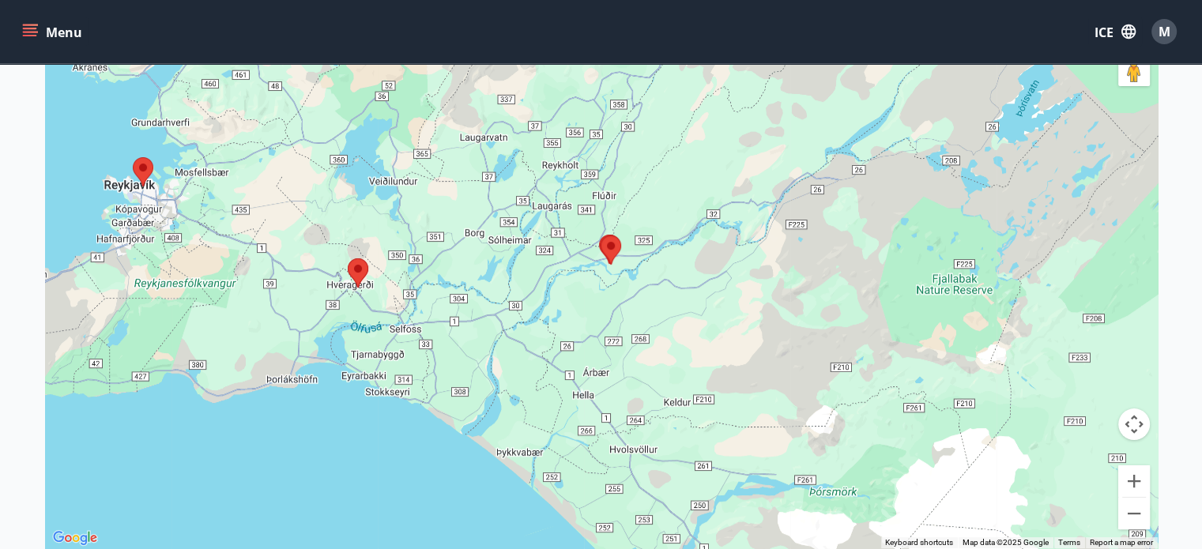
click at [653, 331] on div at bounding box center [601, 273] width 1113 height 549
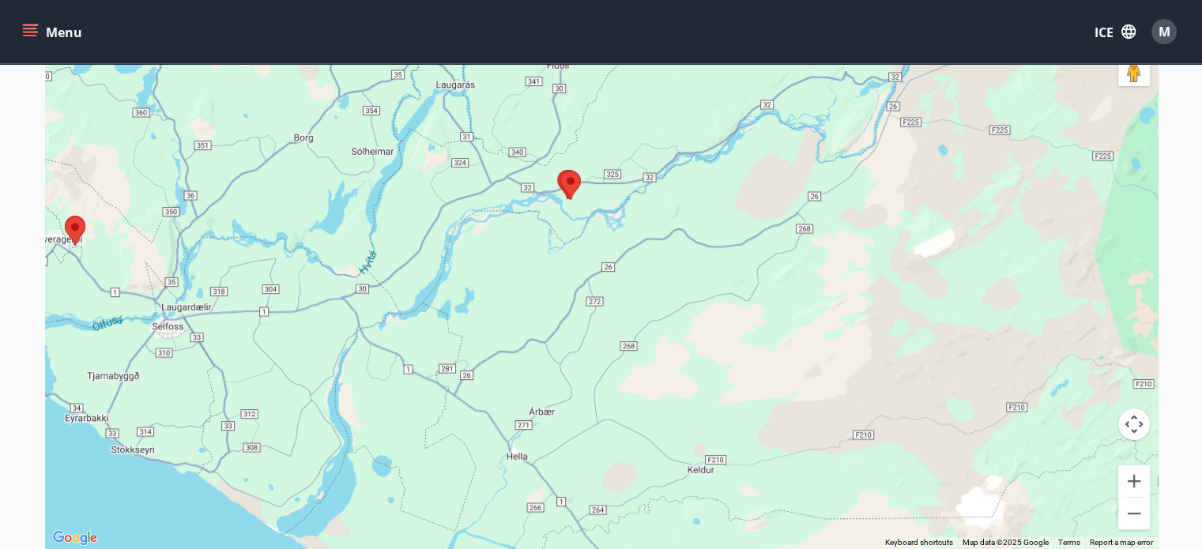
click at [656, 311] on div at bounding box center [601, 273] width 1113 height 549
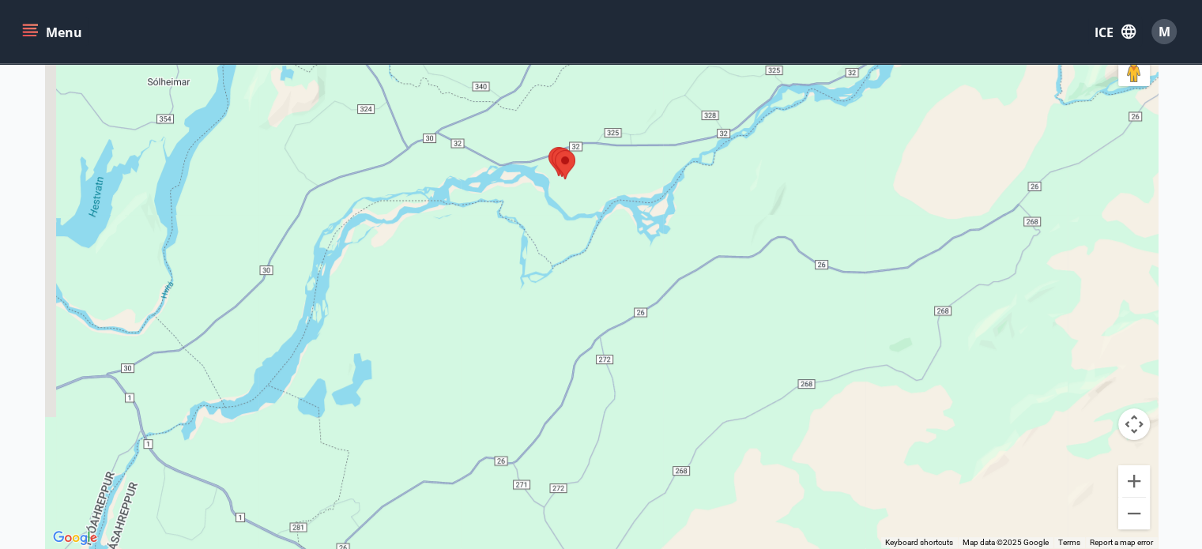
drag, startPoint x: 547, startPoint y: 221, endPoint x: 659, endPoint y: 388, distance: 200.6
click at [659, 388] on div at bounding box center [601, 273] width 1113 height 549
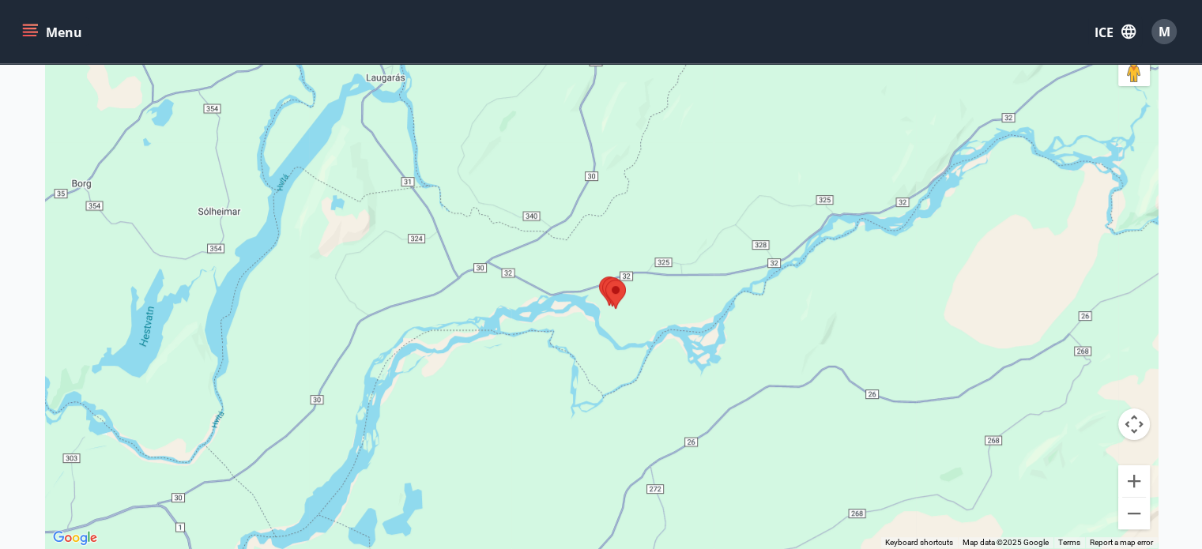
click at [629, 410] on div at bounding box center [601, 273] width 1113 height 549
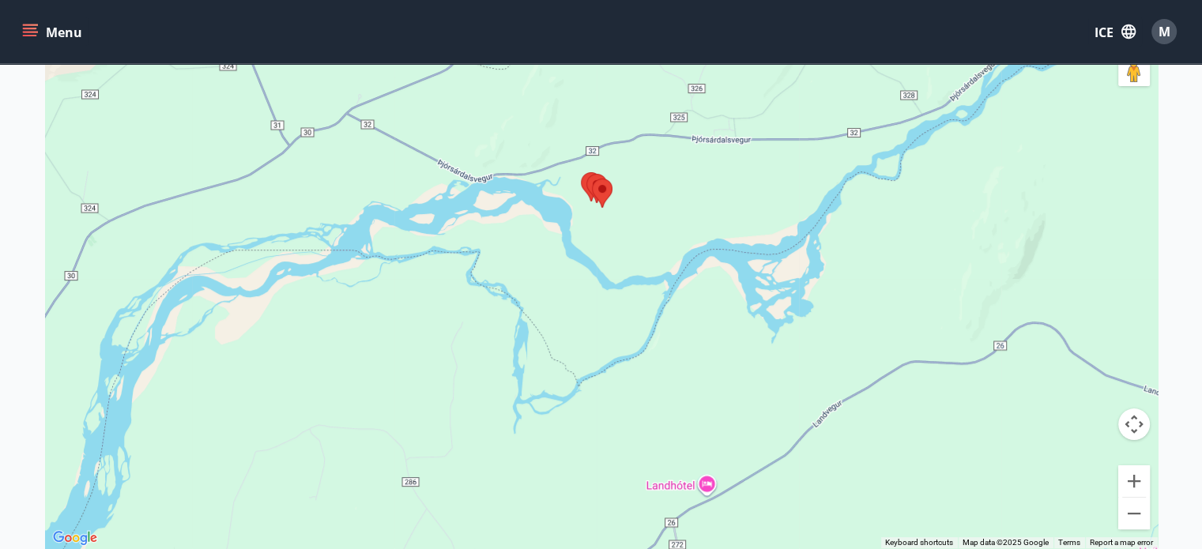
click at [632, 384] on div at bounding box center [601, 273] width 1113 height 549
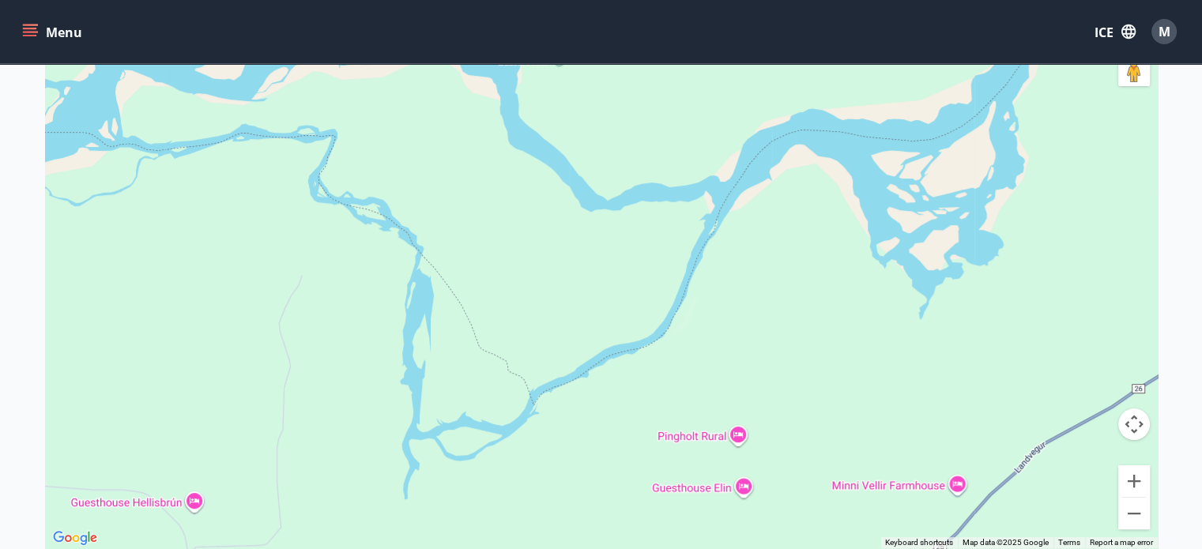
drag, startPoint x: 527, startPoint y: 247, endPoint x: 676, endPoint y: 451, distance: 253.0
click at [676, 451] on div at bounding box center [601, 273] width 1113 height 549
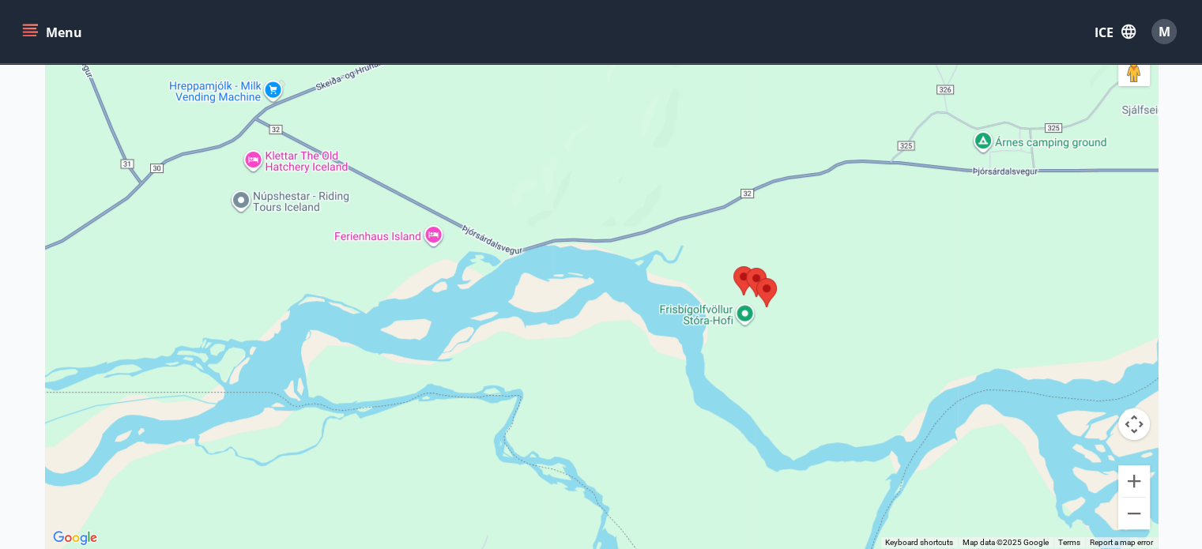
click at [669, 444] on div at bounding box center [601, 273] width 1113 height 549
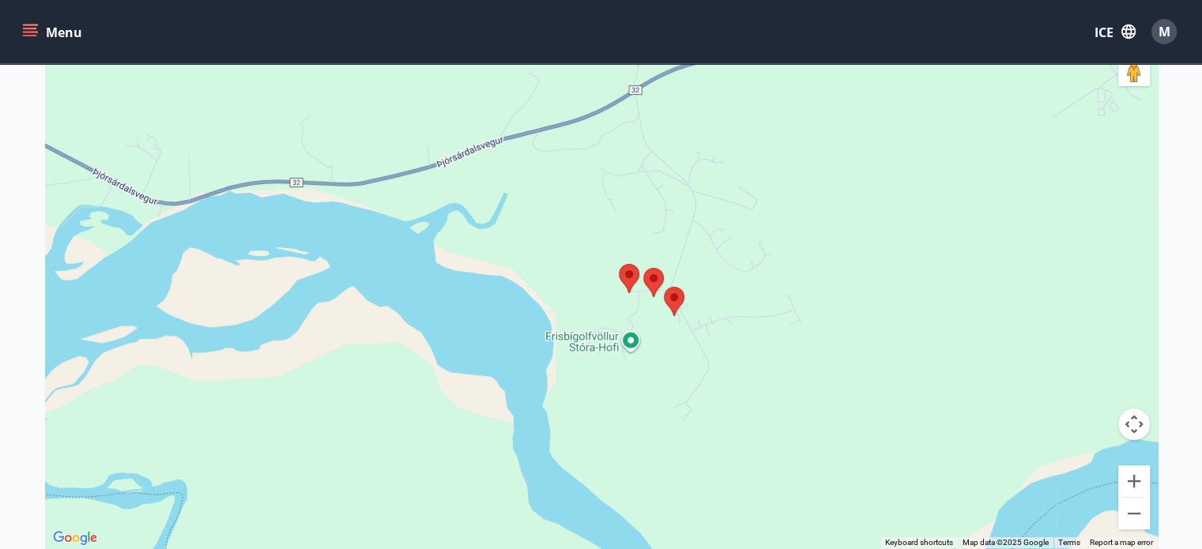
drag, startPoint x: 914, startPoint y: 313, endPoint x: 724, endPoint y: 459, distance: 239.6
click at [724, 459] on div at bounding box center [601, 273] width 1113 height 549
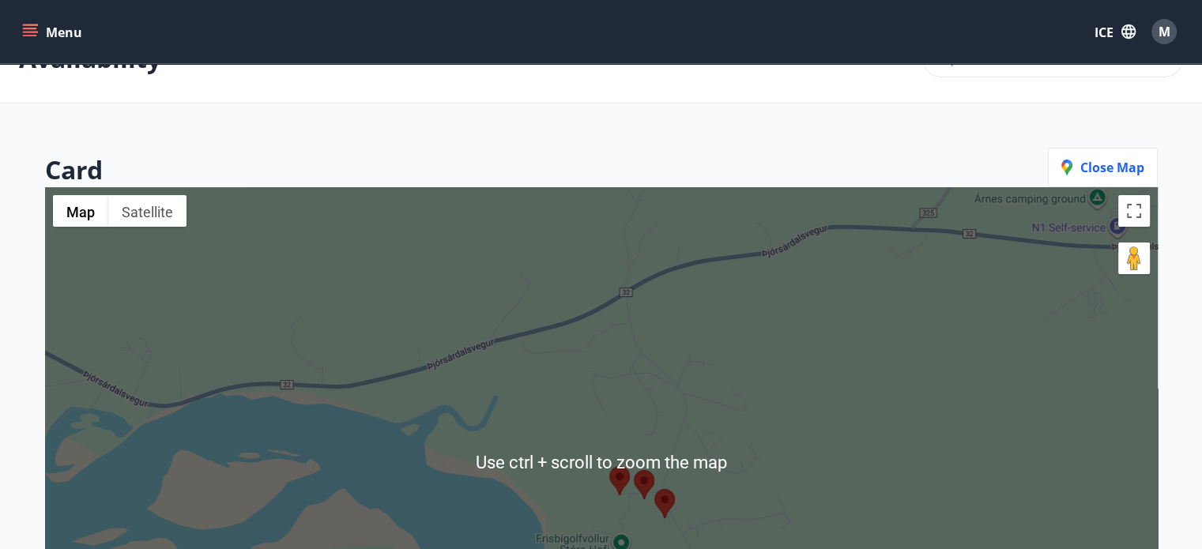
scroll to position [0, 0]
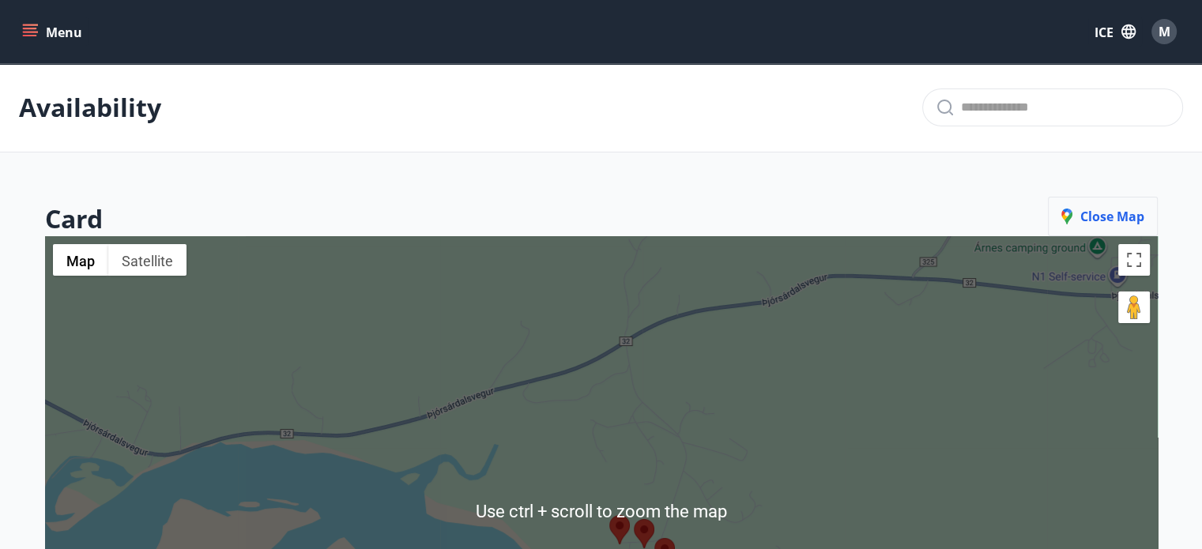
click at [1102, 213] on font "Close map" at bounding box center [1113, 216] width 64 height 17
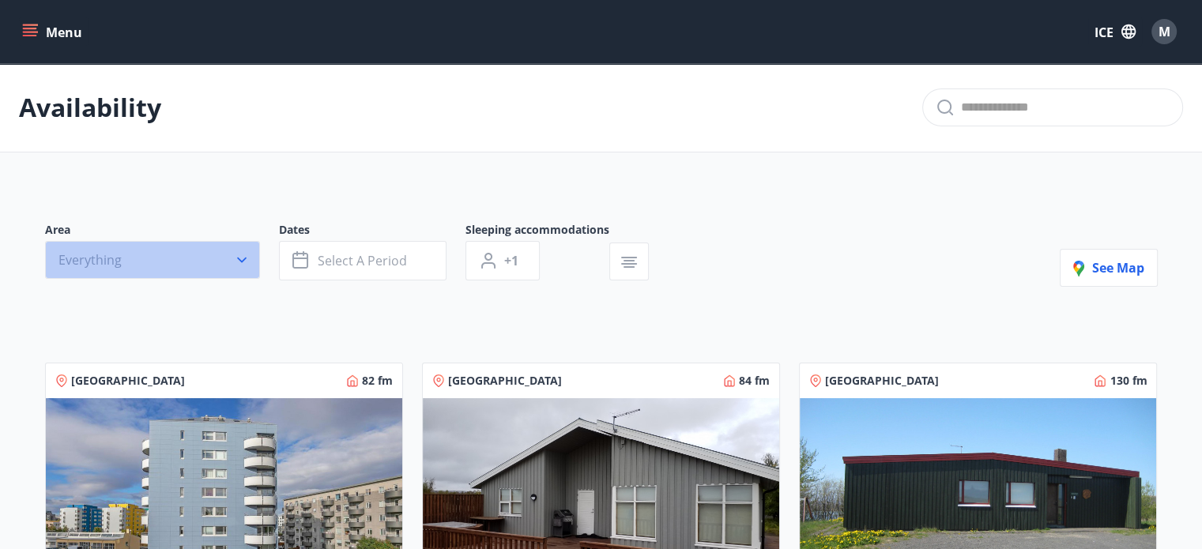
click at [241, 258] on icon "button" at bounding box center [242, 260] width 16 height 16
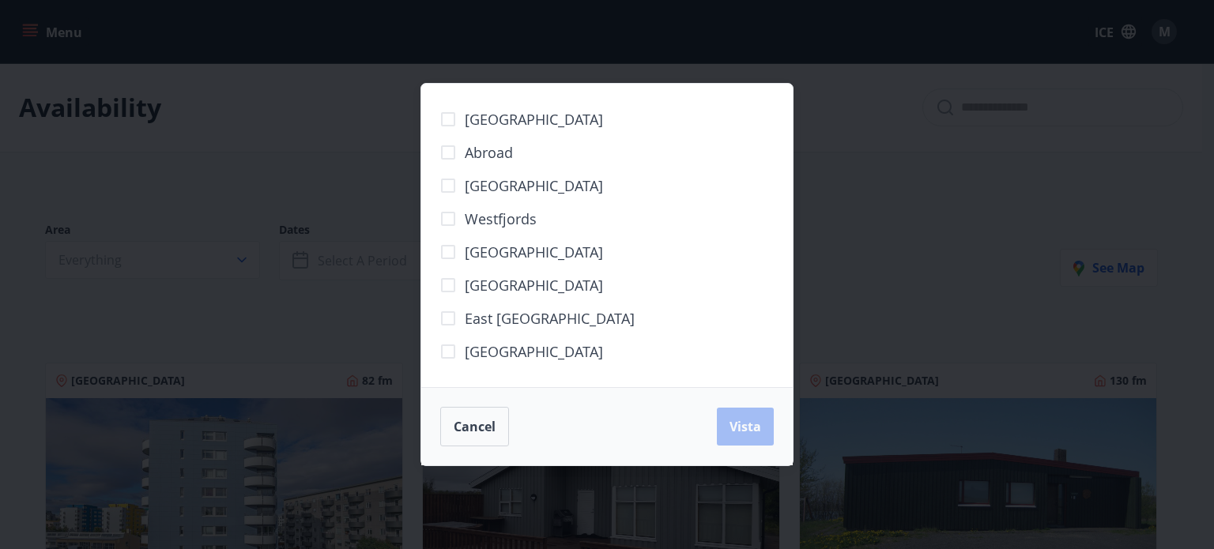
click at [500, 354] on font "[GEOGRAPHIC_DATA]" at bounding box center [534, 351] width 138 height 19
click at [747, 427] on font "Vista" at bounding box center [746, 426] width 32 height 17
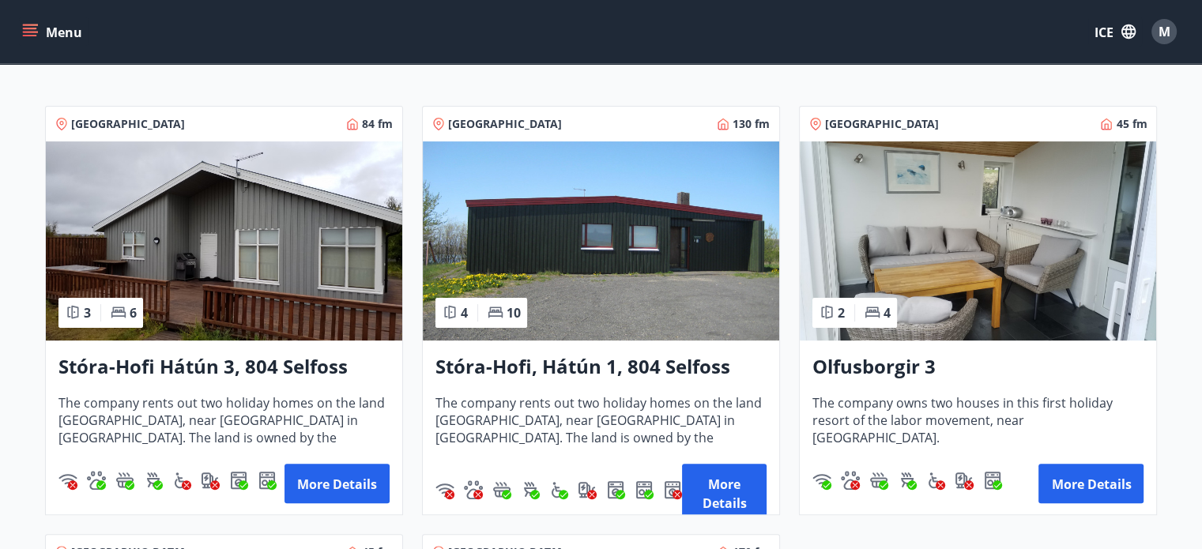
scroll to position [300, 0]
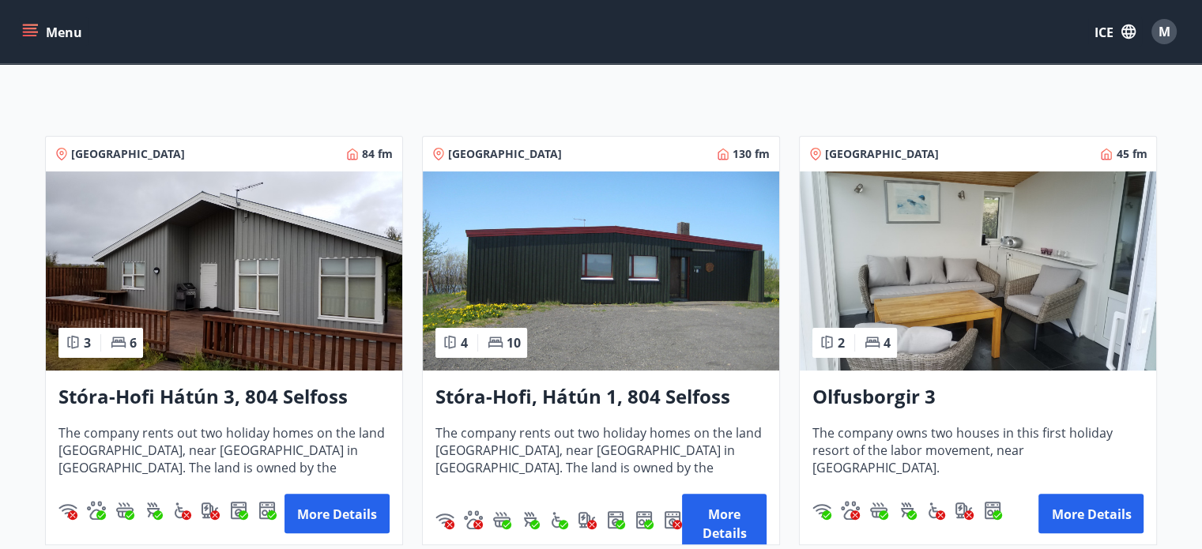
click at [234, 302] on img at bounding box center [224, 271] width 357 height 199
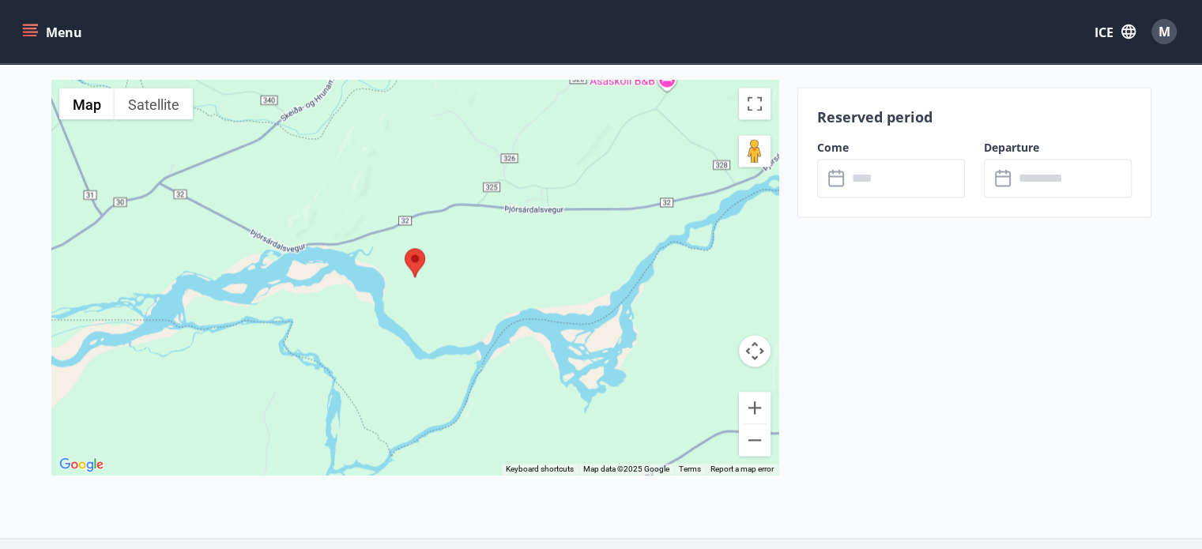
scroll to position [2244, 0]
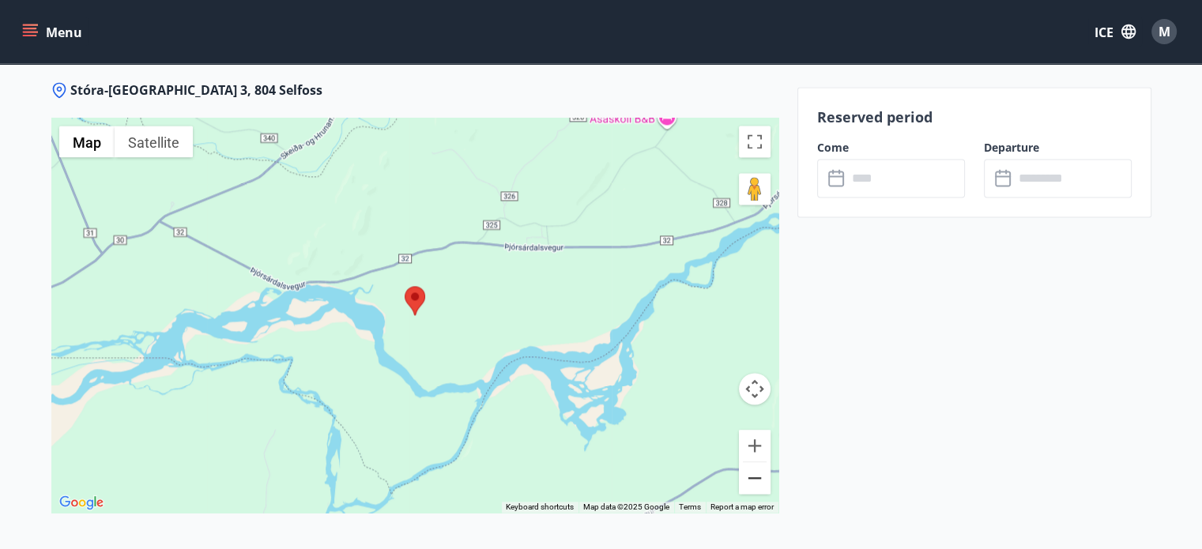
click at [757, 479] on button "Zoom out" at bounding box center [755, 478] width 32 height 32
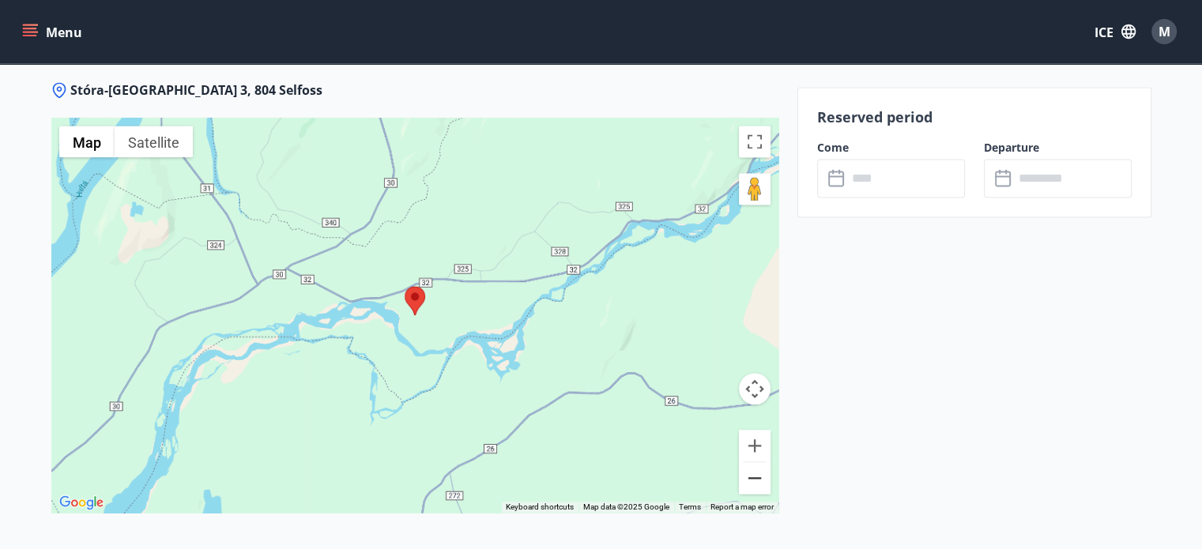
click at [757, 479] on button "Zoom out" at bounding box center [755, 478] width 32 height 32
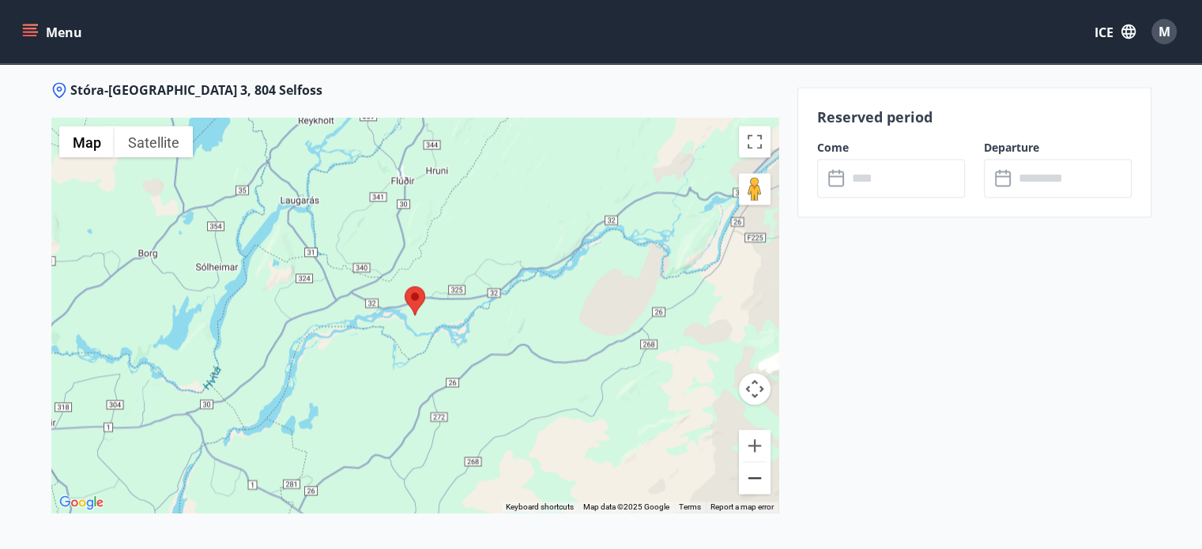
click at [757, 479] on button "Zoom out" at bounding box center [755, 478] width 32 height 32
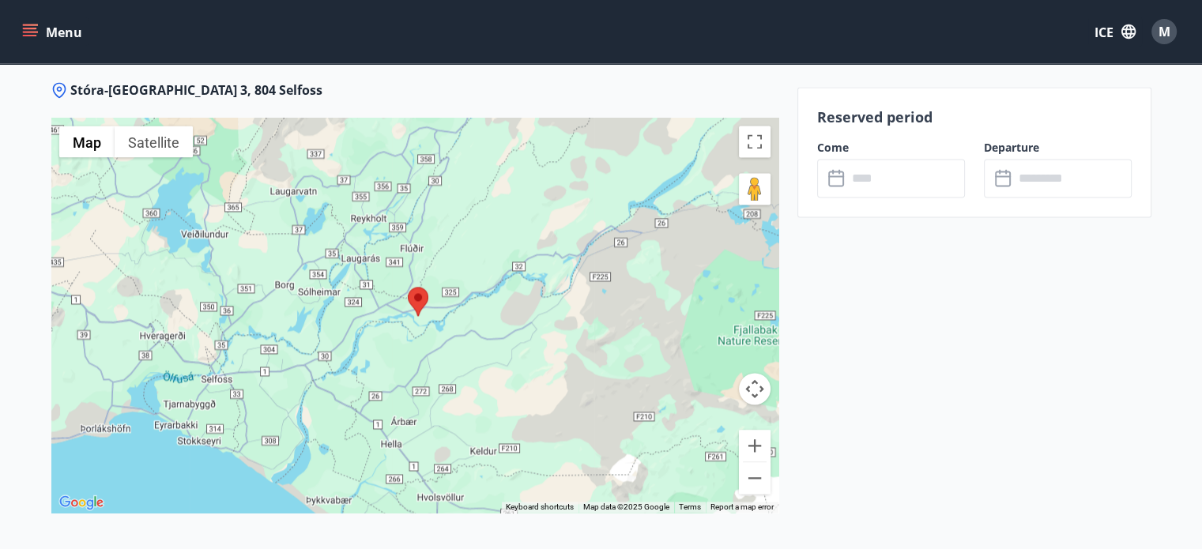
drag, startPoint x: 452, startPoint y: 346, endPoint x: 576, endPoint y: 346, distance: 123.3
click at [576, 346] on div at bounding box center [414, 315] width 727 height 395
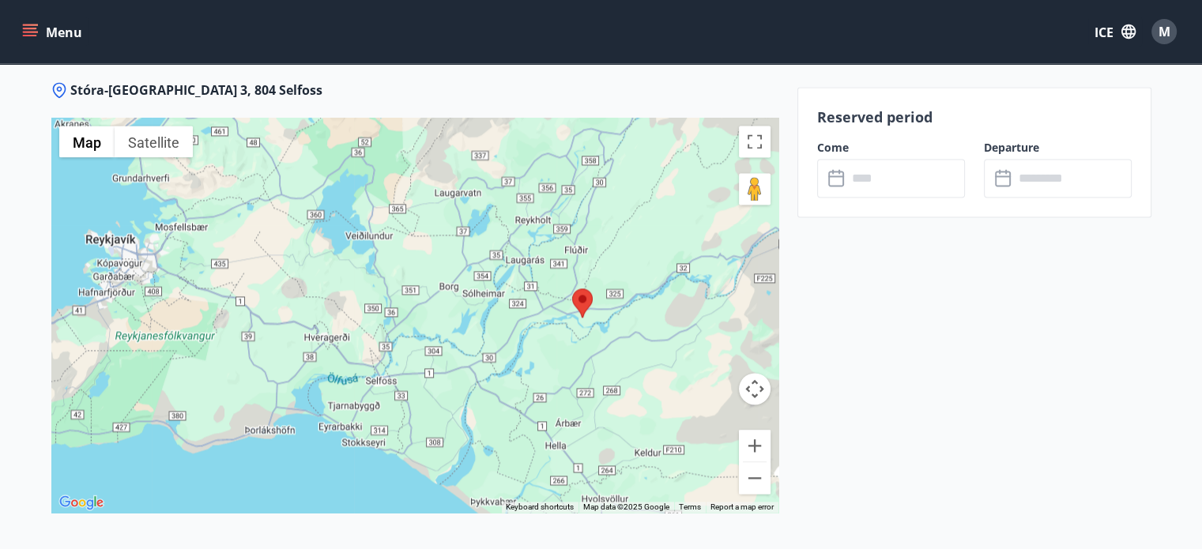
click at [576, 345] on div at bounding box center [414, 315] width 727 height 395
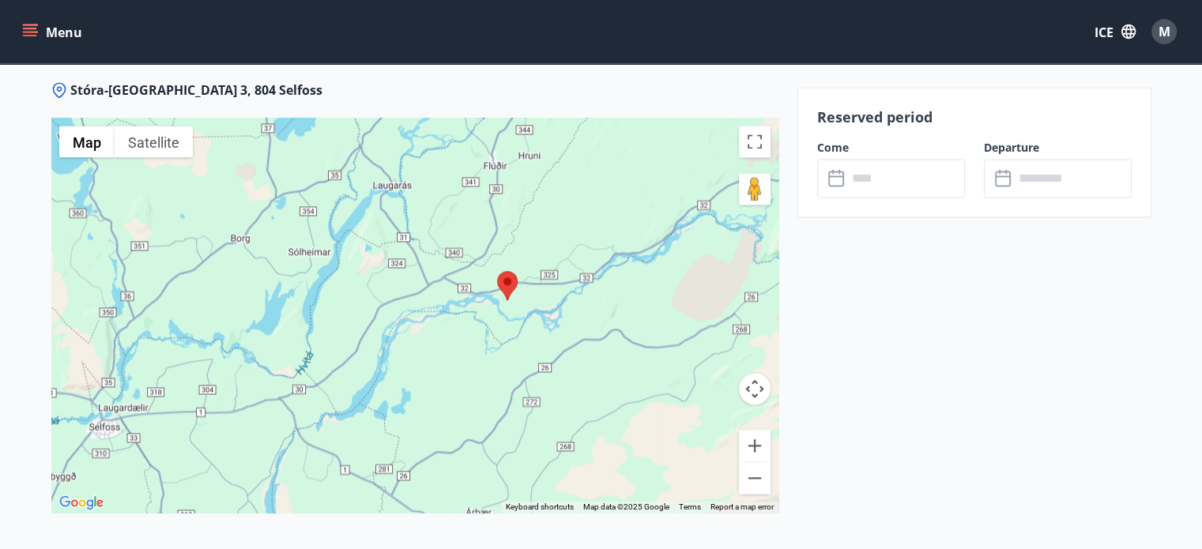
drag, startPoint x: 639, startPoint y: 347, endPoint x: 559, endPoint y: 360, distance: 80.8
click at [559, 360] on div at bounding box center [414, 315] width 727 height 395
click at [550, 323] on div at bounding box center [414, 315] width 727 height 395
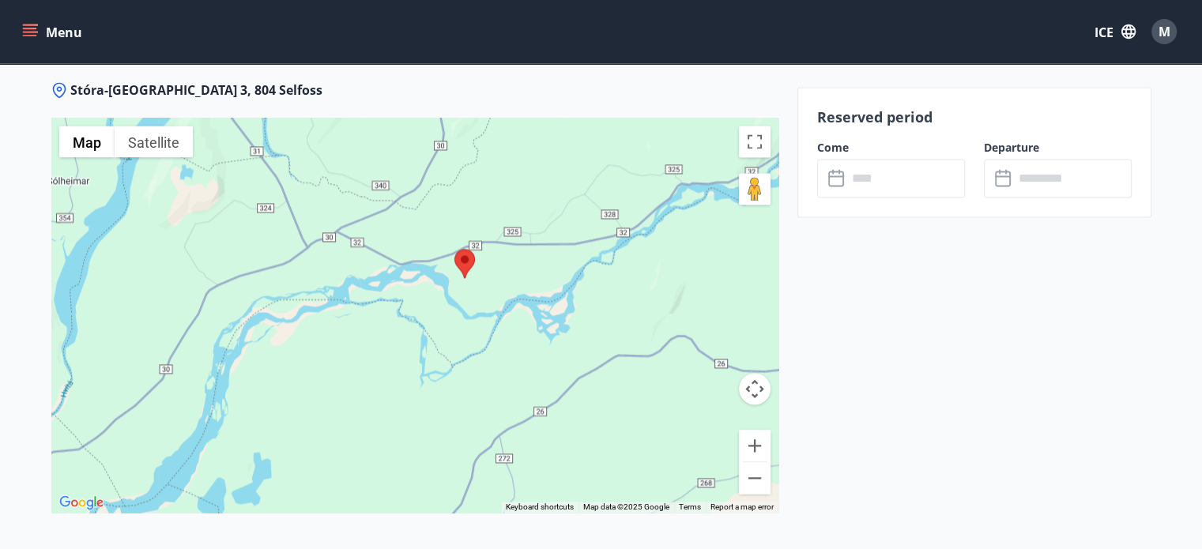
click at [550, 323] on div at bounding box center [414, 315] width 727 height 395
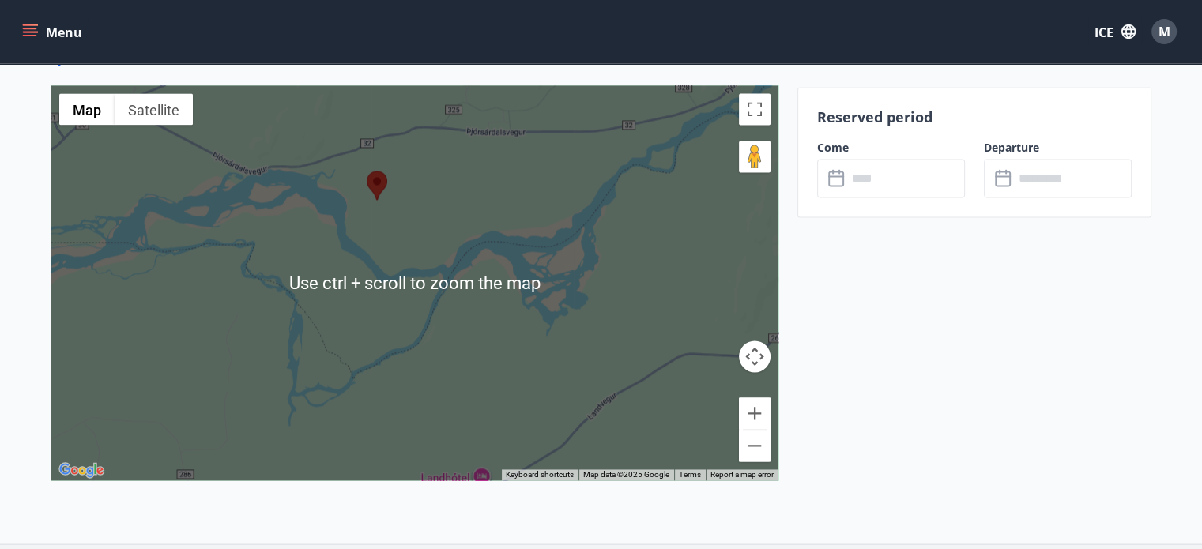
scroll to position [2323, 0]
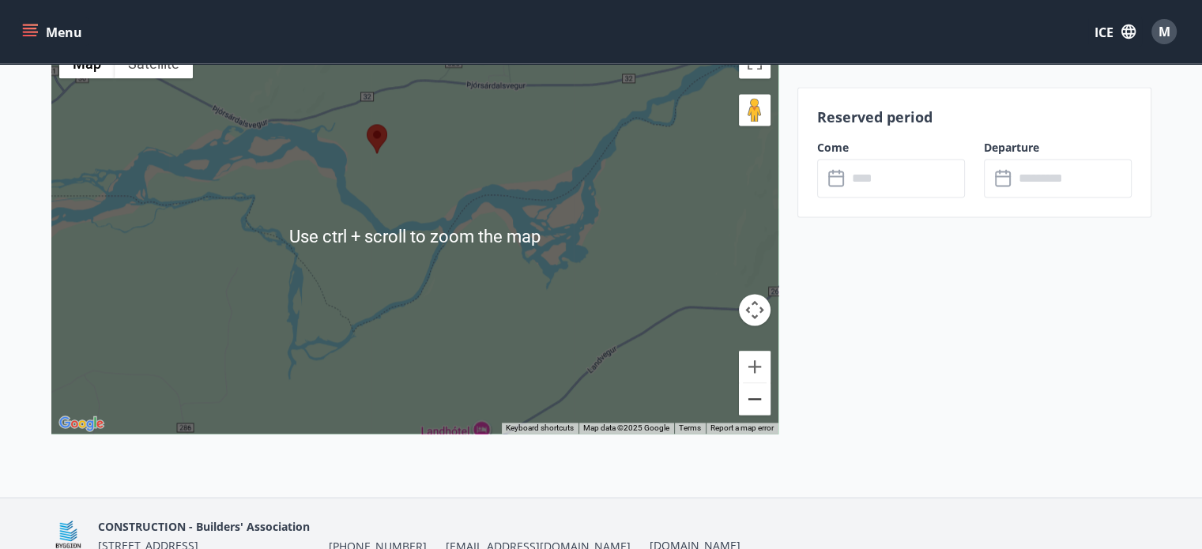
click at [751, 404] on button "Zoom out" at bounding box center [755, 399] width 32 height 32
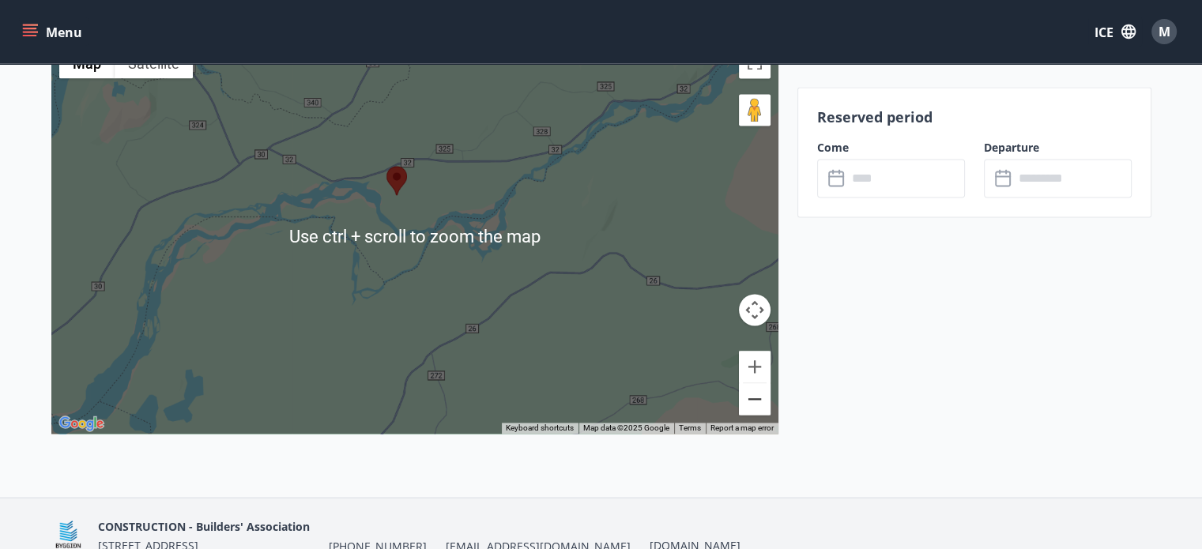
click at [751, 404] on button "Zoom out" at bounding box center [755, 399] width 32 height 32
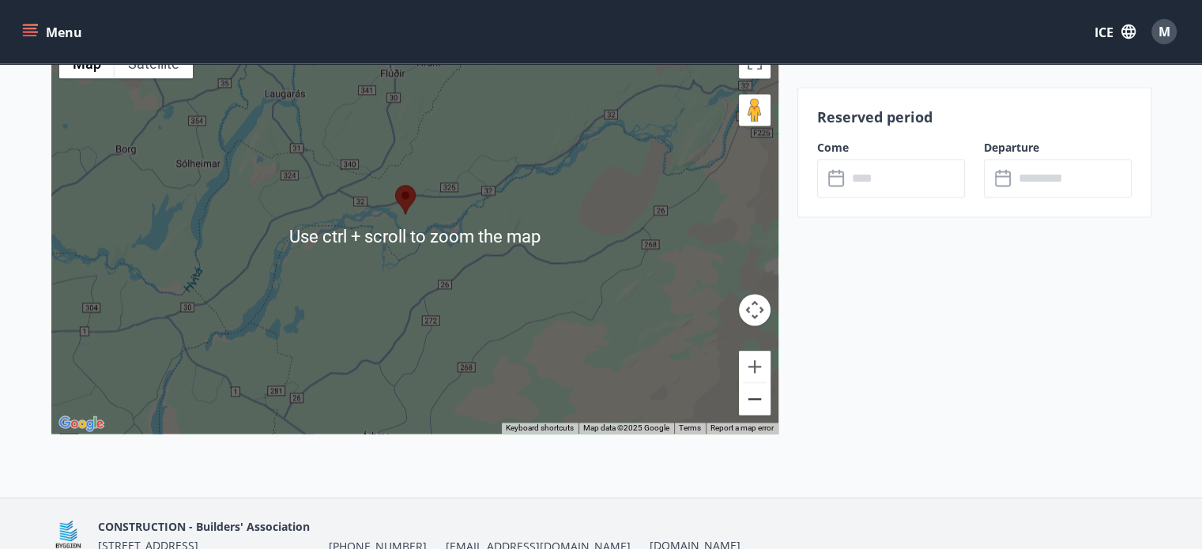
click at [751, 404] on button "Zoom out" at bounding box center [755, 399] width 32 height 32
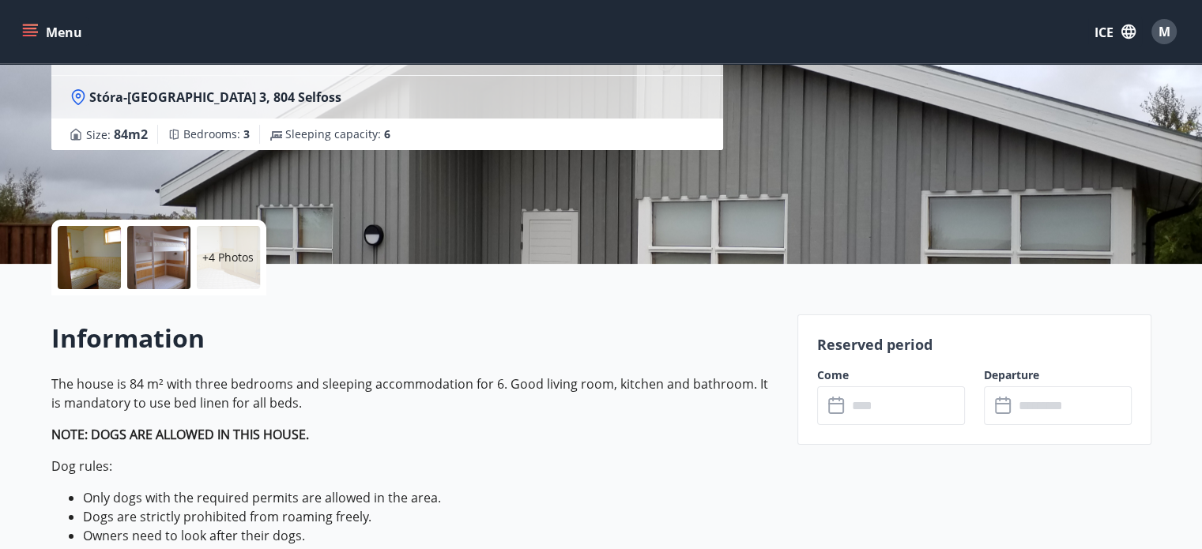
scroll to position [237, 0]
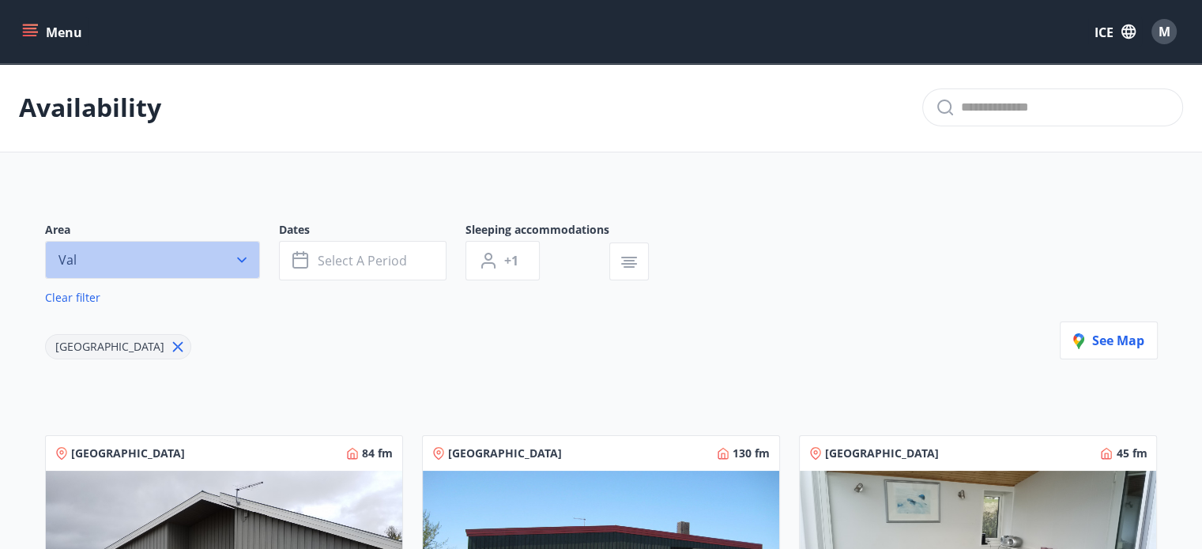
click at [242, 255] on icon "button" at bounding box center [242, 260] width 16 height 16
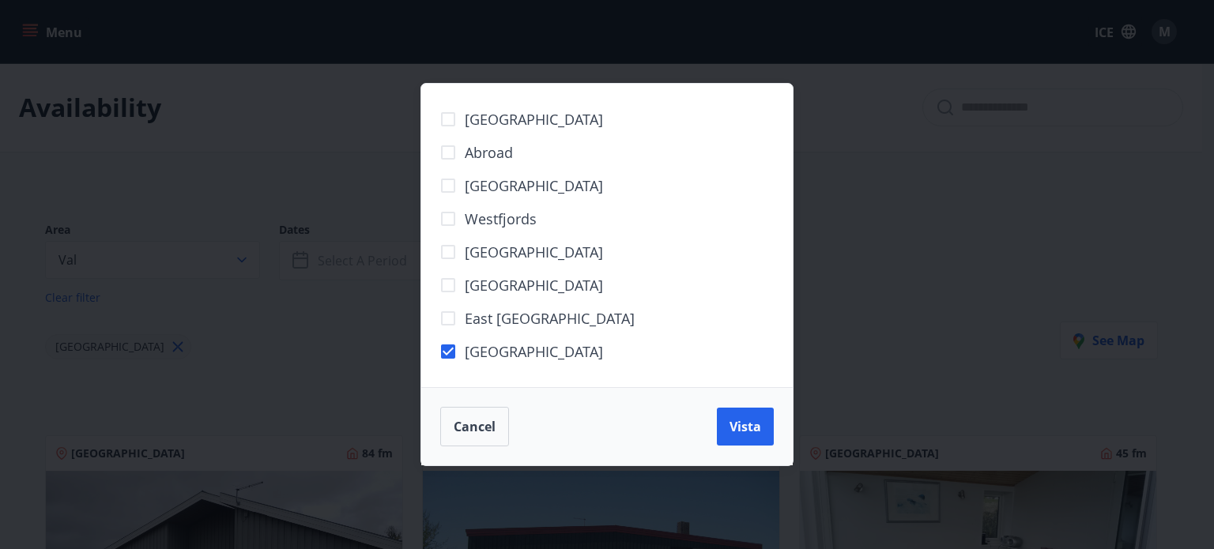
drag, startPoint x: 806, startPoint y: 417, endPoint x: 793, endPoint y: 413, distance: 13.3
click at [800, 417] on div "[GEOGRAPHIC_DATA] Abroad Capital Region [GEOGRAPHIC_DATA] [GEOGRAPHIC_DATA] [GE…" at bounding box center [607, 274] width 1214 height 549
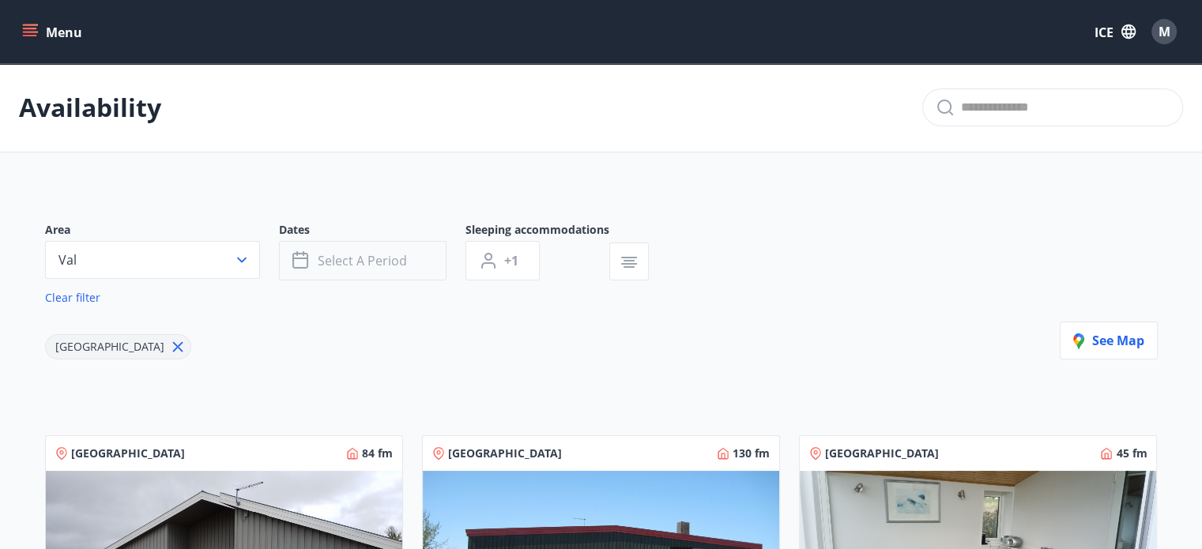
click at [372, 255] on font "Select a period" at bounding box center [362, 260] width 89 height 17
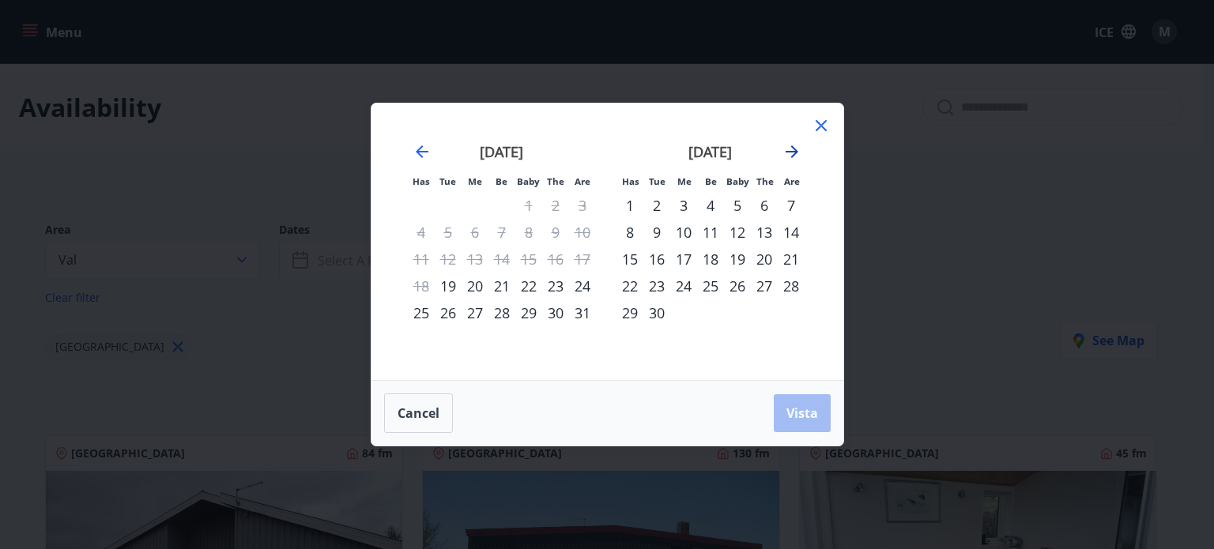
click at [792, 143] on icon "Move forward to switch to the next month." at bounding box center [792, 151] width 19 height 19
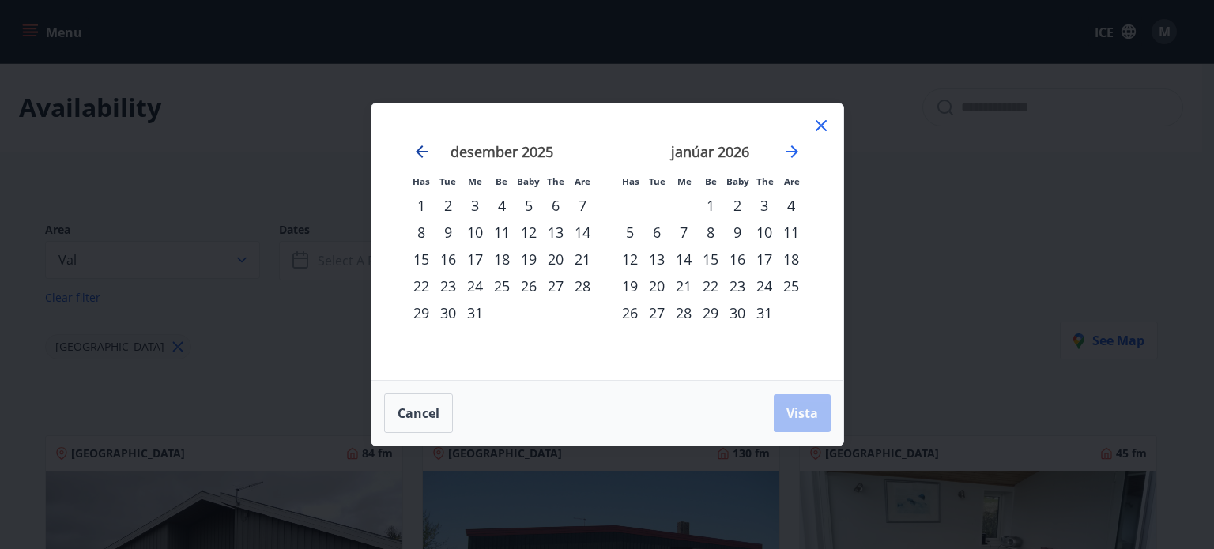
click at [425, 148] on icon "Move backward to switch to the previous month." at bounding box center [422, 151] width 19 height 19
click at [684, 322] on div "31" at bounding box center [683, 313] width 27 height 27
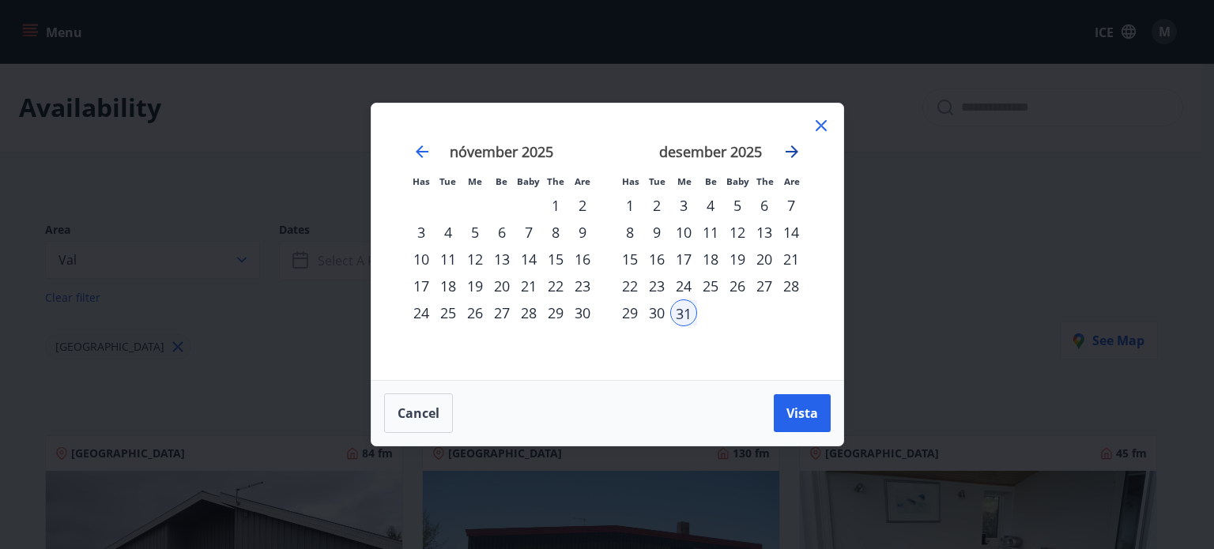
click at [791, 153] on icon "Move forward to switch to the next month." at bounding box center [792, 151] width 13 height 13
click at [708, 202] on div "1" at bounding box center [710, 205] width 27 height 27
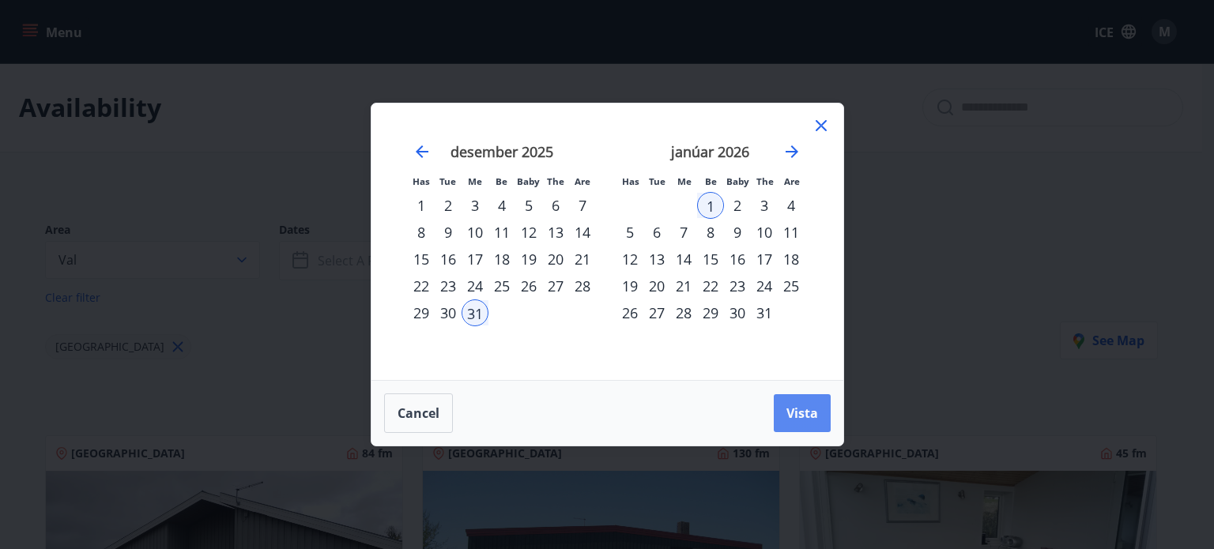
click at [802, 416] on font "Vista" at bounding box center [803, 413] width 32 height 17
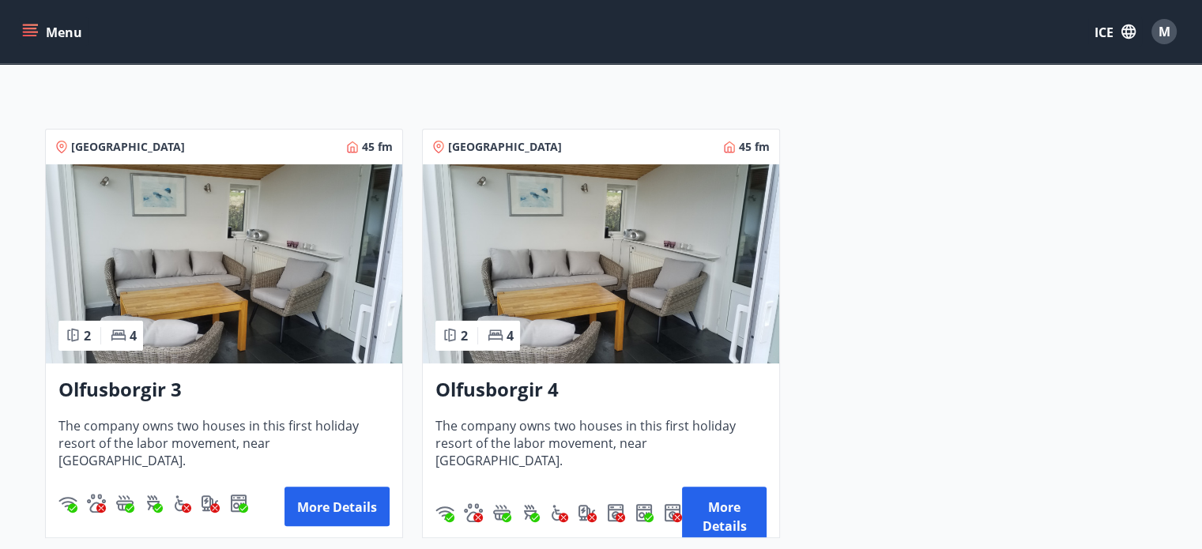
scroll to position [28, 0]
